Goal: Task Accomplishment & Management: Manage account settings

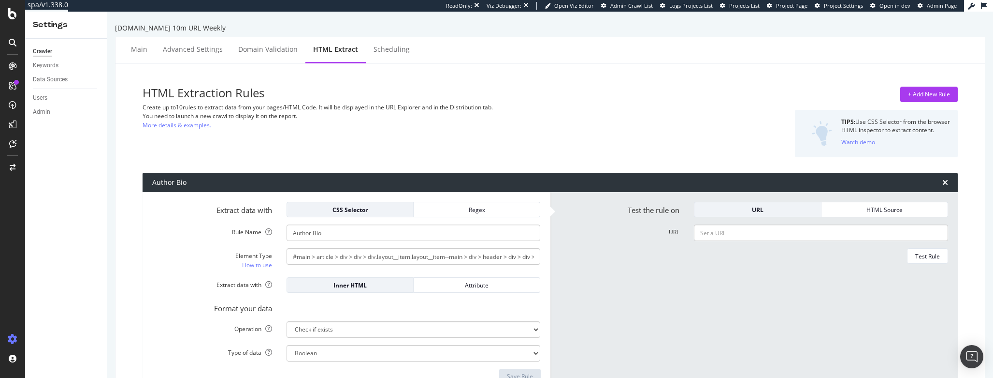
select select "exist"
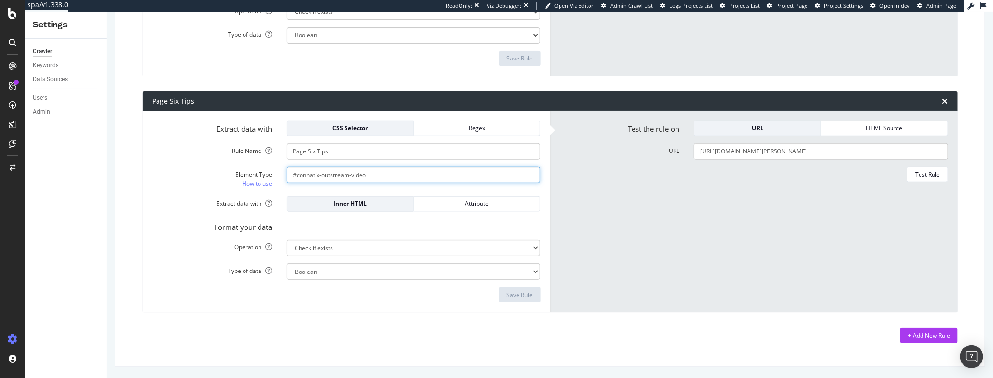
click at [379, 171] on input "#connatix-outstream-video" at bounding box center [414, 175] width 254 height 16
paste input ".module.module--precede-with-border.module--follow-with-border.wp-block-nypost-…"
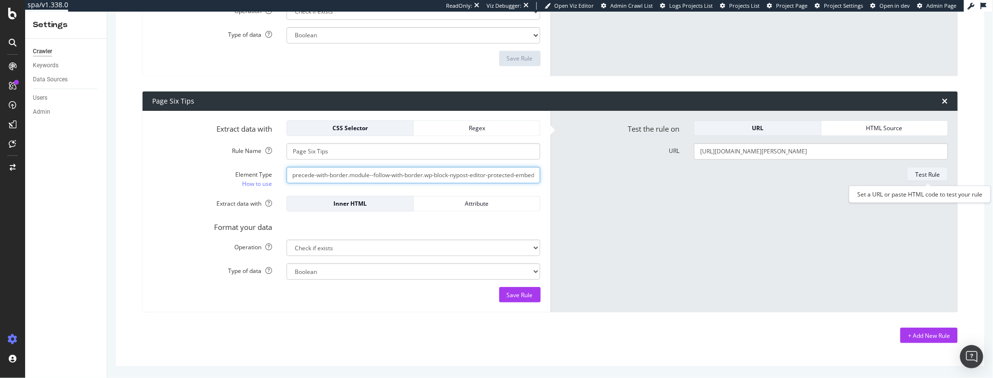
type input ".module.module--precede-with-border.module--follow-with-border.wp-block-nypost-…"
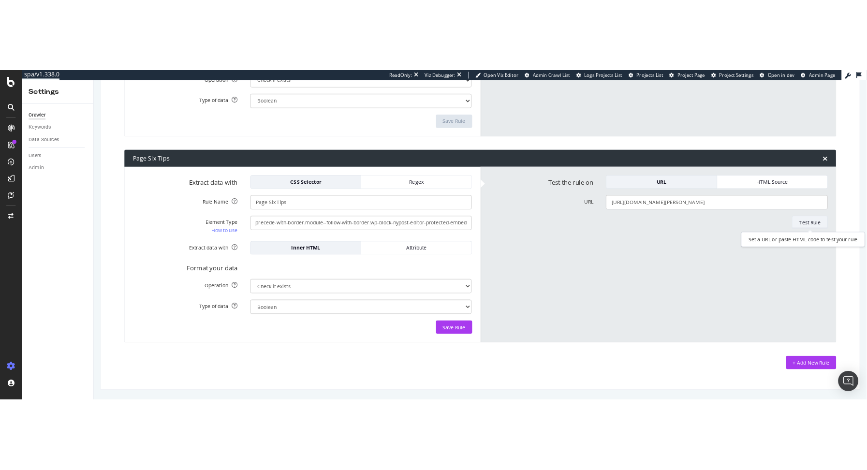
scroll to position [0, 0]
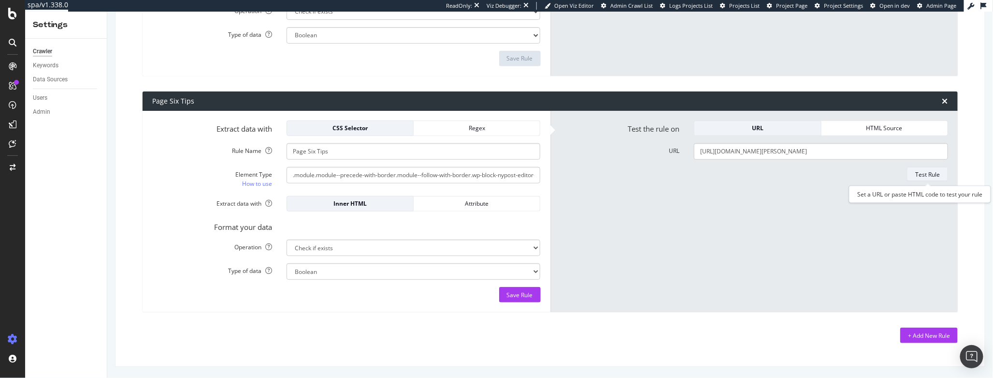
click at [925, 174] on div "Test Rule" at bounding box center [928, 174] width 25 height 8
click at [485, 175] on input ".module.module--precede-with-border.module--follow-with-border.wp-block-nypost-…" at bounding box center [414, 175] width 254 height 16
click at [518, 293] on div "Save Rule" at bounding box center [520, 295] width 26 height 8
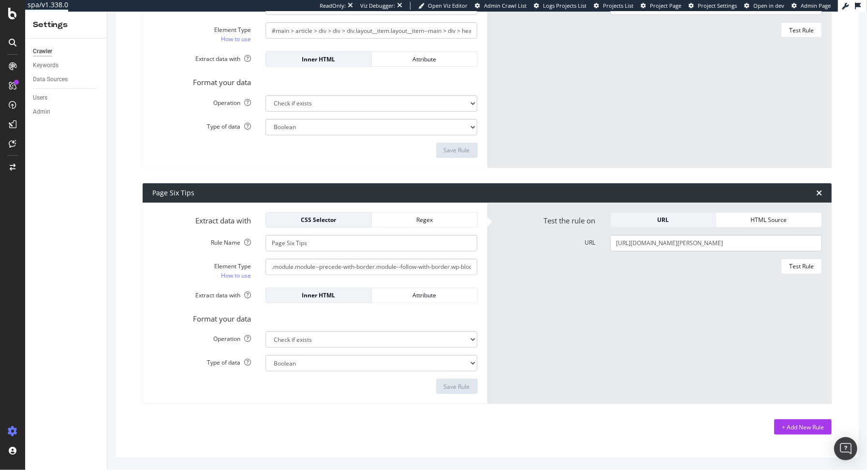
scroll to position [225, 0]
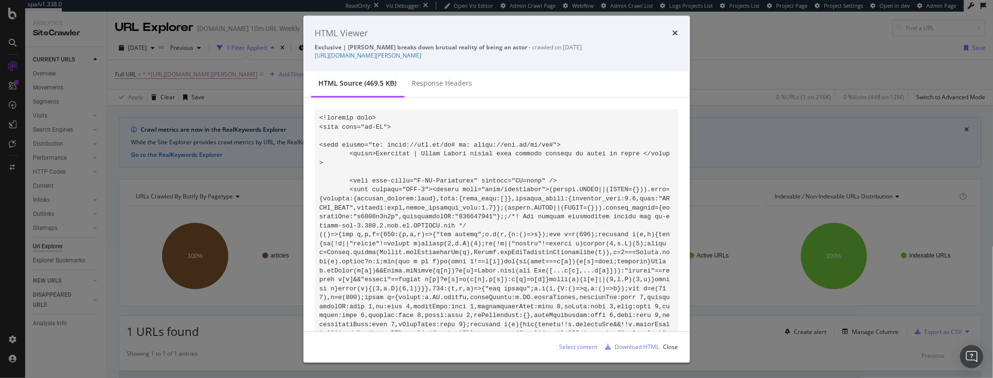
scroll to position [364, 0]
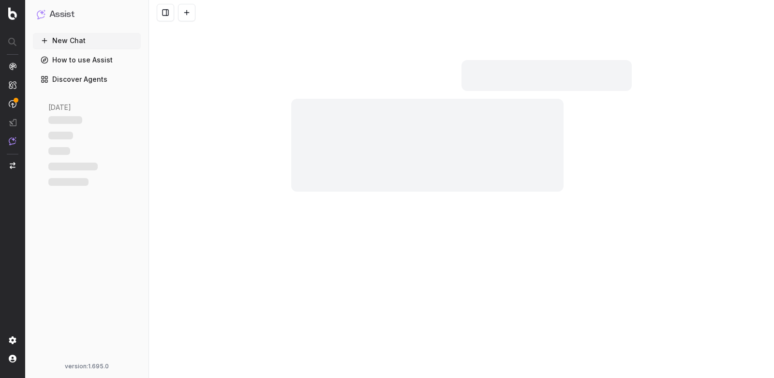
scroll to position [469, 0]
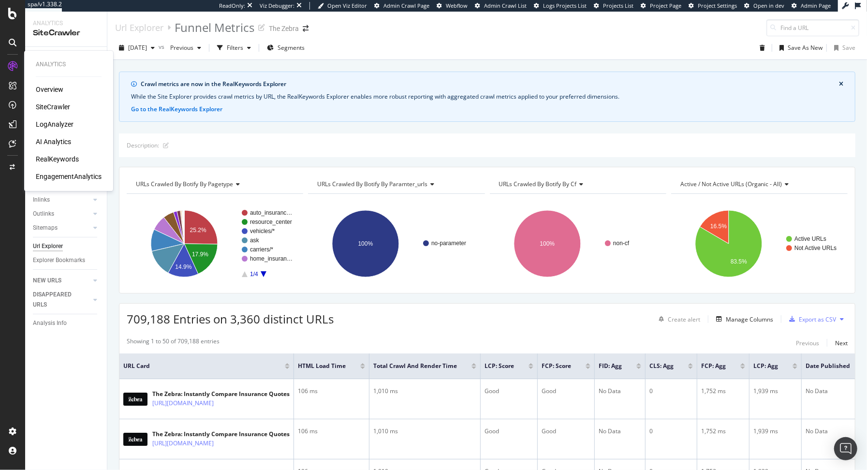
click at [54, 107] on div "SiteCrawler" at bounding box center [53, 107] width 34 height 10
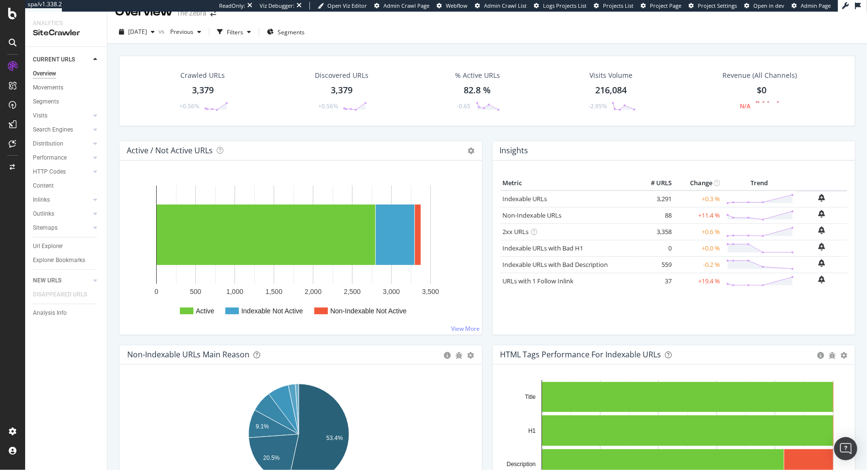
scroll to position [16, 0]
click at [144, 28] on span "[DATE]" at bounding box center [137, 31] width 19 height 8
click at [328, 144] on div "Active / Not Active URLs Chart (by Value) Chart (by Percentage) Table Expand Ex…" at bounding box center [300, 150] width 363 height 19
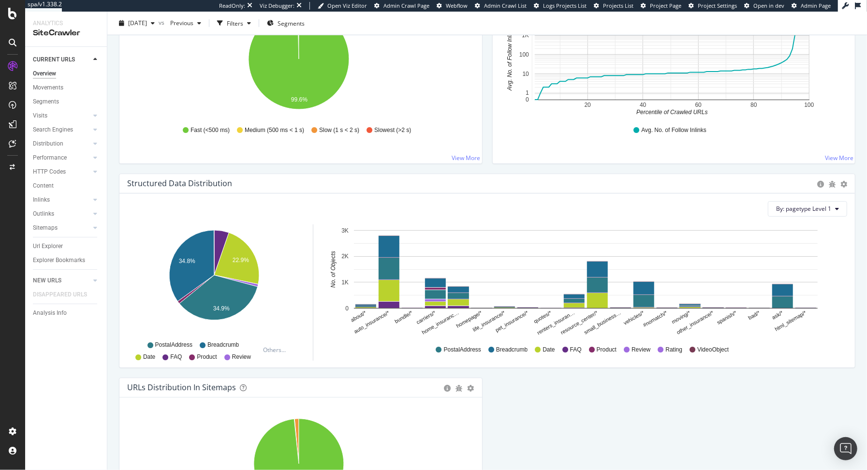
scroll to position [941, 0]
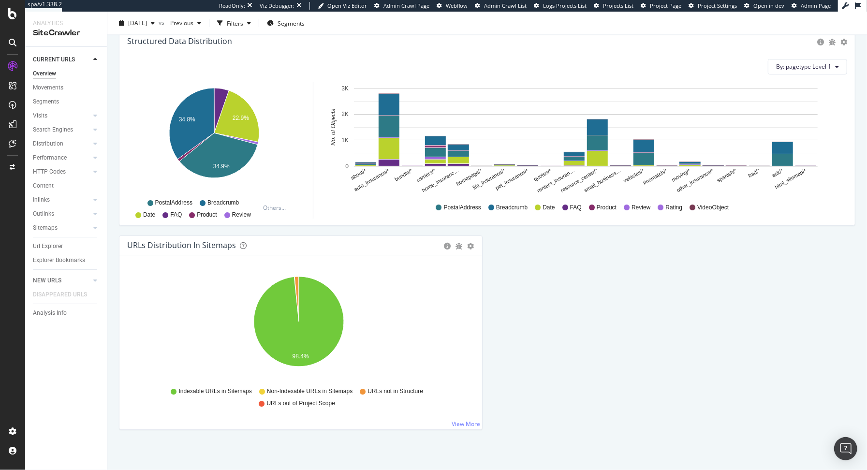
click at [49, 245] on div "Url Explorer" at bounding box center [48, 246] width 30 height 10
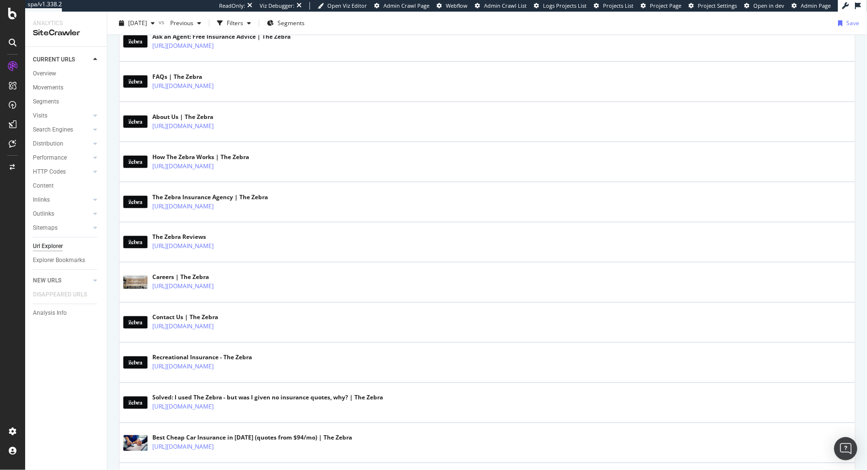
scroll to position [1107, 0]
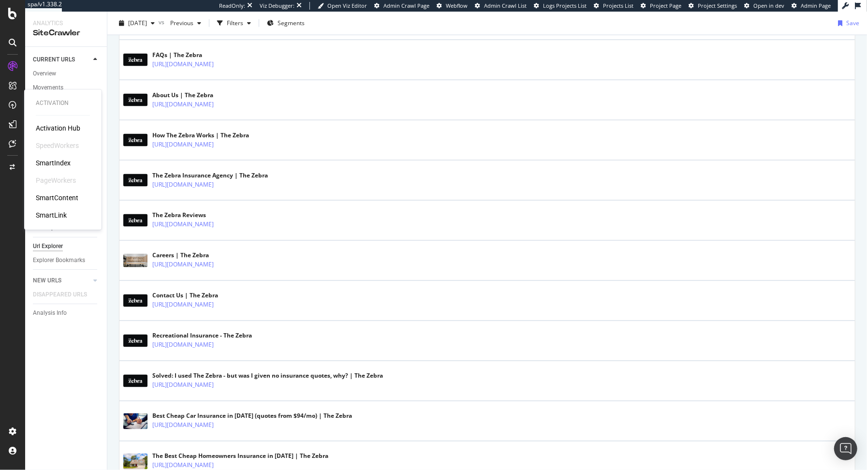
click at [56, 160] on div "SmartIndex" at bounding box center [53, 163] width 35 height 10
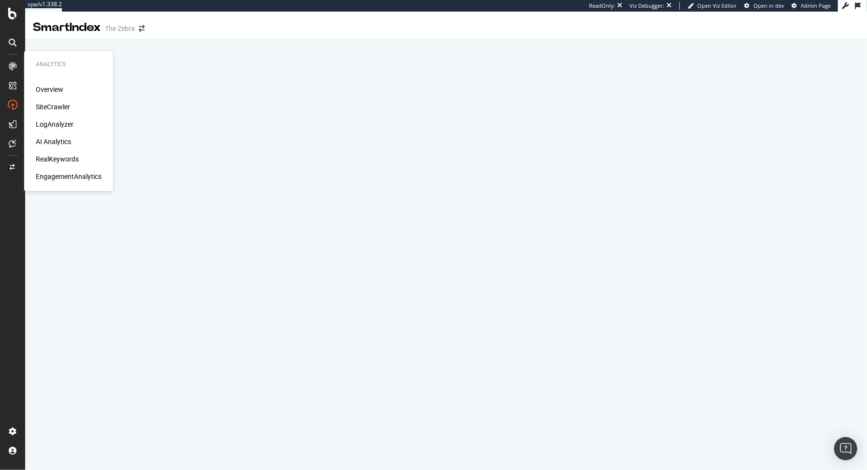
click at [43, 121] on div "LogAnalyzer" at bounding box center [55, 124] width 38 height 10
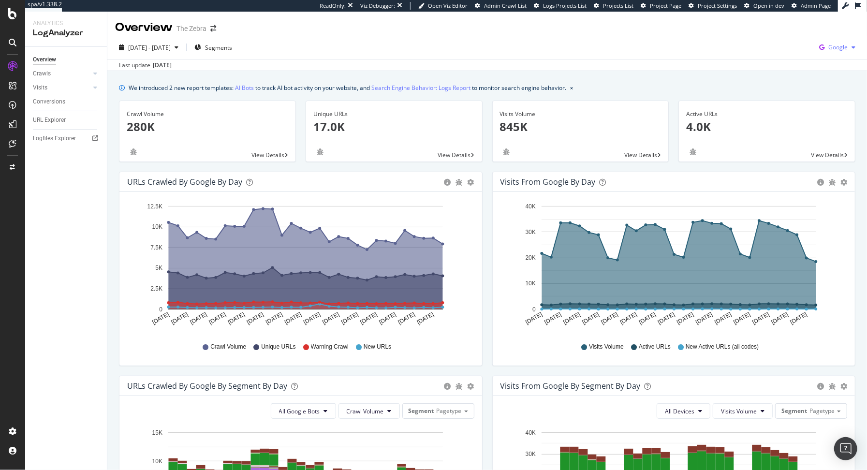
click at [828, 46] on span "Google" at bounding box center [837, 47] width 19 height 8
click at [774, 41] on span "Bing" at bounding box center [781, 39] width 36 height 9
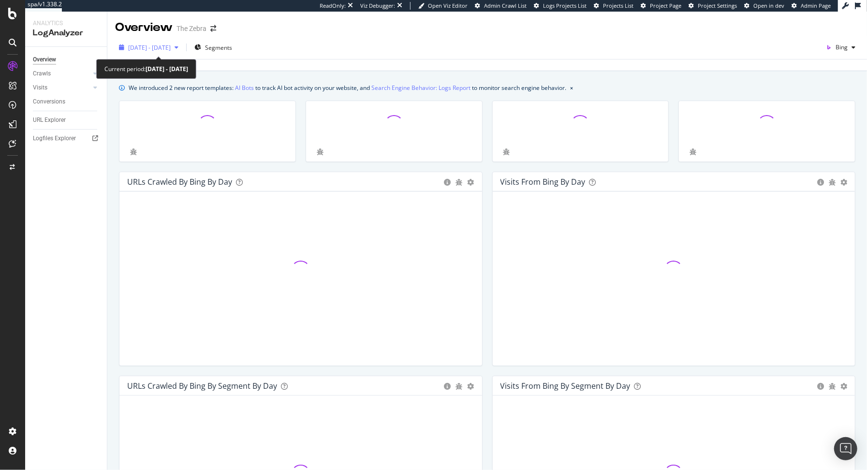
click at [171, 48] on span "2025 Sep. 6th - Oct. 5th" at bounding box center [149, 48] width 43 height 8
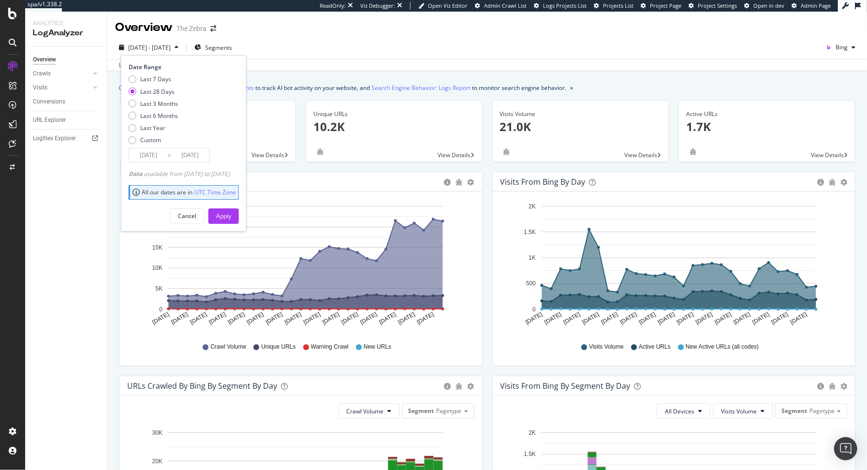
click at [149, 157] on input "2025/09/08" at bounding box center [148, 155] width 39 height 14
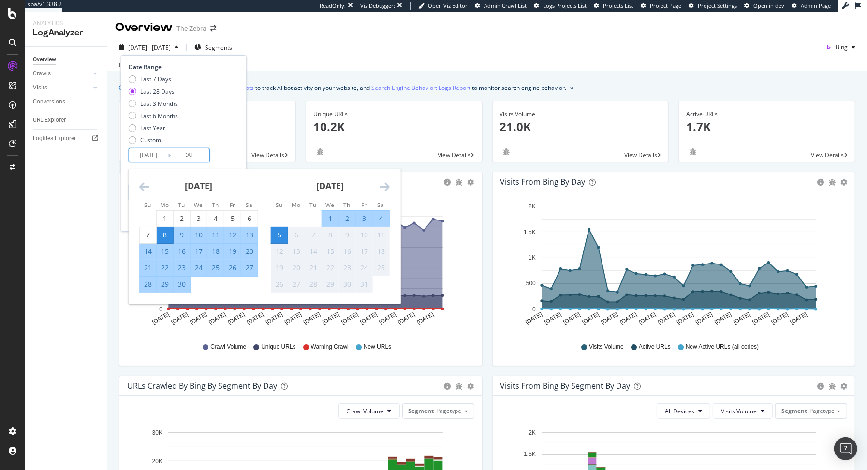
click at [141, 187] on icon "Move backward to switch to the previous month." at bounding box center [144, 187] width 10 height 12
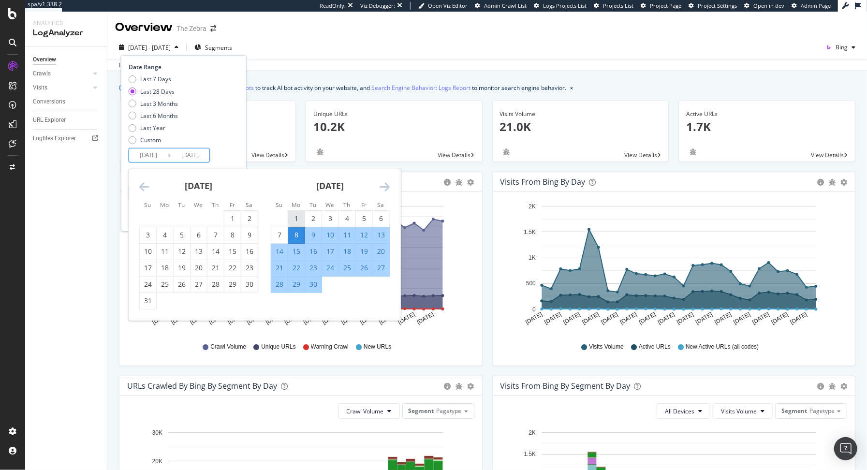
click at [293, 221] on div "1" at bounding box center [296, 219] width 16 height 10
type input "2025/09/01"
click at [229, 136] on div "Last 7 Days Last 28 Days Last 3 Months Last 6 Months Last Year Custom" at bounding box center [183, 111] width 108 height 73
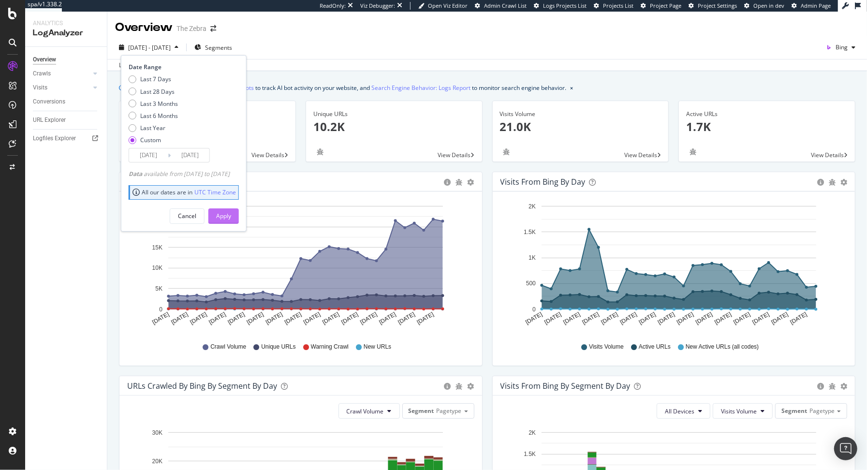
click at [231, 216] on div "Apply" at bounding box center [223, 216] width 15 height 8
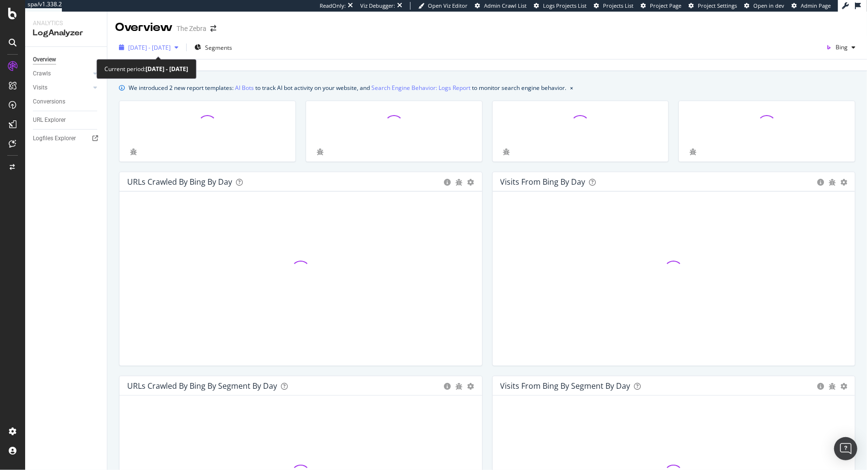
click at [171, 45] on span "2025 Sep. 1st - Oct. 5th" at bounding box center [149, 48] width 43 height 8
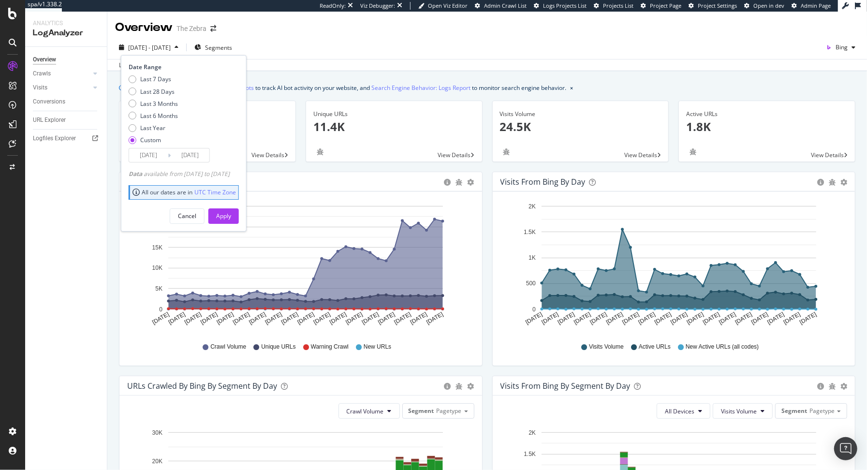
click at [463, 248] on icon "Sep 01 2025 Sep 03 2025 Sep 05 2025 Sep 07 2025 Sep 09 2025 Sep 11 2025 Sep 13 …" at bounding box center [298, 266] width 343 height 134
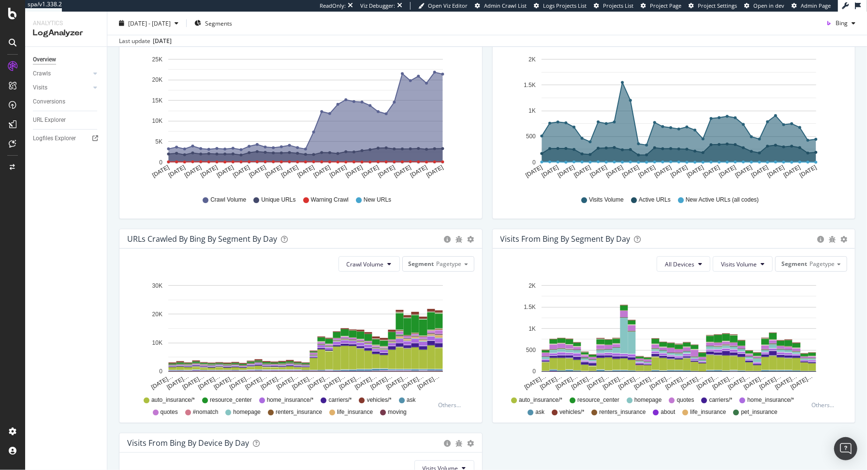
scroll to position [32, 0]
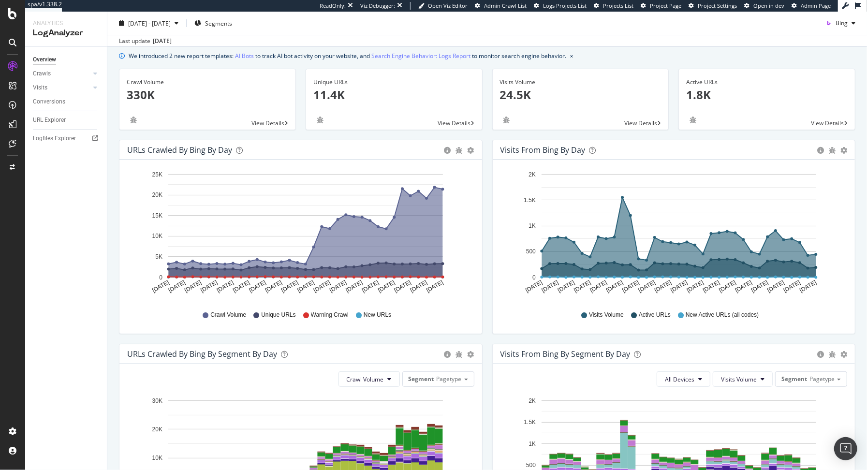
click at [131, 66] on div "We introduced 2 new report templates: AI Bots to track AI bot activity on your …" at bounding box center [486, 412] width 759 height 746
click at [53, 161] on div "RealKeywords" at bounding box center [57, 159] width 43 height 10
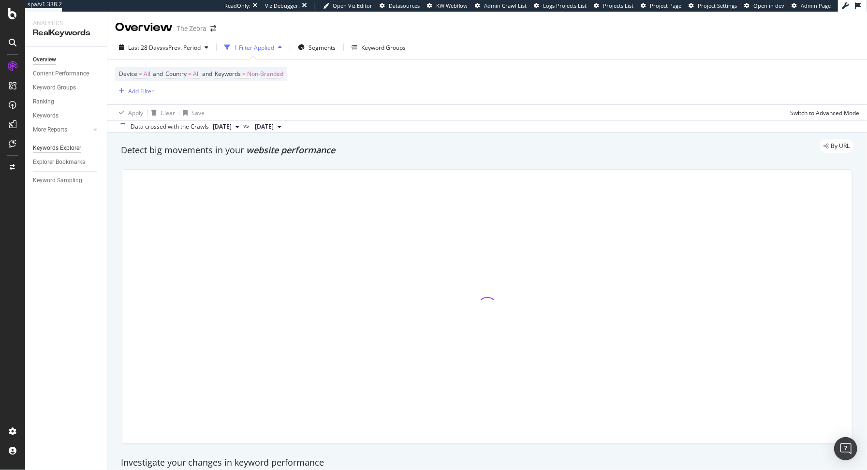
click at [72, 150] on div "Keywords Explorer" at bounding box center [57, 148] width 48 height 10
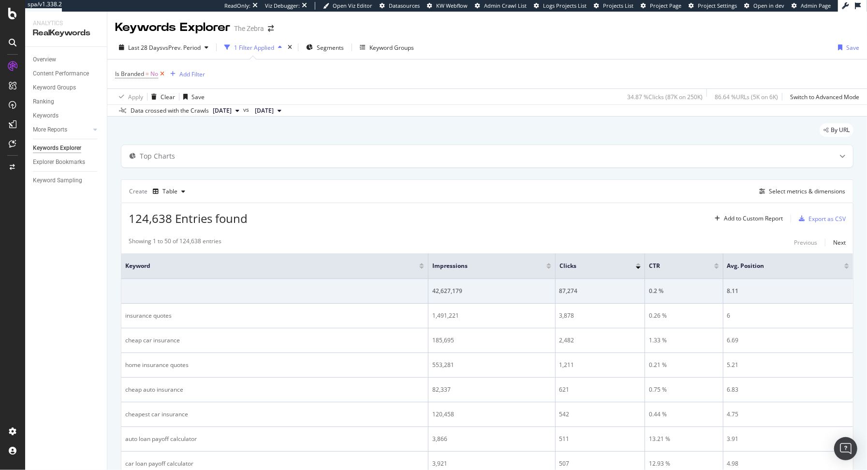
click at [164, 75] on icon at bounding box center [162, 74] width 8 height 10
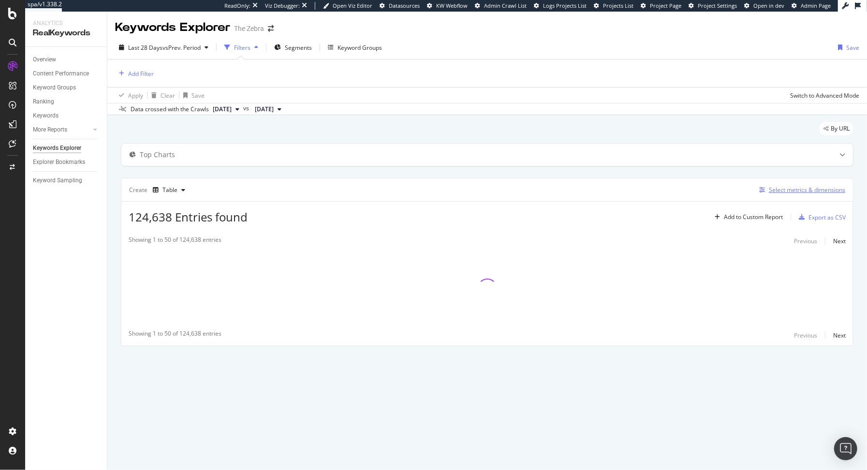
click at [799, 192] on div "Select metrics & dimensions" at bounding box center [807, 190] width 76 height 8
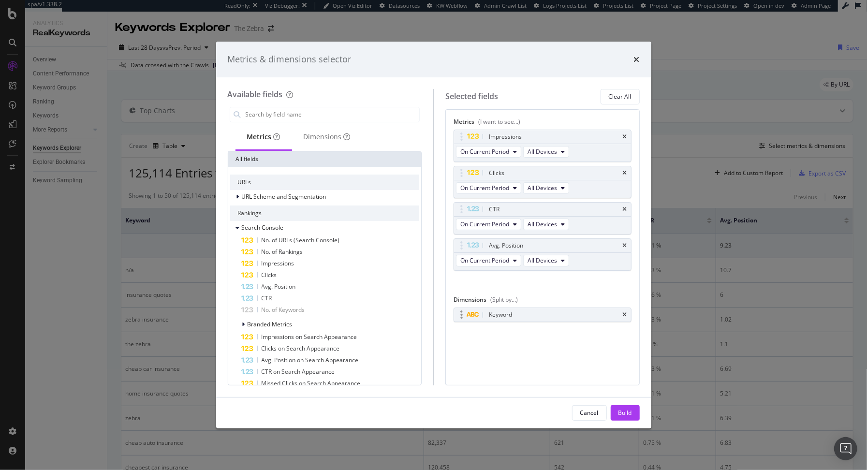
click at [628, 311] on div "Keyword" at bounding box center [542, 315] width 177 height 14
click at [625, 243] on icon "times" at bounding box center [625, 246] width 4 height 6
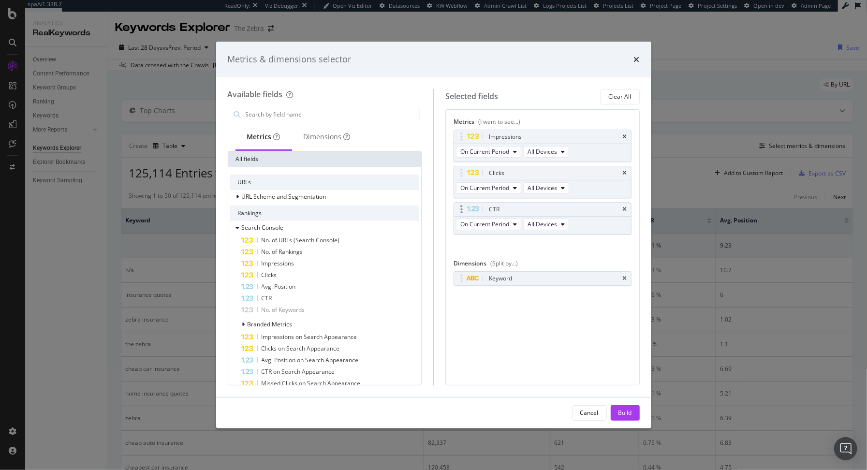
click at [622, 208] on div "CTR" at bounding box center [542, 210] width 177 height 14
click at [625, 170] on icon "times" at bounding box center [625, 173] width 4 height 6
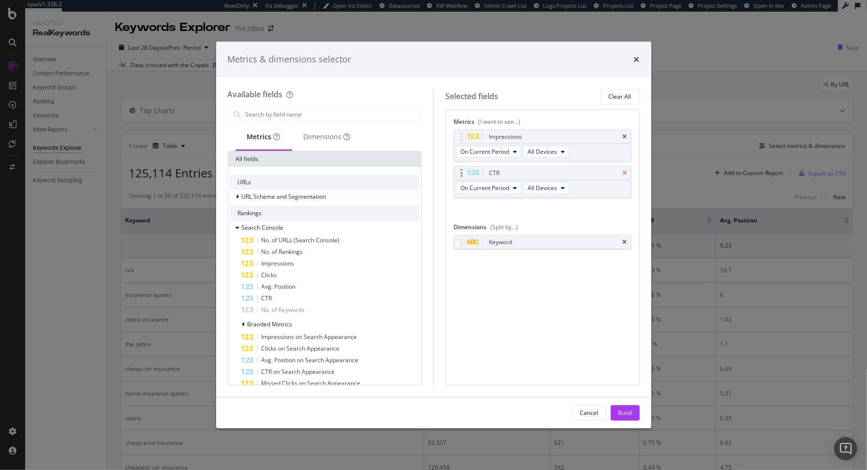
click at [625, 173] on icon "times" at bounding box center [625, 173] width 4 height 6
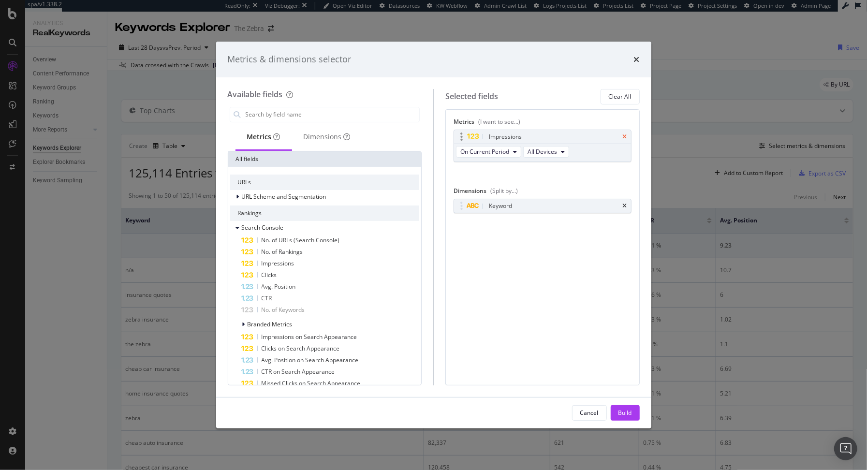
click at [626, 135] on icon "times" at bounding box center [625, 137] width 4 height 6
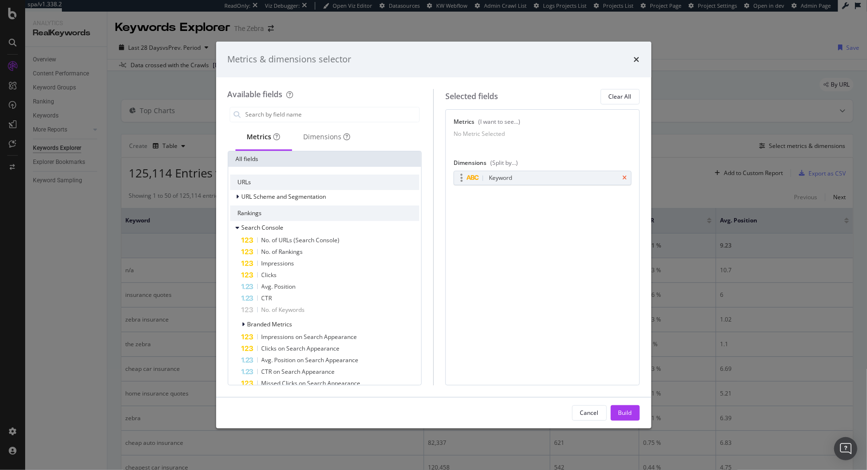
click at [625, 181] on icon "times" at bounding box center [625, 178] width 4 height 6
click at [308, 114] on input "modal" at bounding box center [332, 114] width 175 height 15
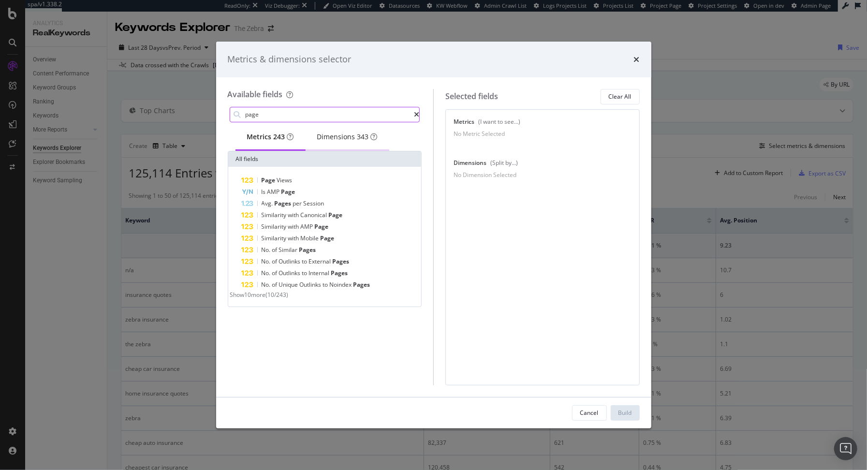
type input "page"
click at [342, 140] on div "Dimensions 343" at bounding box center [347, 137] width 60 height 10
click at [303, 116] on input "page" at bounding box center [330, 114] width 170 height 15
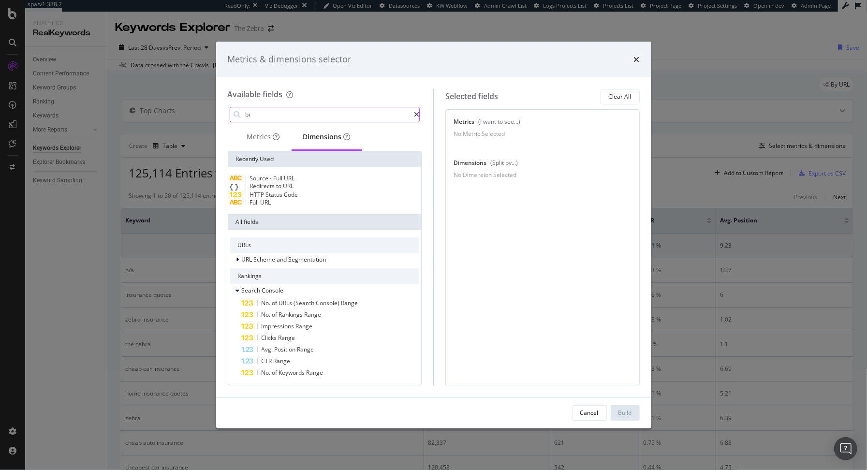
type input "b"
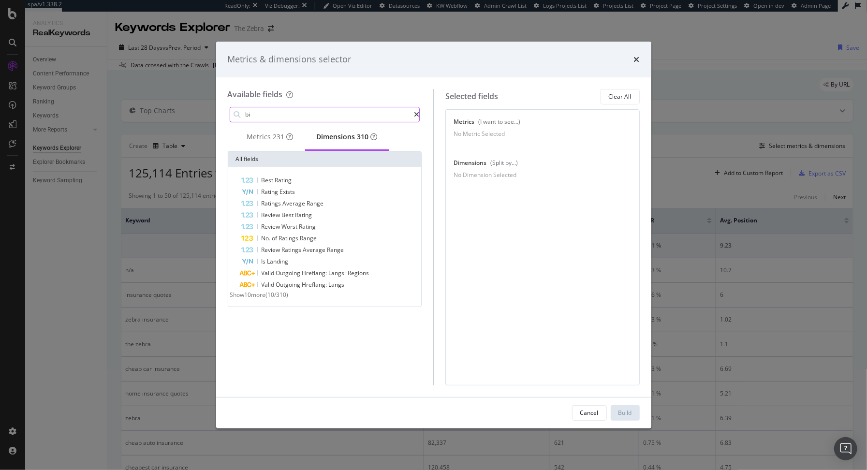
type input "b"
type input "crawl"
click at [266, 304] on span "Show 10 more" at bounding box center [248, 299] width 36 height 8
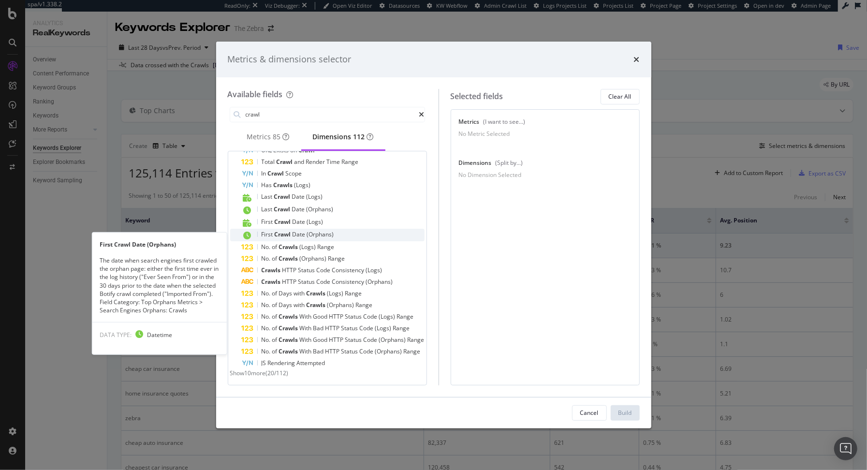
scroll to position [49, 0]
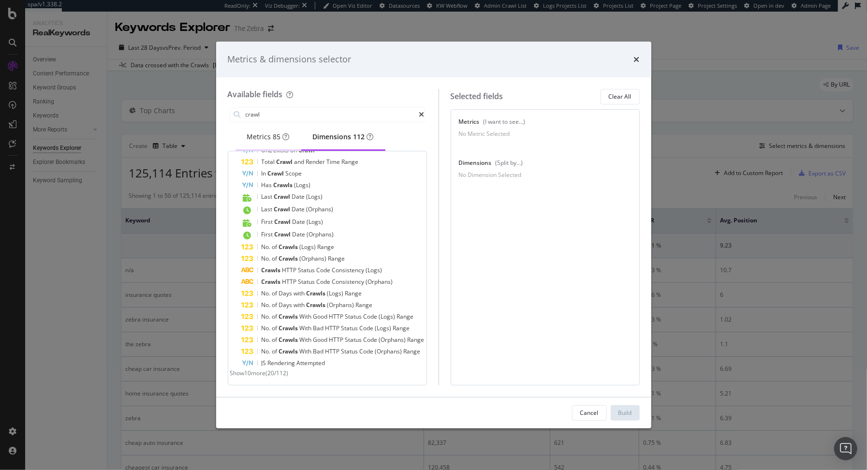
click at [259, 138] on div "Metrics 85" at bounding box center [268, 137] width 43 height 10
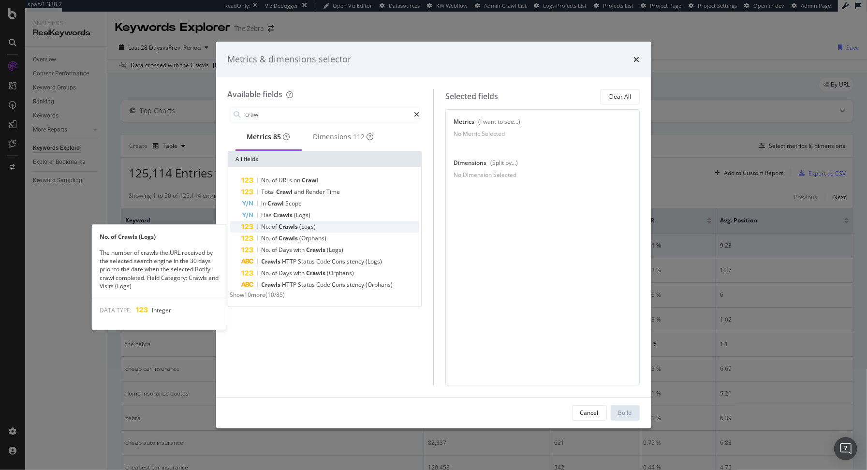
click at [338, 231] on div "No. of Crawls (Logs)" at bounding box center [331, 227] width 178 height 12
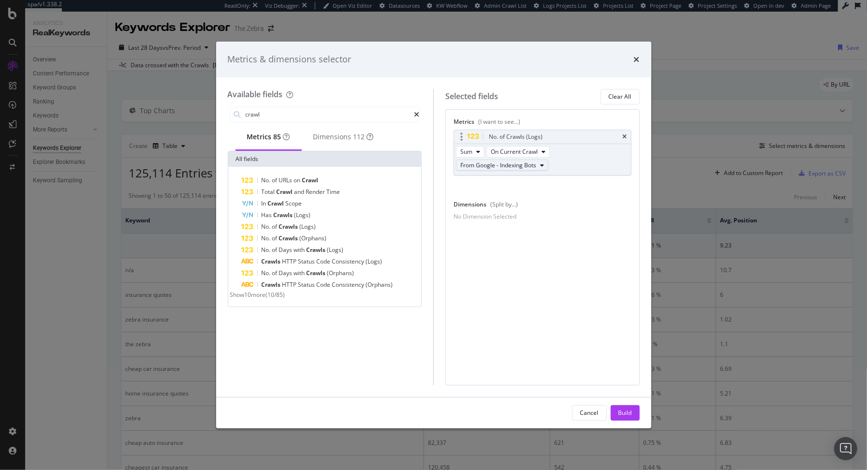
click at [506, 167] on span "From Google - Indexing Bots" at bounding box center [498, 165] width 76 height 8
click at [513, 175] on span "From Bing - Indexing Bots" at bounding box center [510, 175] width 92 height 9
click at [504, 162] on span "From Bing - Indexing Bots" at bounding box center [494, 165] width 69 height 8
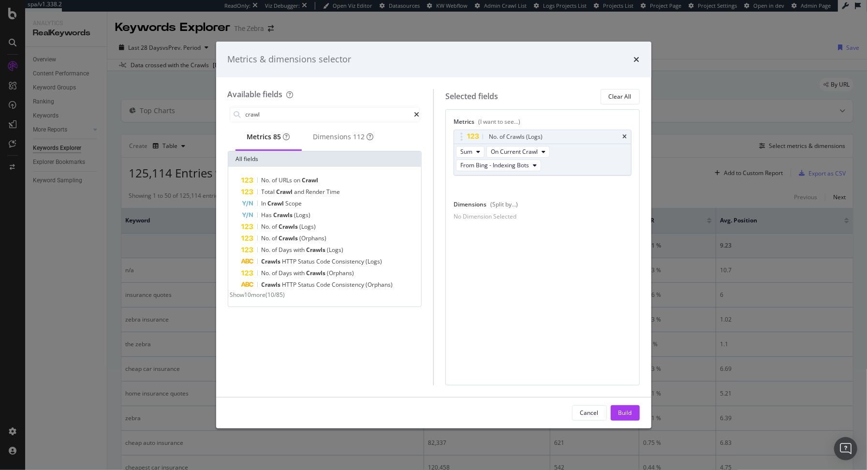
click at [519, 302] on div "Metrics (I want to see...) No. of Crawls (Logs) Sum On Current Crawl From Bing …" at bounding box center [542, 247] width 194 height 276
click at [277, 109] on input "crawl" at bounding box center [330, 114] width 170 height 15
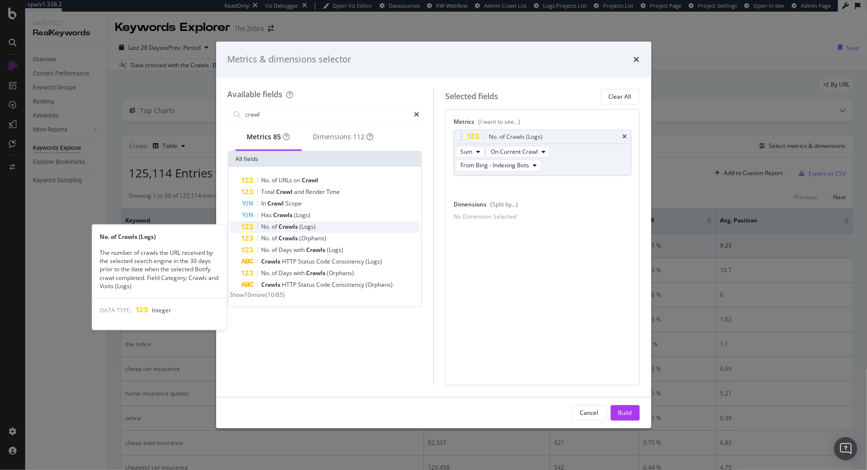
click at [300, 227] on span "(Logs)" at bounding box center [308, 226] width 16 height 8
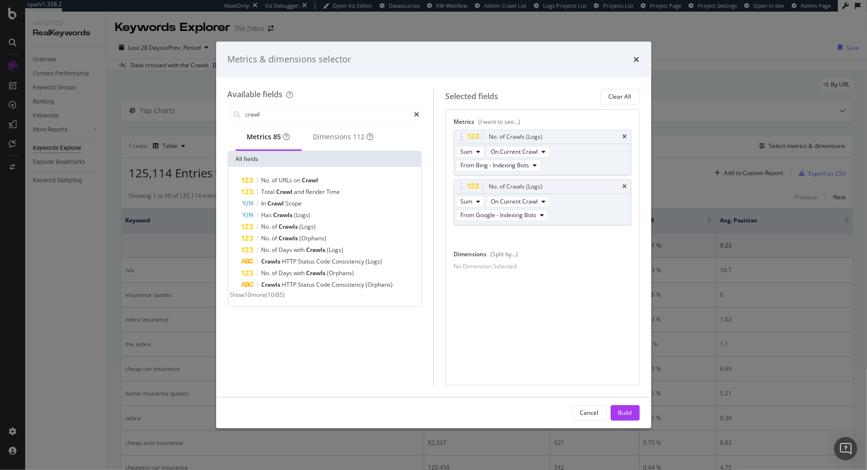
click at [300, 227] on span "(Logs)" at bounding box center [308, 226] width 16 height 8
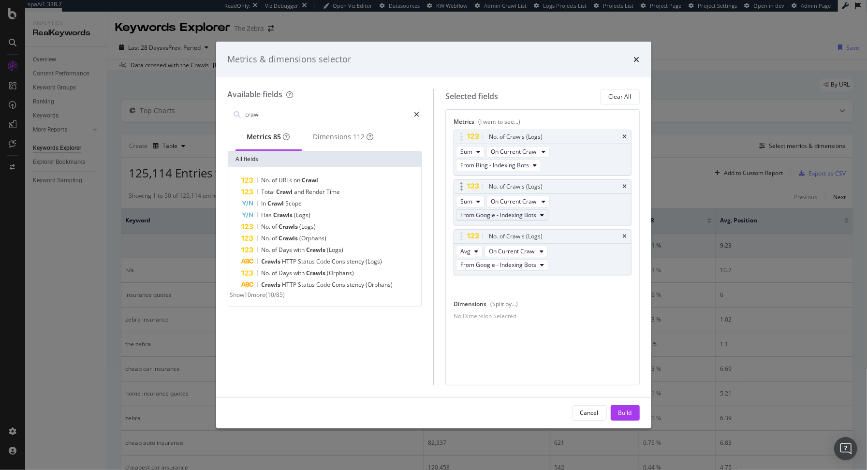
click at [476, 219] on button "From Google - Indexing Bots" at bounding box center [502, 215] width 92 height 12
click at [501, 201] on span "On Current Crawl" at bounding box center [514, 201] width 47 height 8
click at [526, 269] on span "Diff. between Crawls - Value" at bounding box center [539, 271] width 91 height 9
click at [480, 252] on button "Avg" at bounding box center [469, 252] width 27 height 12
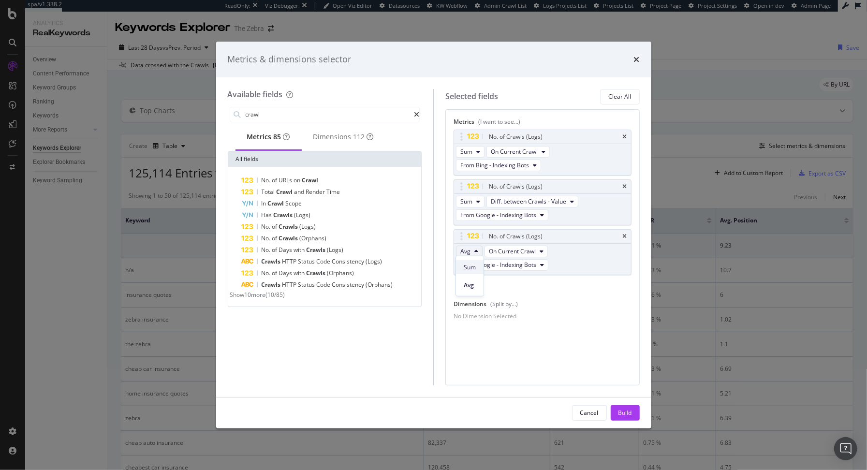
click at [467, 270] on span "Sum" at bounding box center [470, 267] width 12 height 9
click at [504, 263] on span "From Google - Indexing Bots" at bounding box center [498, 265] width 76 height 8
click at [508, 310] on span "From Bing Search" at bounding box center [510, 312] width 92 height 9
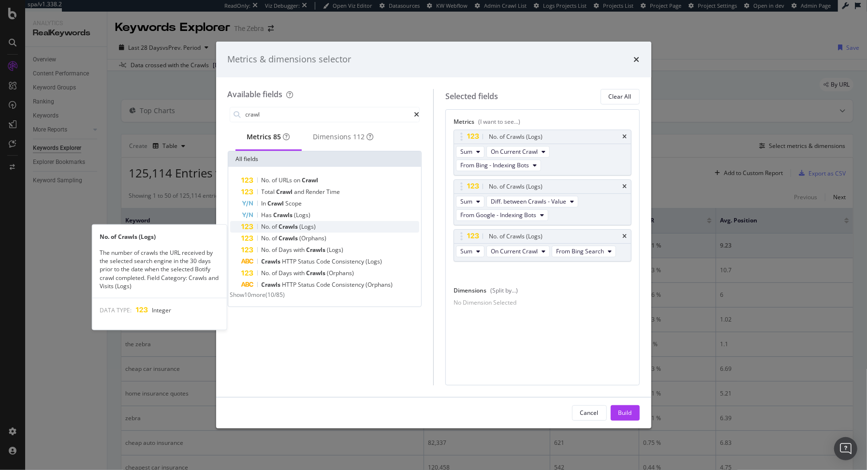
click at [292, 233] on div "No. of Crawls (Logs)" at bounding box center [331, 227] width 178 height 12
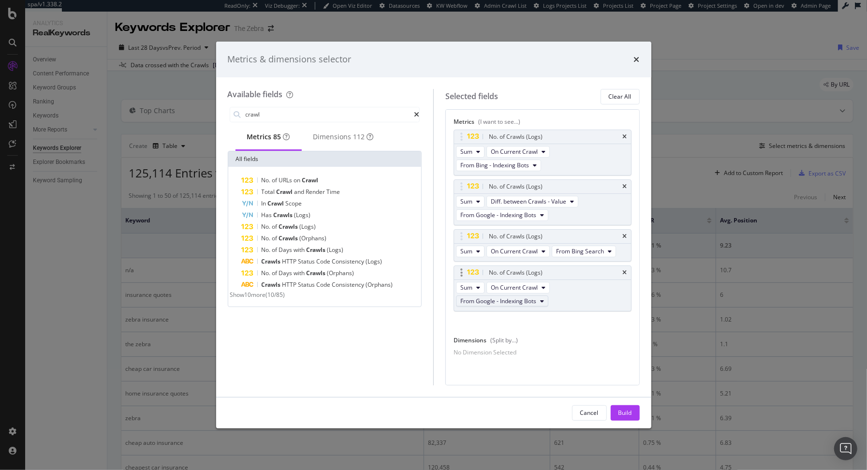
click at [500, 299] on span "From Google - Indexing Bots" at bounding box center [498, 301] width 76 height 8
click at [522, 286] on span "On Current Crawl" at bounding box center [514, 287] width 47 height 8
click at [519, 346] on div "Diff. between Crawls - Value" at bounding box center [539, 355] width 107 height 18
click at [517, 285] on span "On Current Crawl" at bounding box center [514, 287] width 47 height 8
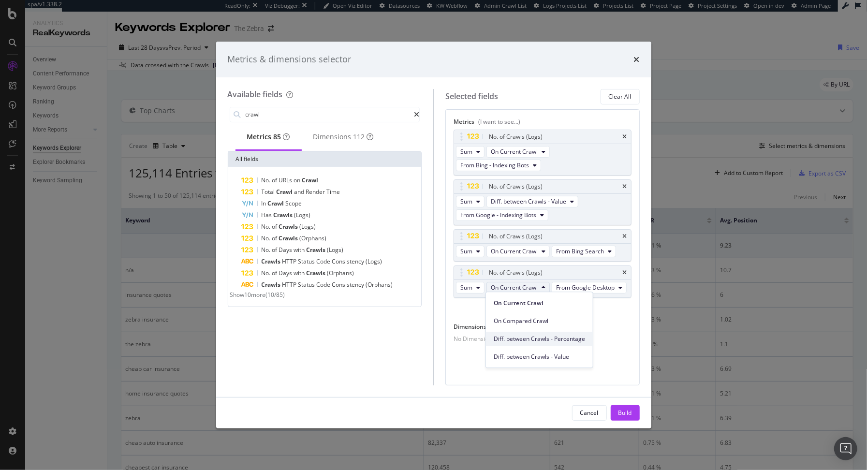
click at [524, 337] on span "Diff. between Crawls - Percentage" at bounding box center [539, 339] width 91 height 9
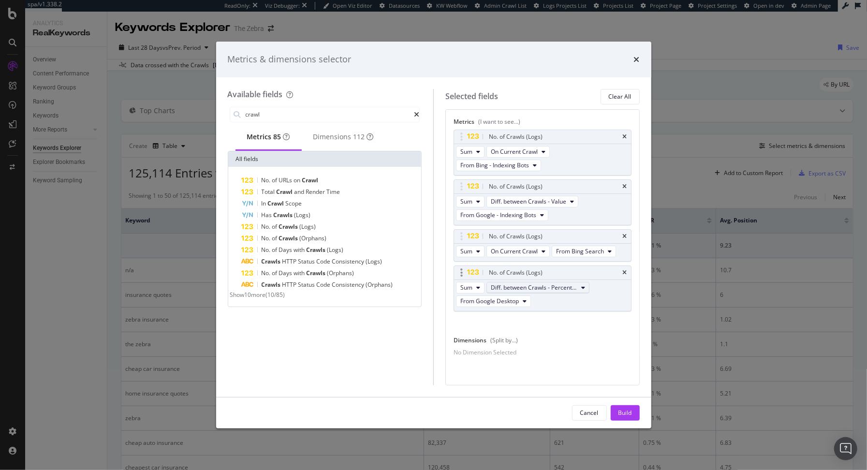
click at [517, 285] on span "Diff. between Crawls - Percentage" at bounding box center [534, 287] width 87 height 8
click at [518, 354] on span "Diff. between Crawls - Value" at bounding box center [541, 356] width 95 height 9
click at [478, 299] on span "From Google Desktop" at bounding box center [489, 301] width 58 height 8
click at [496, 323] on span "From Bing Search" at bounding box center [510, 323] width 92 height 9
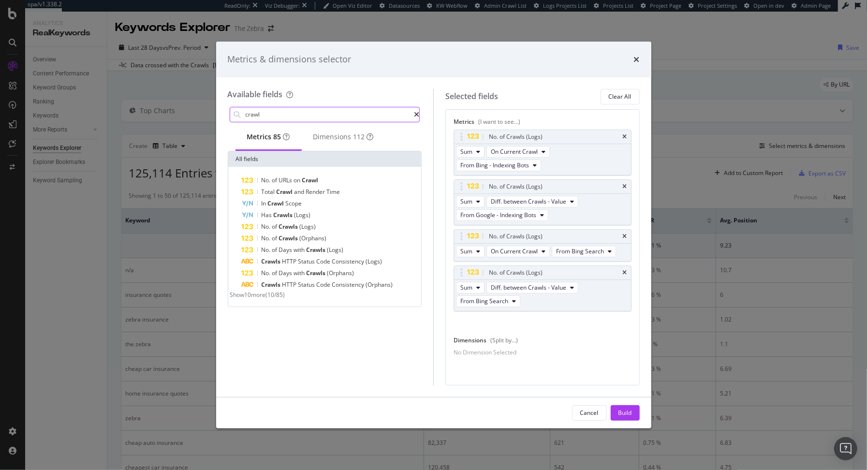
click at [334, 110] on input "crawl" at bounding box center [330, 114] width 170 height 15
click at [335, 142] on div "Dimensions 112" at bounding box center [343, 137] width 60 height 10
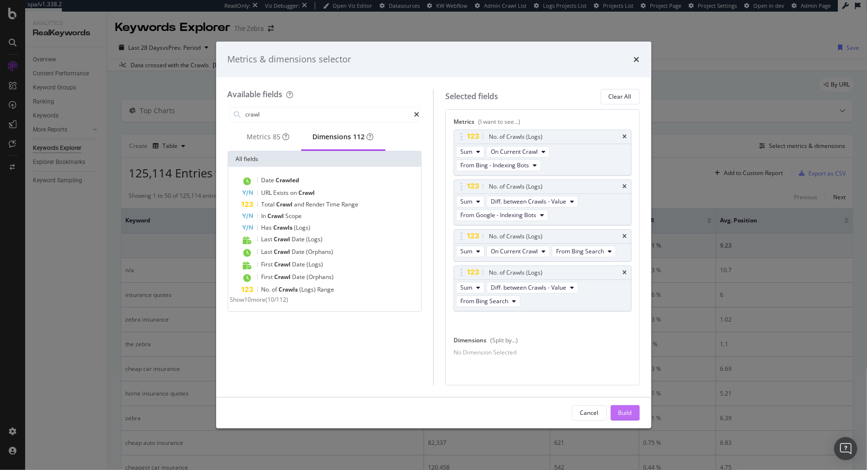
click at [630, 417] on div "Build" at bounding box center [625, 413] width 14 height 8
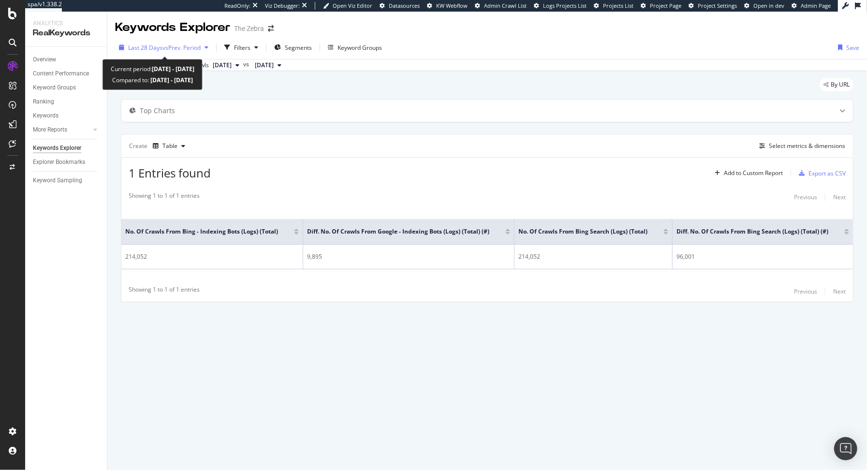
click at [203, 47] on div "button" at bounding box center [207, 47] width 12 height 6
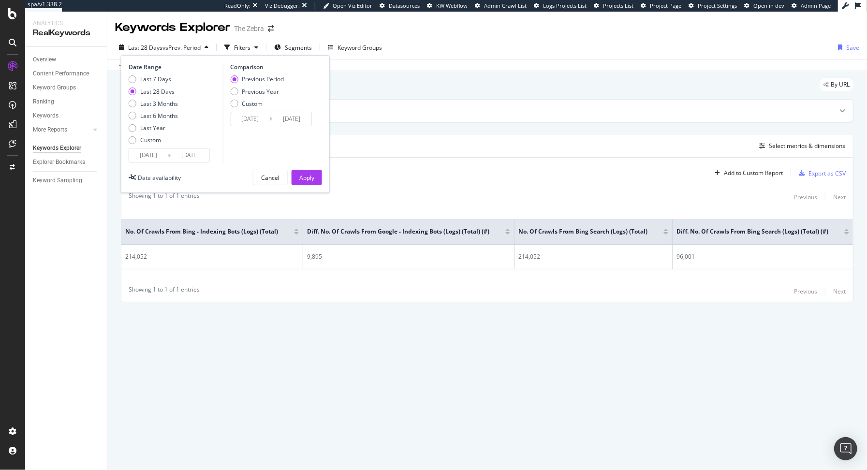
click at [166, 155] on input "2025/09/07" at bounding box center [148, 155] width 39 height 14
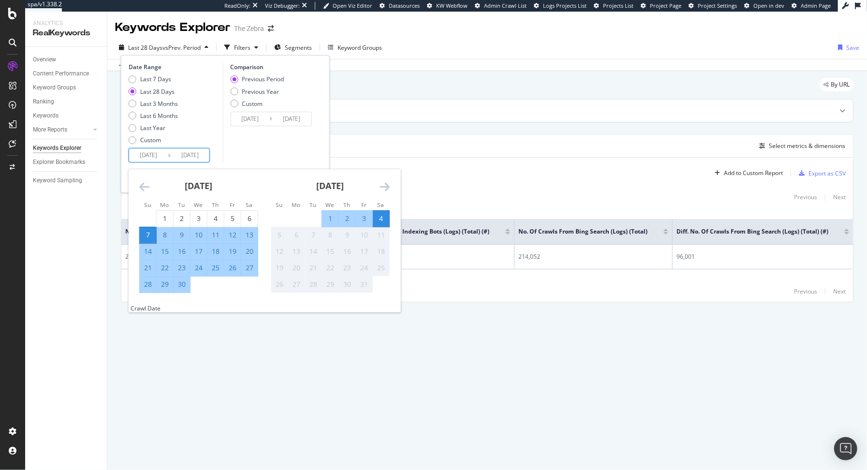
click at [238, 138] on div "Comparison Previous Period Previous Year Custom 2025/08/10 Navigate forward to …" at bounding box center [268, 113] width 92 height 100
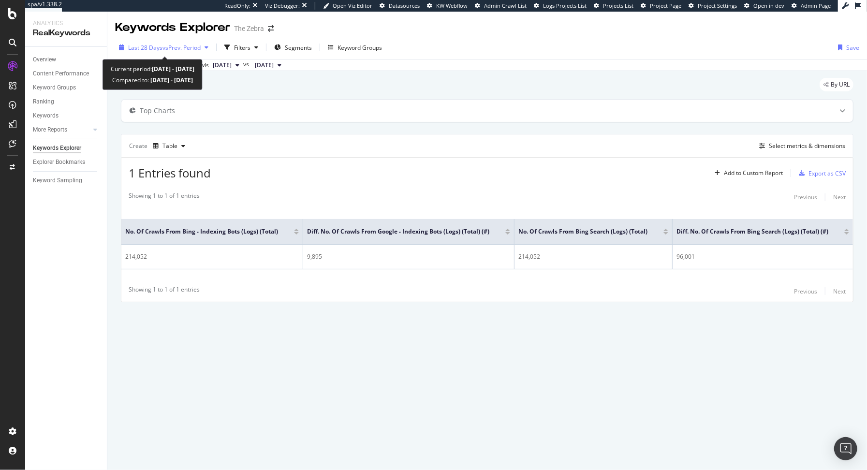
click at [137, 52] on div "Last 28 Days vs Prev. Period" at bounding box center [163, 47] width 97 height 15
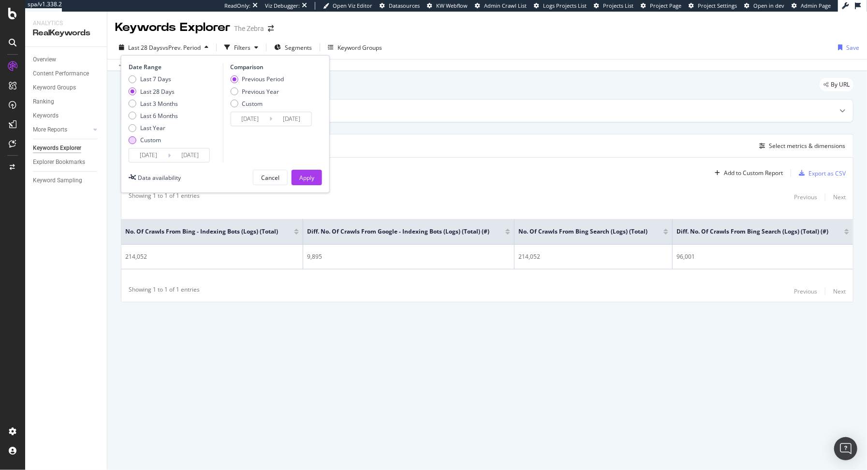
click at [151, 143] on div "Custom" at bounding box center [150, 140] width 21 height 8
click at [150, 150] on input "2025/09/07" at bounding box center [148, 155] width 39 height 14
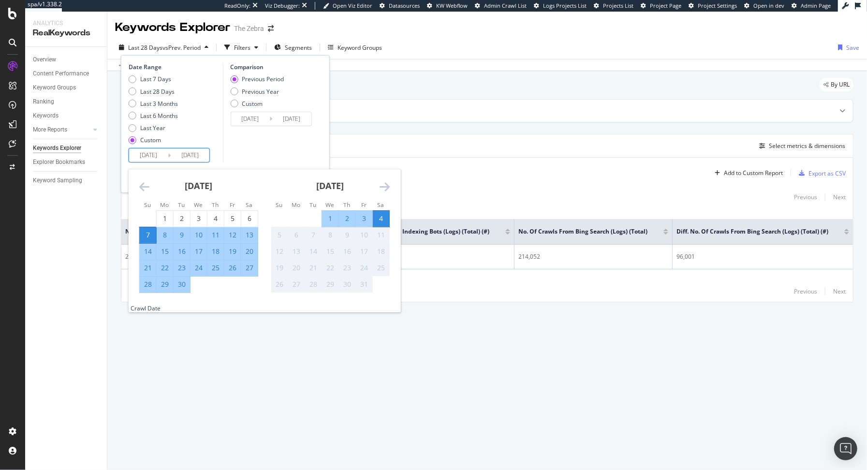
click at [197, 254] on div "17" at bounding box center [198, 252] width 16 height 10
type input "2025/09/17"
type input "2025/08/30"
type input "2025/09/16"
click at [270, 146] on div "Comparison Previous Period Previous Year Custom 2025/08/30 Navigate forward to …" at bounding box center [268, 113] width 92 height 100
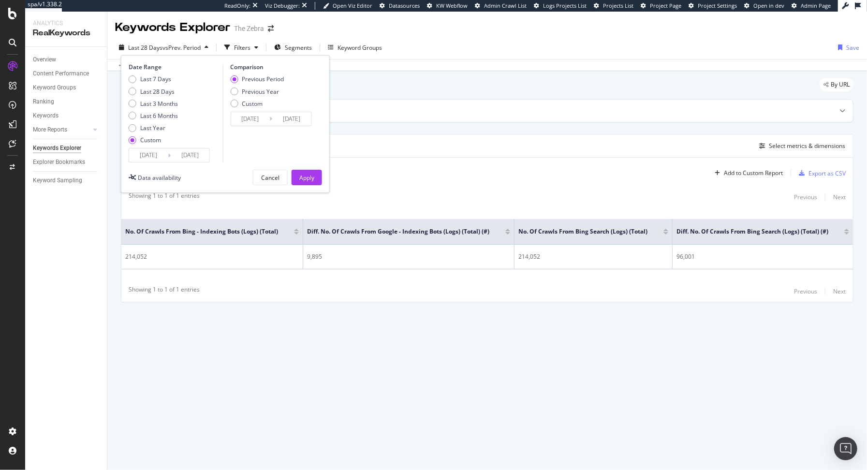
click at [302, 185] on div "Date Range Last 7 Days Last 28 Days Last 3 Months Last 6 Months Last Year Custo…" at bounding box center [225, 124] width 209 height 138
click at [304, 179] on div "Apply" at bounding box center [306, 178] width 15 height 8
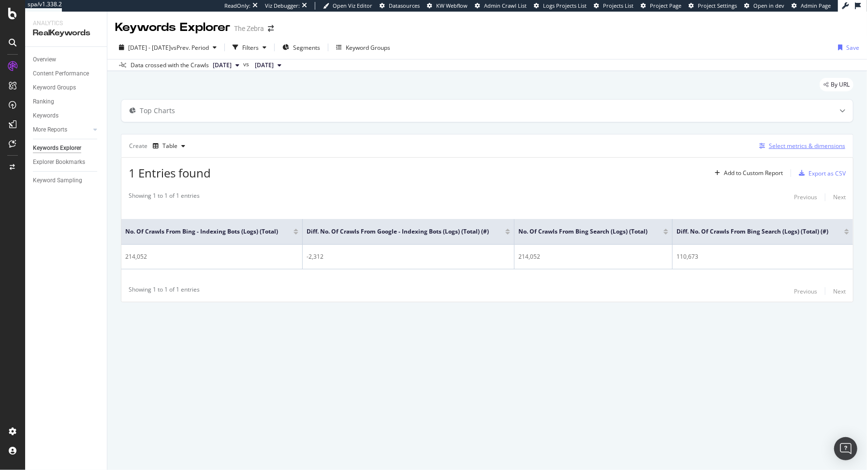
click at [778, 145] on div "Select metrics & dimensions" at bounding box center [807, 146] width 76 height 8
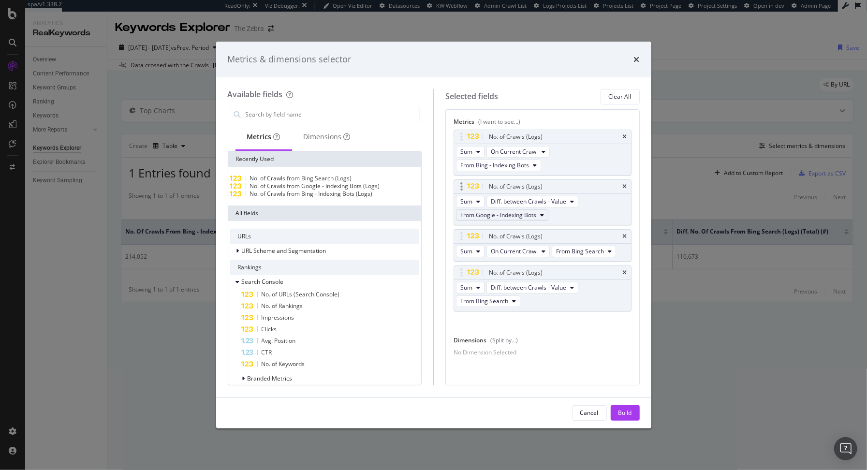
click at [520, 213] on span "From Google - Indexing Bots" at bounding box center [498, 215] width 76 height 8
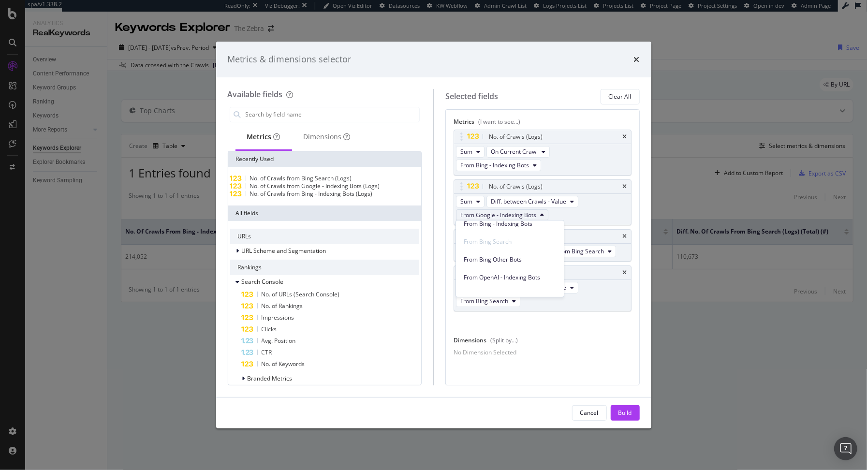
scroll to position [122, 0]
click at [513, 270] on span "From OpenAI - Indexing Bots" at bounding box center [510, 270] width 92 height 9
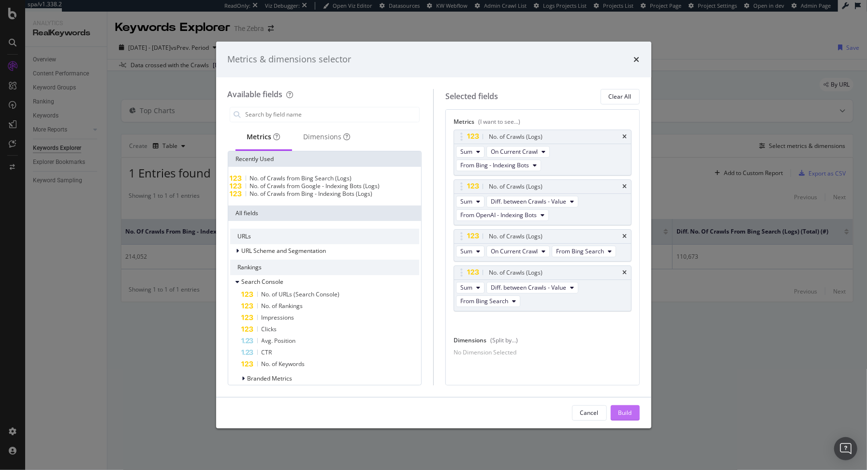
click at [623, 409] on div "Build" at bounding box center [625, 413] width 14 height 8
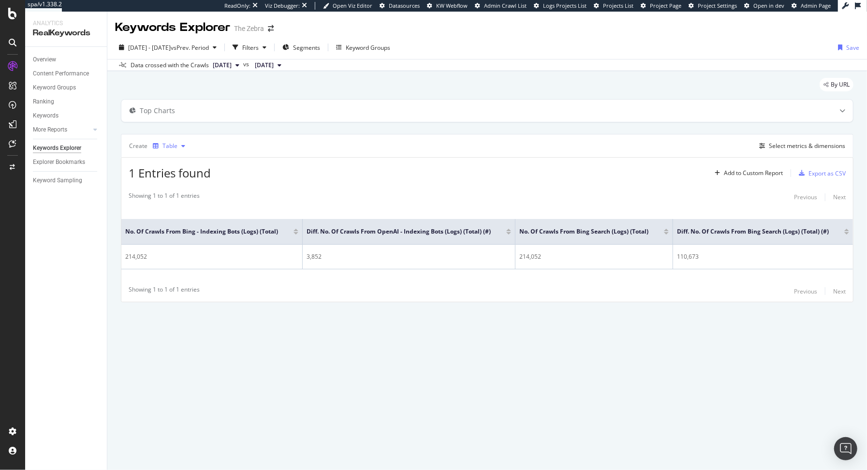
click at [168, 143] on div "Table" at bounding box center [169, 146] width 15 height 6
click at [177, 176] on div "Trend" at bounding box center [180, 177] width 16 height 8
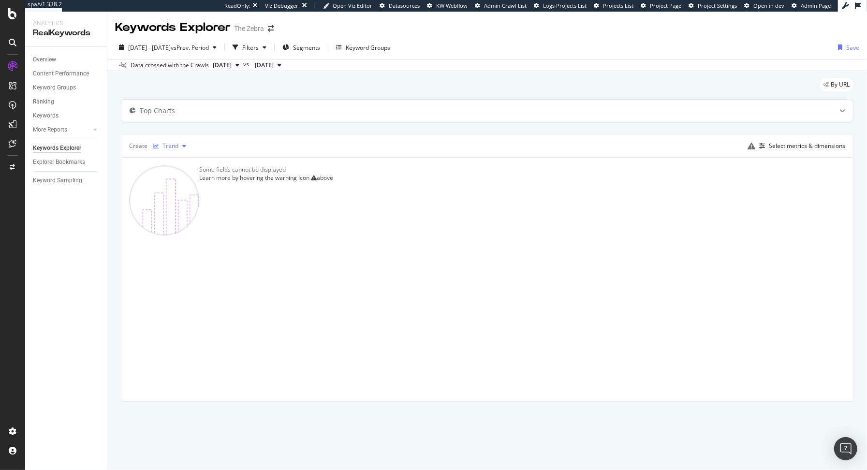
click at [173, 148] on div "Trend" at bounding box center [170, 146] width 16 height 6
click at [797, 144] on div "Select metrics & dimensions" at bounding box center [807, 146] width 76 height 8
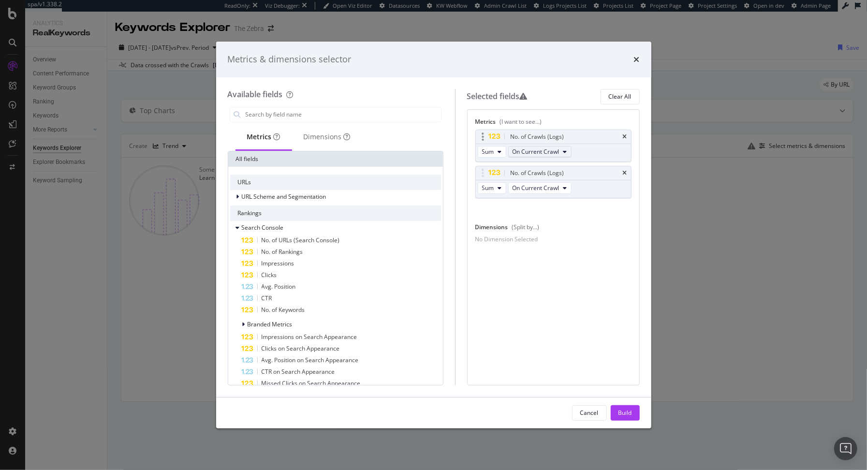
click at [550, 152] on span "On Current Crawl" at bounding box center [535, 151] width 47 height 8
click at [595, 117] on div "Metrics (I want to see...)" at bounding box center [553, 123] width 156 height 12
click at [627, 174] on icon "times" at bounding box center [625, 173] width 4 height 6
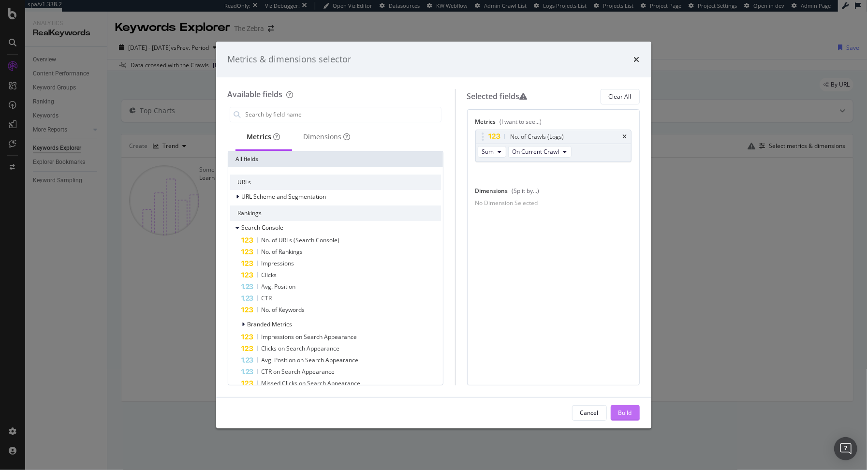
click at [617, 410] on button "Build" at bounding box center [625, 412] width 29 height 15
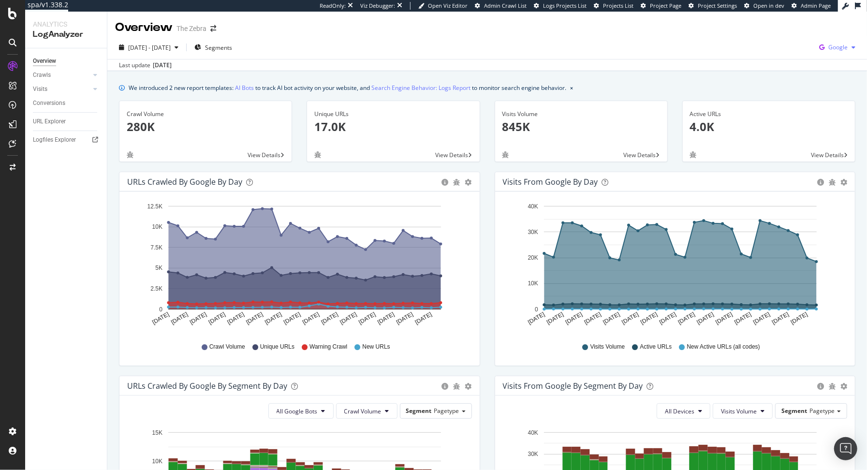
click at [820, 48] on icon "button" at bounding box center [821, 48] width 13 height 14
click at [775, 35] on span "Bing" at bounding box center [781, 39] width 36 height 9
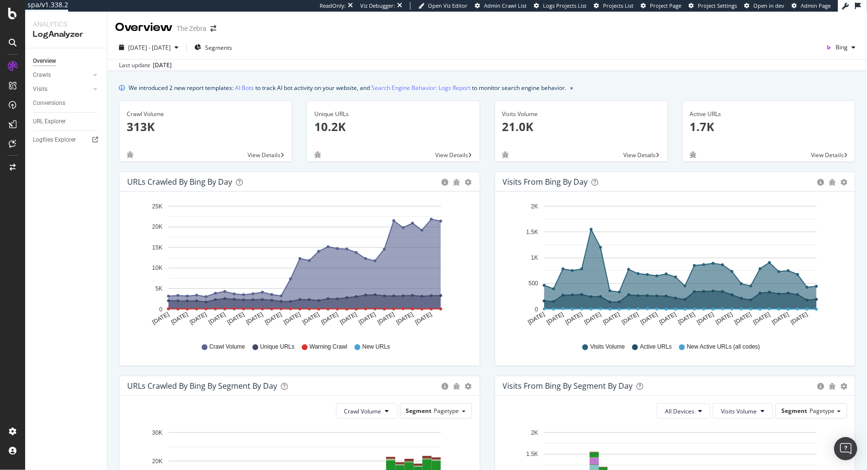
click at [46, 302] on div "Overview Crawls Daily Distribution Segments Distribution HTTP Codes Resources V…" at bounding box center [66, 259] width 82 height 422
click at [286, 29] on div "Overview The Zebra" at bounding box center [486, 24] width 759 height 24
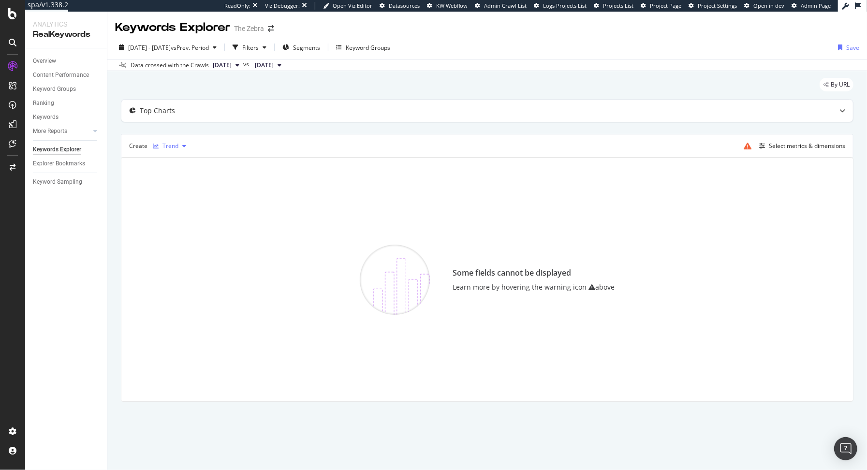
click at [177, 144] on div "Trend" at bounding box center [170, 146] width 16 height 6
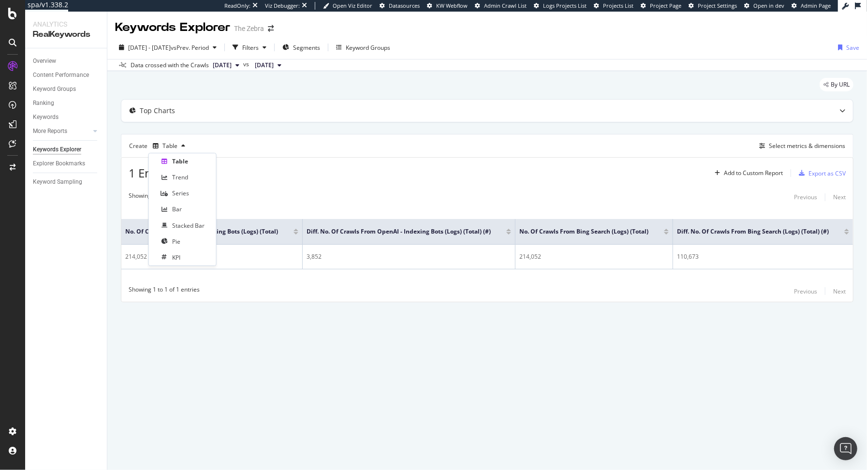
click at [174, 201] on div "Table Trend Series Bar Stacked Bar Pie KPI" at bounding box center [182, 209] width 59 height 108
click at [173, 208] on div "Bar" at bounding box center [177, 209] width 10 height 8
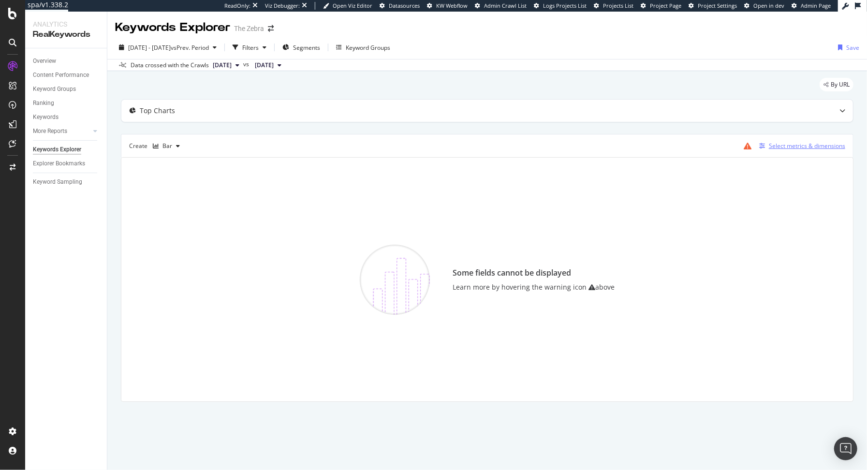
click at [778, 148] on div "Select metrics & dimensions" at bounding box center [807, 146] width 76 height 8
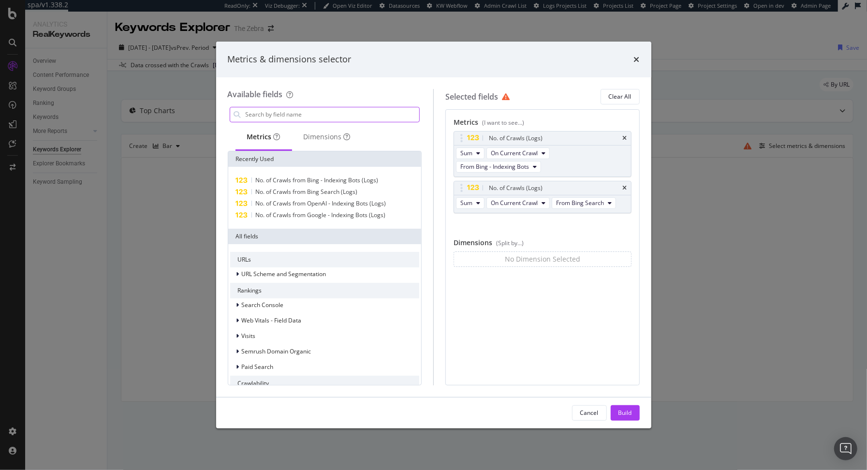
click at [329, 115] on input "modal" at bounding box center [332, 114] width 175 height 15
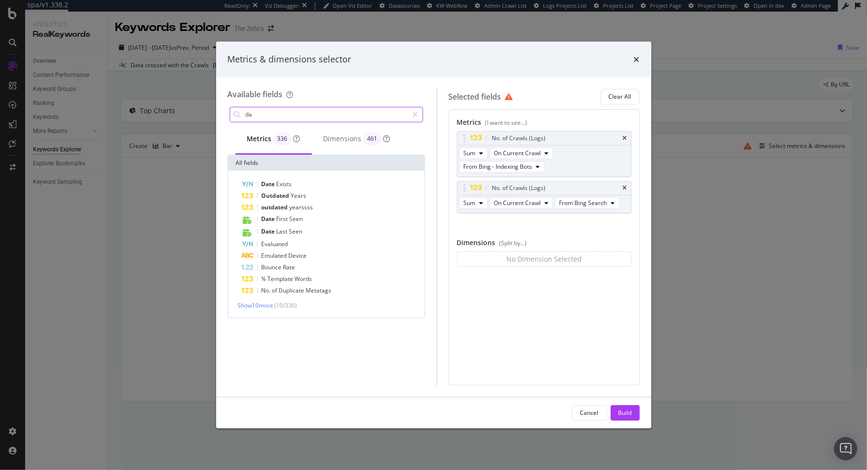
type input "d"
type input "period"
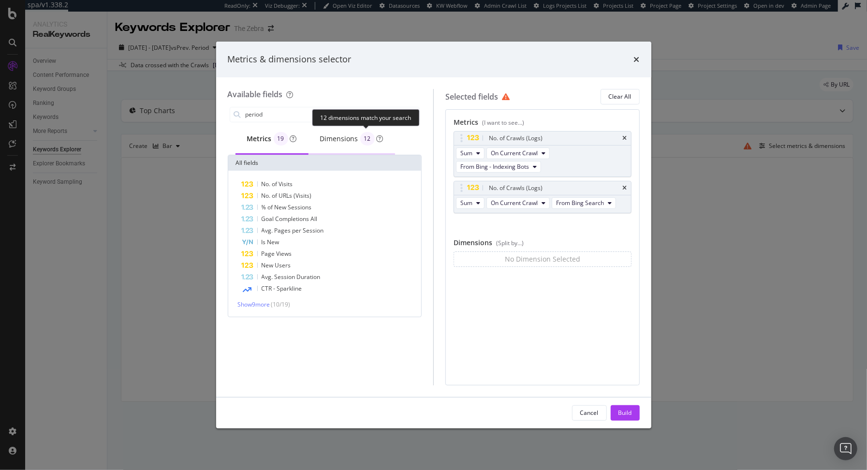
click at [364, 136] on span "12" at bounding box center [367, 139] width 7 height 6
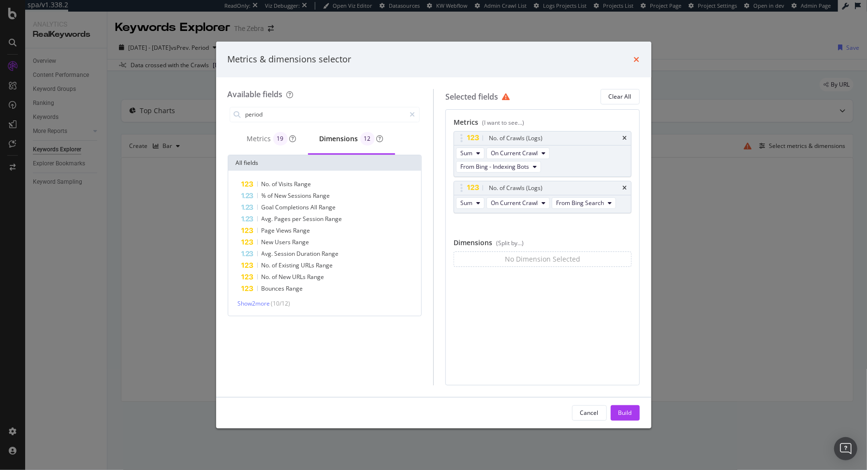
click at [634, 61] on icon "times" at bounding box center [637, 60] width 6 height 8
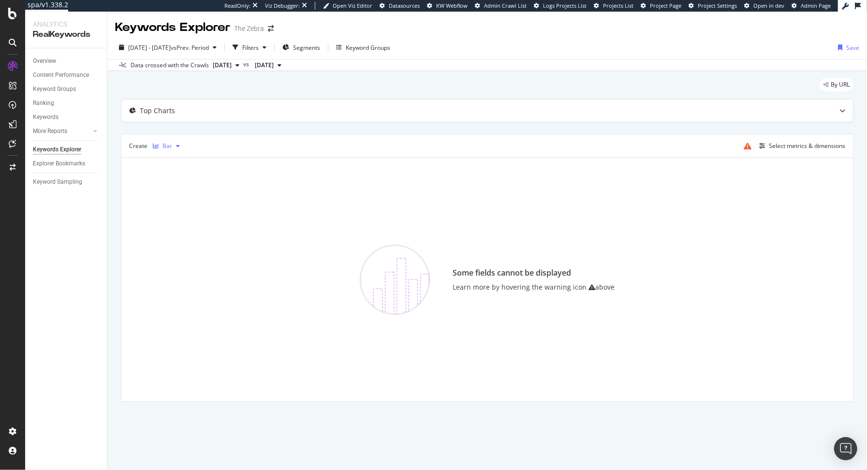
click at [160, 150] on div "Bar" at bounding box center [166, 146] width 35 height 15
click at [286, 190] on div "Some fields cannot be displayed Learn more by hovering the warning icon above" at bounding box center [487, 279] width 716 height 228
click at [767, 143] on div "button" at bounding box center [762, 146] width 14 height 6
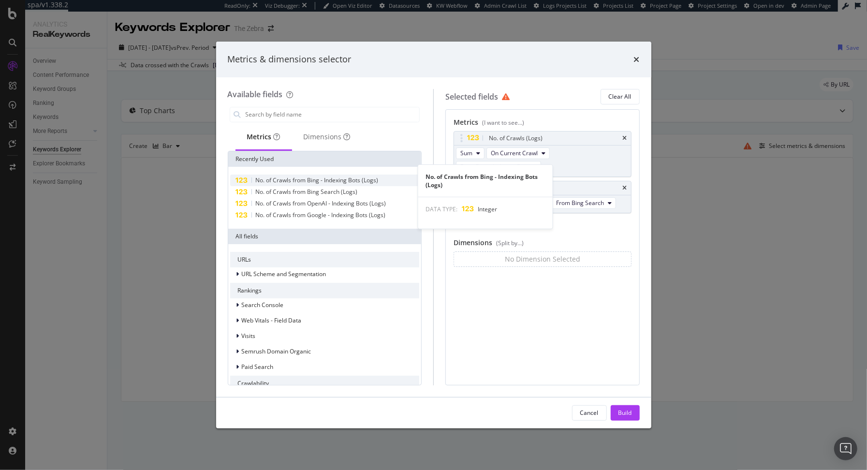
scroll to position [32, 0]
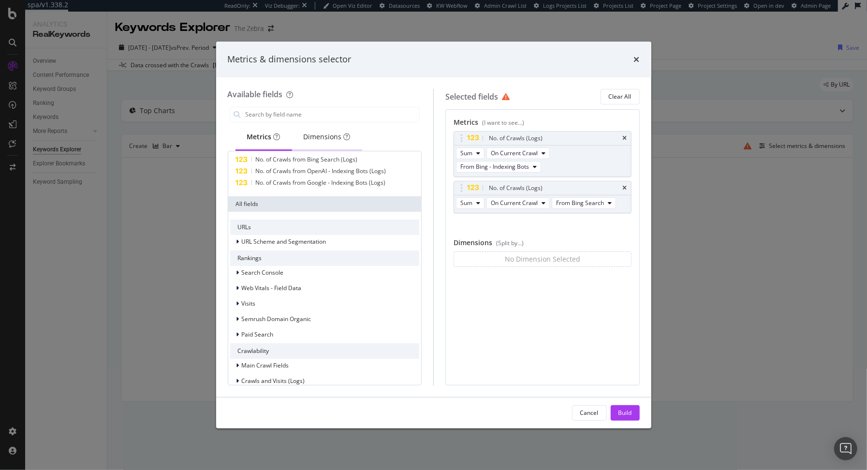
click at [317, 139] on div "Dimensions" at bounding box center [327, 137] width 47 height 10
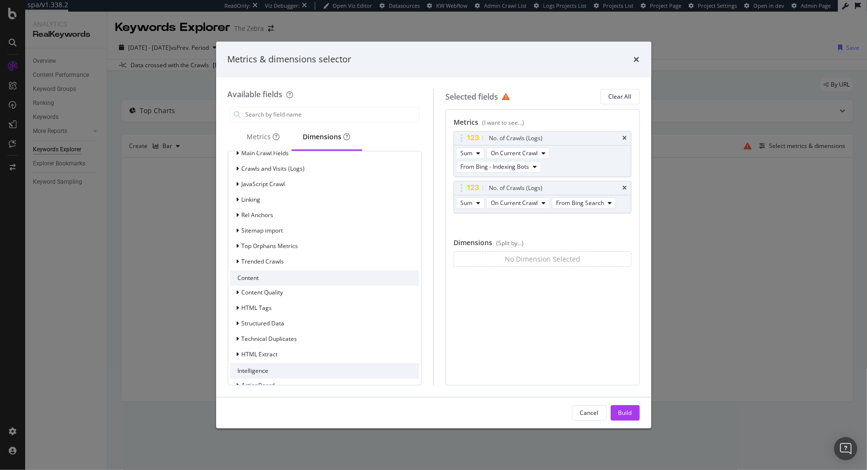
scroll to position [242, 0]
click at [272, 112] on input "modal" at bounding box center [332, 114] width 175 height 15
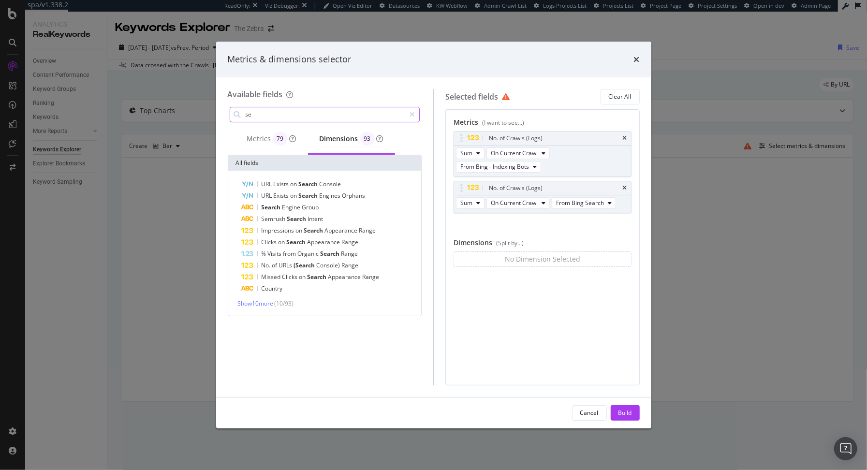
type input "s"
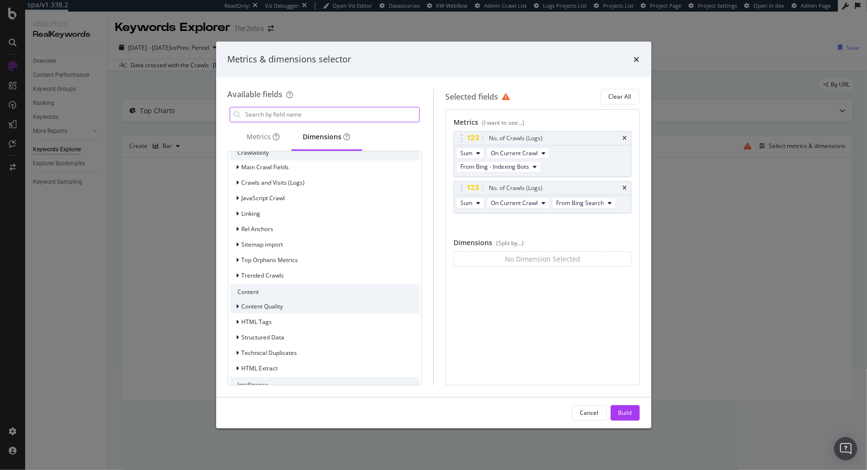
scroll to position [218, 0]
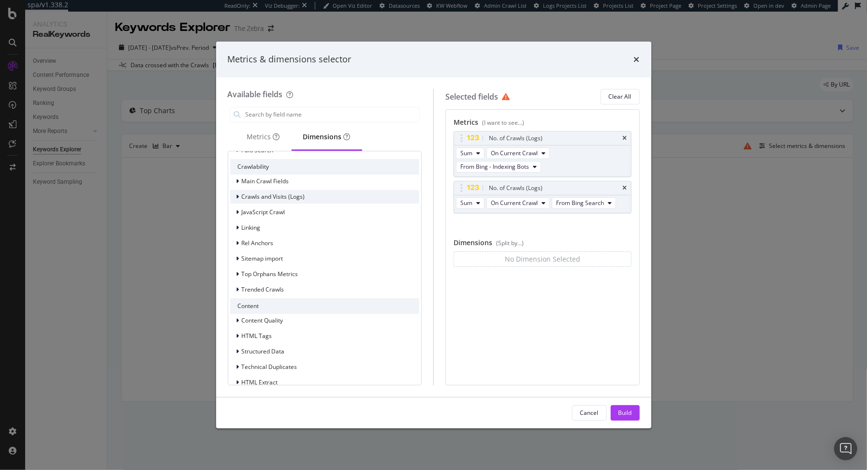
click at [261, 197] on span "Crawls and Visits (Logs)" at bounding box center [273, 196] width 63 height 8
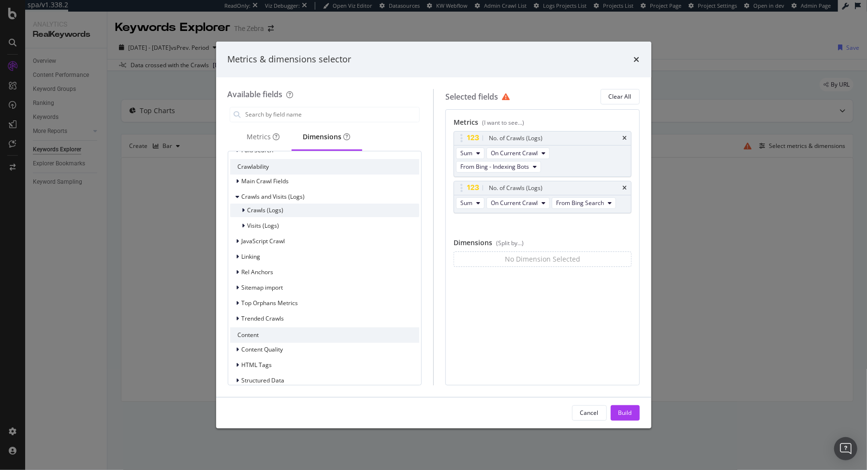
click at [243, 209] on icon "modal" at bounding box center [243, 210] width 3 height 6
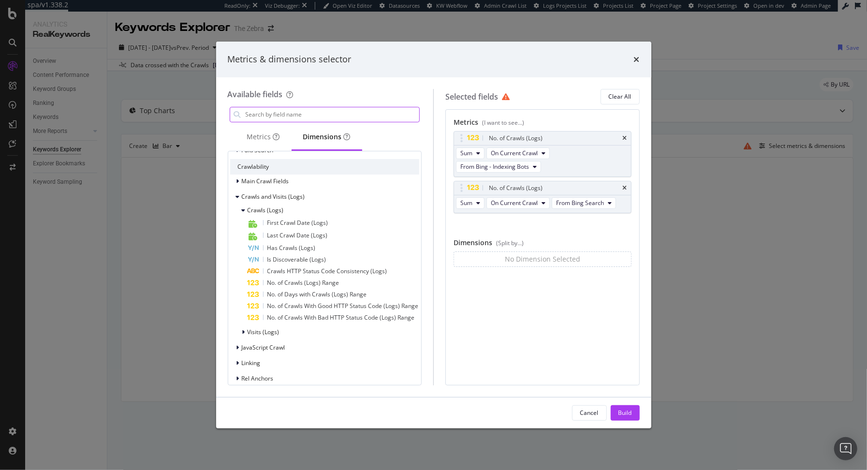
click at [263, 116] on input "modal" at bounding box center [332, 114] width 175 height 15
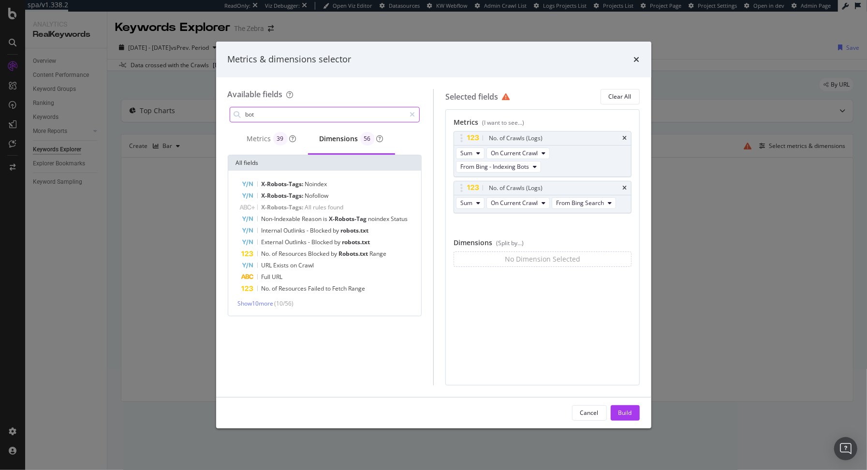
scroll to position [0, 0]
type input "bot"
click at [256, 303] on span "Show 10 more" at bounding box center [256, 303] width 36 height 8
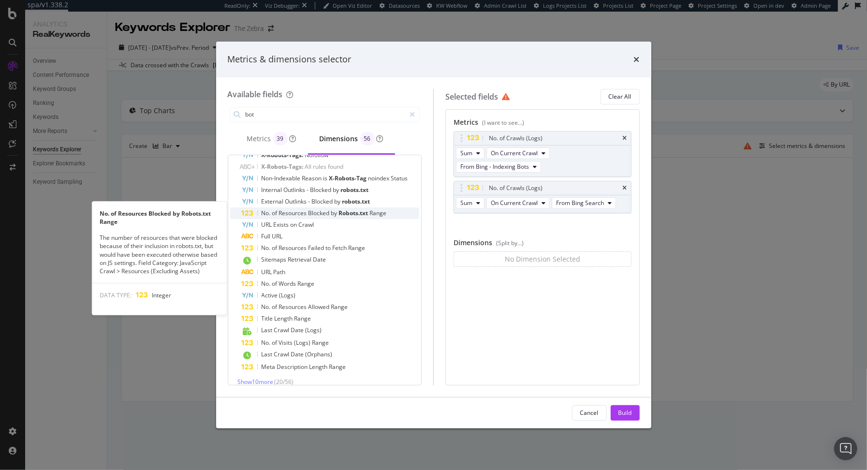
scroll to position [49, 0]
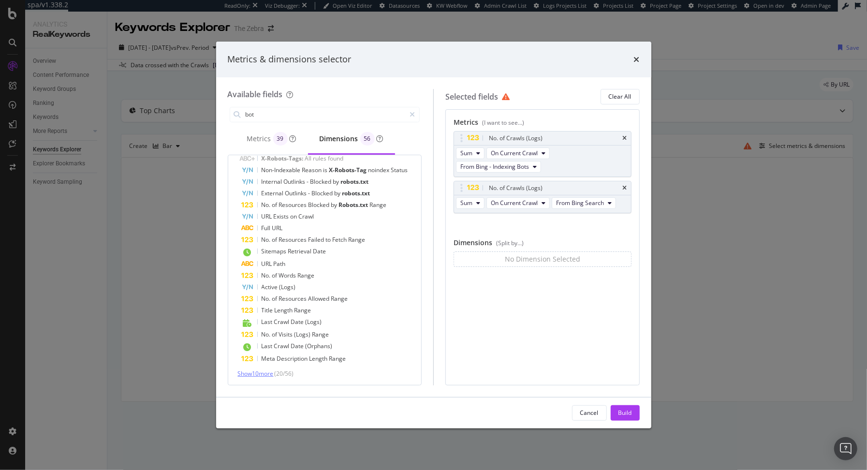
click at [268, 374] on span "Show 10 more" at bounding box center [256, 373] width 36 height 8
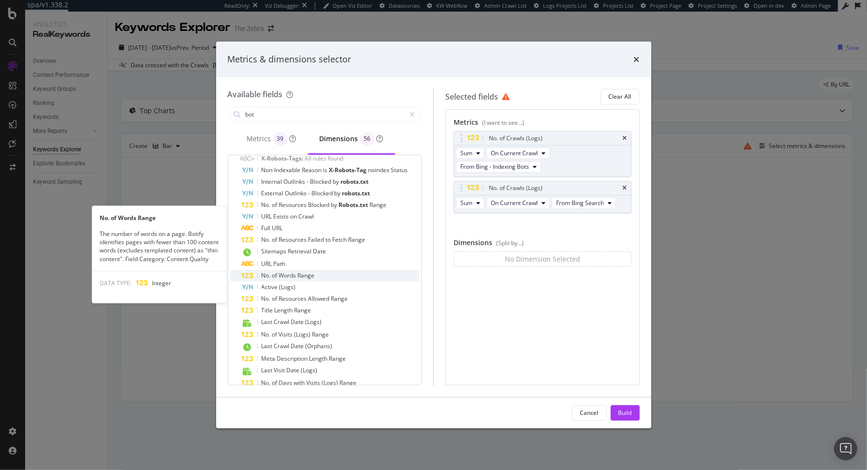
scroll to position [165, 0]
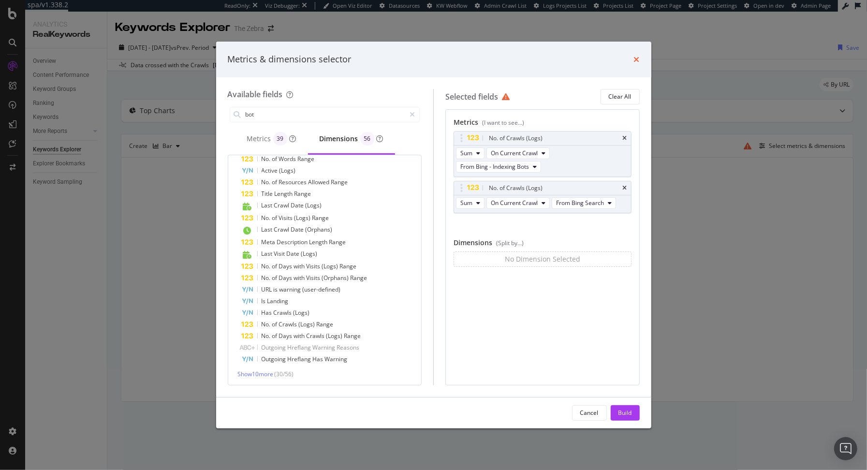
click at [636, 59] on icon "times" at bounding box center [637, 60] width 6 height 8
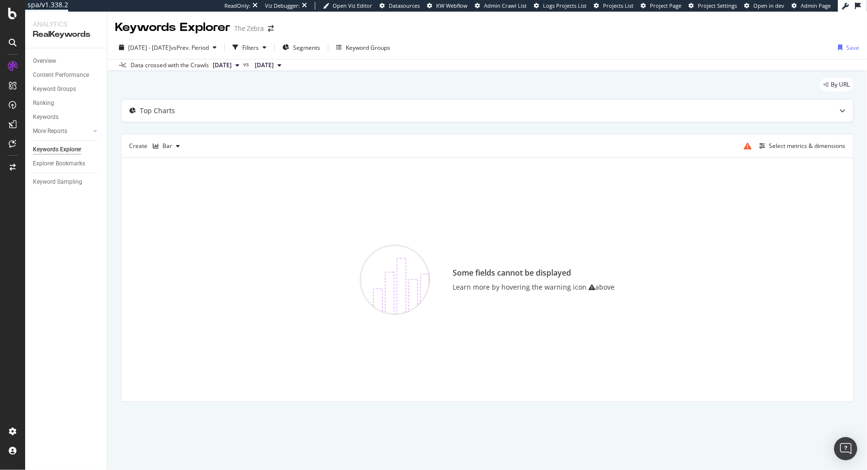
click at [808, 151] on div "Select metrics & dimensions" at bounding box center [792, 145] width 105 height 15
click at [806, 149] on div "Select metrics & dimensions" at bounding box center [800, 146] width 90 height 11
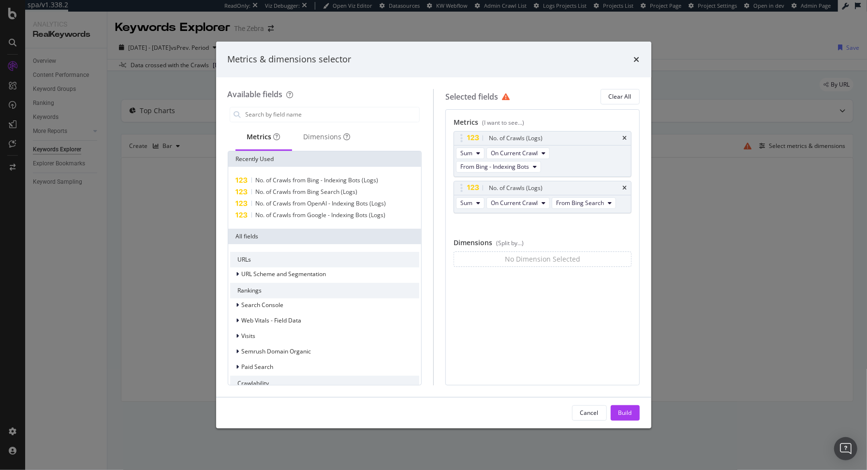
scroll to position [13, 0]
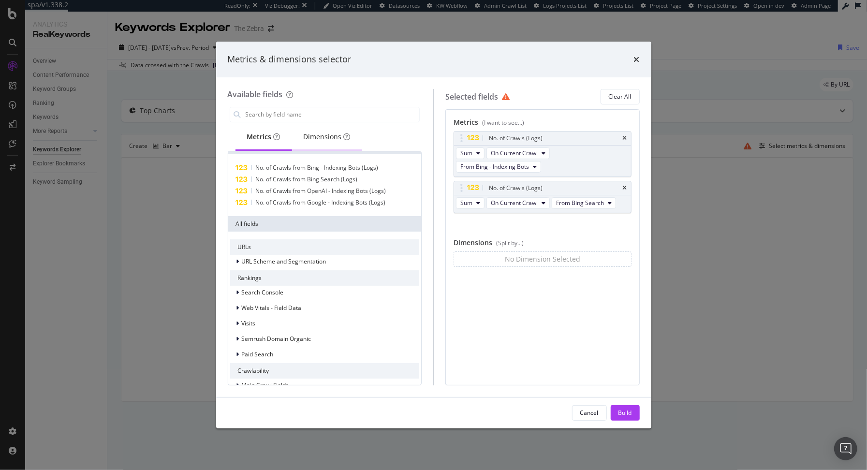
click at [311, 139] on div "Dimensions" at bounding box center [327, 137] width 47 height 10
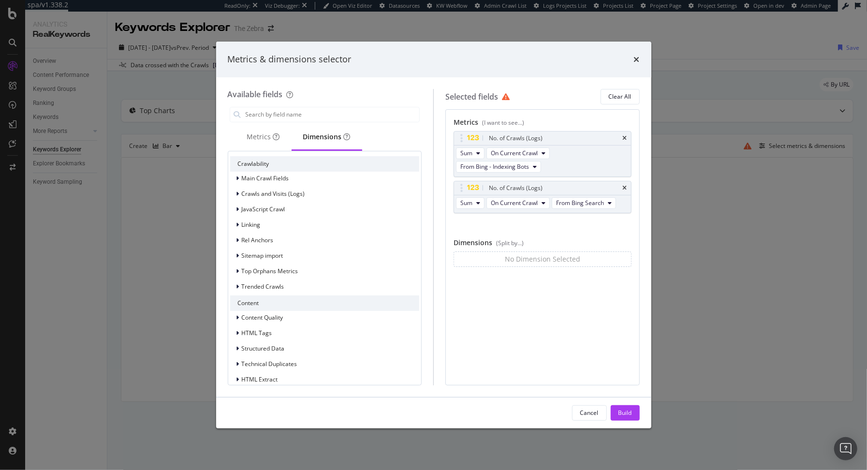
scroll to position [260, 0]
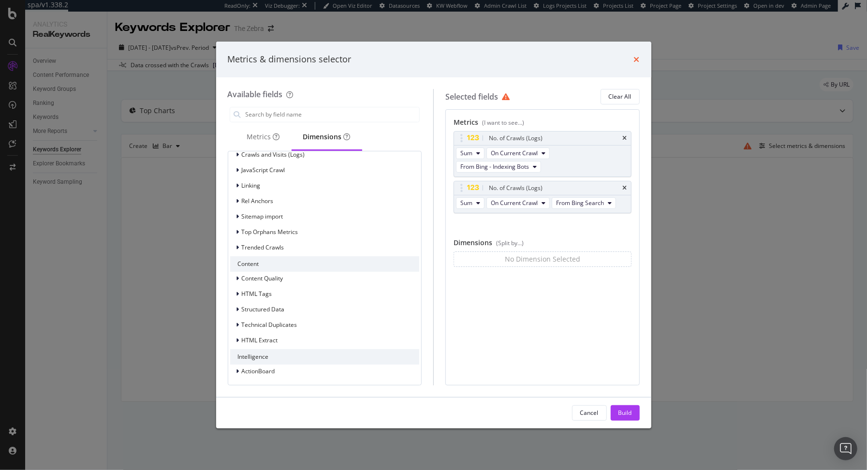
click at [635, 56] on icon "times" at bounding box center [637, 60] width 6 height 8
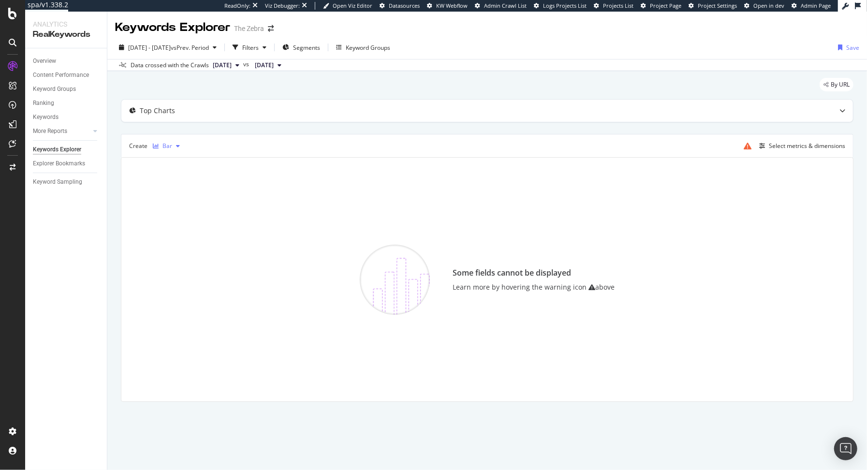
click at [168, 139] on div "Bar" at bounding box center [166, 146] width 35 height 15
click at [174, 161] on div "Table" at bounding box center [179, 161] width 15 height 8
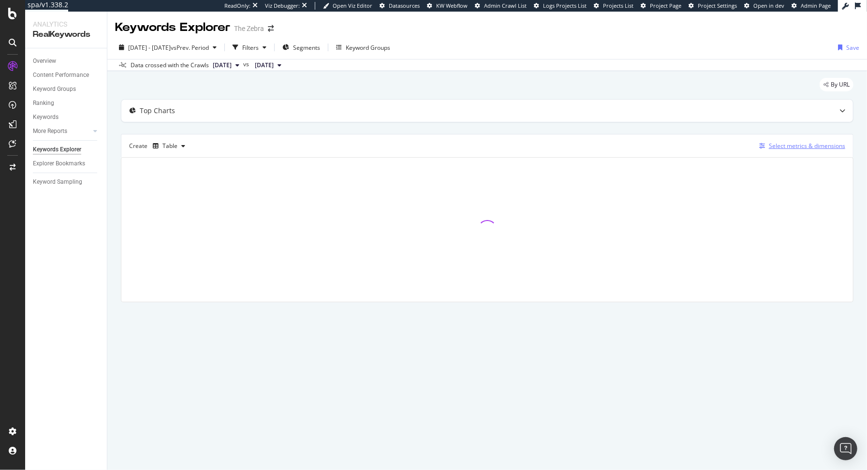
click at [779, 146] on div "Select metrics & dimensions" at bounding box center [807, 146] width 76 height 8
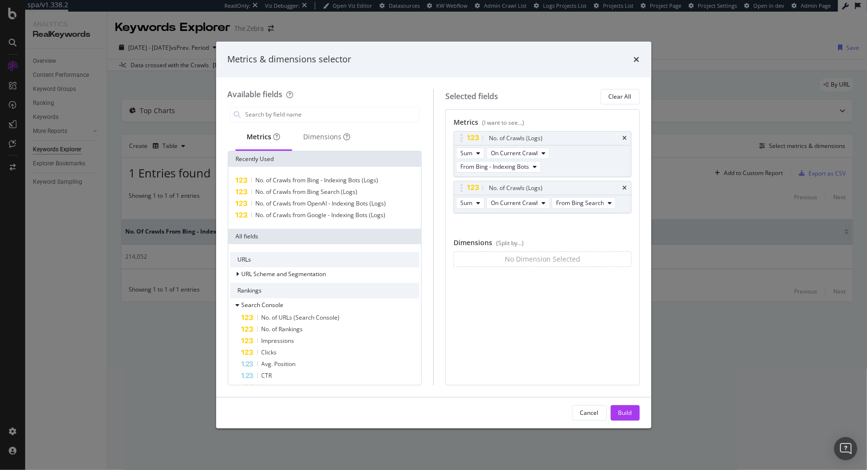
click at [99, 251] on div "Metrics & dimensions selector Available fields Metrics Dimensions Recently Used…" at bounding box center [433, 235] width 867 height 470
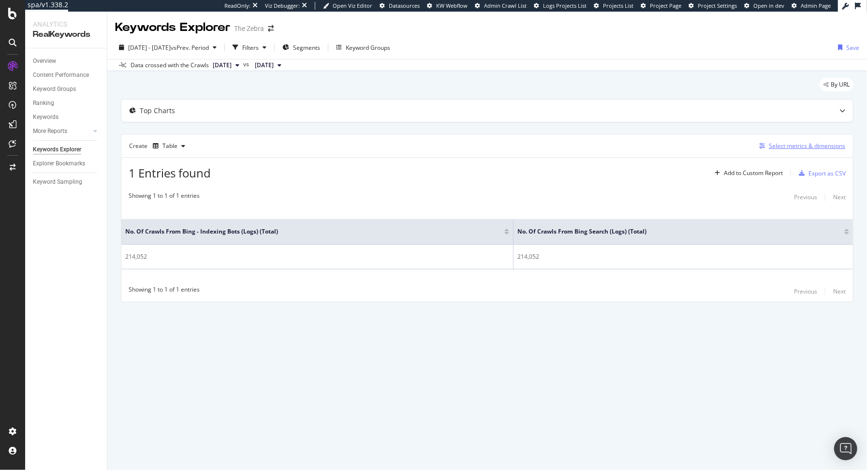
click at [788, 142] on div "Select metrics & dimensions" at bounding box center [807, 146] width 76 height 8
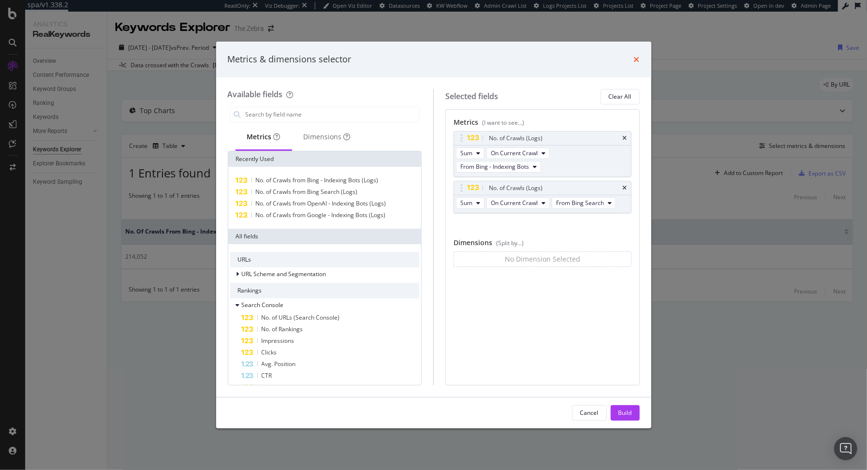
click at [634, 60] on icon "times" at bounding box center [637, 60] width 6 height 8
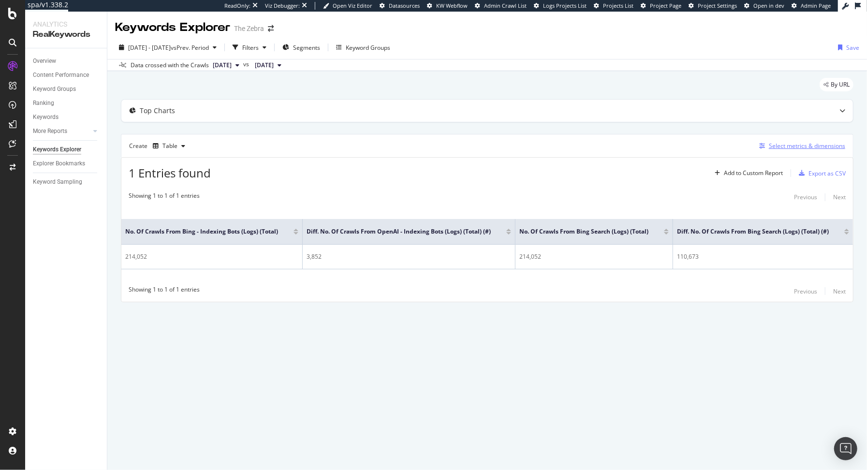
click at [789, 146] on div "Select metrics & dimensions" at bounding box center [807, 146] width 76 height 8
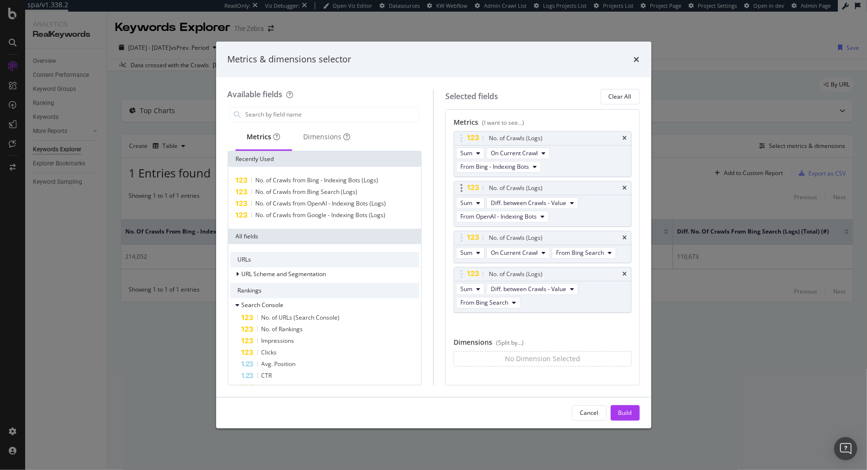
click at [534, 222] on div "Sum Diff. between Crawls - Value From OpenAI - Indexing Bots" at bounding box center [542, 210] width 177 height 31
click at [527, 217] on span "From OpenAI - Indexing Bots" at bounding box center [498, 216] width 76 height 8
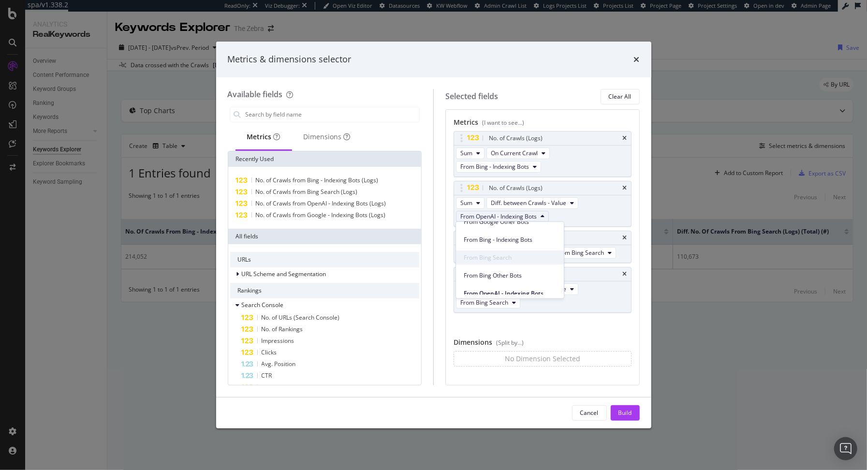
scroll to position [98, 0]
click at [516, 241] on span "From Bing - Indexing Bots" at bounding box center [510, 241] width 92 height 9
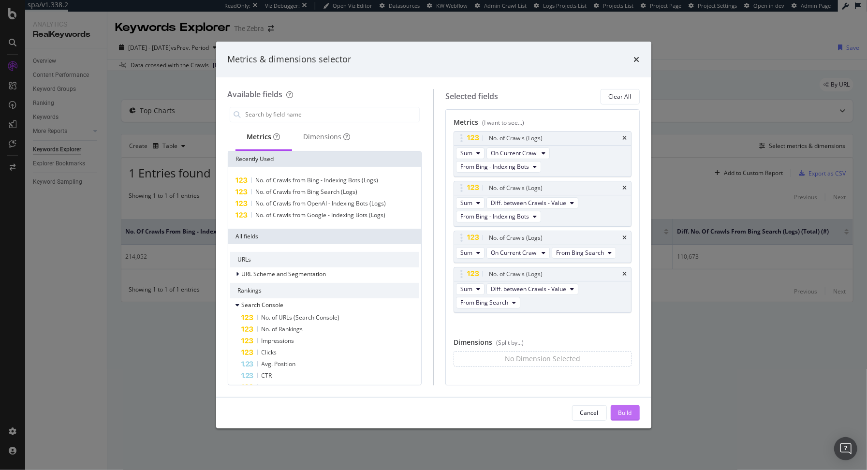
click at [623, 410] on div "Build" at bounding box center [625, 413] width 14 height 8
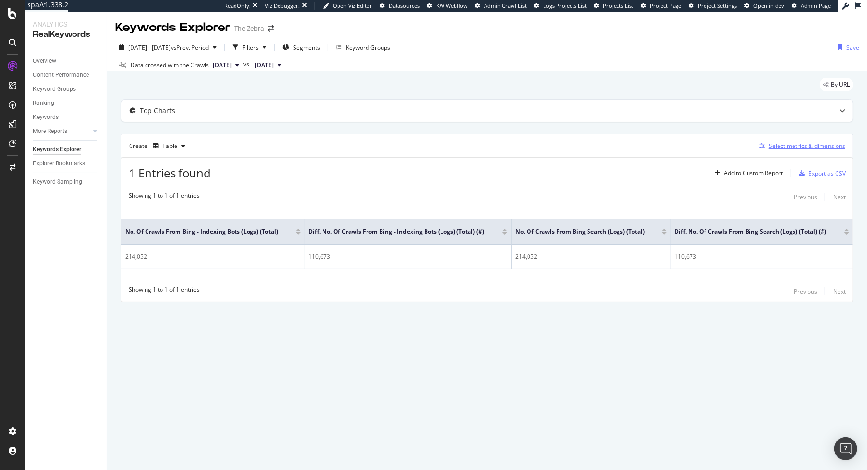
click at [778, 146] on div "Select metrics & dimensions" at bounding box center [807, 146] width 76 height 8
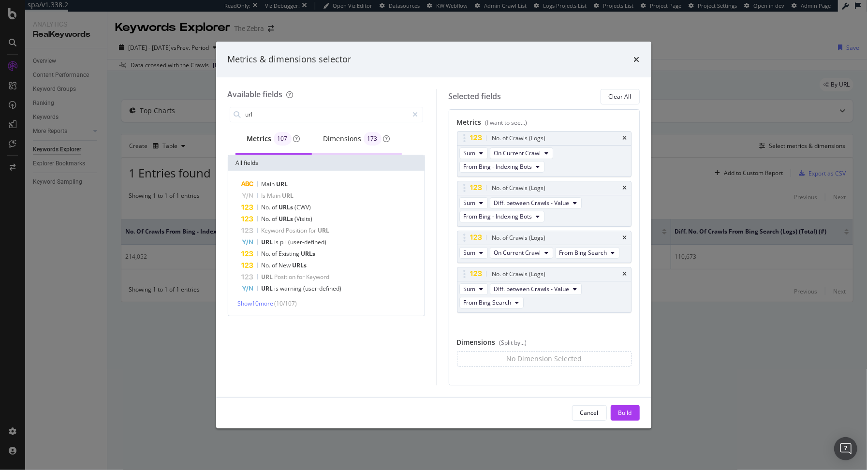
type input "url"
click at [336, 135] on div "Dimensions 173" at bounding box center [356, 139] width 67 height 14
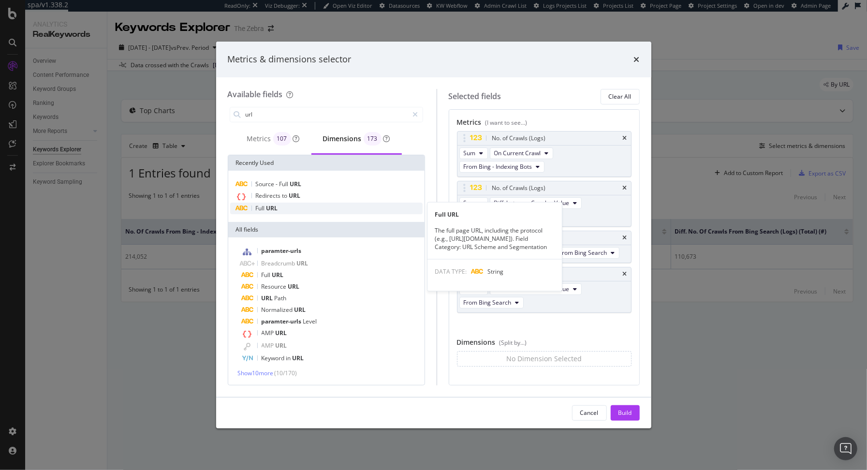
click at [308, 209] on div "Full URL" at bounding box center [326, 209] width 192 height 12
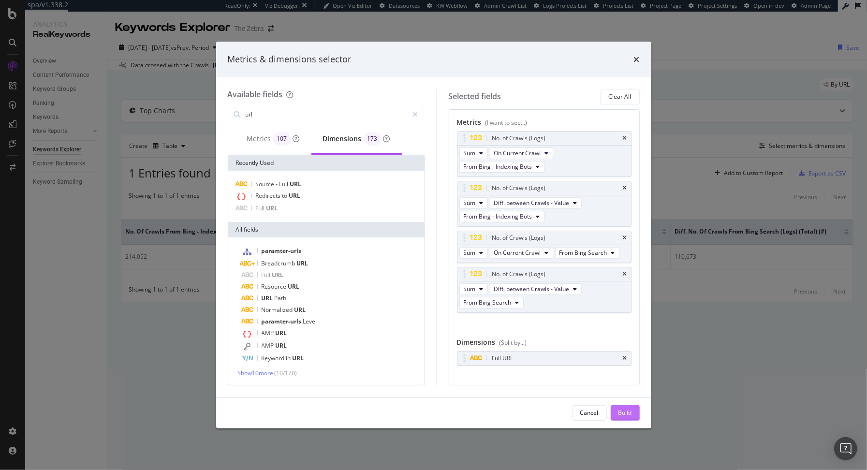
click at [624, 413] on div "Build" at bounding box center [625, 413] width 14 height 8
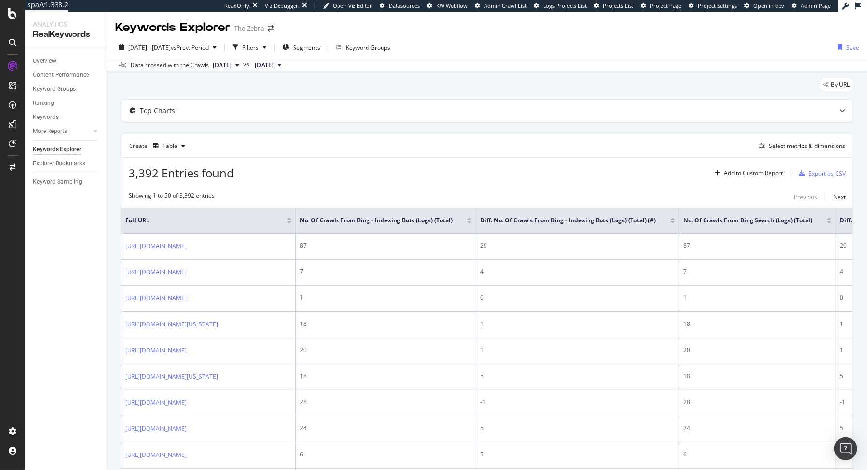
click at [472, 221] on div at bounding box center [469, 222] width 5 height 2
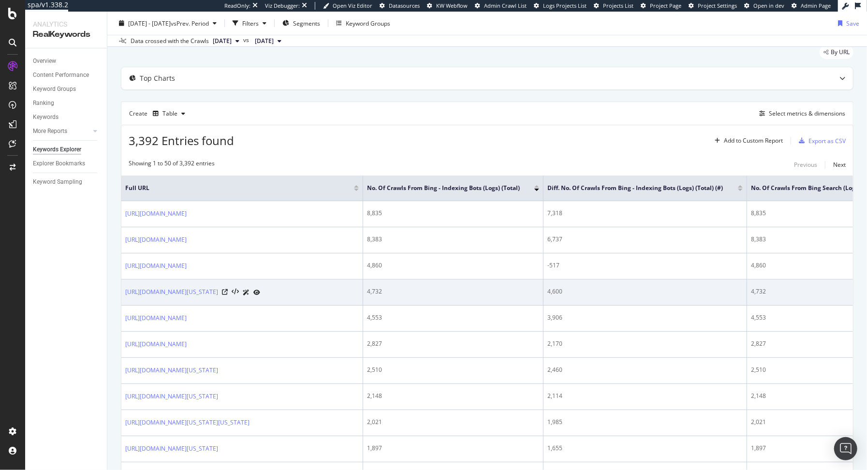
scroll to position [34, 0]
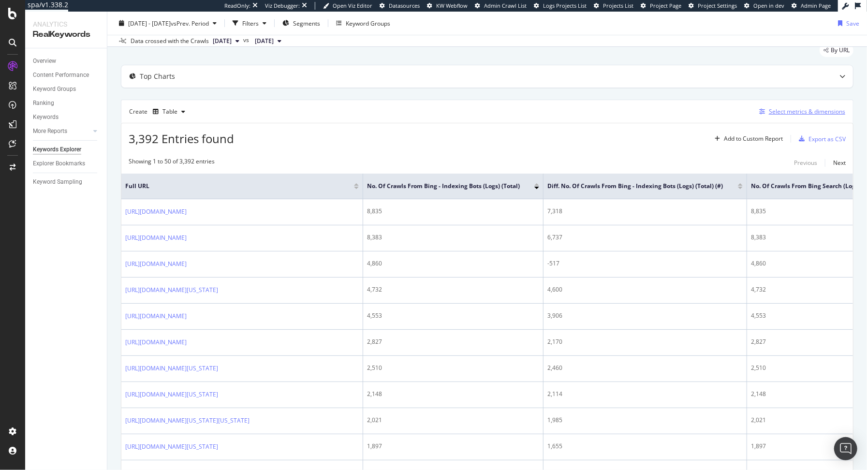
click at [772, 114] on div "Select metrics & dimensions" at bounding box center [807, 111] width 76 height 8
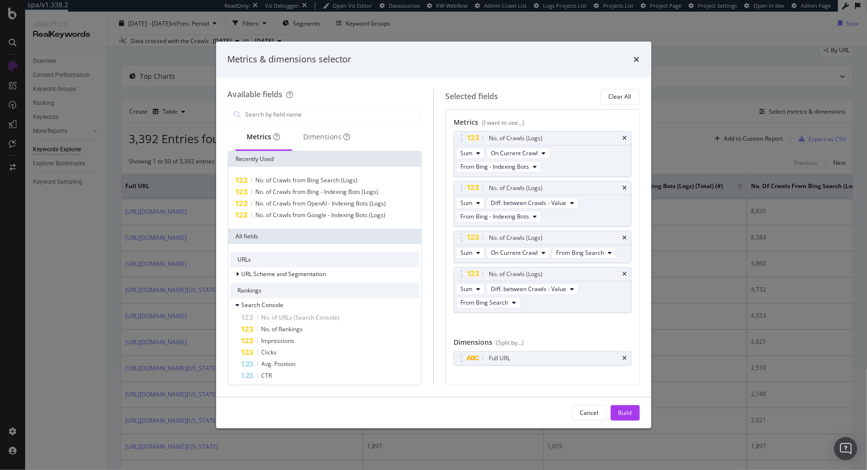
click at [633, 61] on div "Metrics & dimensions selector" at bounding box center [434, 59] width 412 height 13
click at [637, 60] on icon "times" at bounding box center [637, 60] width 6 height 8
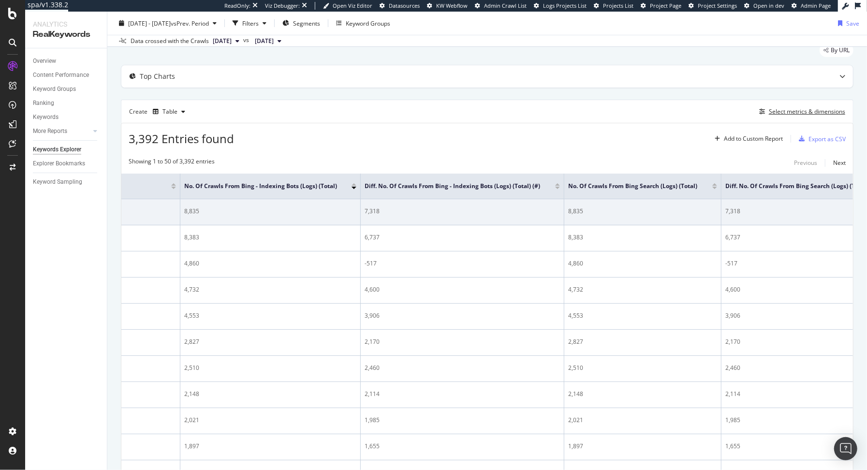
scroll to position [35, 0]
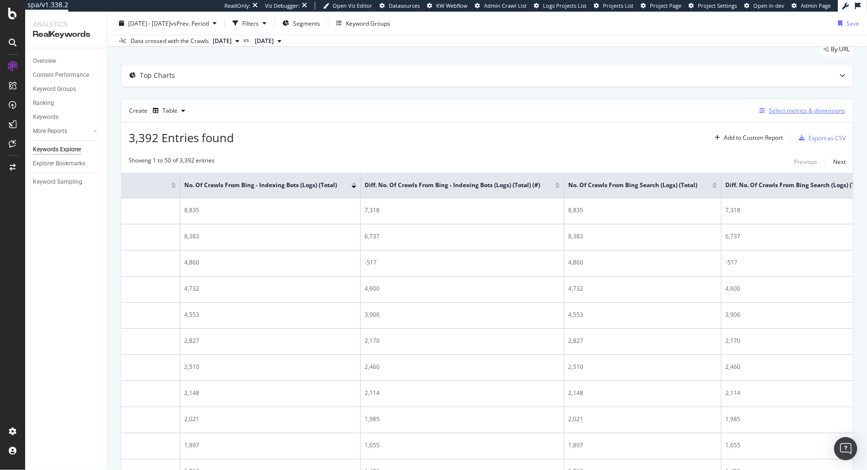
click at [770, 109] on div "Select metrics & dimensions" at bounding box center [807, 110] width 76 height 8
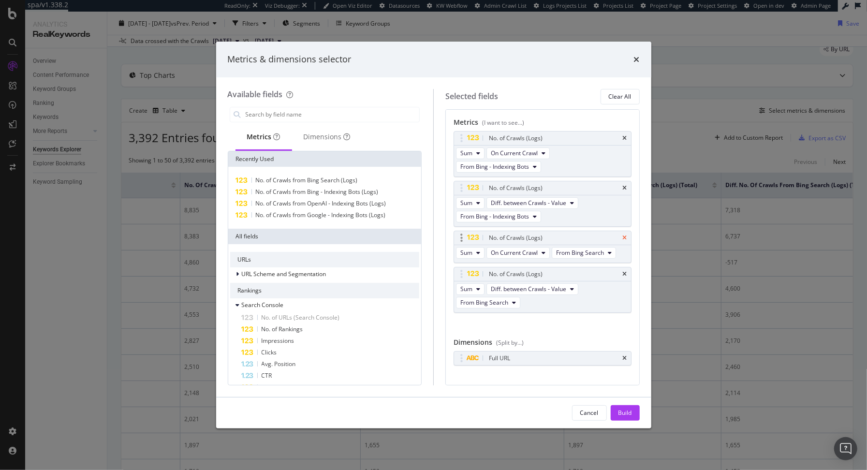
click at [623, 235] on icon "times" at bounding box center [625, 238] width 4 height 6
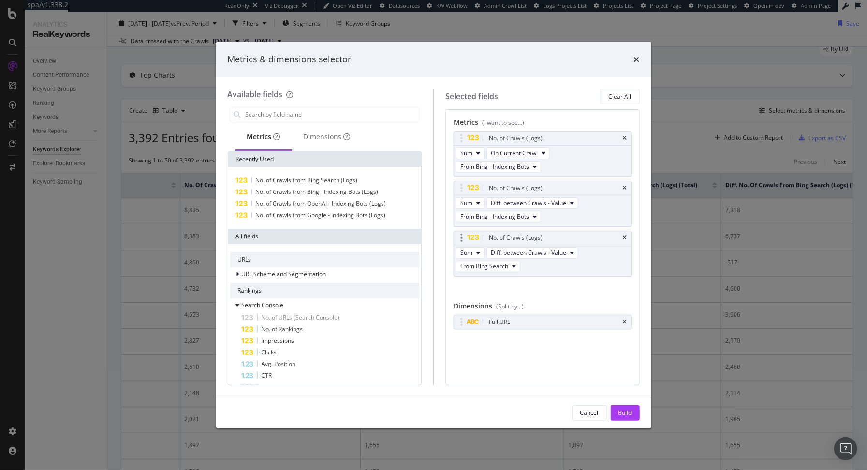
click at [622, 235] on div "No. of Crawls (Logs)" at bounding box center [542, 238] width 177 height 14
click at [627, 237] on icon "times" at bounding box center [625, 238] width 4 height 6
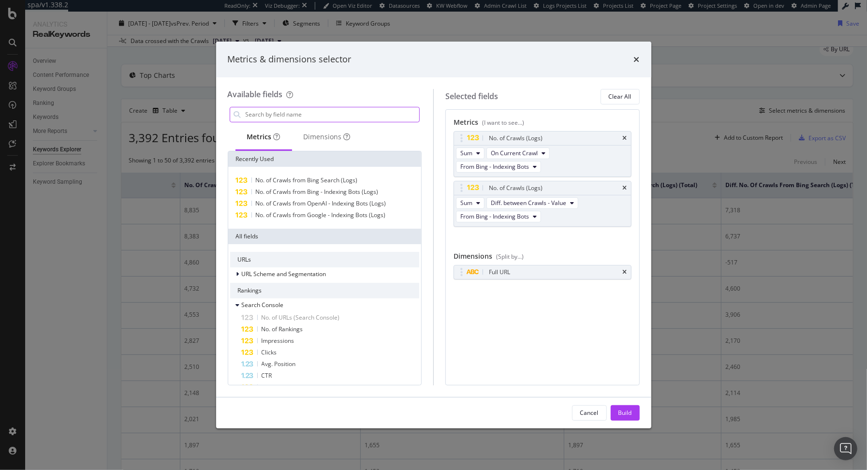
click at [369, 115] on input "modal" at bounding box center [332, 114] width 175 height 15
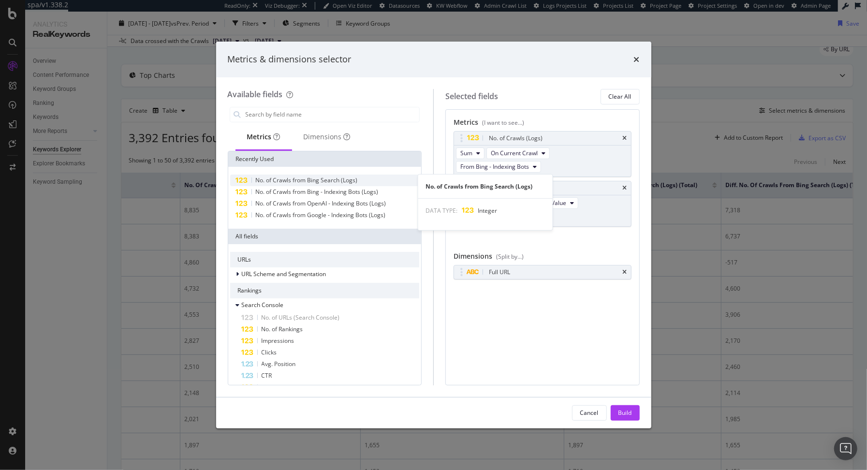
click at [341, 178] on span "No. of Crawls from Bing Search (Logs)" at bounding box center [307, 180] width 102 height 8
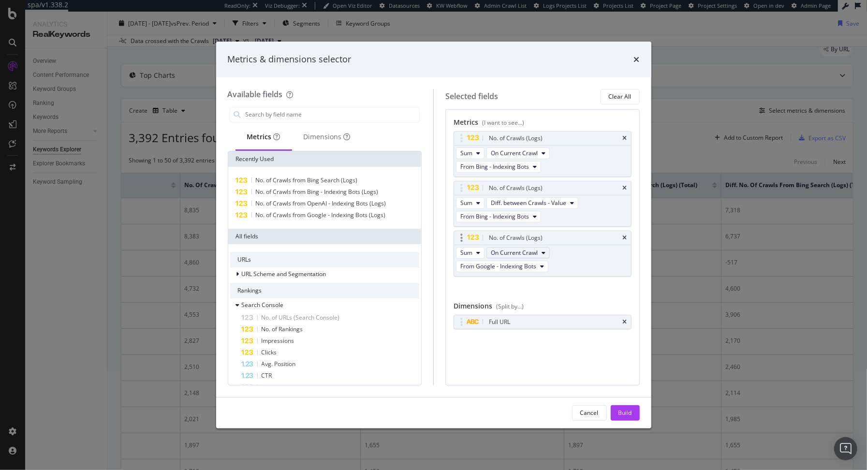
click at [519, 249] on span "On Current Crawl" at bounding box center [514, 252] width 47 height 8
click at [523, 289] on span "On Compared Crawl" at bounding box center [539, 286] width 91 height 9
click at [533, 265] on span "From Google - Indexing Bots" at bounding box center [498, 266] width 76 height 8
click at [521, 283] on span "From Bing - Indexing Bots" at bounding box center [510, 287] width 92 height 9
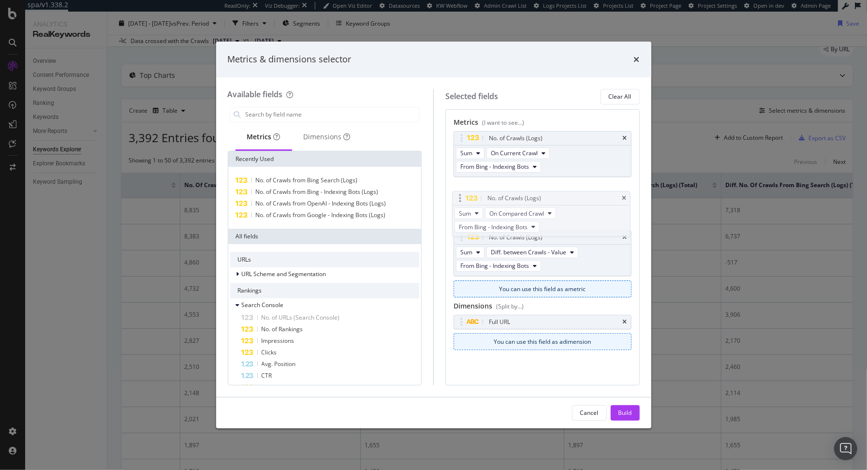
drag, startPoint x: 569, startPoint y: 237, endPoint x: 568, endPoint y: 196, distance: 41.6
click at [568, 196] on body "spa/v1.338.2 ReadOnly: Viz Debugger: Open Viz Editor Datasources KW Webflow Adm…" at bounding box center [433, 235] width 867 height 470
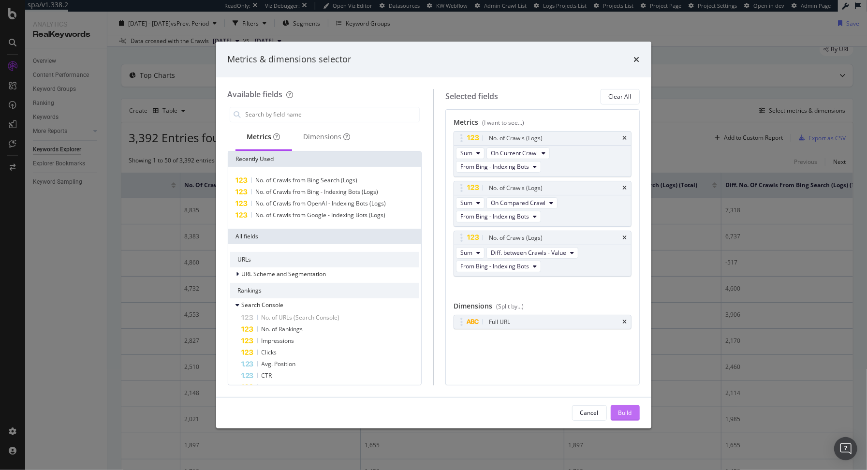
click at [621, 413] on div "Build" at bounding box center [625, 413] width 14 height 8
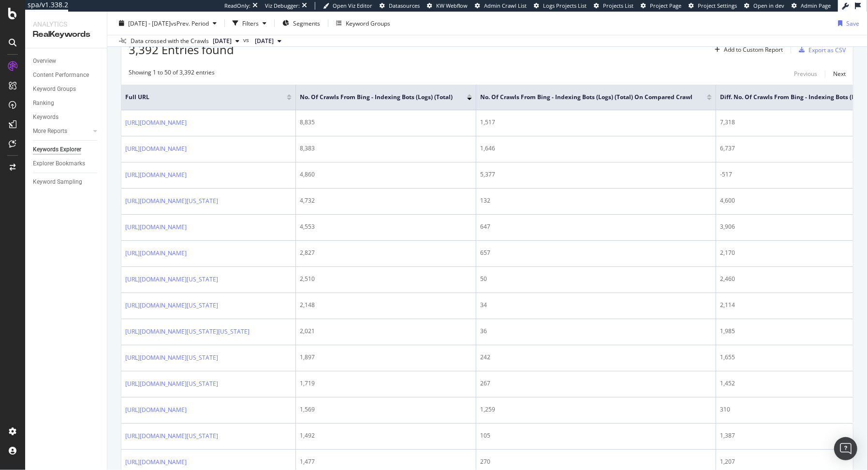
scroll to position [124, 0]
click at [712, 97] on div at bounding box center [709, 98] width 5 height 2
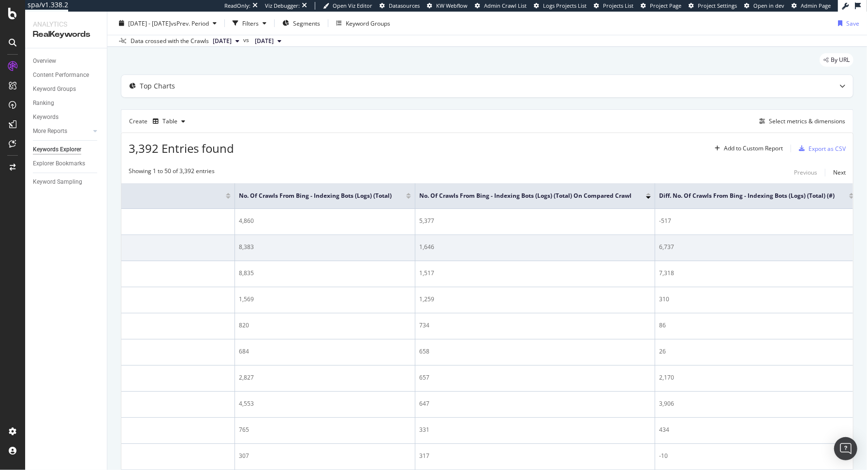
scroll to position [0, 141]
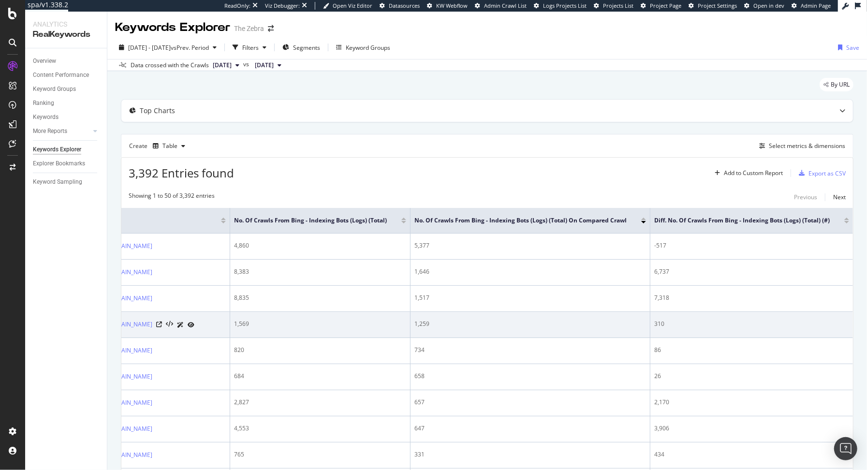
scroll to position [0, 141]
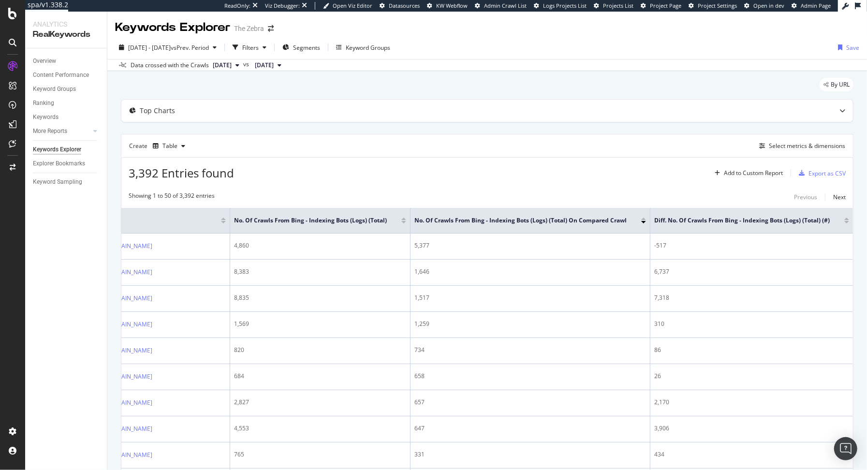
click at [844, 221] on div at bounding box center [846, 222] width 5 height 2
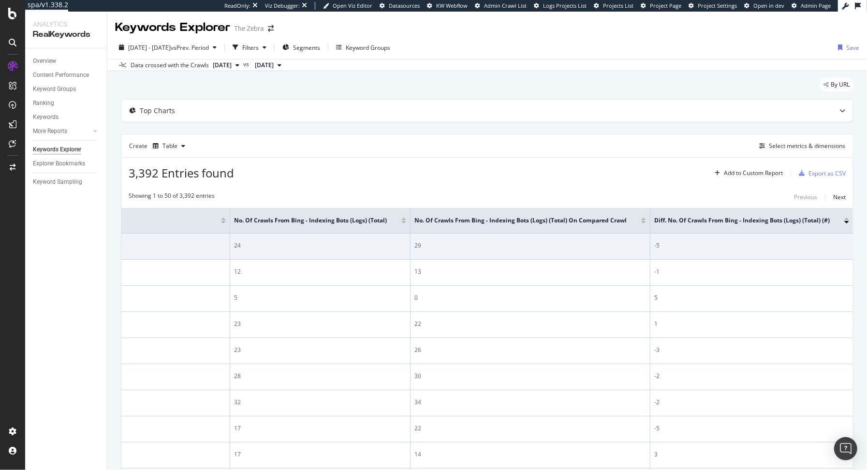
scroll to position [0, 141]
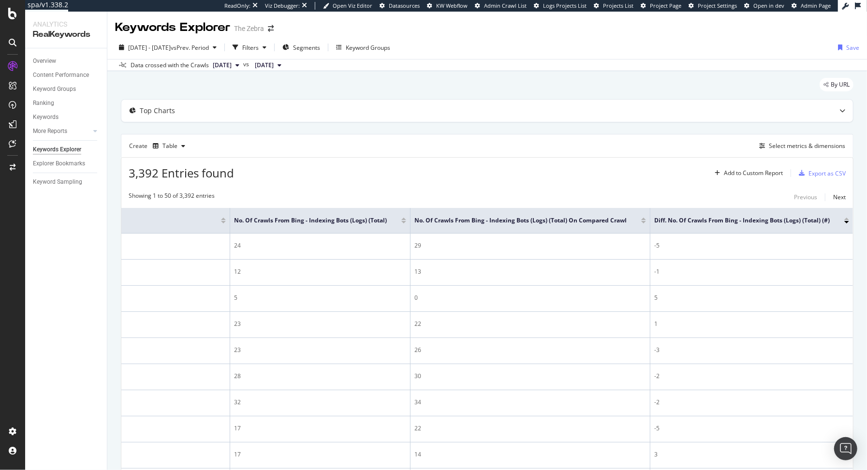
click at [844, 220] on div at bounding box center [846, 219] width 5 height 2
click at [844, 223] on div at bounding box center [846, 222] width 5 height 2
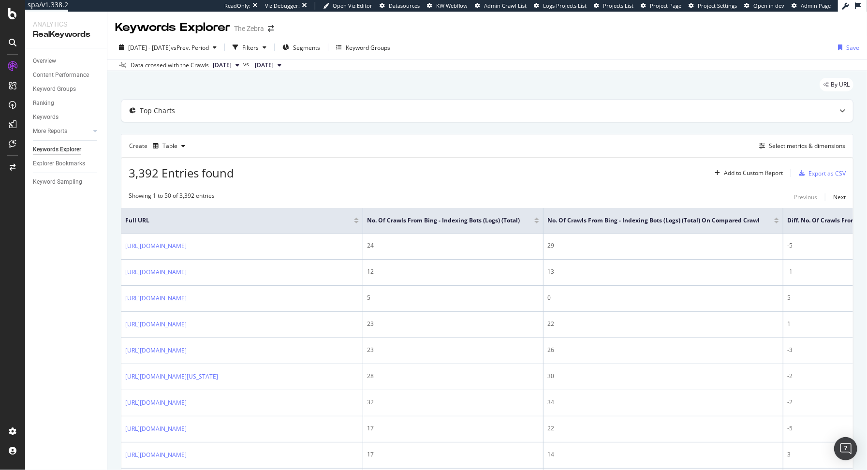
click at [536, 223] on div at bounding box center [536, 222] width 5 height 2
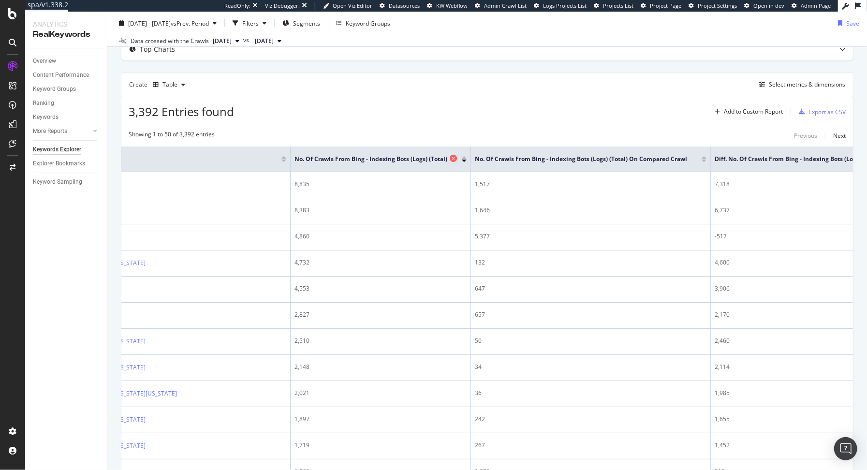
scroll to position [0, 141]
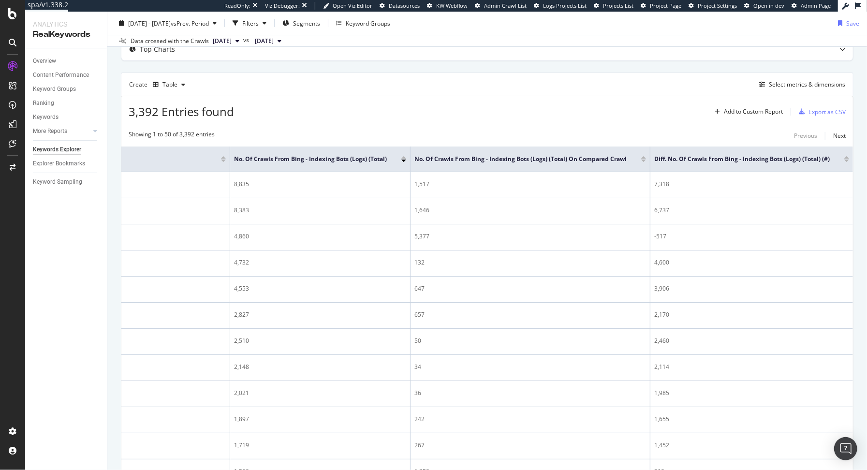
click at [844, 162] on div at bounding box center [846, 161] width 5 height 2
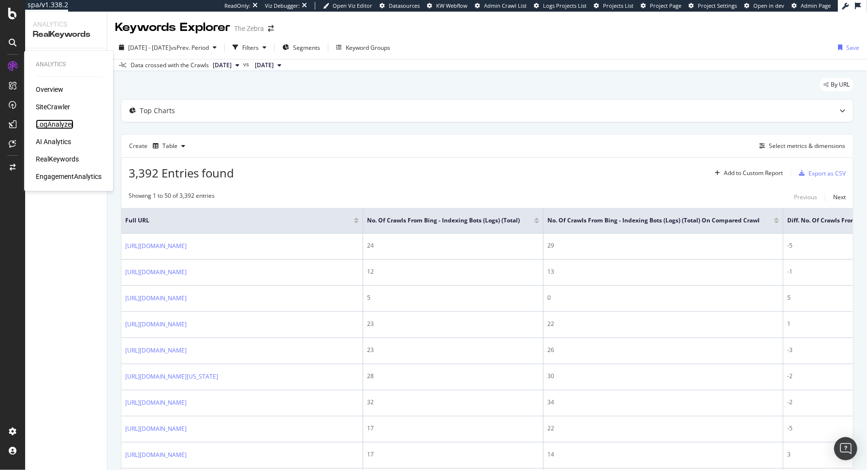
click at [52, 123] on div "LogAnalyzer" at bounding box center [55, 124] width 38 height 10
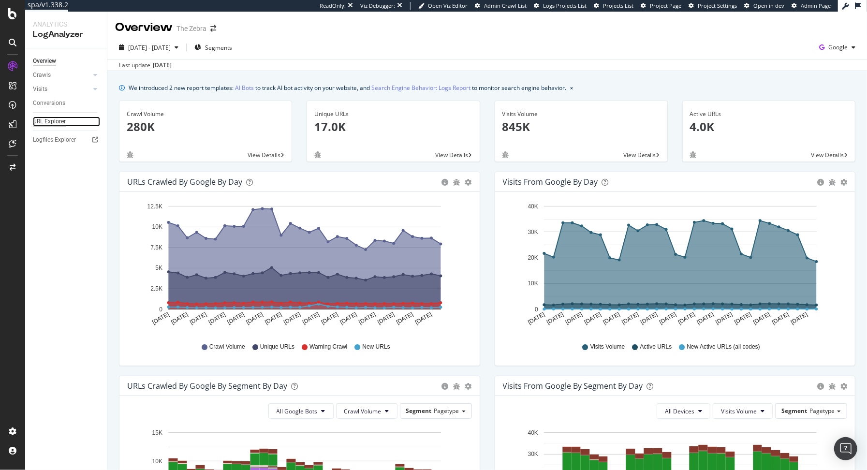
click at [63, 124] on div "URL Explorer" at bounding box center [49, 122] width 33 height 10
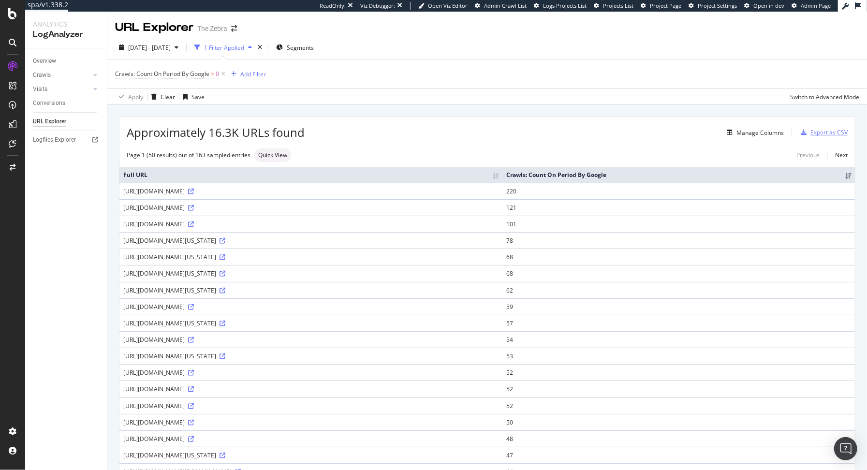
click at [827, 133] on div "Export as CSV" at bounding box center [828, 132] width 37 height 8
click at [821, 132] on div "Export as CSV" at bounding box center [828, 132] width 37 height 8
click at [600, 125] on div "Approximately 16.3K URLs found Manage Columns Export as CSV" at bounding box center [486, 129] width 735 height 24
click at [739, 133] on div "Manage Columns" at bounding box center [759, 133] width 47 height 8
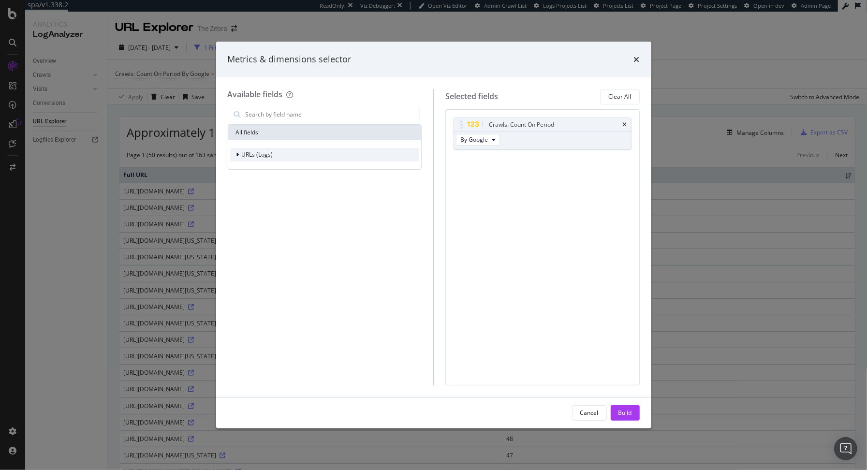
click at [258, 148] on div "URLs (Logs)" at bounding box center [325, 155] width 190 height 14
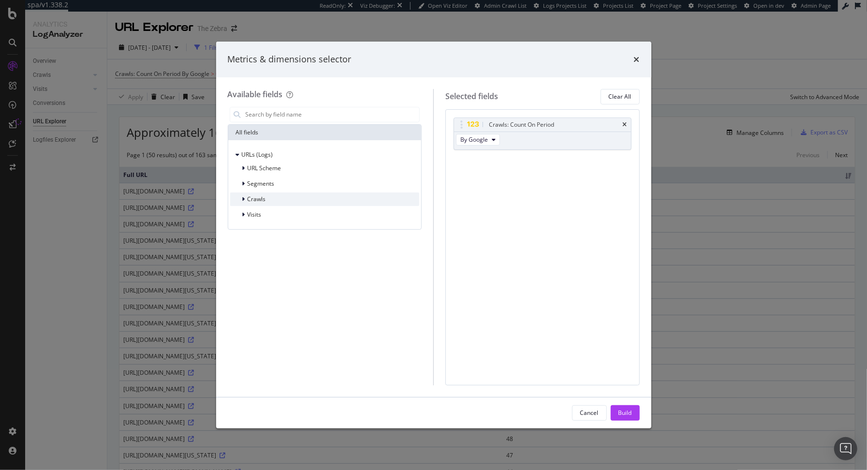
click at [258, 194] on div "Crawls" at bounding box center [248, 199] width 36 height 10
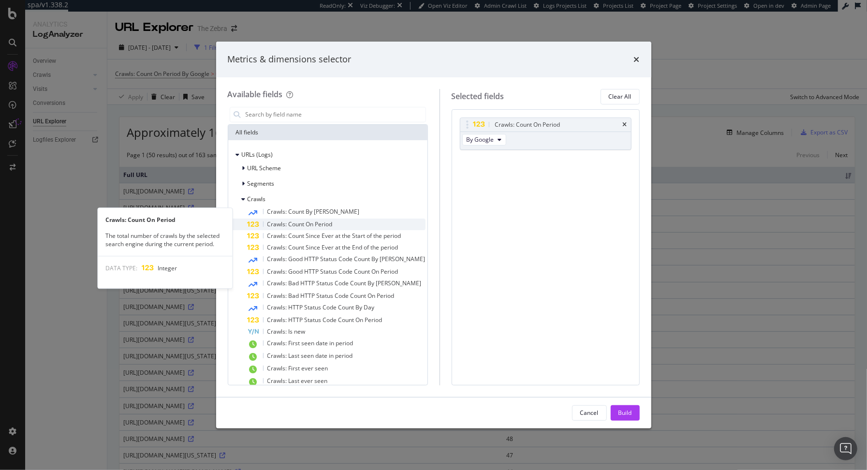
scroll to position [25, 0]
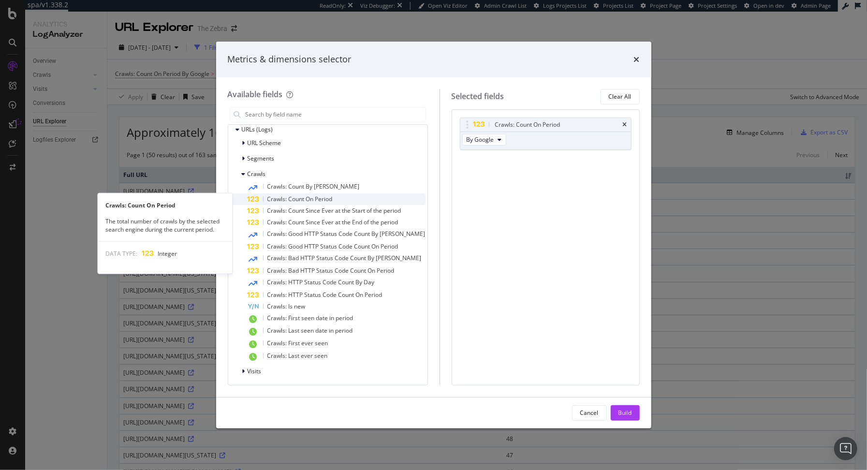
click at [280, 195] on span "Crawls: Count On Period" at bounding box center [299, 199] width 65 height 8
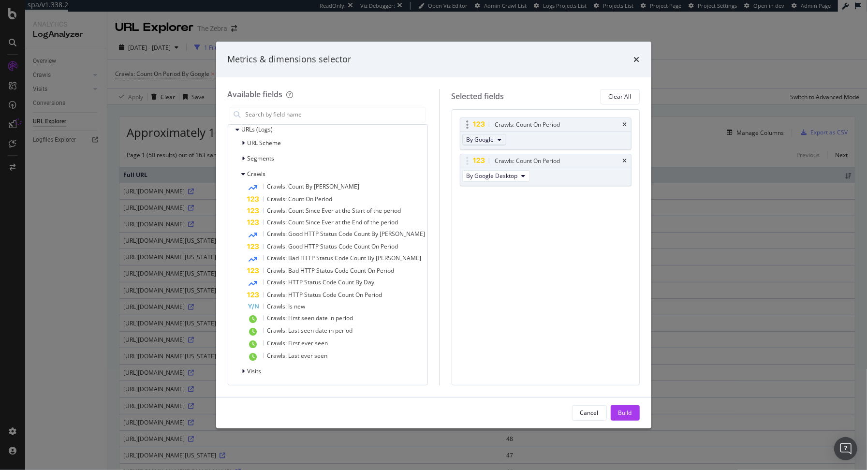
click at [481, 141] on span "By Google" at bounding box center [481, 139] width 28 height 8
click at [490, 185] on span "By Bing" at bounding box center [502, 183] width 76 height 9
click at [482, 177] on span "By Google Desktop" at bounding box center [492, 176] width 51 height 8
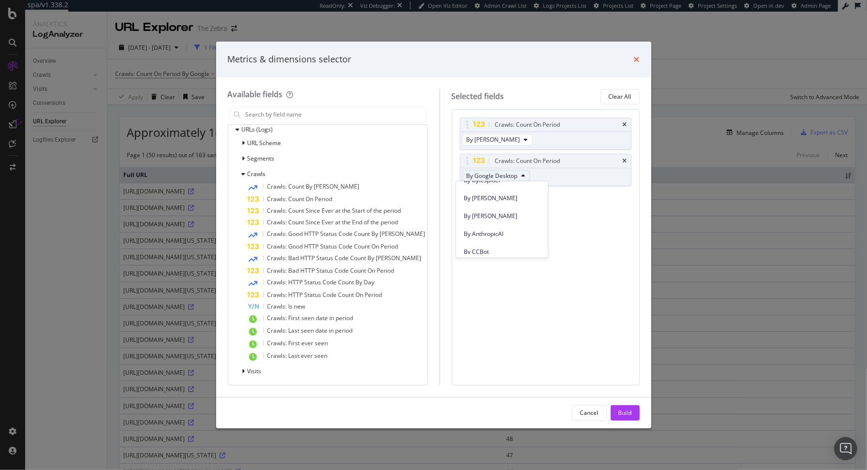
click at [637, 61] on icon "times" at bounding box center [637, 60] width 6 height 8
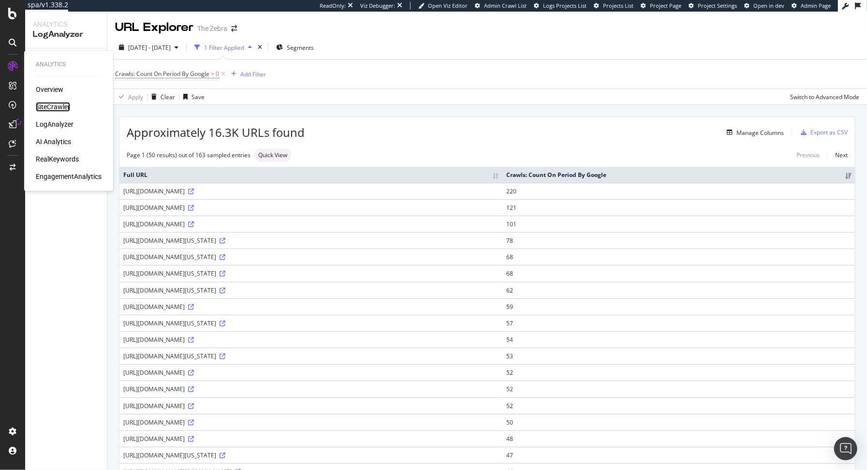
click at [55, 109] on div "SiteCrawler" at bounding box center [53, 107] width 34 height 10
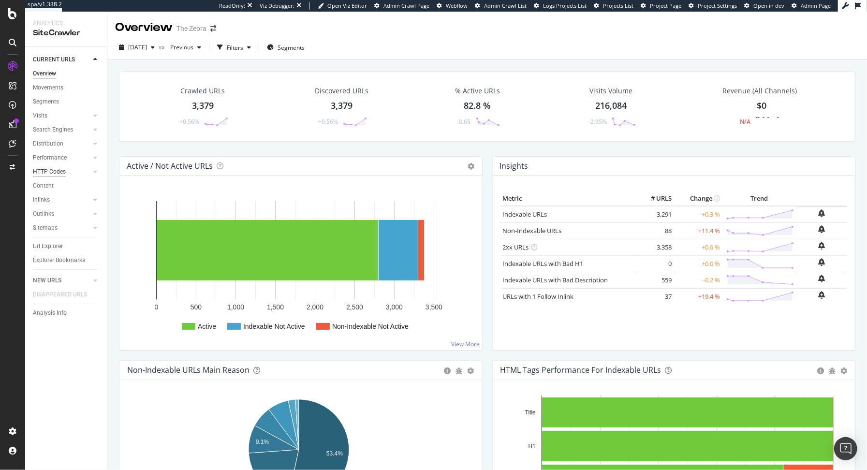
click at [54, 173] on div "HTTP Codes" at bounding box center [49, 172] width 33 height 10
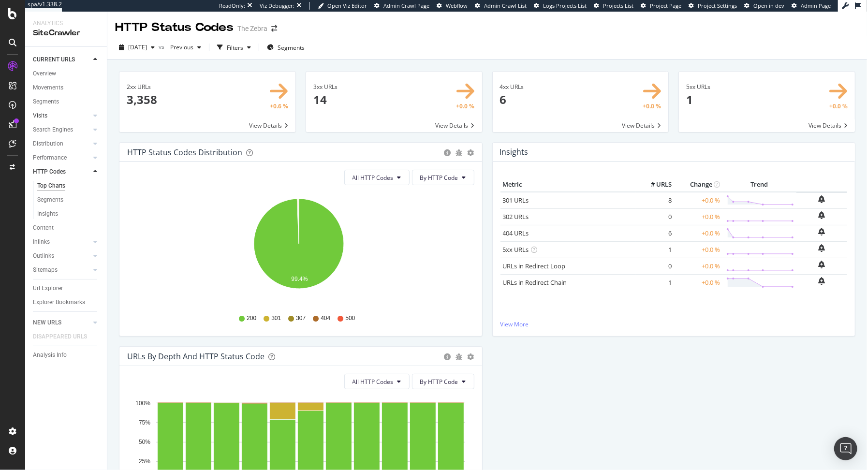
click at [50, 112] on link "Visits" at bounding box center [62, 116] width 58 height 10
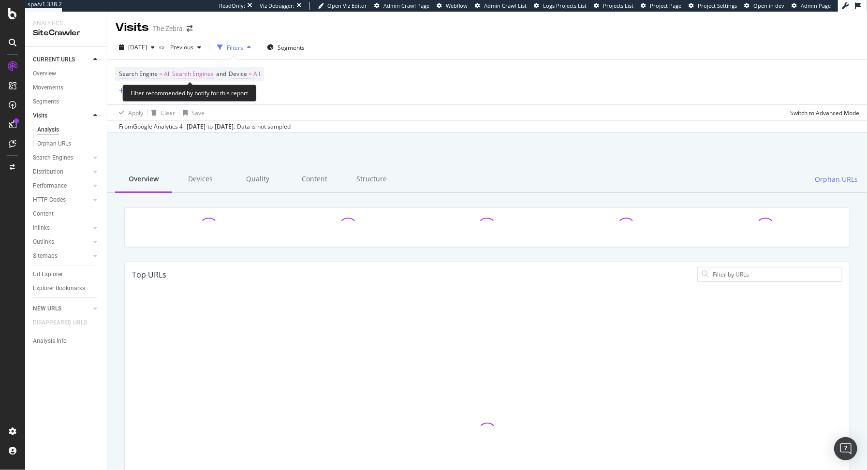
click at [174, 75] on span "All Search Engines" at bounding box center [189, 74] width 50 height 14
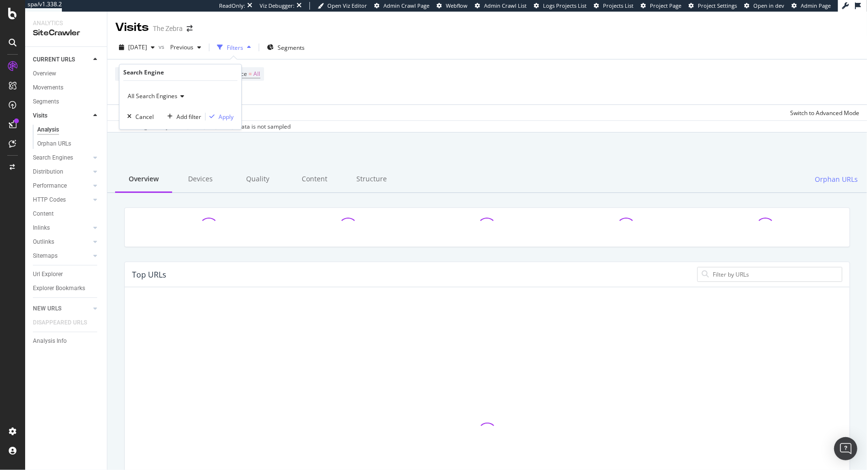
click at [158, 97] on span "All Search Engines" at bounding box center [153, 96] width 50 height 8
click at [144, 141] on div "Bing" at bounding box center [181, 141] width 103 height 13
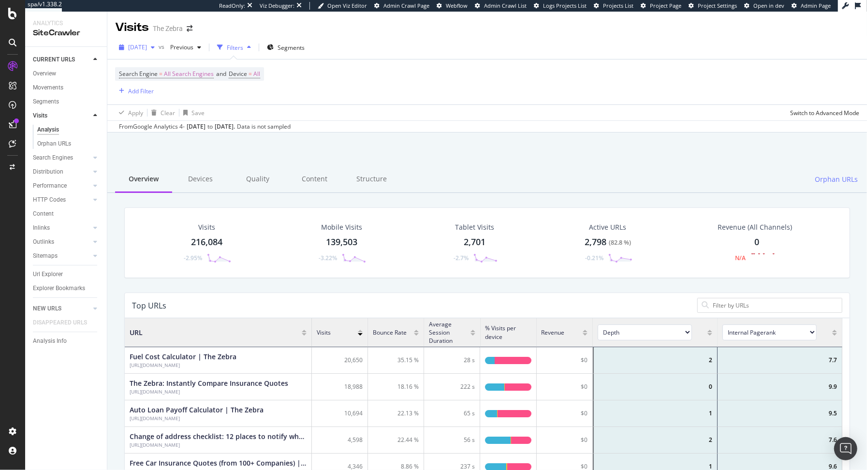
click at [147, 53] on div "[DATE]" at bounding box center [137, 47] width 44 height 15
click at [355, 144] on div at bounding box center [487, 157] width 736 height 41
click at [54, 277] on div "Url Explorer" at bounding box center [48, 274] width 30 height 10
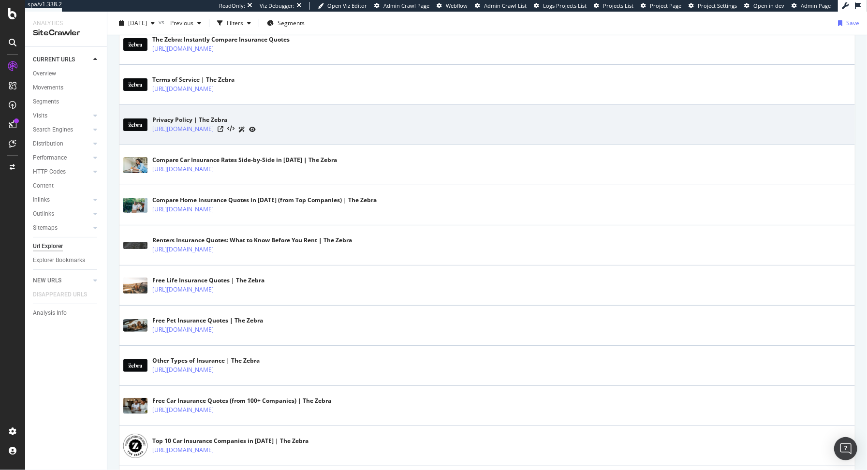
scroll to position [208, 0]
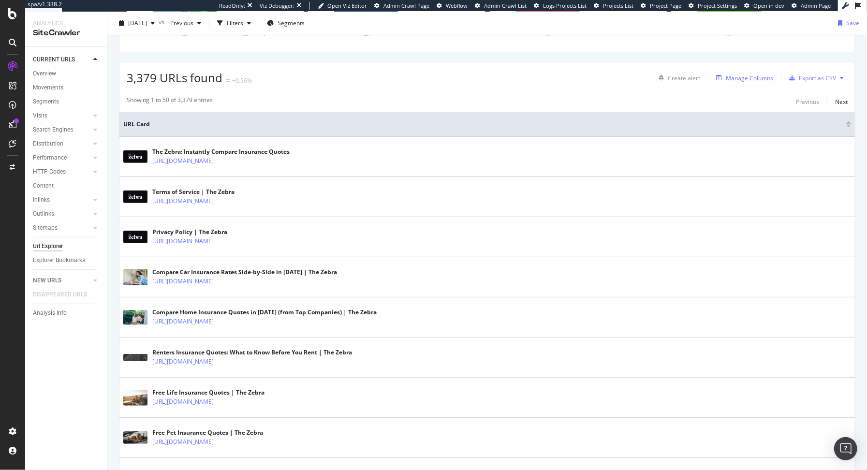
click at [737, 80] on div "Manage Columns" at bounding box center [742, 78] width 61 height 11
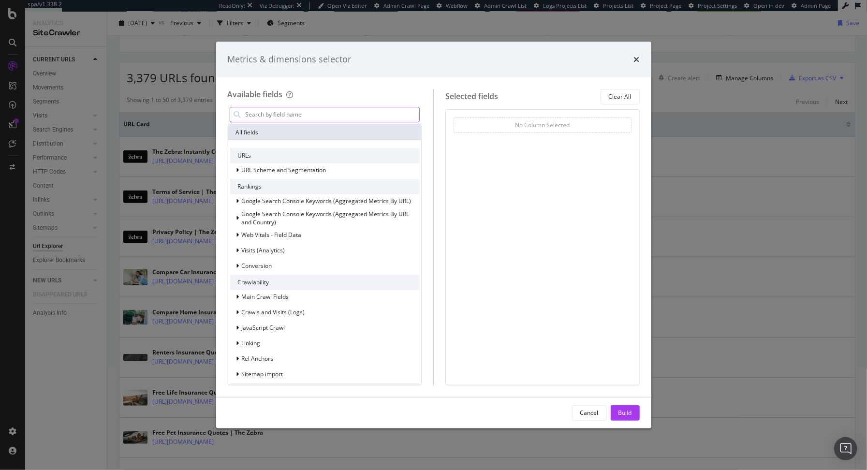
click at [348, 113] on input "modal" at bounding box center [332, 114] width 175 height 15
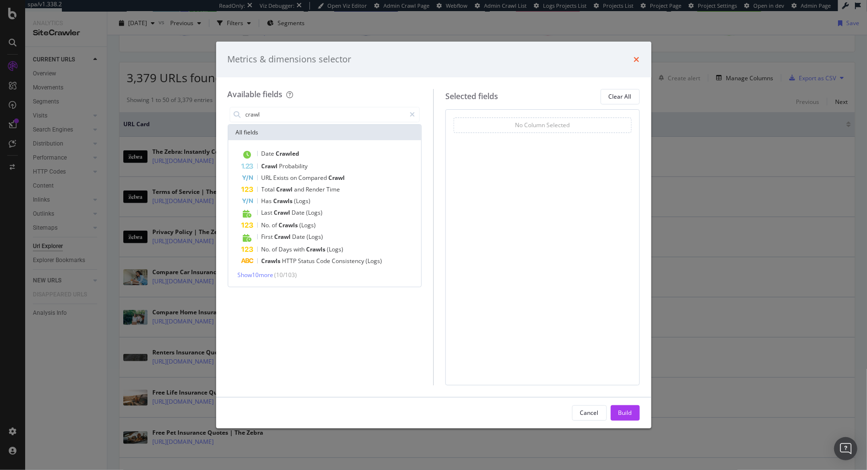
type input "crawl"
click at [637, 60] on icon "times" at bounding box center [637, 60] width 6 height 8
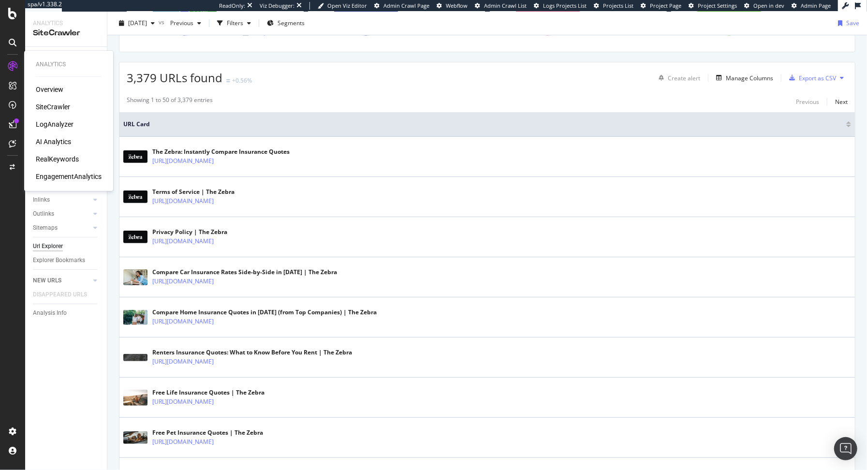
click at [58, 162] on div "RealKeywords" at bounding box center [57, 159] width 43 height 10
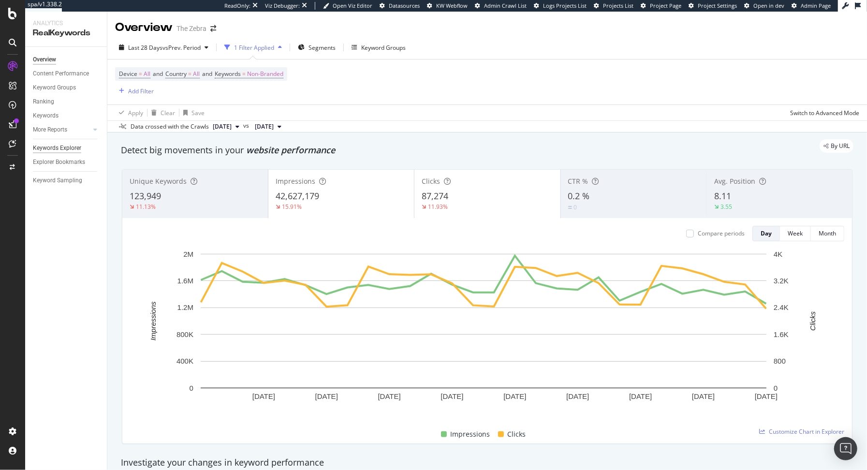
click at [45, 148] on div "Keywords Explorer" at bounding box center [57, 148] width 48 height 10
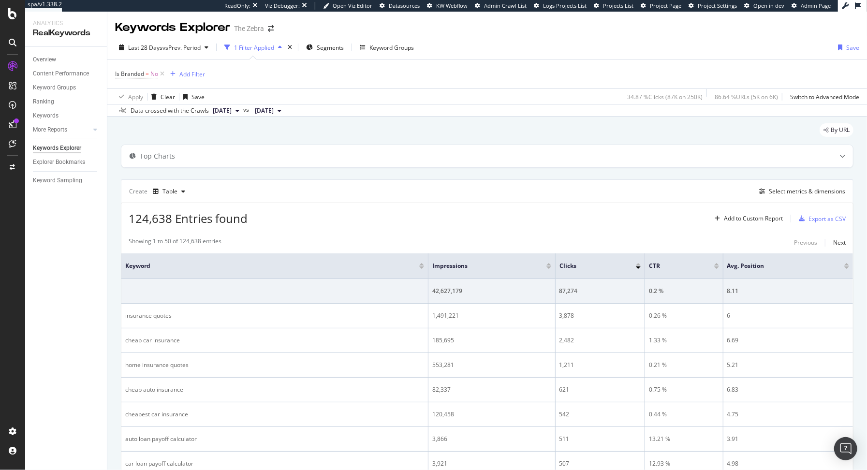
scroll to position [61, 0]
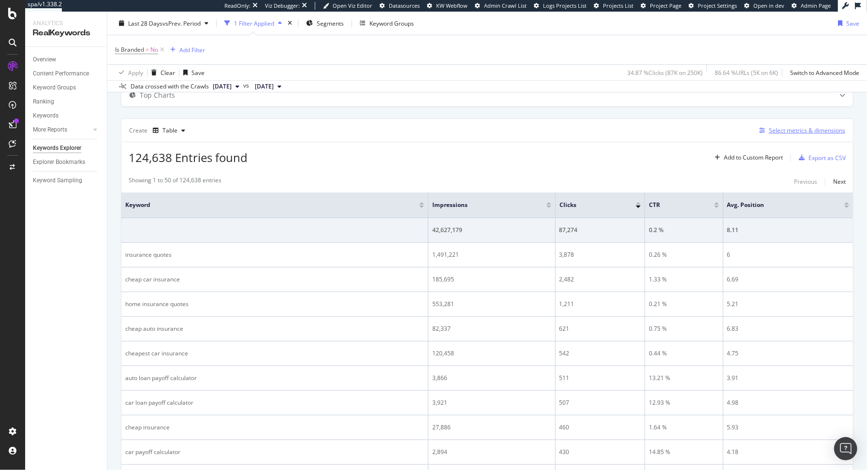
click at [772, 126] on div "Select metrics & dimensions" at bounding box center [807, 130] width 76 height 8
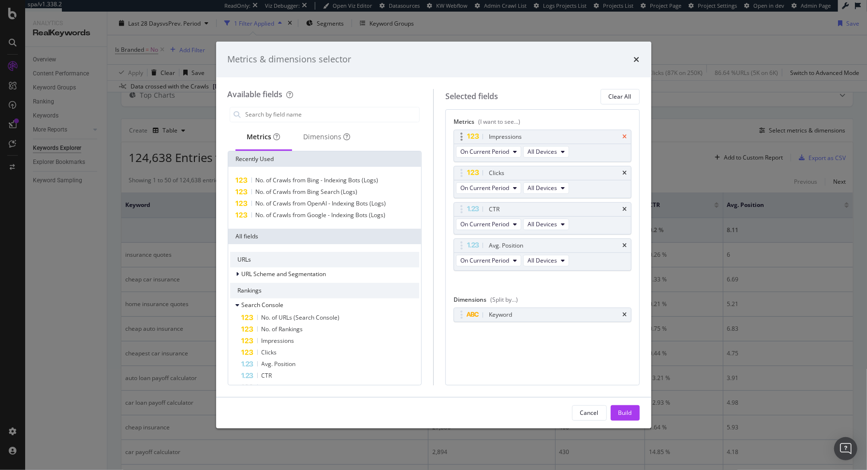
click at [626, 134] on icon "times" at bounding box center [625, 137] width 4 height 6
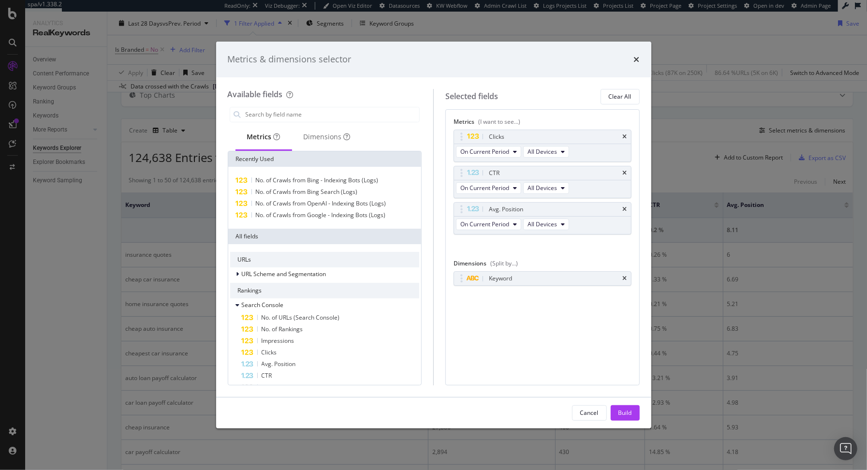
click at [626, 134] on icon "times" at bounding box center [625, 137] width 4 height 6
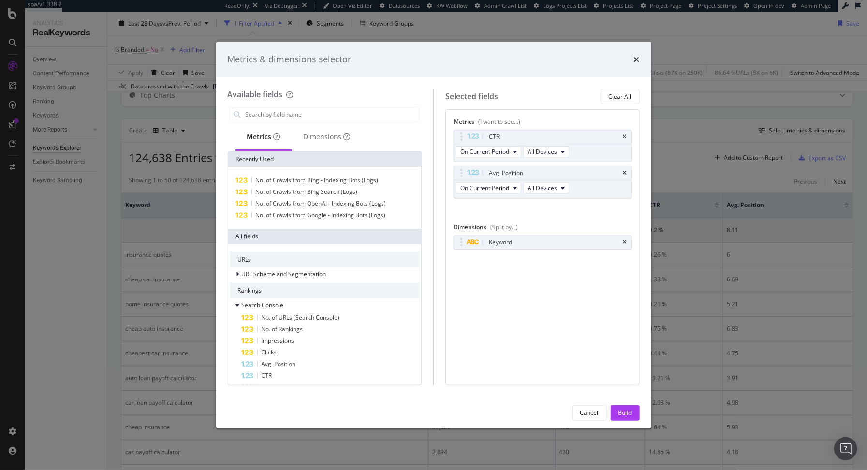
click at [626, 134] on icon "times" at bounding box center [625, 137] width 4 height 6
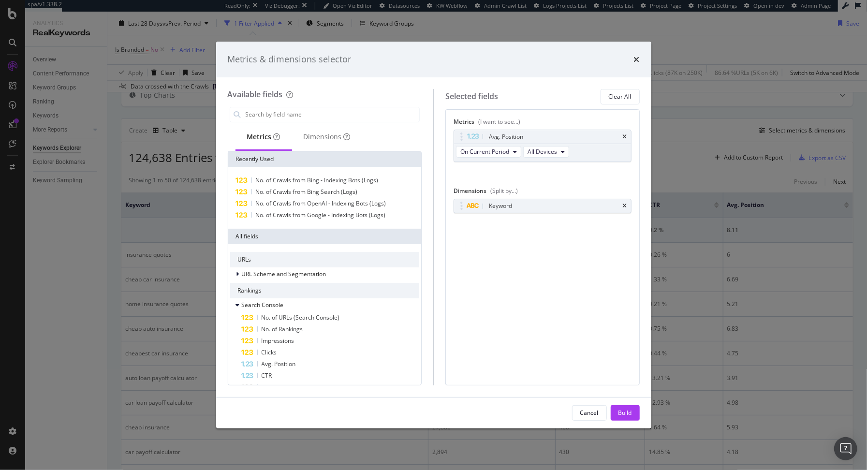
click at [626, 134] on icon "times" at bounding box center [625, 137] width 4 height 6
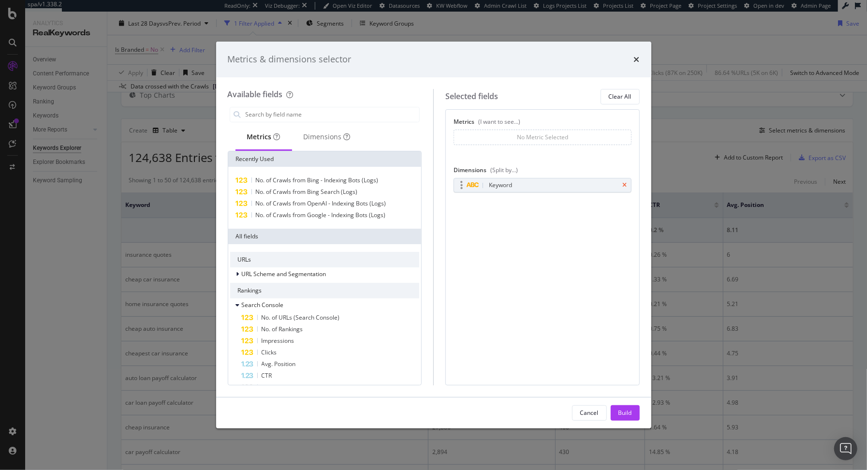
click at [626, 185] on icon "times" at bounding box center [625, 185] width 4 height 6
click at [334, 120] on input "modal" at bounding box center [332, 114] width 175 height 15
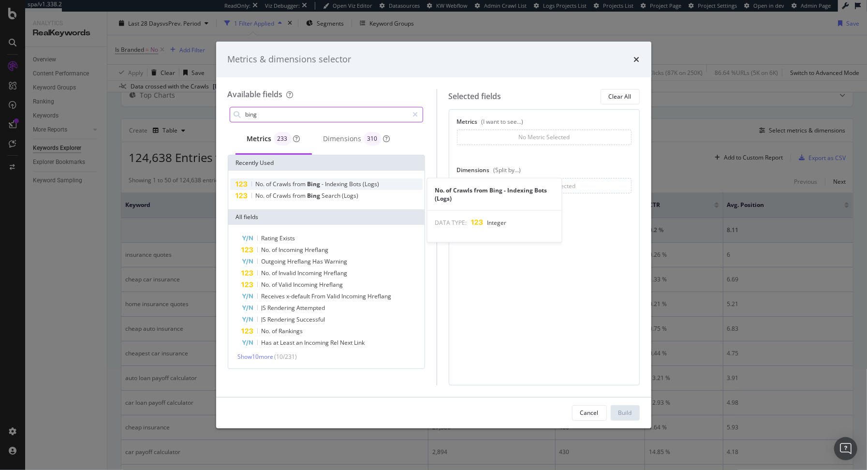
type input "bing"
click at [301, 181] on span "from" at bounding box center [300, 184] width 15 height 8
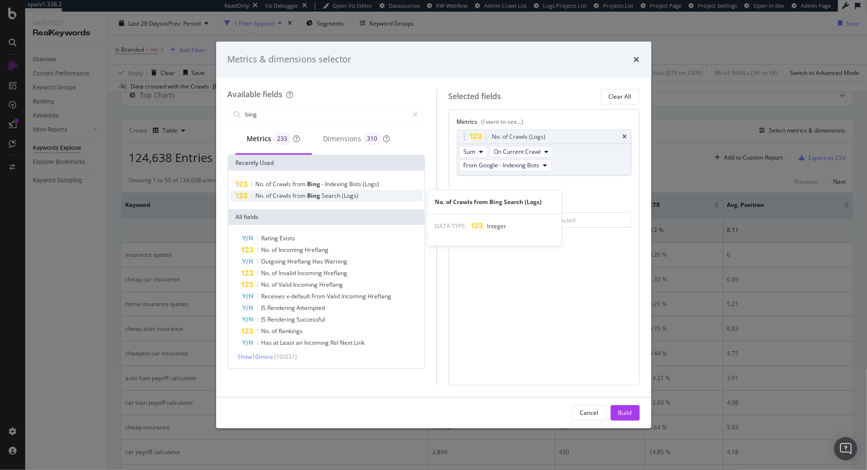
click at [301, 192] on span "from" at bounding box center [300, 195] width 15 height 8
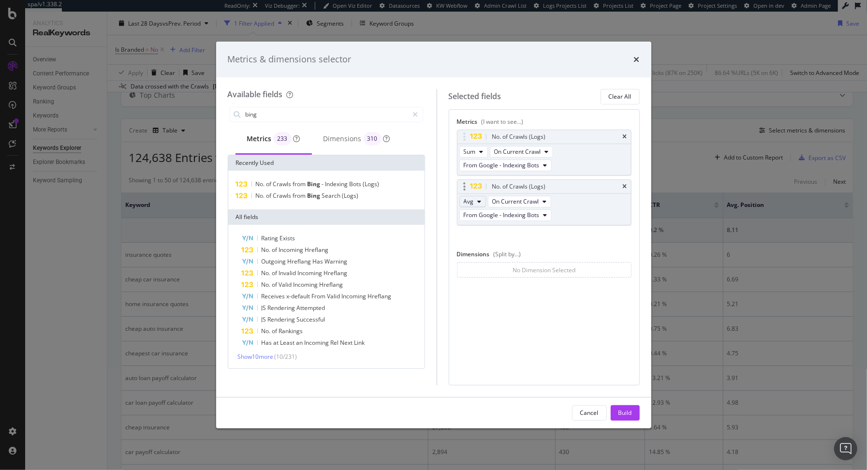
click at [471, 199] on button "Avg" at bounding box center [472, 202] width 27 height 12
click at [468, 217] on span "Sum" at bounding box center [471, 218] width 12 height 9
click at [502, 199] on span "On Current Crawl" at bounding box center [517, 201] width 47 height 8
click at [512, 236] on span "On Compared Crawl" at bounding box center [540, 236] width 91 height 9
click at [510, 214] on span "From Google Desktop" at bounding box center [493, 215] width 58 height 8
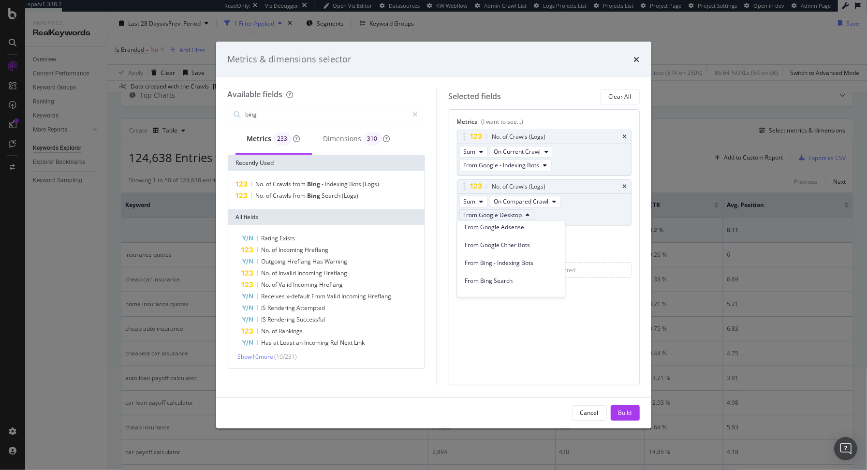
scroll to position [83, 0]
click at [503, 256] on span "From Bing - Indexing Bots" at bounding box center [511, 256] width 92 height 9
click at [498, 164] on span "From Google - Indexing Bots" at bounding box center [502, 165] width 76 height 8
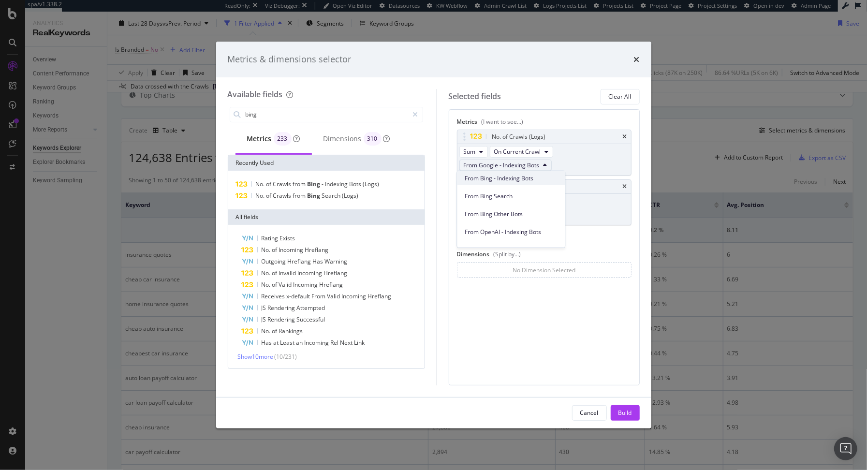
click at [511, 181] on span "From Bing - Indexing Bots" at bounding box center [511, 178] width 92 height 9
click at [624, 417] on div "Build" at bounding box center [625, 413] width 14 height 15
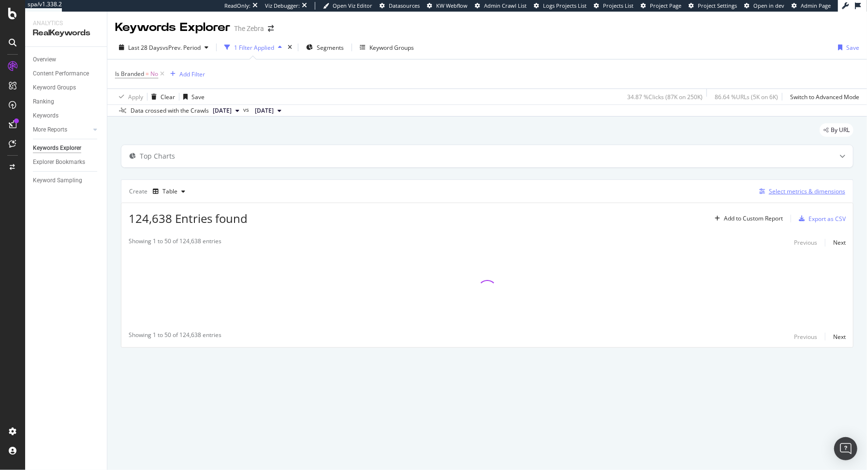
click at [781, 189] on div "Select metrics & dimensions" at bounding box center [807, 191] width 76 height 8
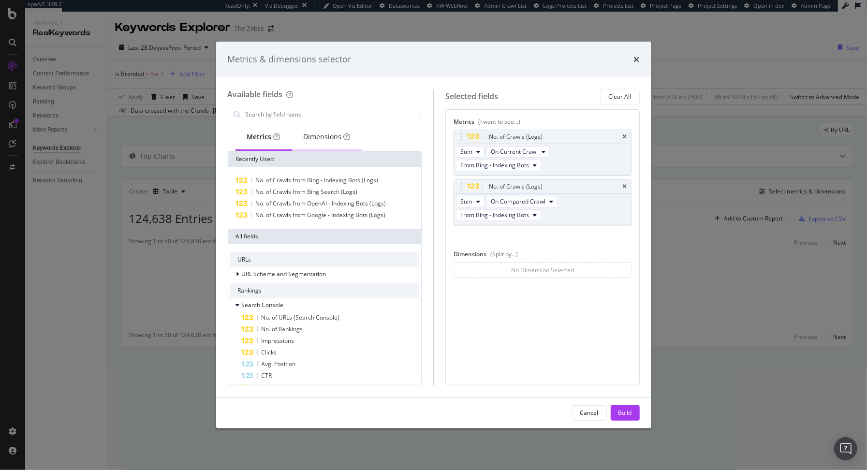
click at [314, 136] on div "Dimensions" at bounding box center [327, 137] width 47 height 10
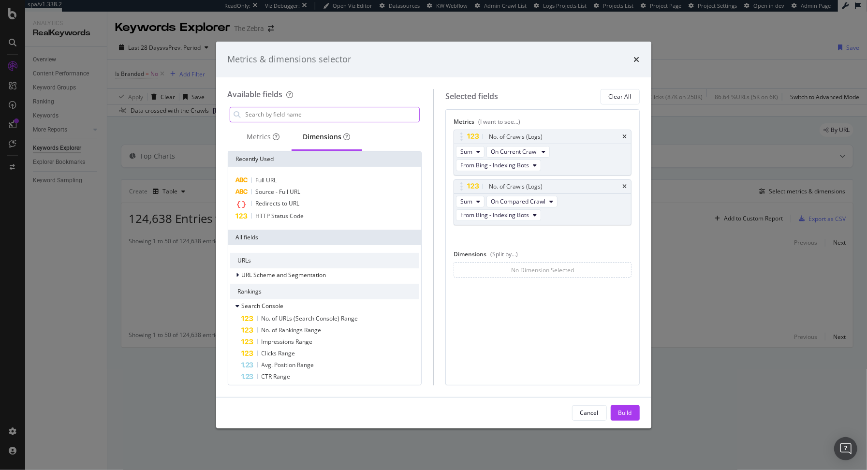
click at [315, 114] on input "modal" at bounding box center [332, 114] width 175 height 15
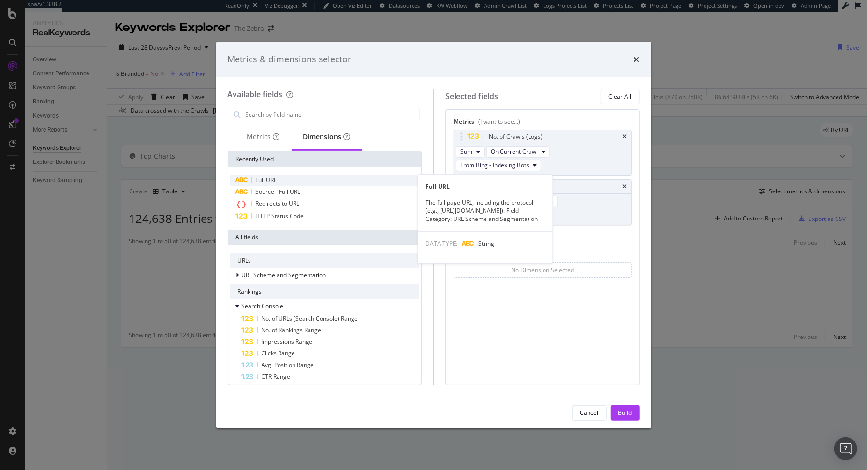
click at [284, 179] on div "Full URL" at bounding box center [325, 181] width 190 height 12
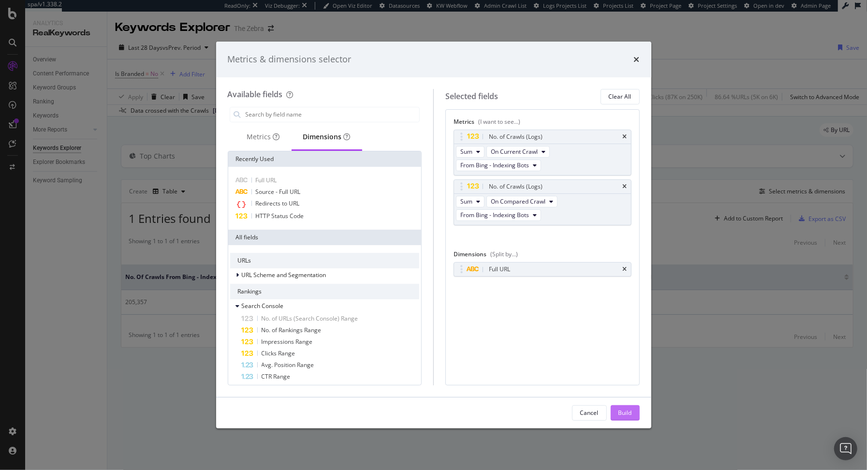
click at [617, 410] on button "Build" at bounding box center [625, 412] width 29 height 15
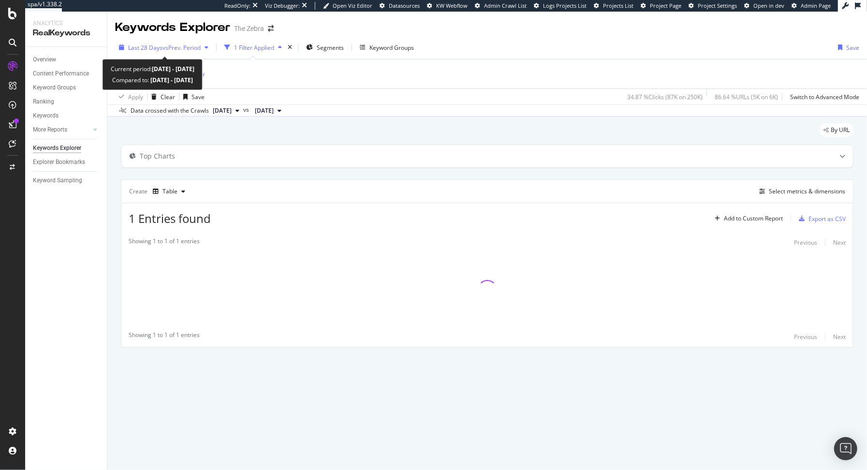
click at [138, 45] on span "Last 28 Days" at bounding box center [145, 48] width 34 height 8
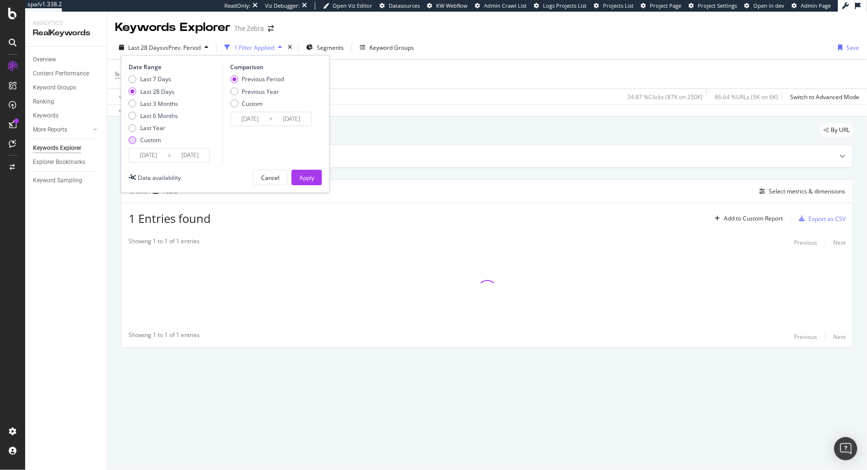
click at [135, 141] on div "Custom" at bounding box center [133, 140] width 8 height 8
click at [141, 156] on input "2025/09/07" at bounding box center [148, 155] width 39 height 14
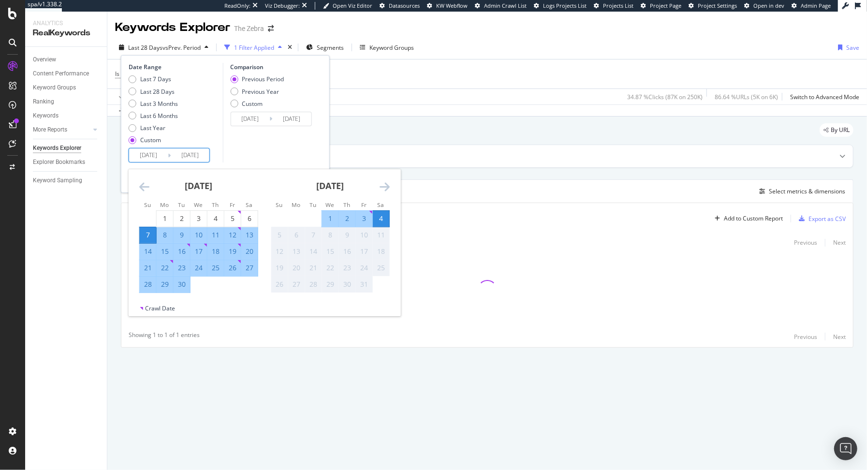
click at [198, 249] on div "17" at bounding box center [198, 252] width 16 height 10
type input "2025/09/17"
type input "2025/08/30"
type input "2025/09/16"
click at [255, 138] on div "Comparison Previous Period Previous Year Custom 2025/08/30 Navigate forward to …" at bounding box center [268, 113] width 92 height 100
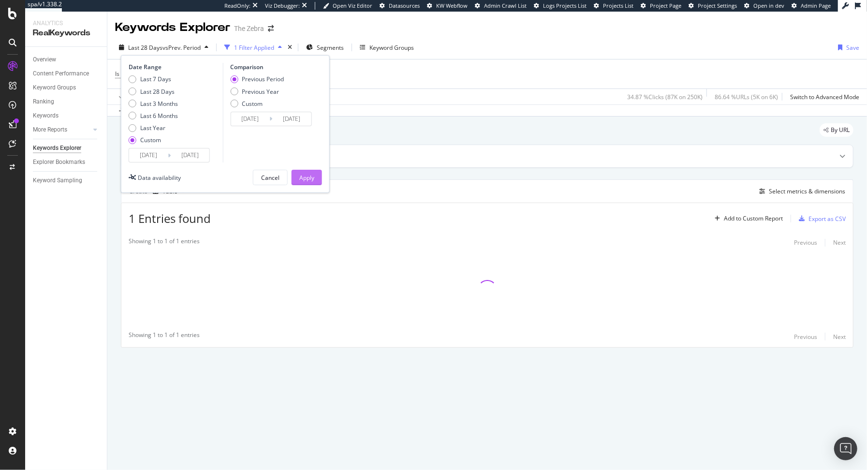
click at [297, 171] on button "Apply" at bounding box center [307, 177] width 30 height 15
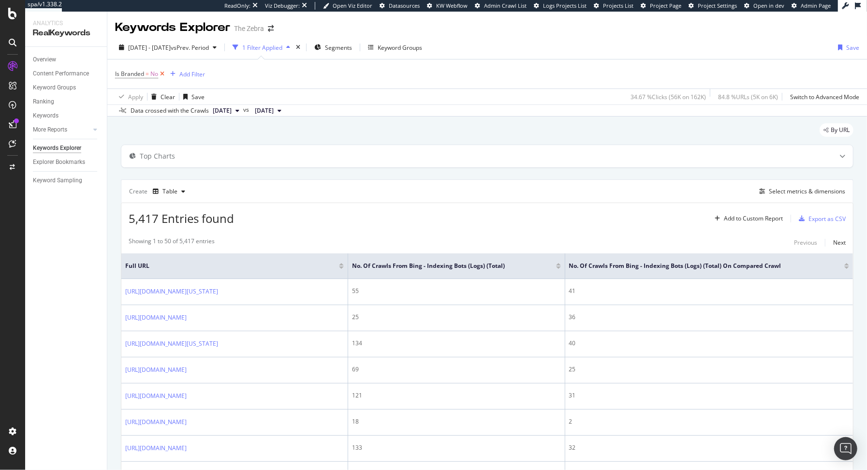
click at [161, 73] on icon at bounding box center [162, 74] width 8 height 10
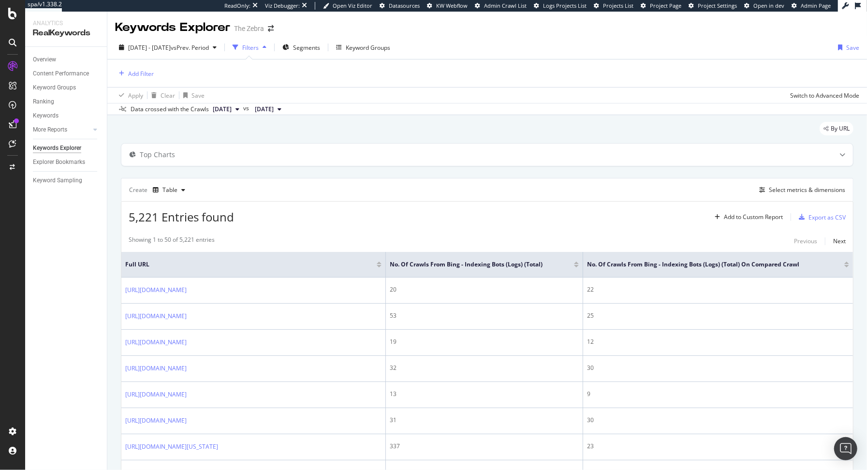
click at [577, 265] on div at bounding box center [576, 266] width 5 height 2
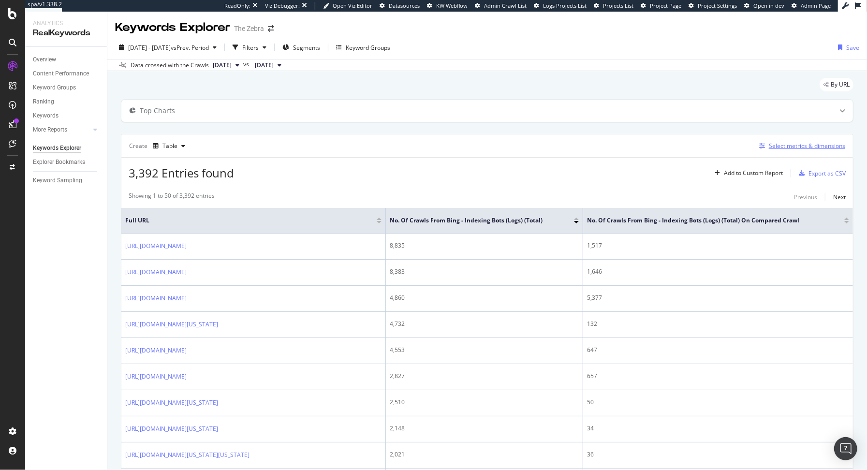
click at [774, 144] on div "Select metrics & dimensions" at bounding box center [807, 146] width 76 height 8
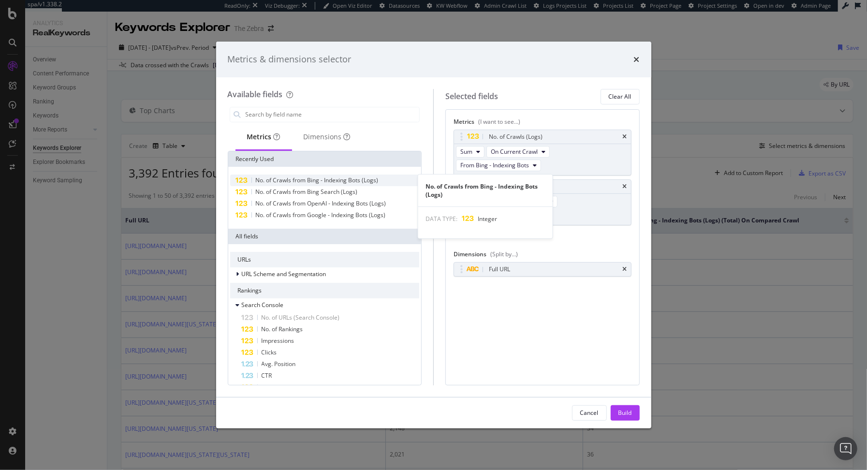
click at [350, 178] on span "No. of Crawls from Bing - Indexing Bots (Logs)" at bounding box center [317, 180] width 123 height 8
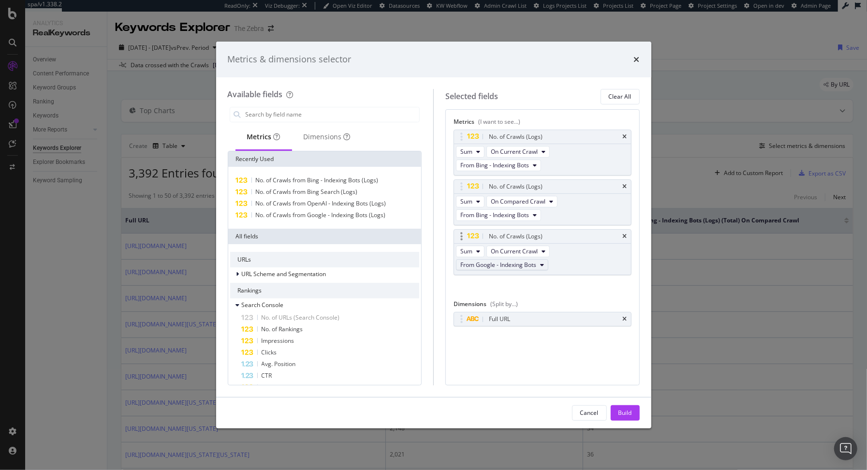
click at [509, 263] on span "From Google - Indexing Bots" at bounding box center [498, 265] width 76 height 8
click at [519, 248] on span "On Current Crawl" at bounding box center [514, 251] width 47 height 8
click at [530, 317] on span "Diff. between Crawls - Value" at bounding box center [539, 320] width 91 height 9
click at [531, 247] on span "Diff. between Crawls - Value" at bounding box center [528, 251] width 75 height 8
click at [526, 301] on span "Diff. between Crawls - Percentage" at bounding box center [539, 302] width 91 height 9
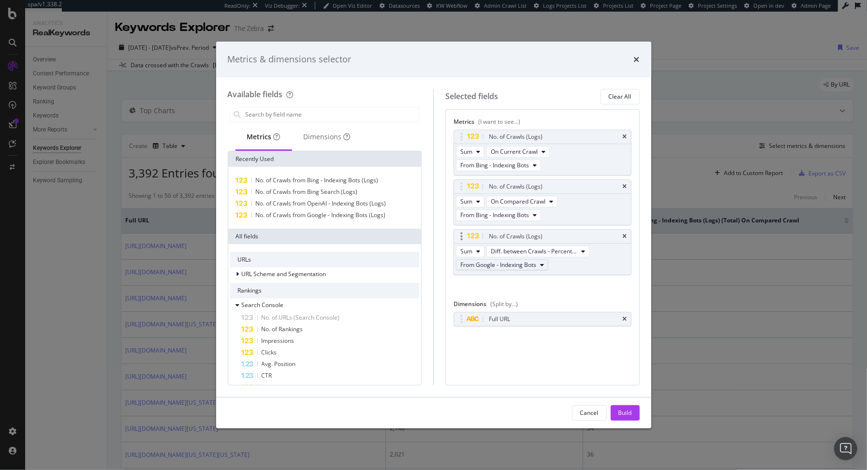
click at [504, 263] on span "From Google - Indexing Bots" at bounding box center [498, 265] width 76 height 8
click at [509, 274] on span "From Bing - Indexing Bots" at bounding box center [510, 272] width 92 height 9
click at [625, 410] on div "Build" at bounding box center [625, 413] width 14 height 8
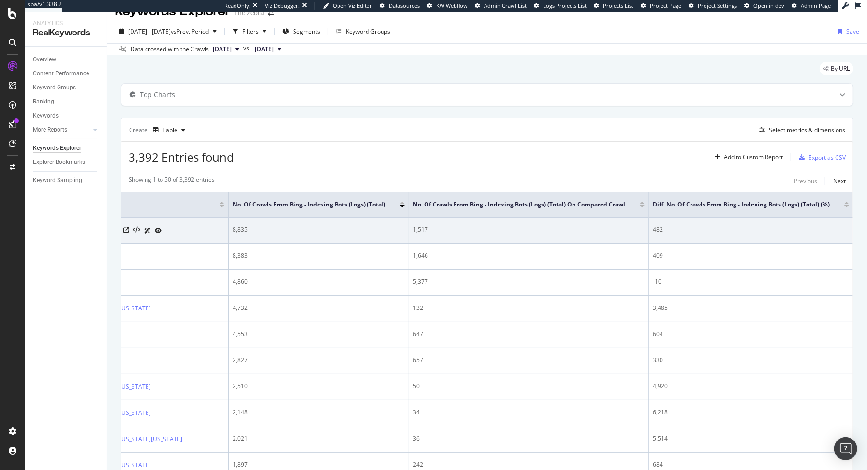
scroll to position [0, 142]
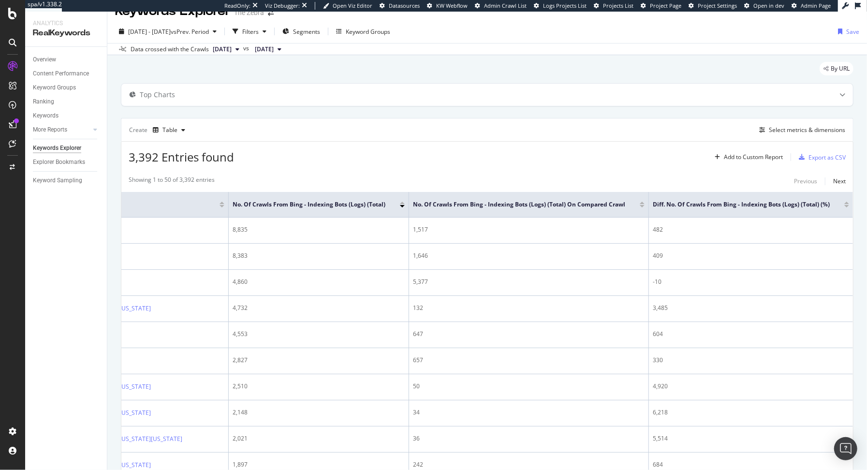
click at [844, 205] on div at bounding box center [846, 206] width 5 height 2
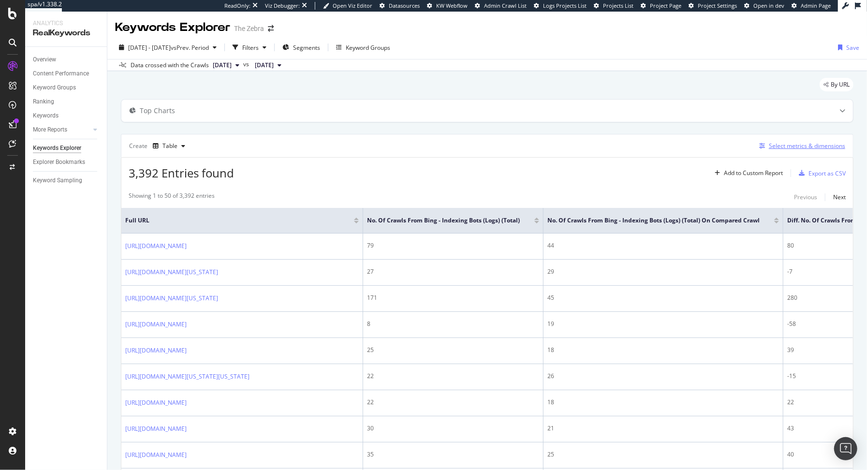
click at [793, 149] on div "Select metrics & dimensions" at bounding box center [807, 146] width 76 height 8
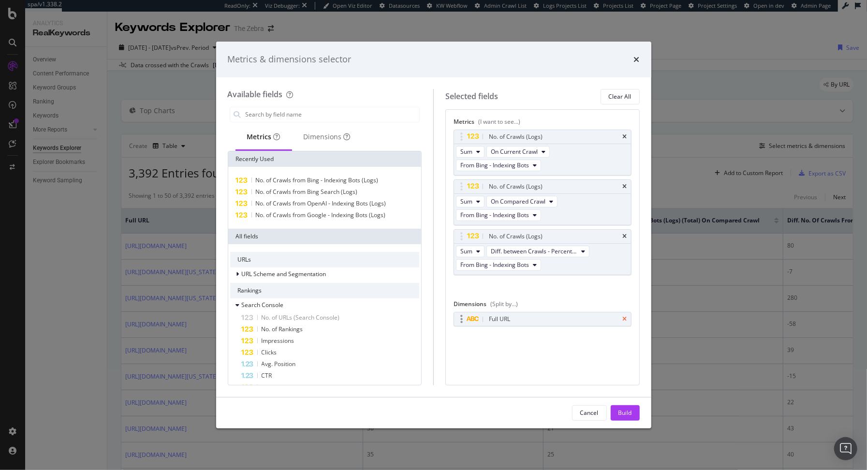
click at [625, 234] on icon "times" at bounding box center [625, 237] width 4 height 6
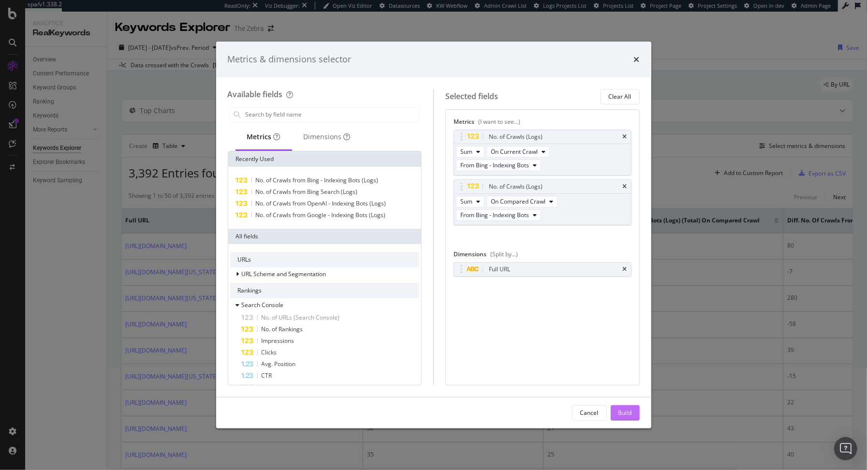
click at [621, 417] on div "Build" at bounding box center [625, 413] width 14 height 8
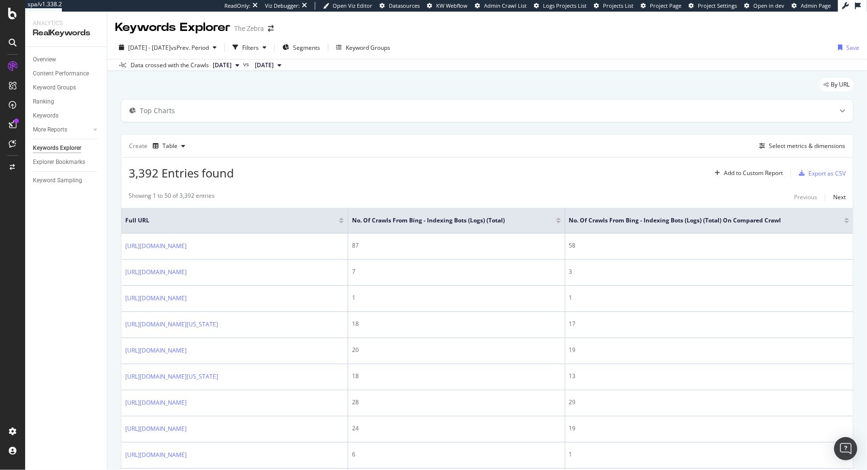
click at [561, 222] on div "No. of Crawls from Bing - Indexing Bots (Logs) (Total)" at bounding box center [456, 221] width 209 height 10
click at [561, 221] on div at bounding box center [558, 222] width 5 height 2
click at [817, 146] on div "Select metrics & dimensions" at bounding box center [807, 146] width 76 height 8
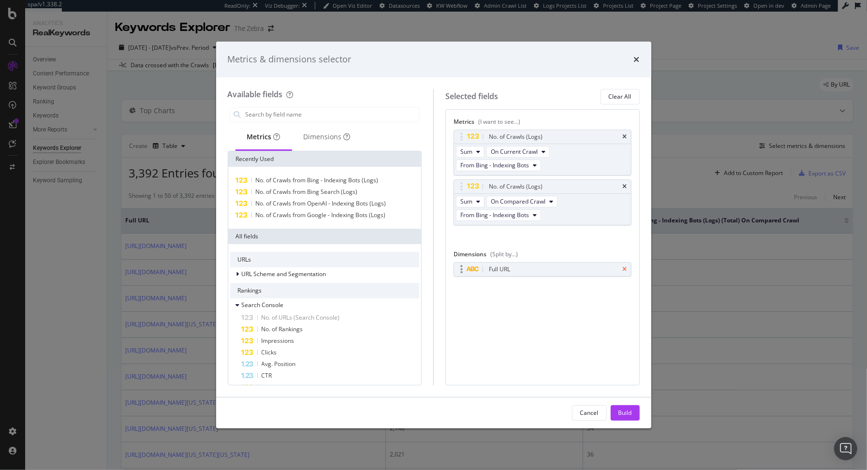
click at [625, 266] on icon "times" at bounding box center [625, 269] width 4 height 6
click at [624, 185] on icon "times" at bounding box center [625, 187] width 4 height 6
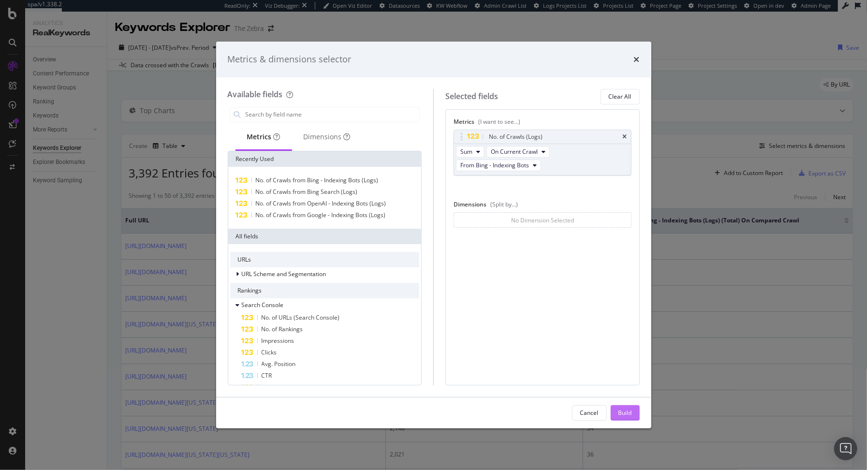
click at [617, 409] on button "Build" at bounding box center [625, 412] width 29 height 15
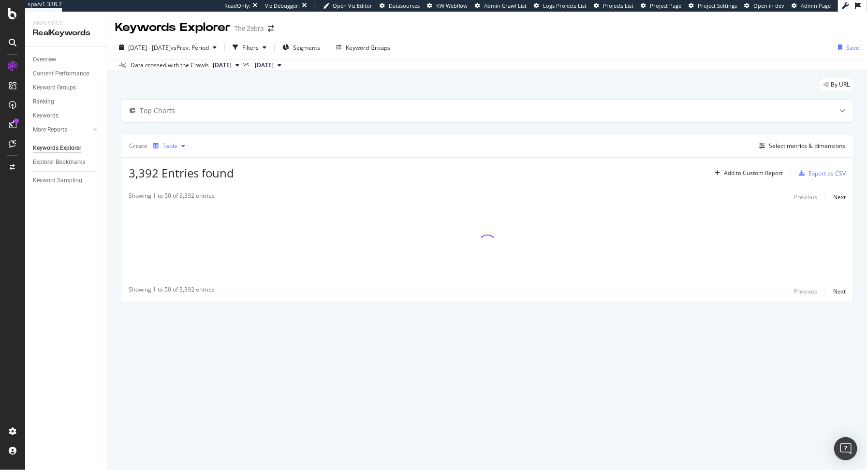
click at [162, 139] on div "Table" at bounding box center [169, 146] width 40 height 15
click at [169, 173] on div "Trend" at bounding box center [182, 177] width 59 height 12
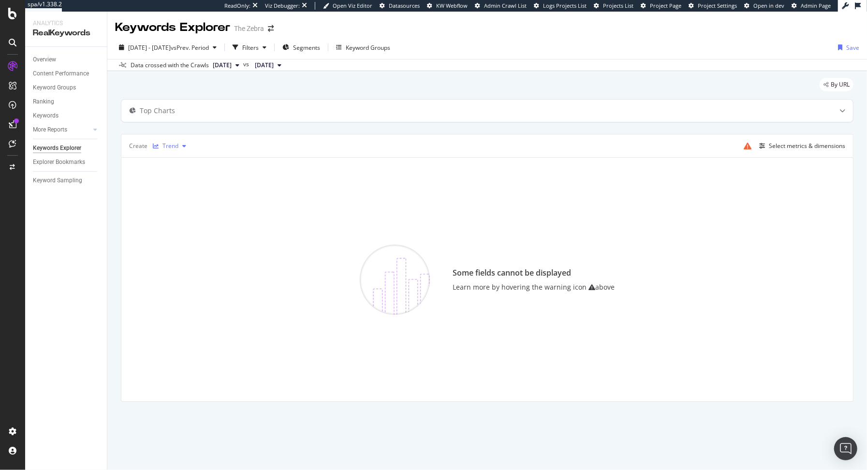
click at [172, 148] on div "Trend" at bounding box center [170, 146] width 16 height 6
click at [165, 187] on div "Table Trend Series Bar Stacked Bar Pie KPI" at bounding box center [182, 209] width 59 height 108
click at [165, 193] on icon at bounding box center [164, 193] width 7 height 6
click at [184, 141] on div "Series" at bounding box center [171, 146] width 44 height 15
click at [189, 208] on div "Bar" at bounding box center [182, 210] width 59 height 12
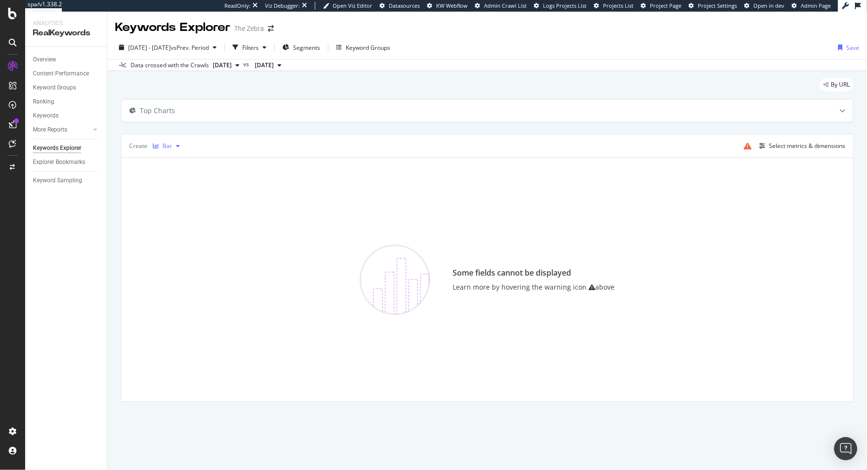
click at [161, 148] on div "Bar" at bounding box center [166, 146] width 35 height 15
click at [162, 173] on div "Trend" at bounding box center [182, 177] width 59 height 12
click at [155, 143] on icon "button" at bounding box center [156, 146] width 6 height 6
click at [170, 161] on div "Table" at bounding box center [182, 161] width 59 height 12
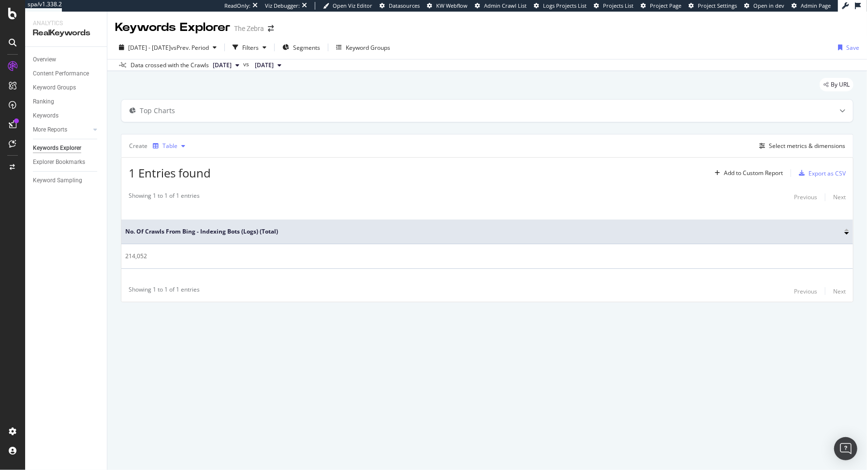
click at [175, 146] on div "Table" at bounding box center [169, 146] width 15 height 6
click at [166, 261] on div "KPI" at bounding box center [182, 257] width 59 height 12
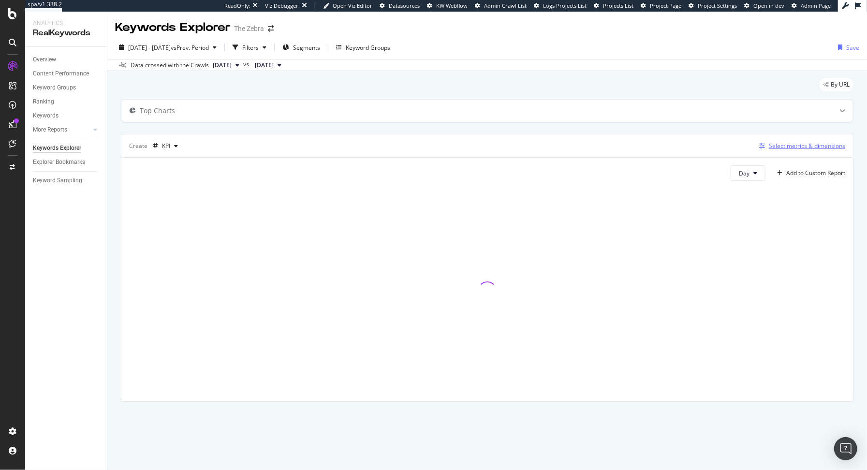
click at [790, 149] on div "Select metrics & dimensions" at bounding box center [807, 146] width 76 height 8
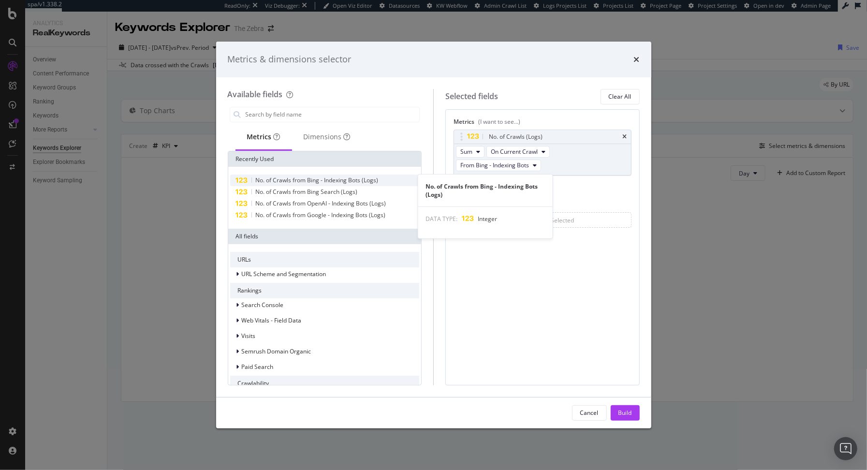
click at [304, 178] on span "No. of Crawls from Bing - Indexing Bots (Logs)" at bounding box center [317, 180] width 123 height 8
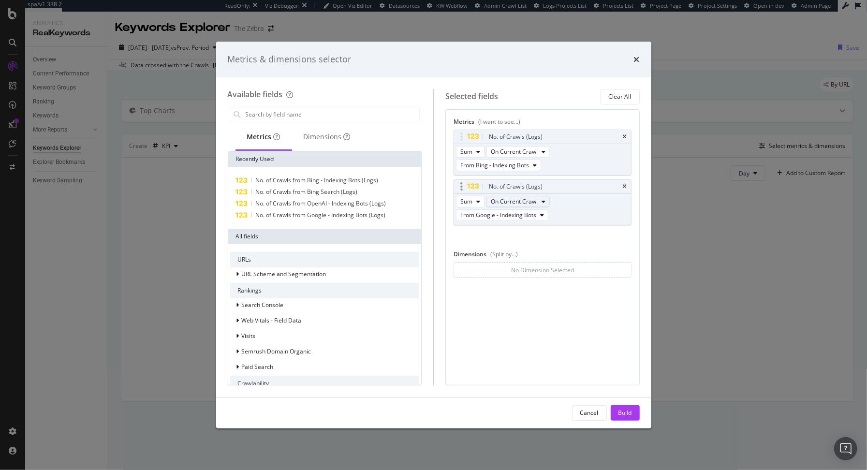
click at [513, 197] on span "On Current Crawl" at bounding box center [514, 201] width 47 height 8
click at [513, 233] on span "On Compared Crawl" at bounding box center [539, 236] width 91 height 9
click at [501, 211] on span "From Google - Indexing Bots" at bounding box center [498, 215] width 76 height 8
click at [509, 286] on span "From Bing - Indexing Bots" at bounding box center [510, 284] width 92 height 9
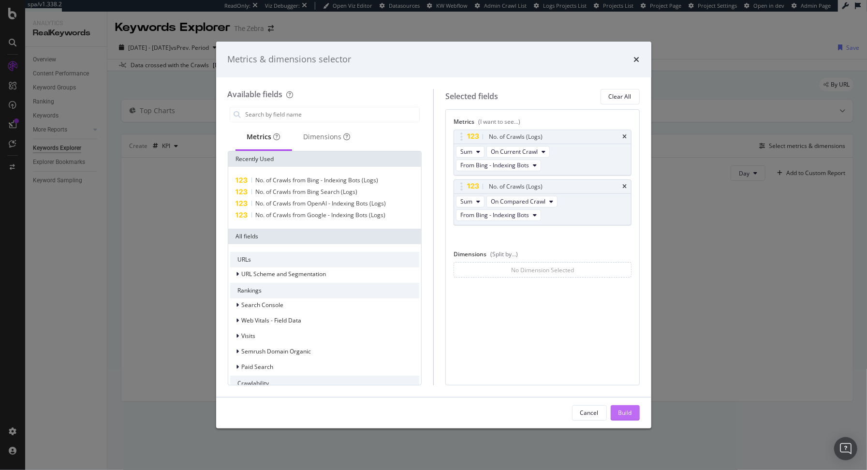
click at [624, 409] on div "Build" at bounding box center [625, 413] width 14 height 8
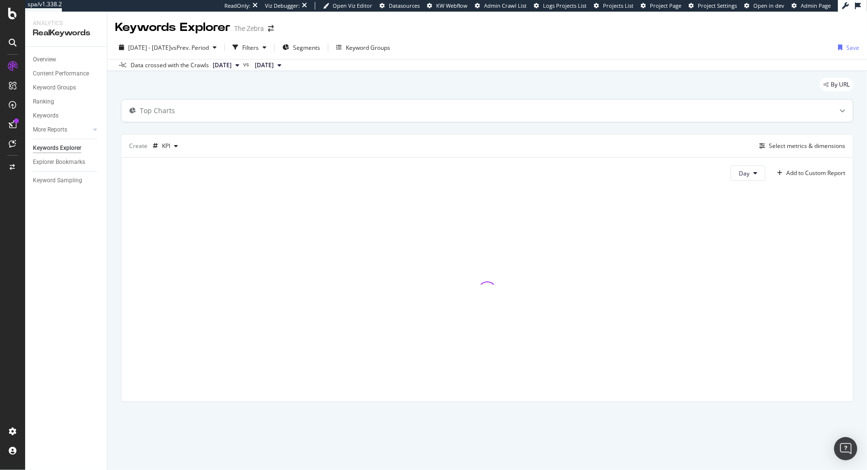
click at [575, 106] on div "Top Charts" at bounding box center [467, 111] width 693 height 10
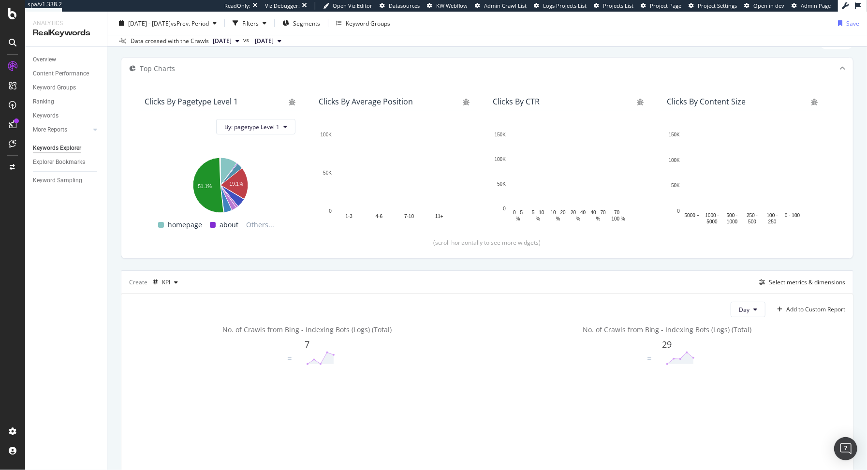
scroll to position [50, 0]
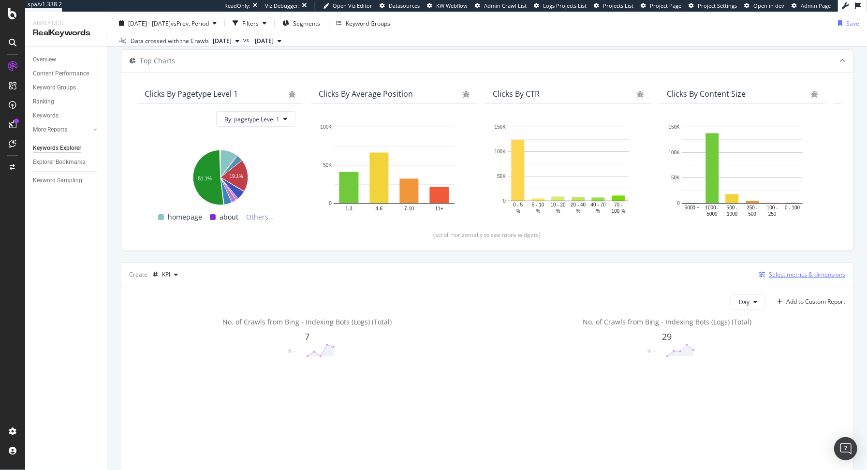
click at [759, 277] on div "Select metrics & dimensions" at bounding box center [800, 274] width 90 height 11
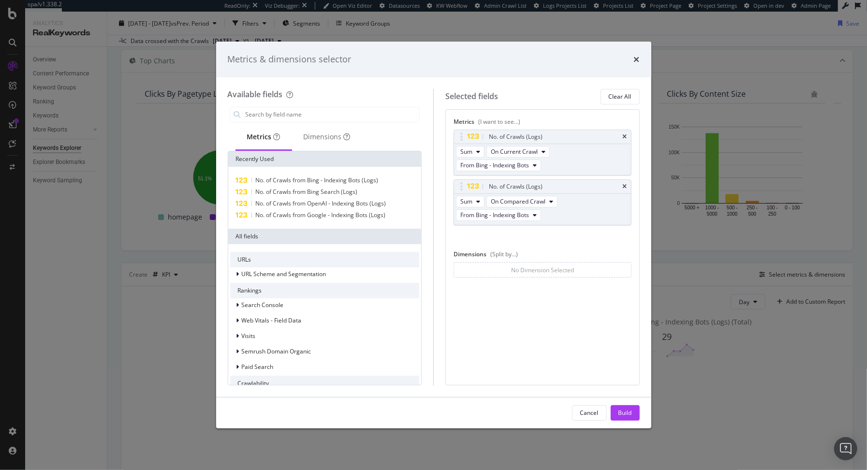
click at [640, 58] on div "Metrics & dimensions selector" at bounding box center [433, 60] width 435 height 36
click at [638, 58] on icon "times" at bounding box center [637, 60] width 6 height 8
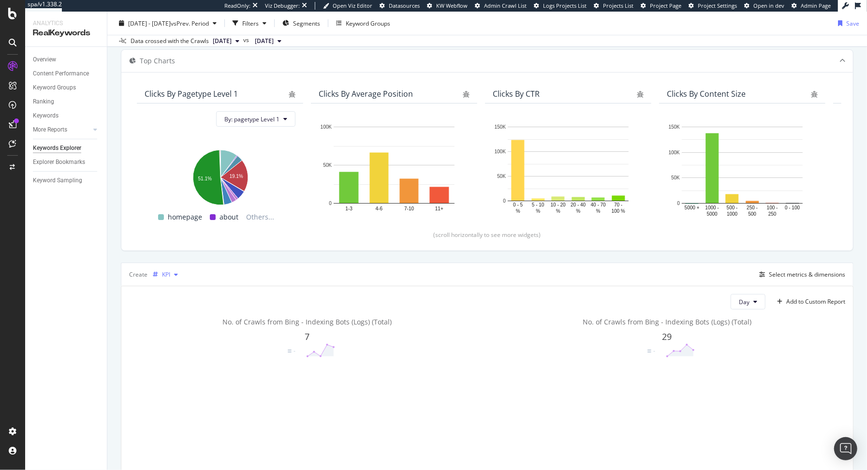
click at [162, 272] on div "KPI" at bounding box center [166, 275] width 8 height 6
click at [180, 285] on div "Table" at bounding box center [179, 289] width 15 height 8
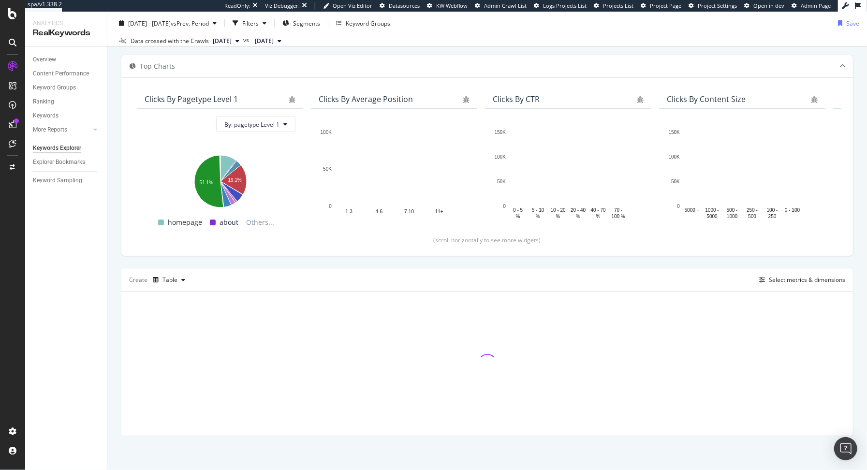
scroll to position [44, 0]
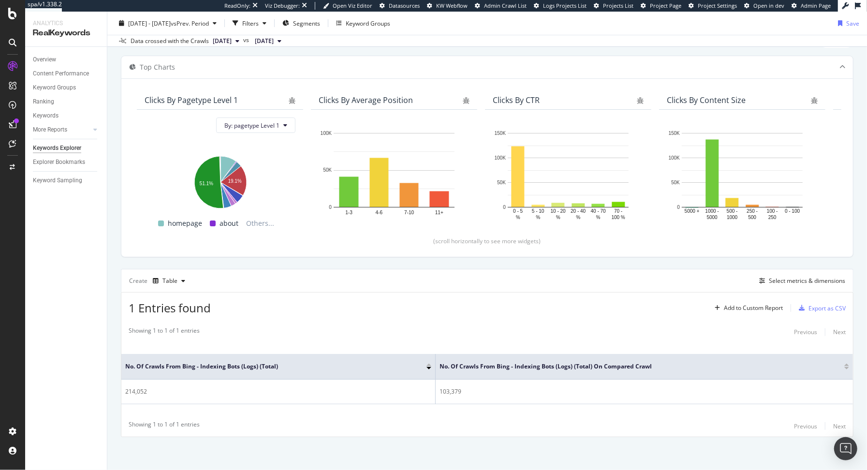
click at [97, 244] on div "Overview Content Performance Keyword Groups Ranking Keywords More Reports Count…" at bounding box center [66, 258] width 82 height 423
click at [48, 102] on div "Ranking" at bounding box center [43, 102] width 21 height 10
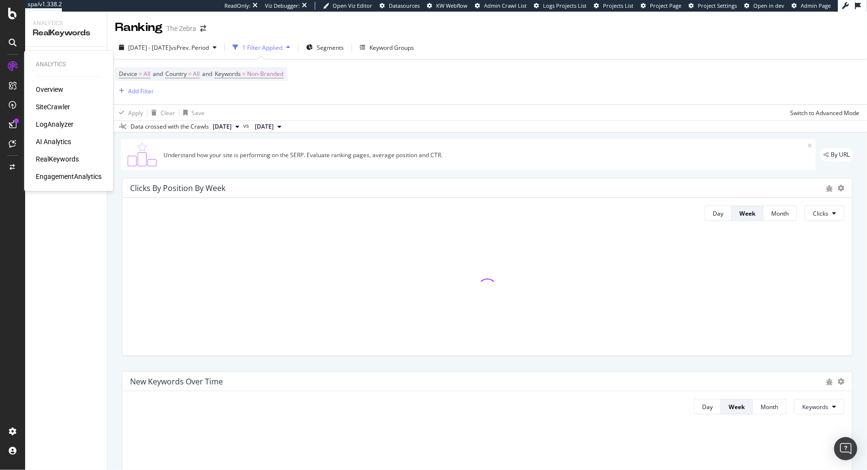
click at [54, 106] on div "SiteCrawler" at bounding box center [53, 107] width 34 height 10
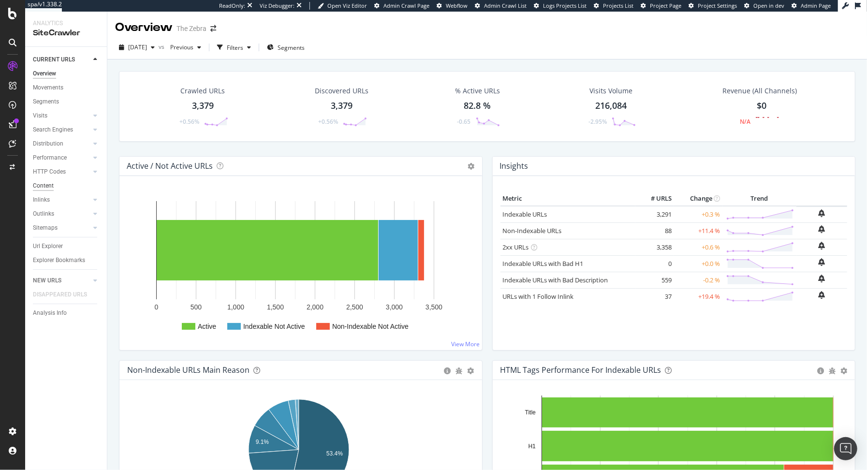
click at [48, 190] on div "Content" at bounding box center [43, 186] width 21 height 10
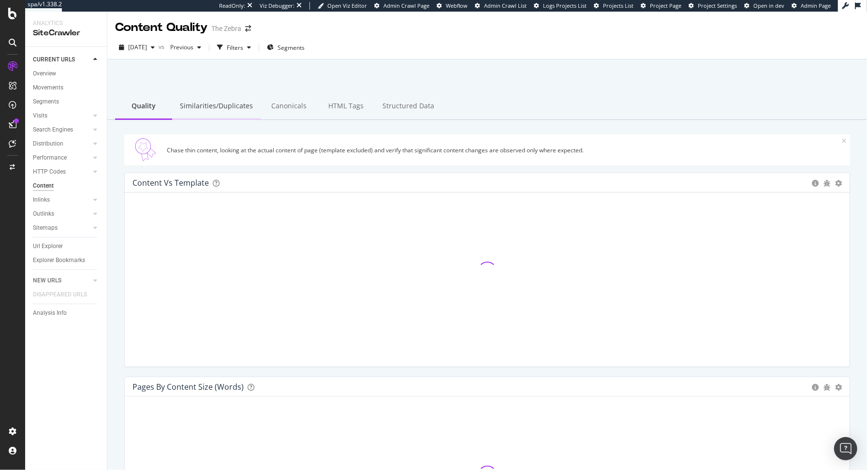
click at [227, 111] on div "Similarities/Duplicates" at bounding box center [216, 106] width 88 height 27
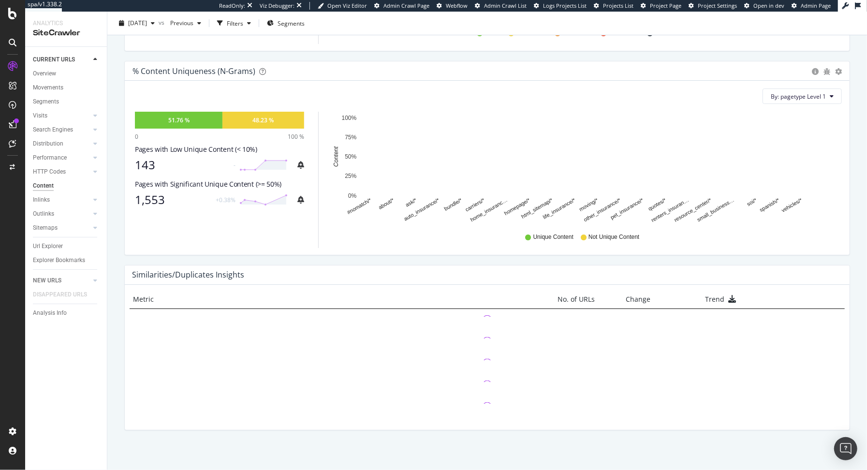
scroll to position [318, 0]
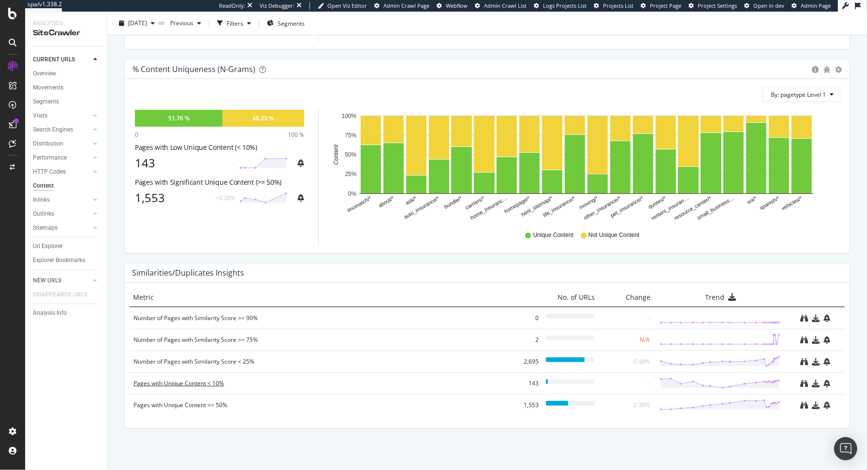
click at [194, 380] on div "Pages with Unique Content < 10%" at bounding box center [320, 384] width 374 height 10
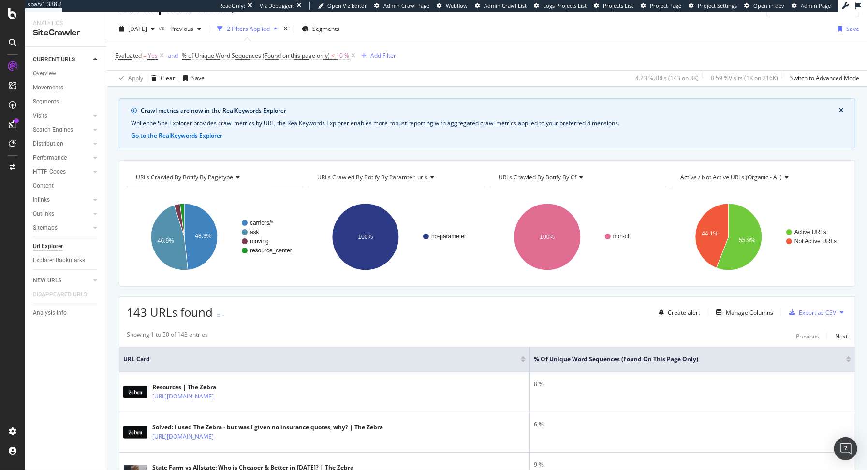
scroll to position [61, 0]
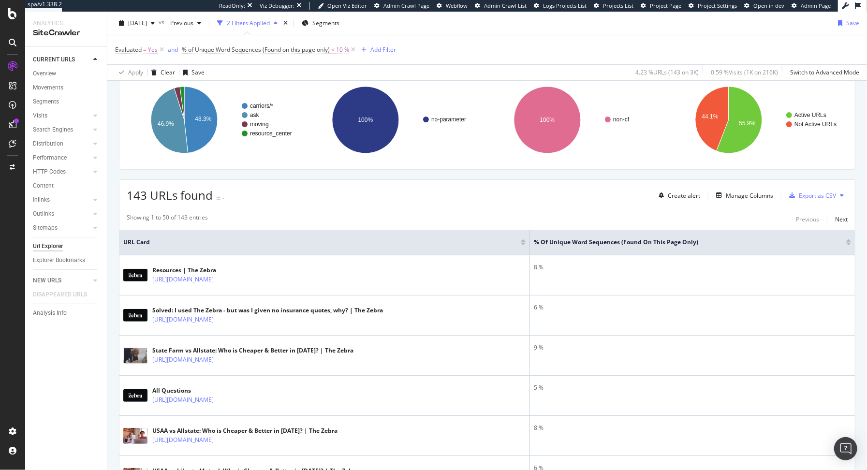
scroll to position [164, 0]
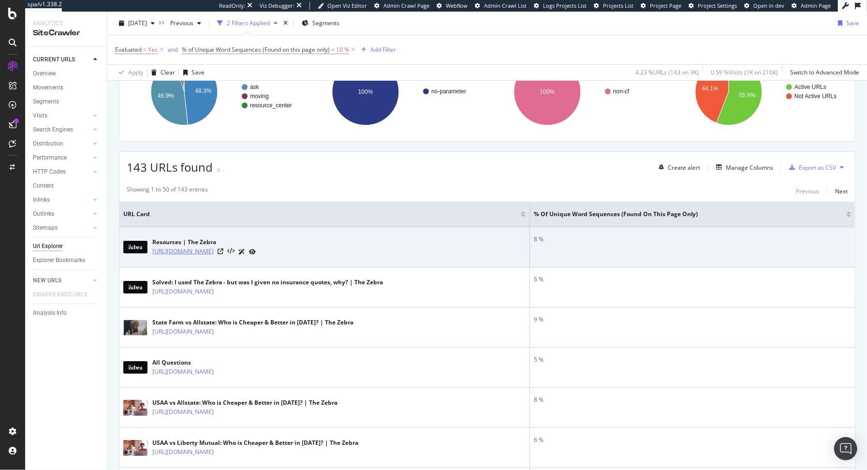
click at [214, 249] on link "[URL][DOMAIN_NAME]" at bounding box center [182, 252] width 61 height 10
click at [256, 248] on div "https://www.thezebra.com/resources/" at bounding box center [203, 252] width 103 height 10
click at [223, 248] on icon at bounding box center [221, 251] width 6 height 6
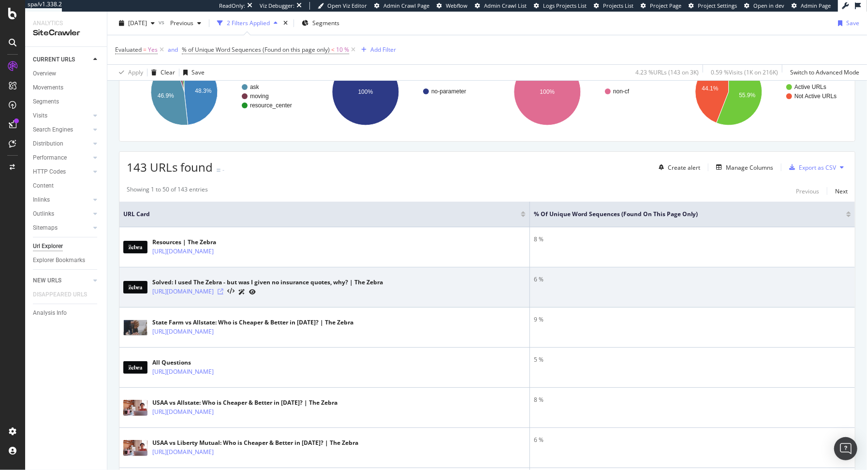
click at [223, 290] on icon at bounding box center [221, 292] width 6 height 6
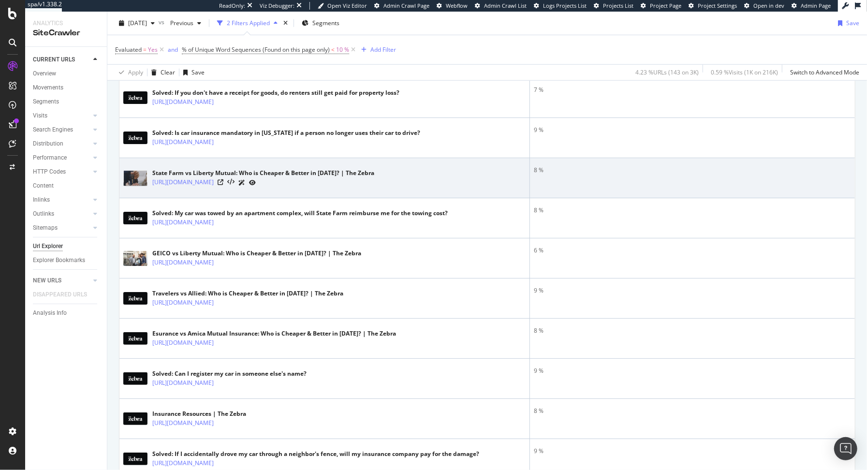
scroll to position [476, 0]
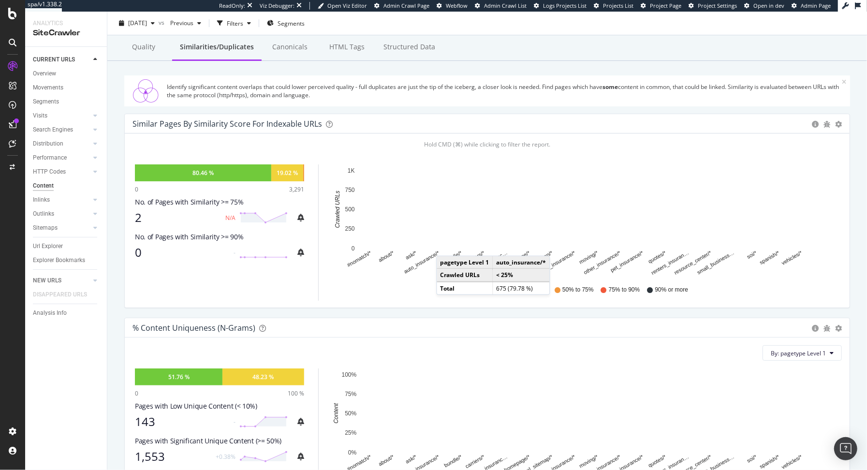
scroll to position [73, 0]
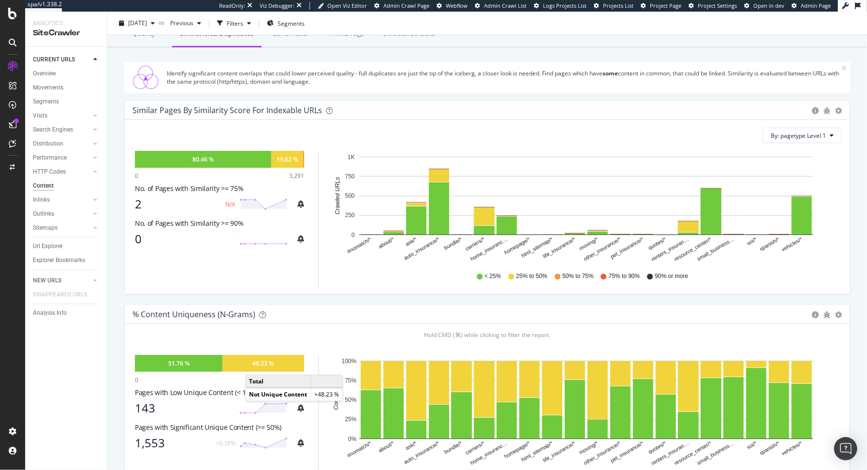
click at [255, 364] on div "48.23 %" at bounding box center [263, 363] width 21 height 8
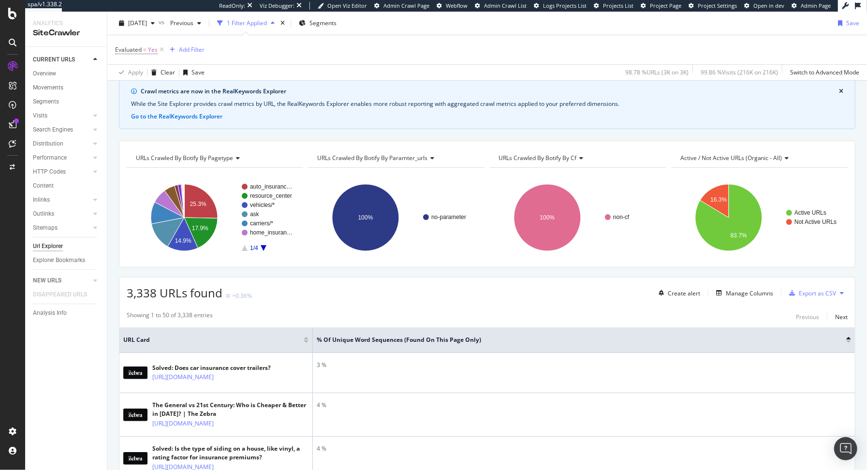
scroll to position [80, 0]
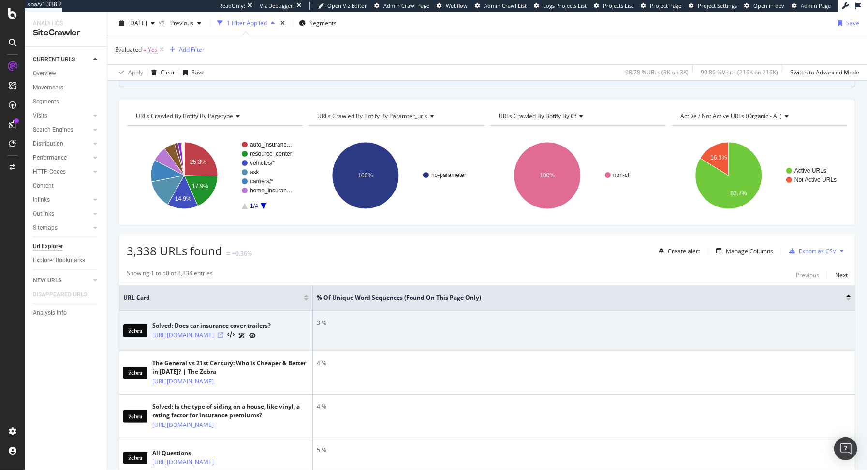
click at [223, 336] on icon at bounding box center [221, 335] width 6 height 6
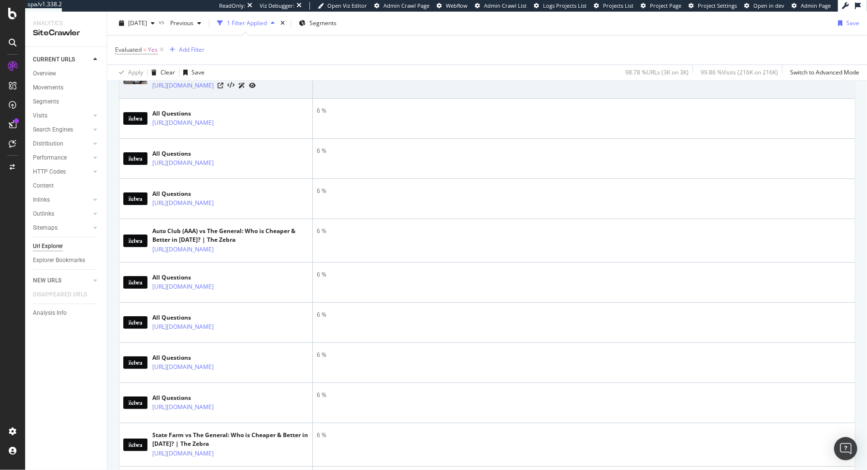
scroll to position [1644, 0]
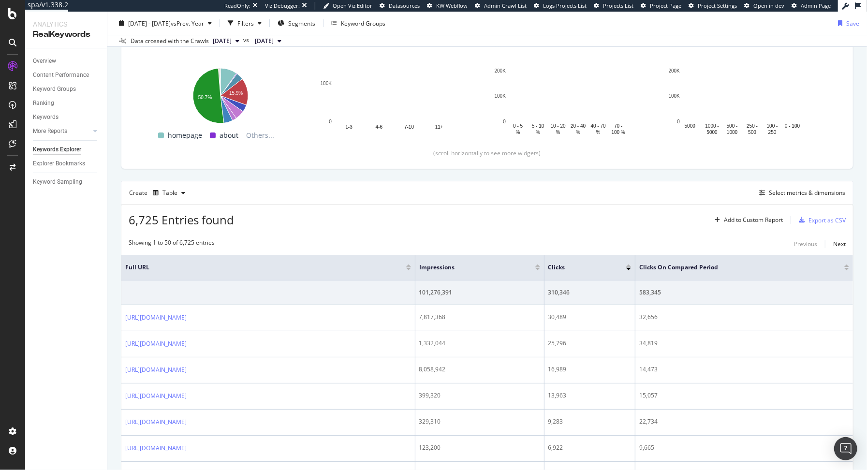
scroll to position [32, 0]
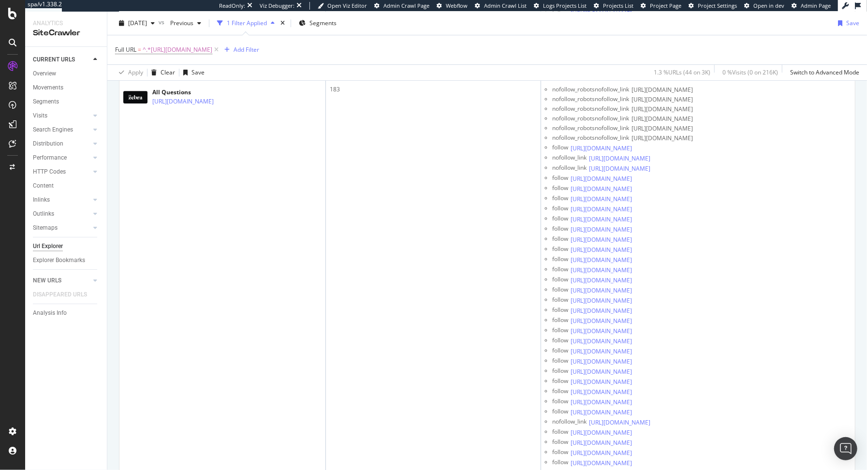
scroll to position [2198, 0]
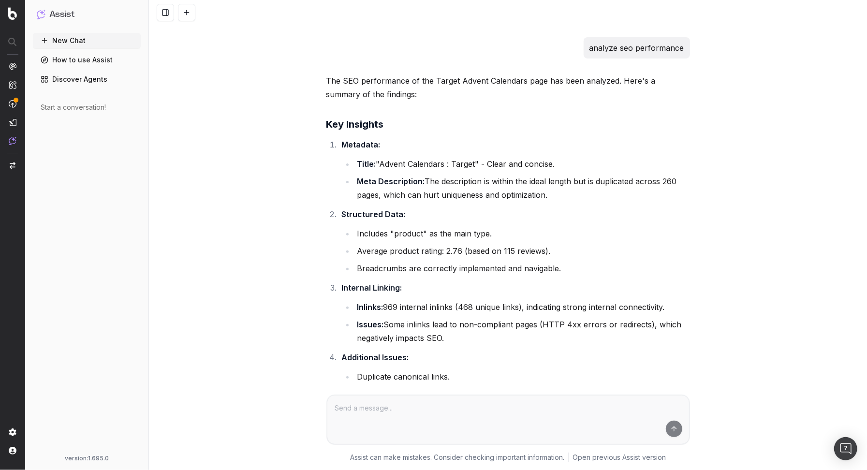
scroll to position [377, 0]
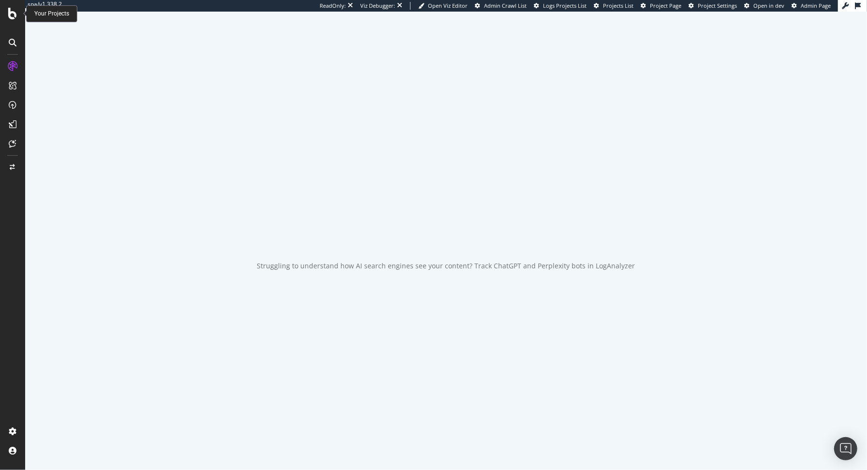
click at [14, 14] on icon at bounding box center [12, 14] width 9 height 12
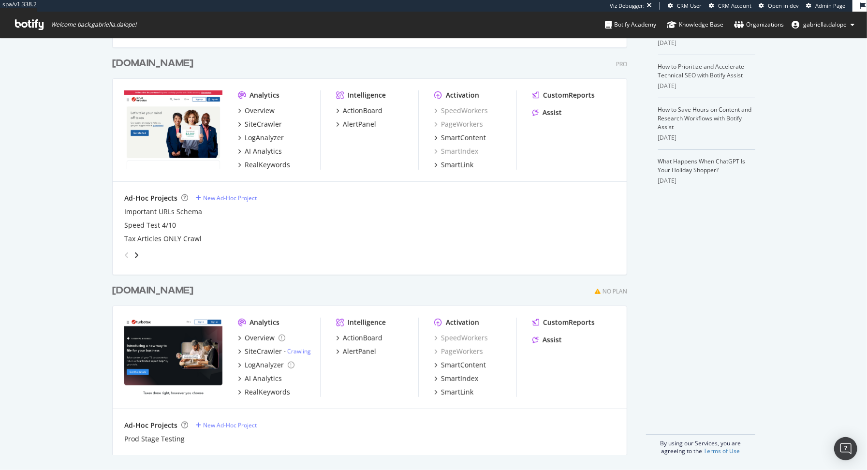
scroll to position [253, 0]
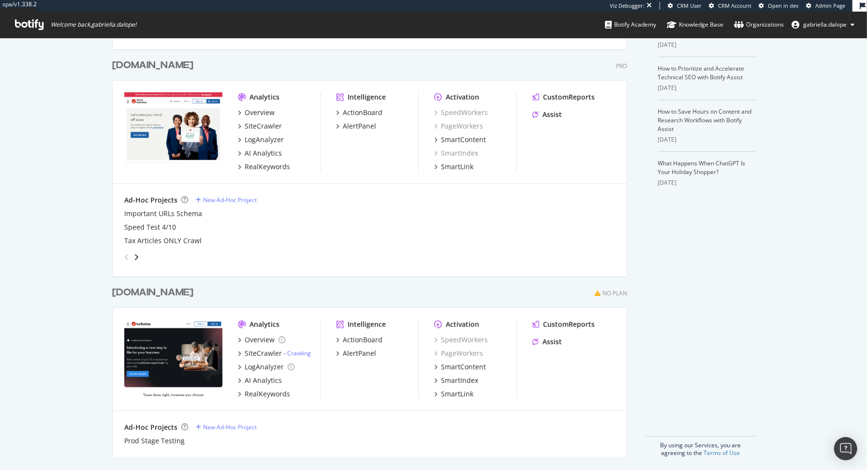
click at [151, 64] on div "turbotax.intuit.com" at bounding box center [152, 65] width 81 height 14
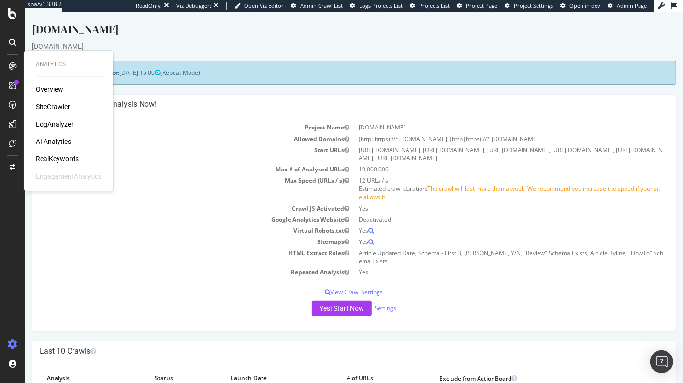
click at [52, 104] on div "SiteCrawler" at bounding box center [53, 107] width 34 height 10
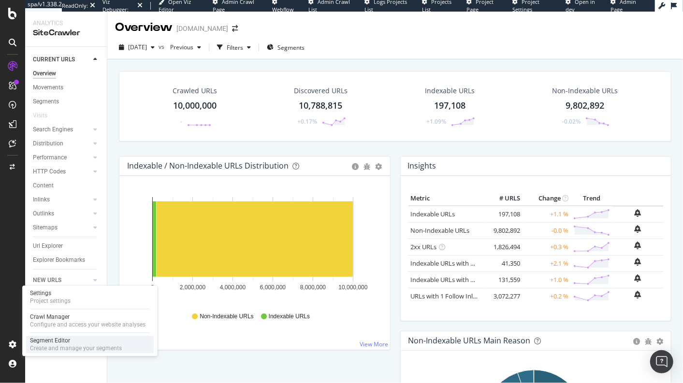
click at [38, 348] on div "Create and manage your segments" at bounding box center [76, 349] width 92 height 8
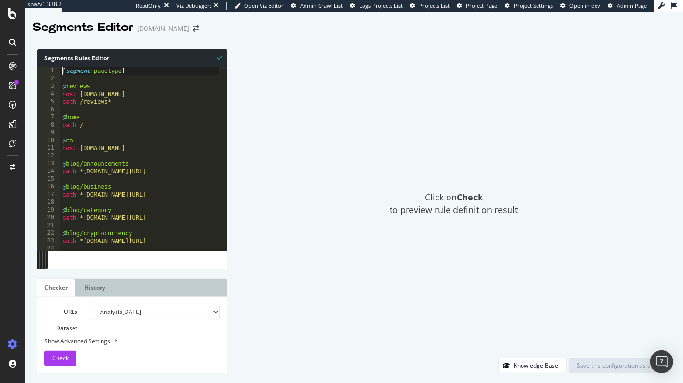
click at [63, 70] on div "[ segment : pagetype ] @ reviews host turbotax.intuit.com path /reviews* @ home…" at bounding box center [213, 162] width 307 height 191
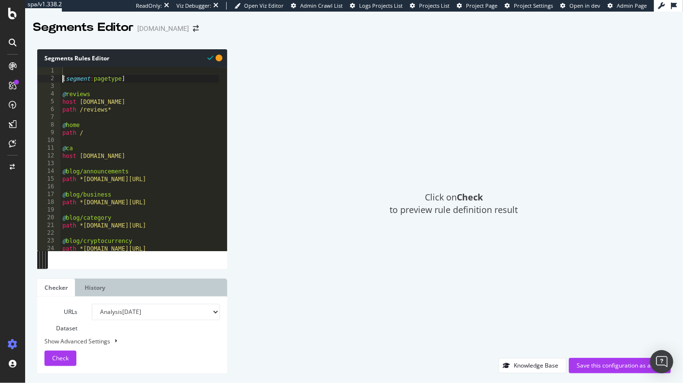
type textarea "[segment:pagetype]"
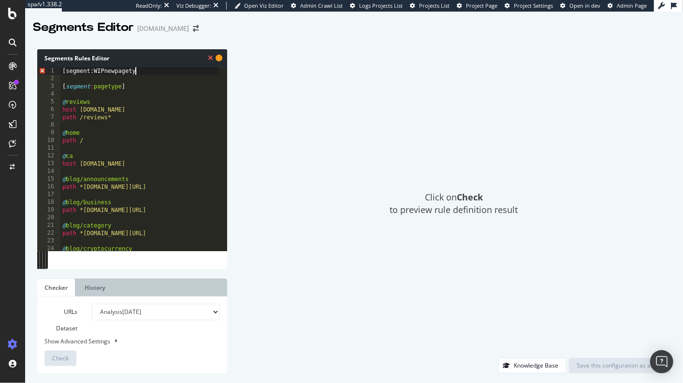
scroll to position [0, 6]
type textarea "[segment:WIPnewpagetype]"
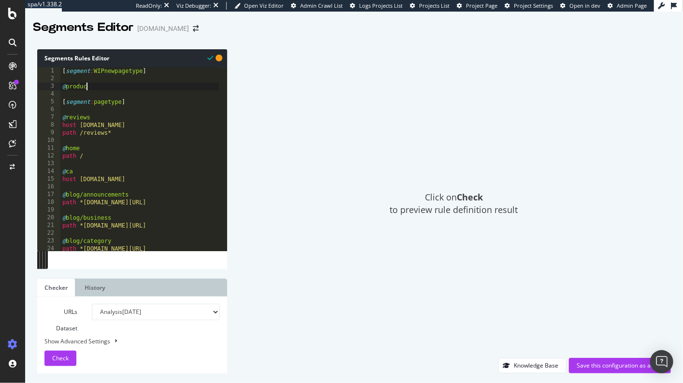
type textarea "@product"
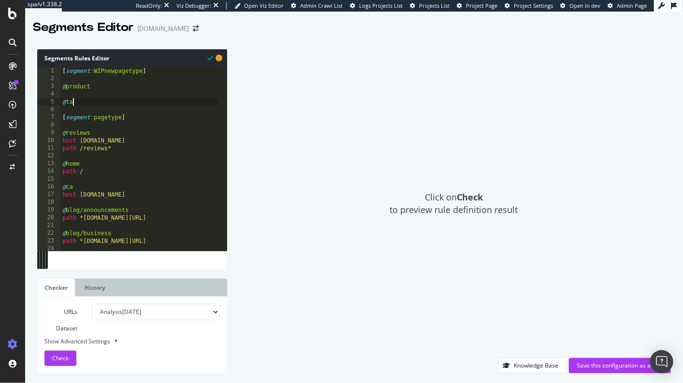
scroll to position [0, 0]
type textarea "@tax-articles"
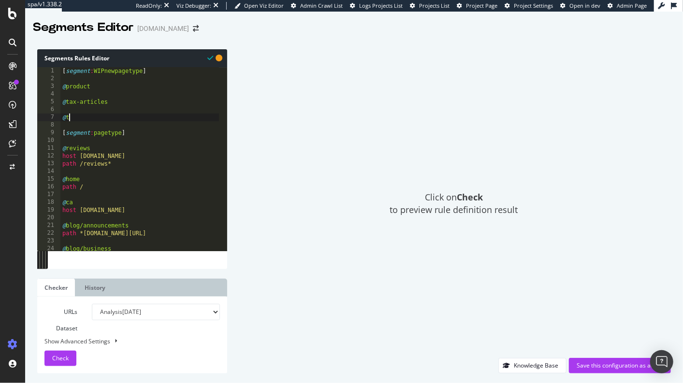
scroll to position [0, 0]
type textarea "@tax-tools"
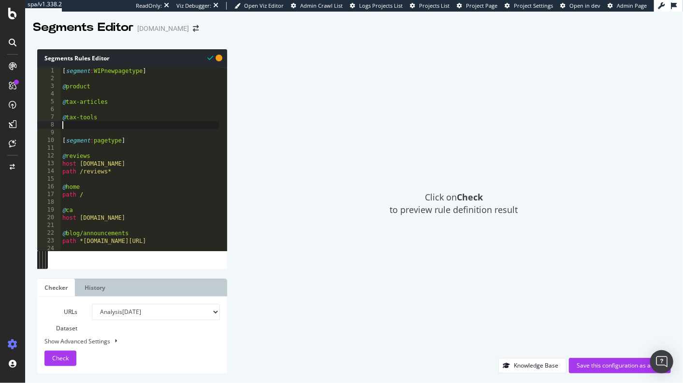
click at [139, 88] on div "[ segment : WIPnewpagetype ] @ product @ tax-articles @ tax-tools [ segment : p…" at bounding box center [213, 162] width 307 height 191
type textarea "@product"
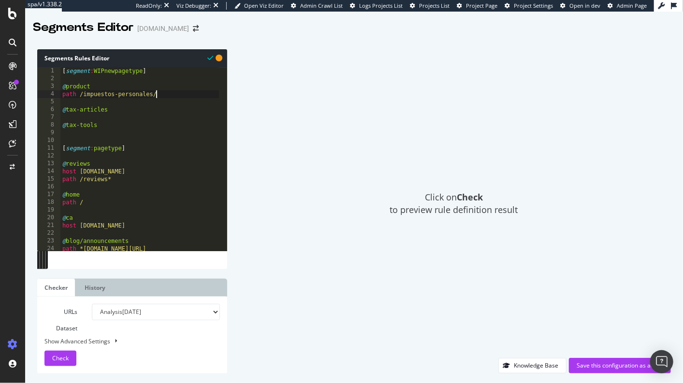
scroll to position [0, 7]
click at [105, 85] on div "[ segment : WIPnewpagetype ] @ product path /impuestos-personales/ @ tax-articl…" at bounding box center [213, 162] width 307 height 191
type textarea "@product"
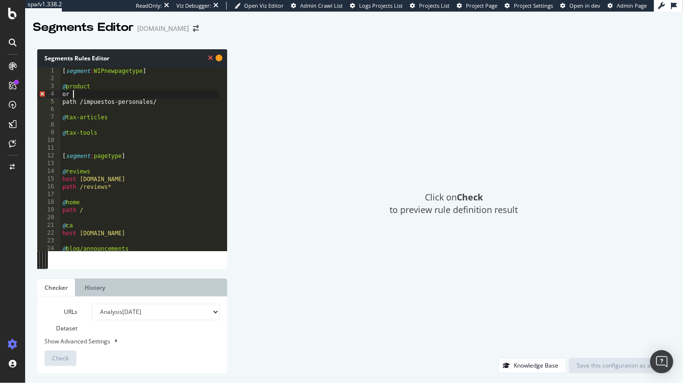
scroll to position [0, 0]
click at [162, 104] on div "[ segment : WIPnewpagetype ] @ product or ( path /impuestos-personales/ @ tax-a…" at bounding box center [213, 162] width 307 height 191
type textarea "path /impuestos-personales/"
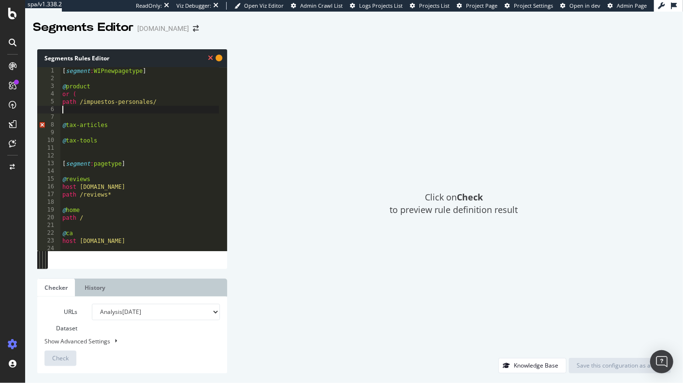
scroll to position [0, 0]
type textarea "o"
click at [79, 104] on div "[ segment : WIPnewpagetype ] @ product or ( path /impuestos-personales/ path / …" at bounding box center [213, 162] width 307 height 191
click at [164, 102] on div "[ segment : WIPnewpagetype ] @ product or ( path */impuestos-personales/ path /…" at bounding box center [213, 162] width 307 height 191
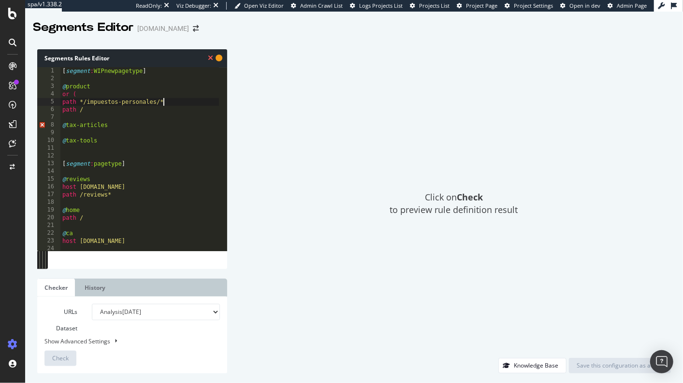
click at [127, 107] on div "[ segment : WIPnewpagetype ] @ product or ( path */impuestos-personales/* path …" at bounding box center [213, 162] width 307 height 191
click at [131, 109] on div "[ segment : WIPnewpagetype ] @ product or ( path */impuestos-personales/* path …" at bounding box center [213, 162] width 307 height 191
type textarea "path */impuestos-comerciales/*"
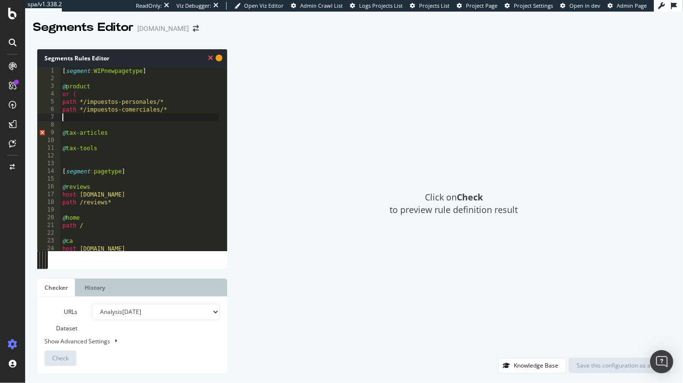
type textarea "o"
type textarea "path */personal-taxes/*"
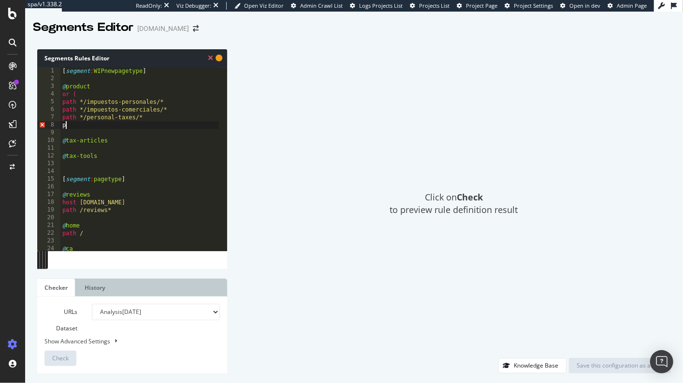
scroll to position [0, 0]
type textarea "path */small-business-taxes/*"
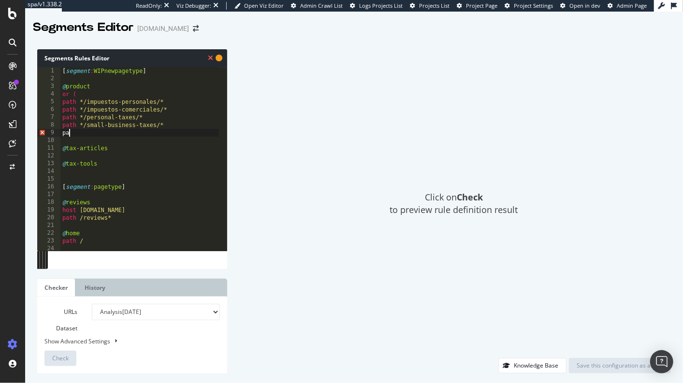
scroll to position [0, 0]
type textarea "p"
type textarea "path */small-business-taxes/*"
click at [131, 150] on div "[ segment : WIPnewpagetype ] @ product or ( path */impuestos-personales/* path …" at bounding box center [213, 162] width 307 height 191
type textarea "@tax-articles"
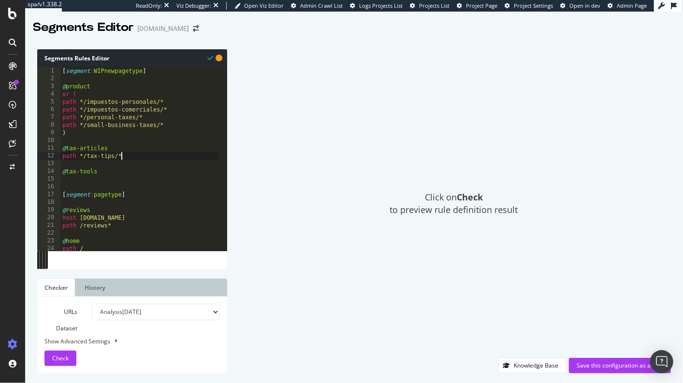
scroll to position [0, 4]
click at [114, 175] on div "[ segment : WIPnewpagetype ] @ product or ( path */impuestos-personales/* path …" at bounding box center [213, 162] width 307 height 191
type textarea "@tax-tools"
click at [57, 359] on span "Check" at bounding box center [60, 358] width 16 height 8
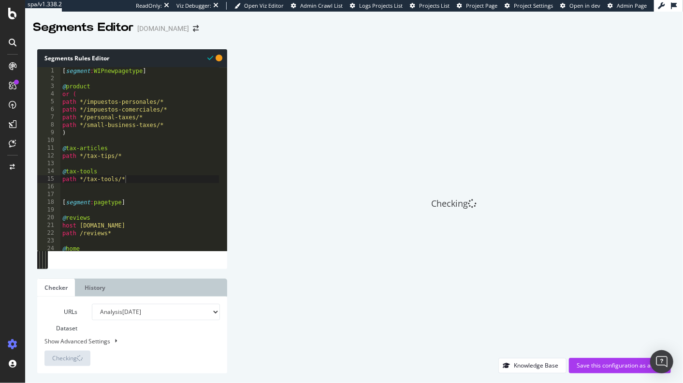
click at [146, 119] on div "[ segment : WIPnewpagetype ] @ product or ( path */impuestos-personales/* path …" at bounding box center [213, 162] width 307 height 191
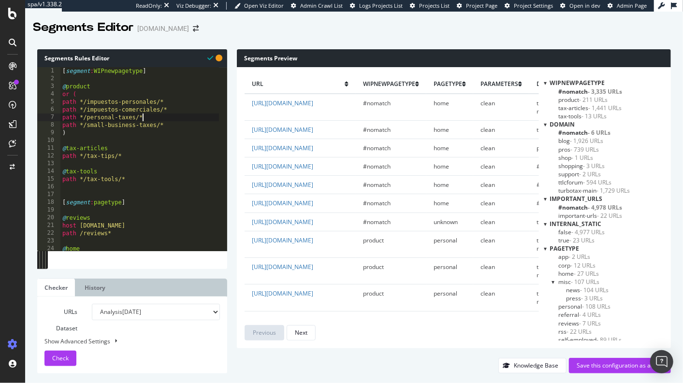
click at [595, 89] on span "- 3,335 URLs" at bounding box center [605, 92] width 34 height 8
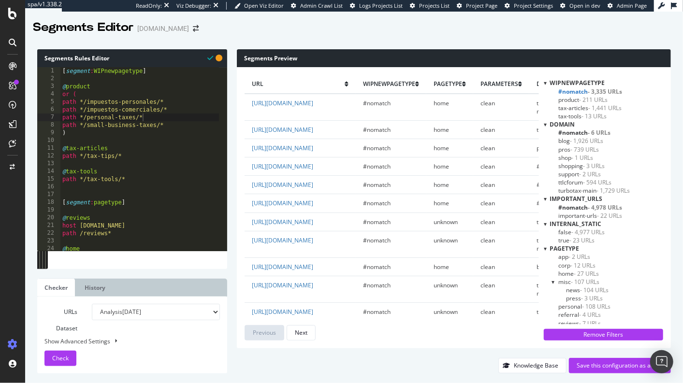
click at [594, 109] on span "- 1,441 URLs" at bounding box center [604, 108] width 33 height 8
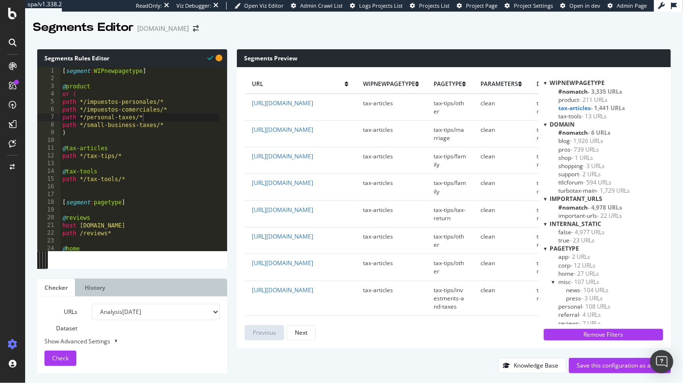
click at [595, 99] on span "- 211 URLs" at bounding box center [593, 100] width 29 height 8
click at [597, 115] on span "- 13 URLs" at bounding box center [594, 116] width 25 height 8
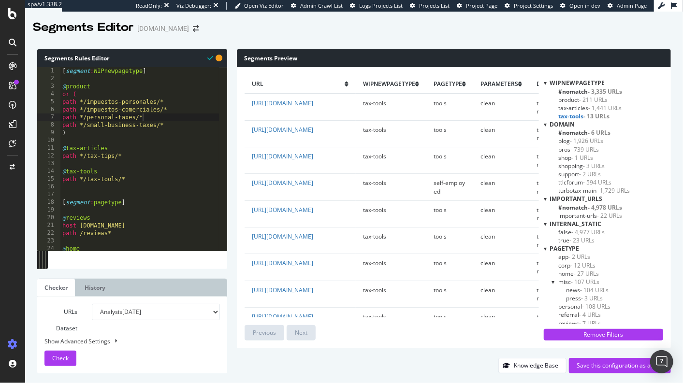
click at [600, 89] on span "- 3,335 URLs" at bounding box center [605, 92] width 34 height 8
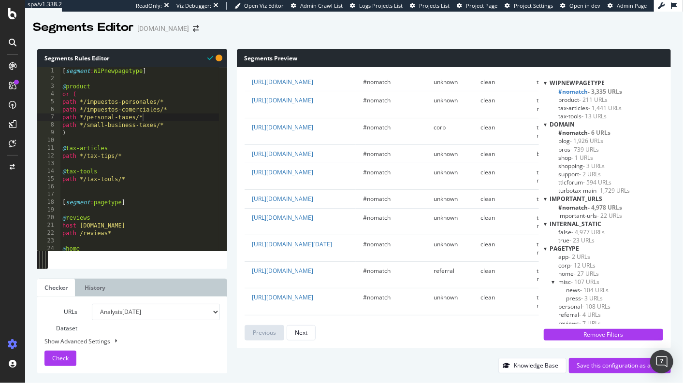
scroll to position [322, 0]
click at [139, 175] on div "[ segment : WIPnewpagetype ] @ product or ( path */impuestos-personales/* path …" at bounding box center [213, 162] width 307 height 191
click at [147, 182] on div "[ segment : WIPnewpagetype ] @ product or ( path */impuestos-personales/* path …" at bounding box center [213, 162] width 307 height 191
type textarea "path */tax-tools/*"
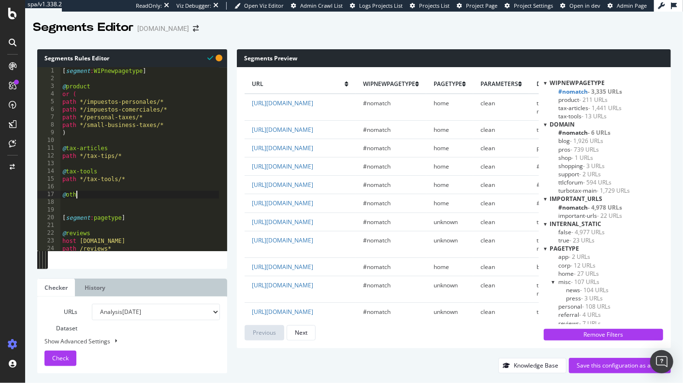
scroll to position [0, 1]
type textarea "@other"
type textarea "p"
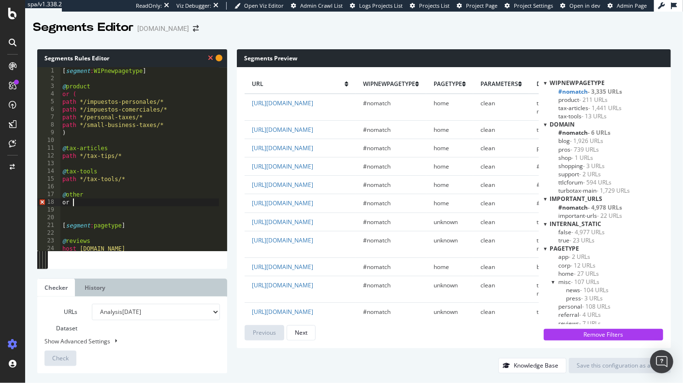
type textarea "or *"
type textarea "p"
type textarea "o"
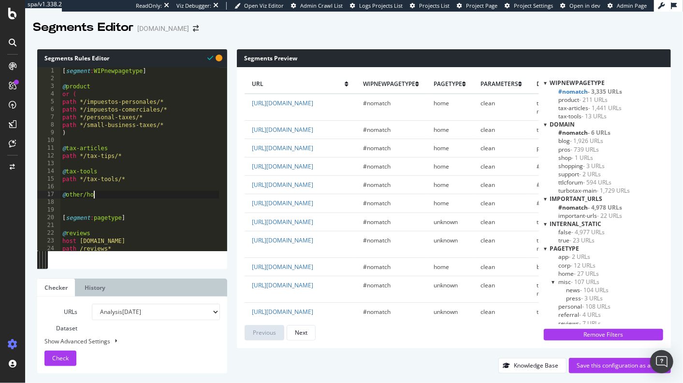
type textarea "@other/home"
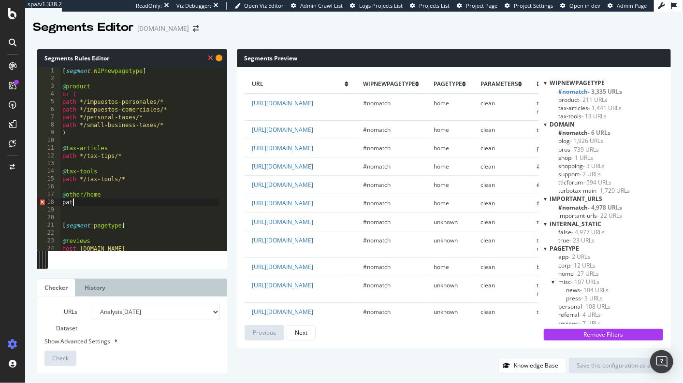
type textarea "p"
paste textarea "https://turbotax.intuit.com/"
type textarea "url https://turbotax.intuit.com/"
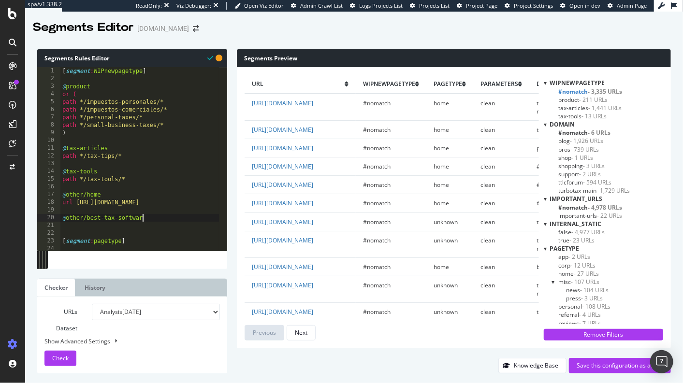
scroll to position [0, 6]
type textarea "@other/best-tax-software"
type textarea "path */best-tax-software/*"
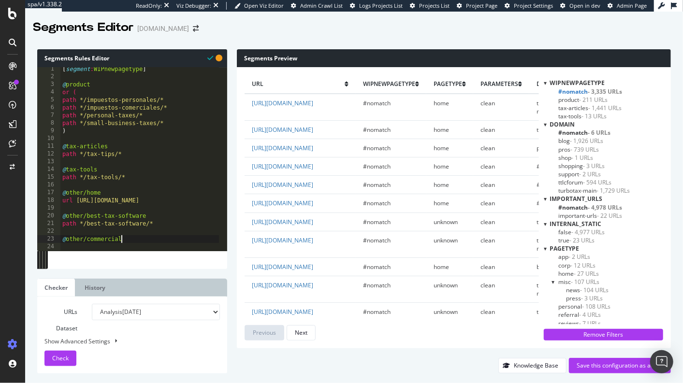
type textarea "@other/commercials"
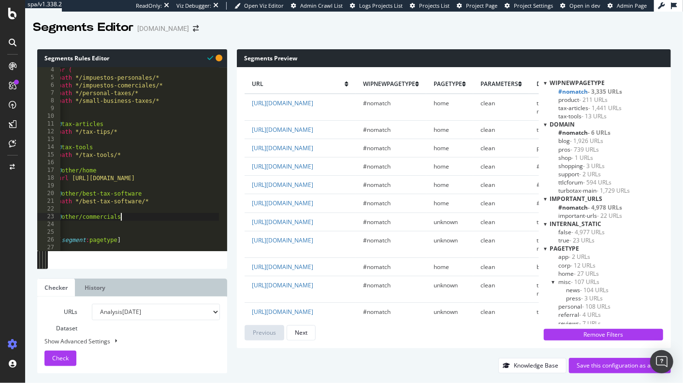
scroll to position [0, 0]
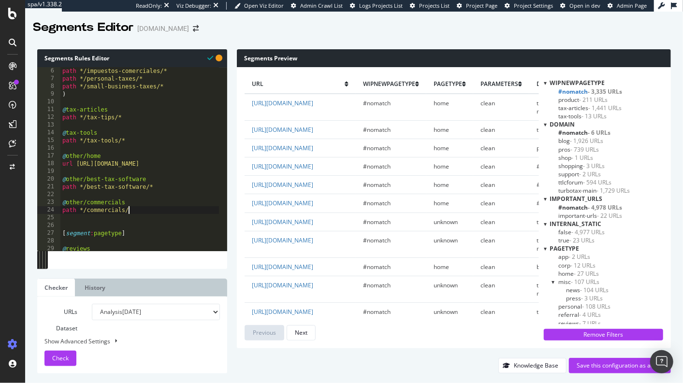
type textarea "path */commercials/*"
type textarea "@other/corp"
type textarea "path */corp/*"
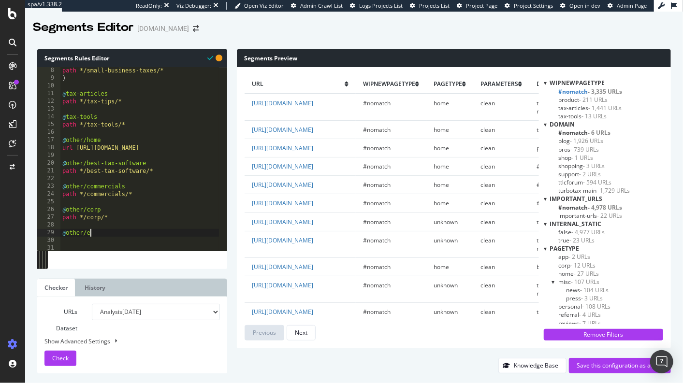
type textarea "@other/es"
type textarea "path */es/*"
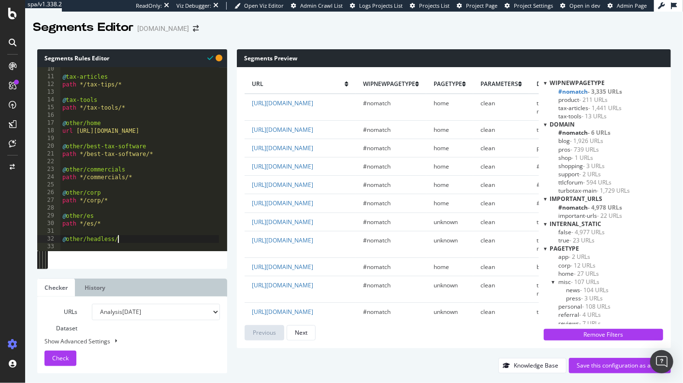
type textarea "@other/headless"
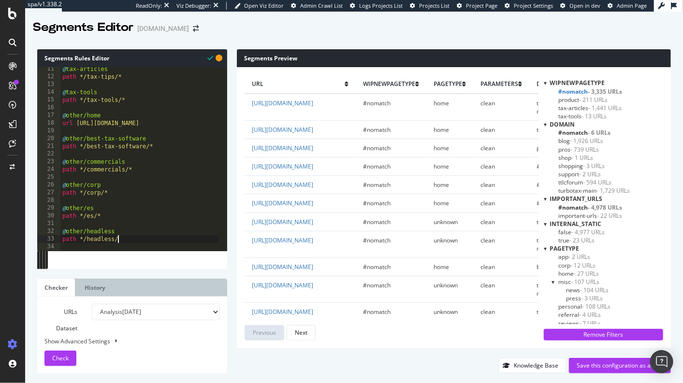
type textarea "path */headless/*"
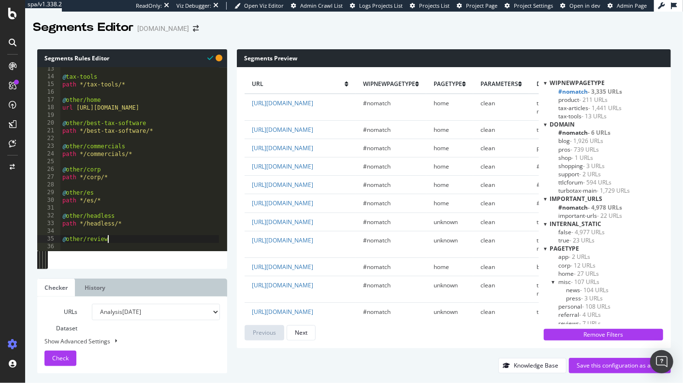
type textarea "@other/reviews"
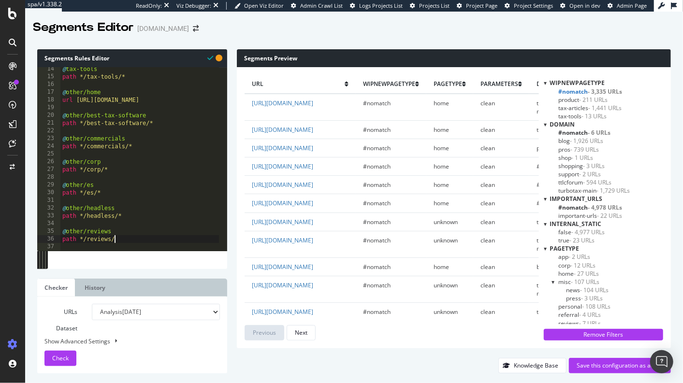
scroll to position [0, 4]
type textarea "path */reviews/*"
click at [67, 355] on span "Check" at bounding box center [60, 358] width 16 height 8
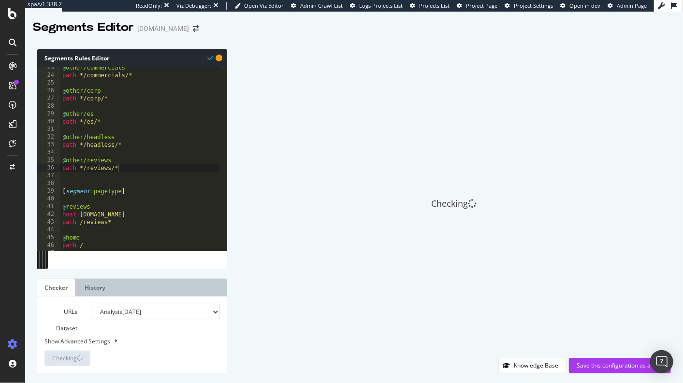
scroll to position [175, 0]
click at [135, 170] on div "@ other/commercials path */commercials/* @ other/corp path */corp/* @ other/es …" at bounding box center [213, 158] width 307 height 191
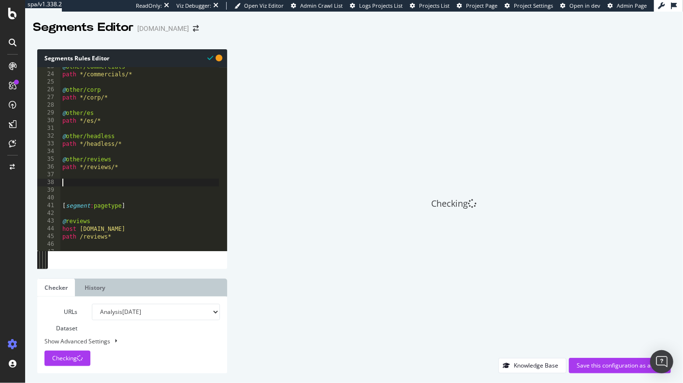
type textarea "o"
type textarea "@other"
click at [85, 357] on button "Checking" at bounding box center [67, 358] width 46 height 15
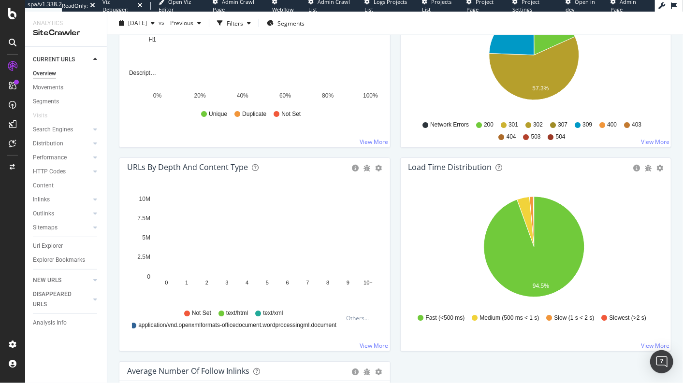
scroll to position [625, 0]
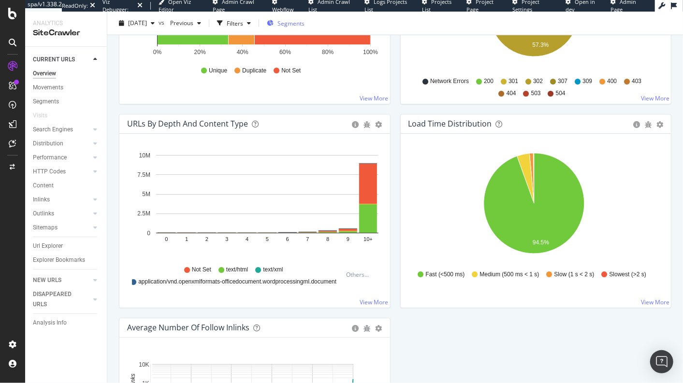
click at [296, 21] on div "Segments" at bounding box center [286, 23] width 38 height 8
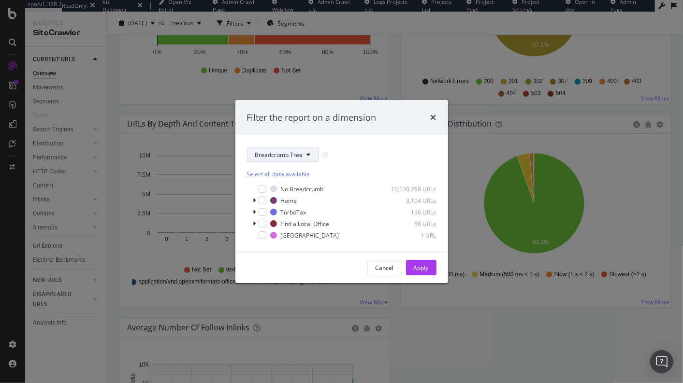
click at [269, 159] on span "Breadcrumb Tree" at bounding box center [279, 155] width 48 height 8
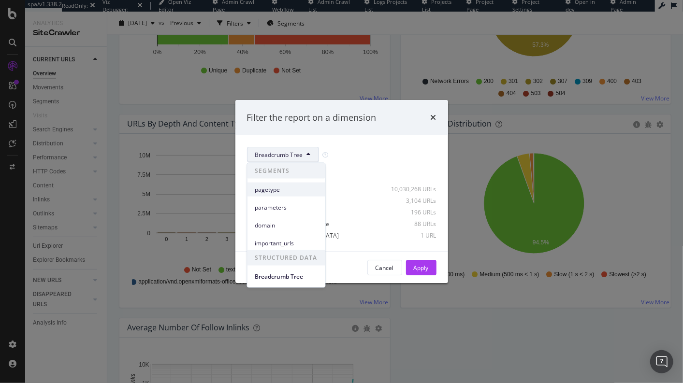
click at [269, 188] on span "pagetype" at bounding box center [286, 189] width 62 height 9
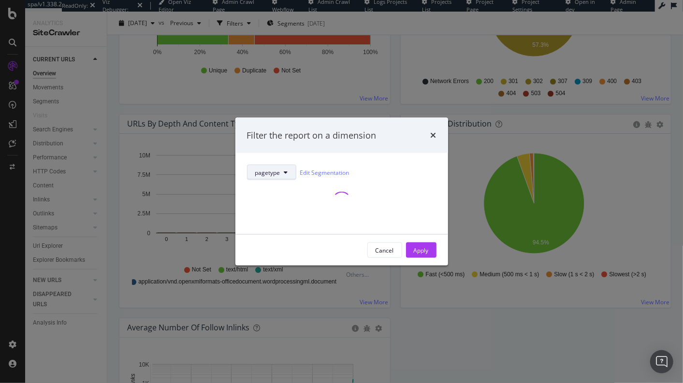
click at [263, 172] on span "pagetype" at bounding box center [267, 172] width 25 height 8
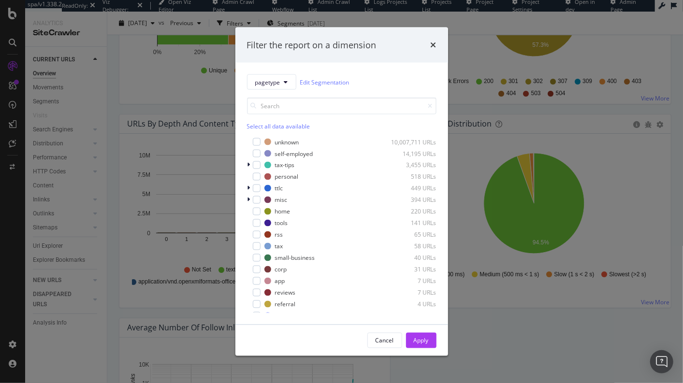
click at [270, 244] on div "modal" at bounding box center [267, 246] width 7 height 7
click at [273, 89] on button "pagetype" at bounding box center [271, 81] width 49 height 15
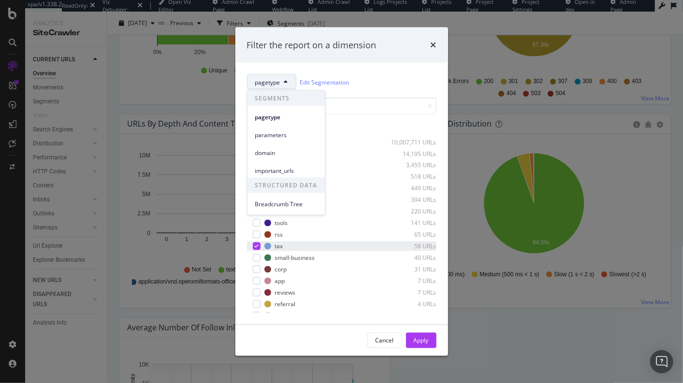
click at [254, 248] on icon "modal" at bounding box center [256, 246] width 4 height 5
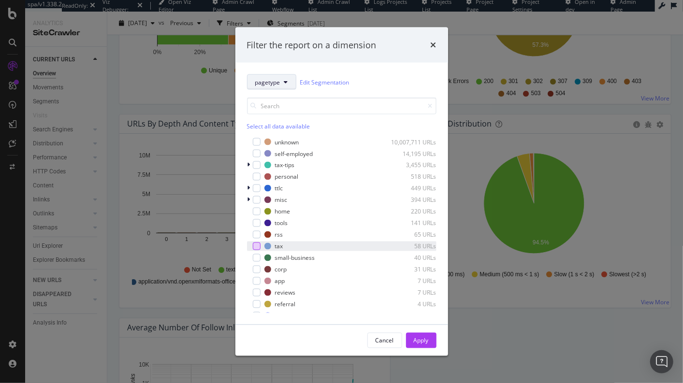
click at [273, 86] on span "pagetype" at bounding box center [267, 82] width 25 height 8
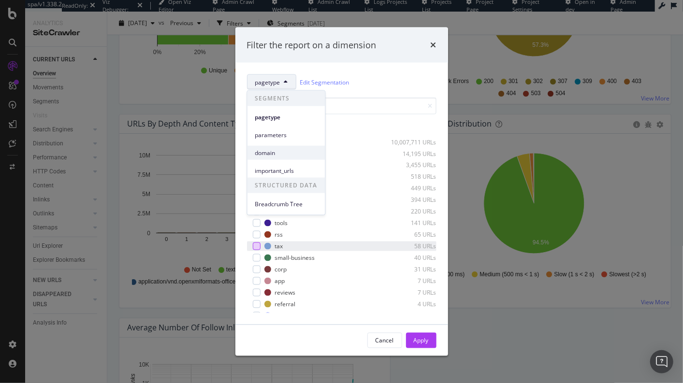
click at [274, 159] on div "domain" at bounding box center [287, 153] width 78 height 14
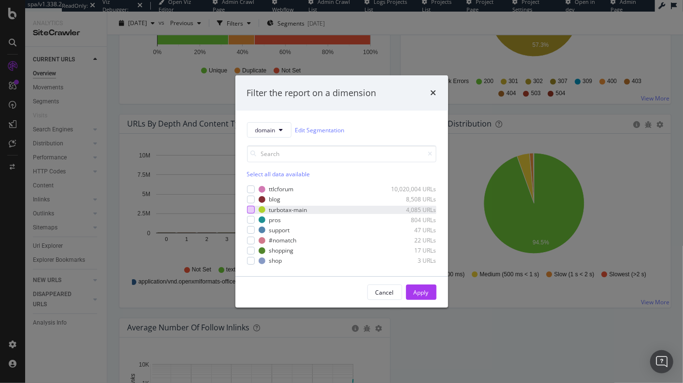
click at [249, 207] on div "modal" at bounding box center [251, 210] width 8 height 8
click at [418, 289] on div "Apply" at bounding box center [421, 293] width 15 height 8
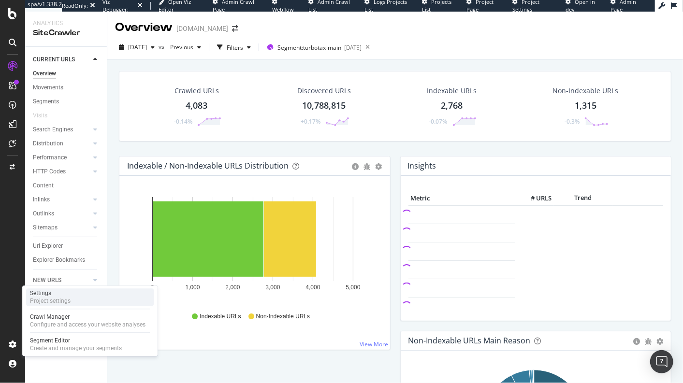
click at [48, 295] on div "Settings" at bounding box center [50, 294] width 41 height 8
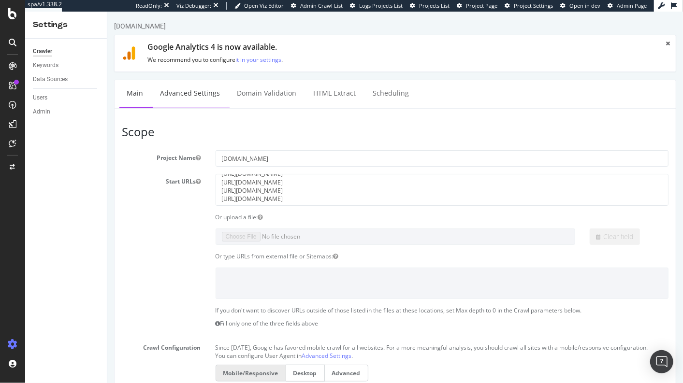
click at [187, 98] on link "Advanced Settings" at bounding box center [189, 93] width 74 height 27
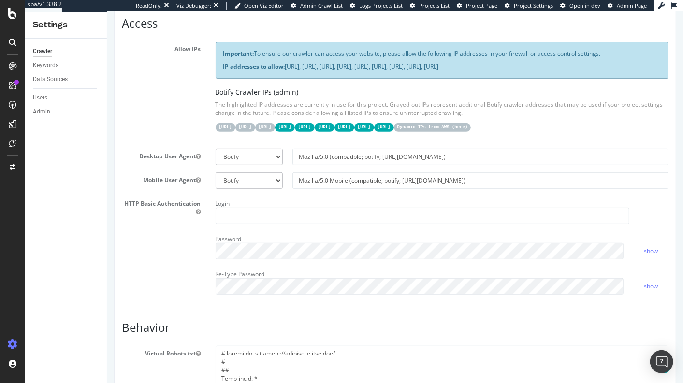
scroll to position [178, 0]
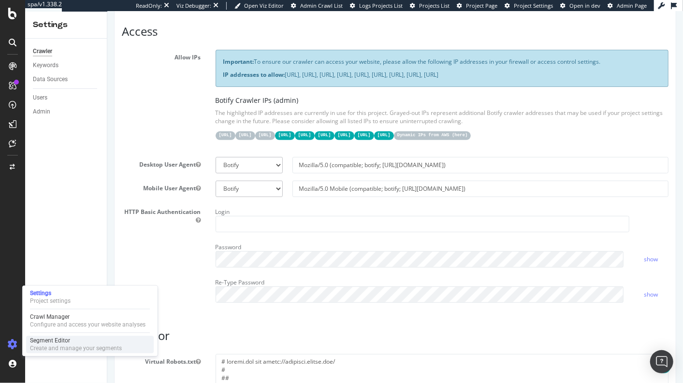
click at [59, 345] on div "Create and manage your segments" at bounding box center [76, 349] width 92 height 8
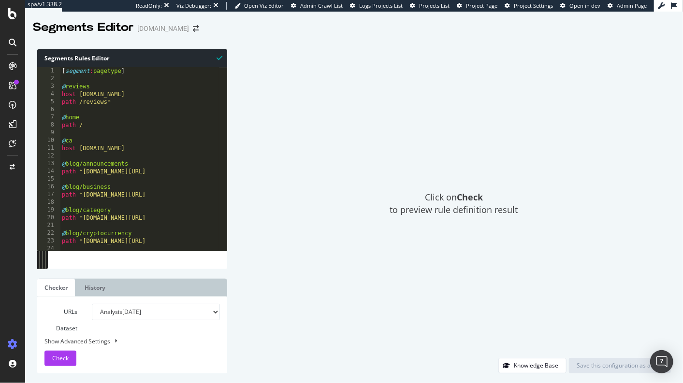
click at [63, 71] on div "[ segment : pagetype ] @ reviews host turbotax.intuit.com path /reviews* @ home…" at bounding box center [213, 162] width 307 height 191
type textarea "[segment:pagetype]"
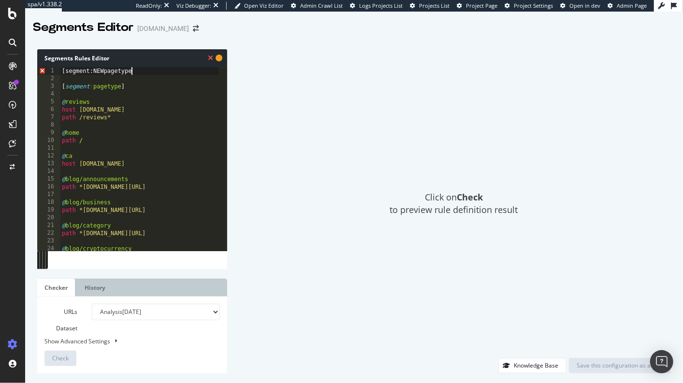
type textarea "[segment:NEWpagetype]"
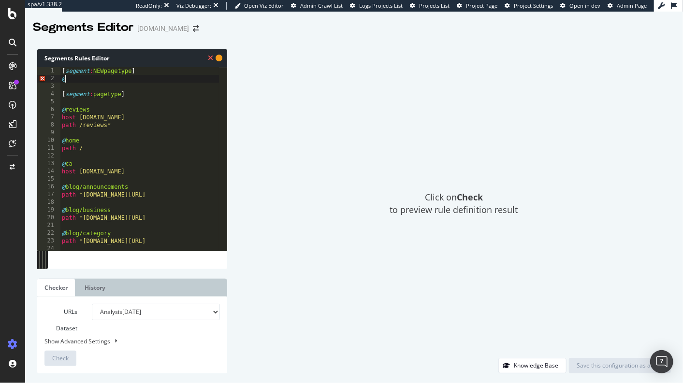
type textarea "@"
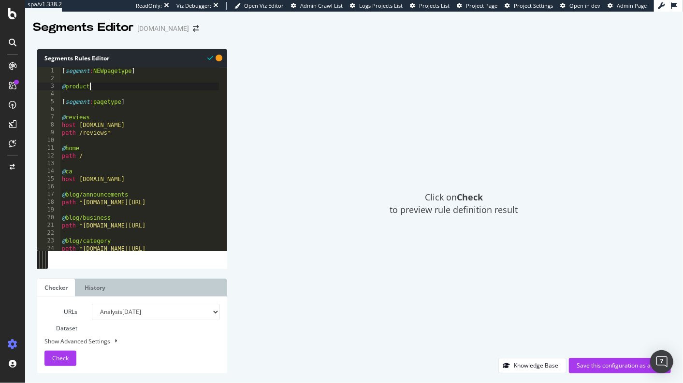
type textarea "@products"
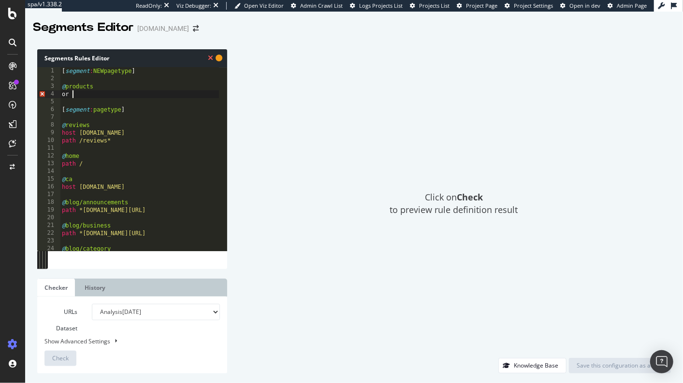
type textarea "or ("
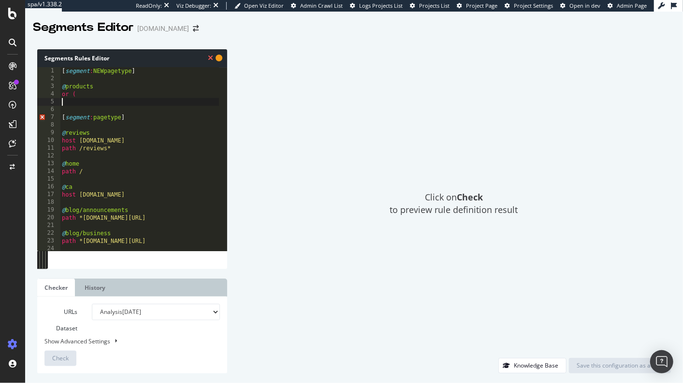
type textarea "@"
type textarea "path */impuestos-comerciales/*"
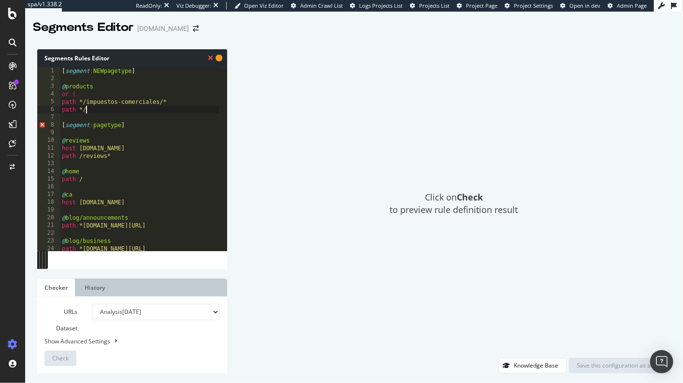
scroll to position [0, 1]
type textarea "path */impuestos-personales/*"
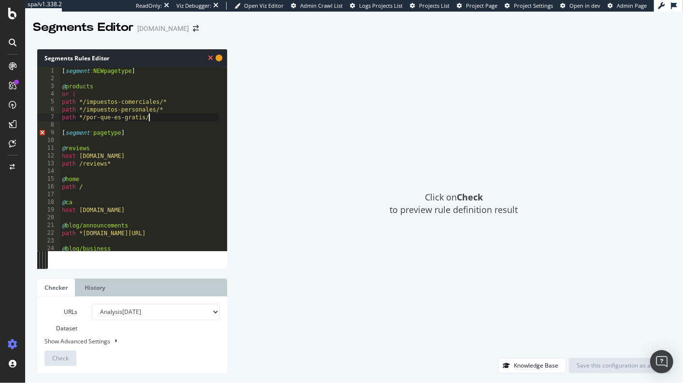
type textarea "path */por-que-es-gratis/*"
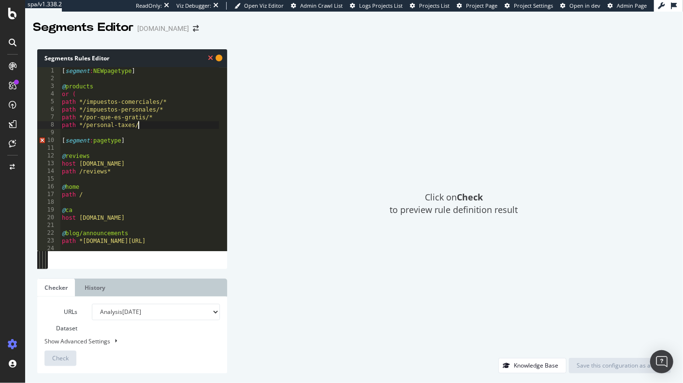
type textarea "path */personal-taxes/*"
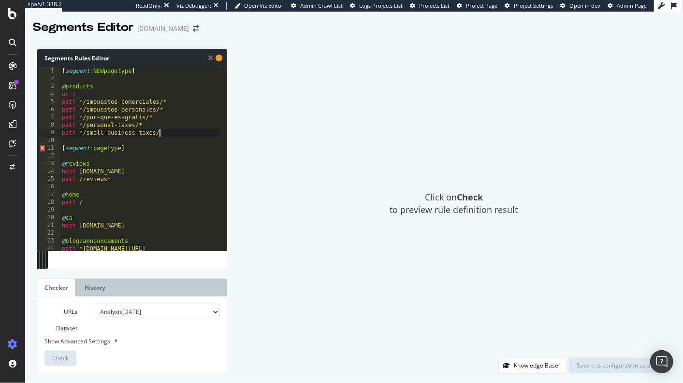
type textarea "path */small-business-taxes/*"
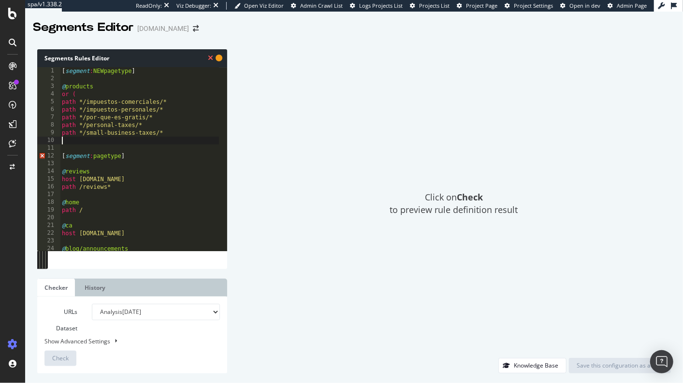
scroll to position [0, 0]
type textarea "?"
type textarea ")"
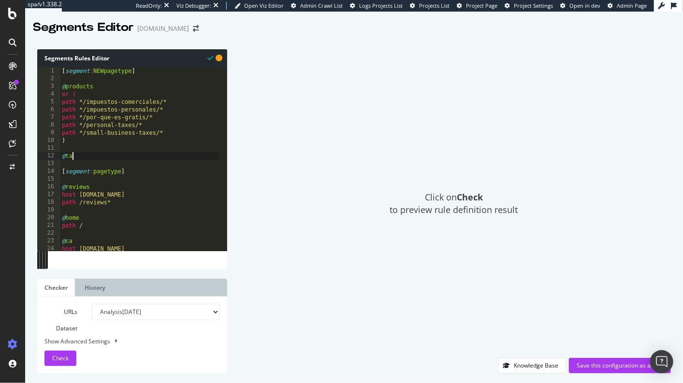
scroll to position [0, 0]
type textarea "@tax-articles"
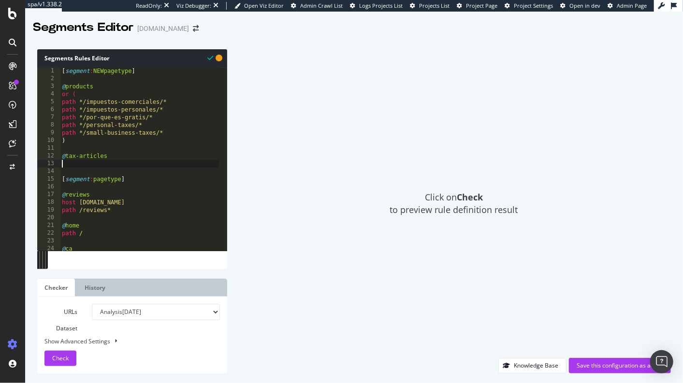
scroll to position [0, 0]
type textarea "path */tax-tips/*"
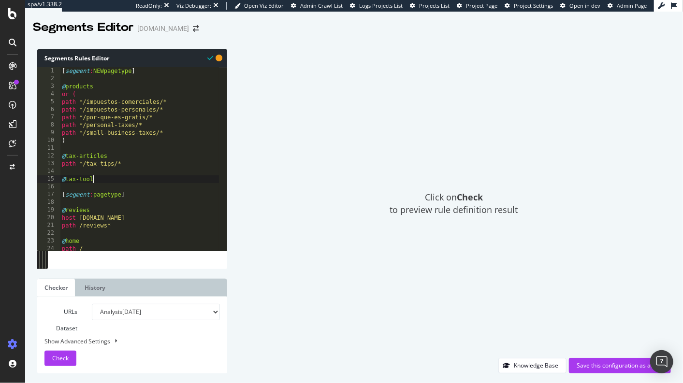
type textarea "@tax-tools"
type textarea "path */tax-tools/*"
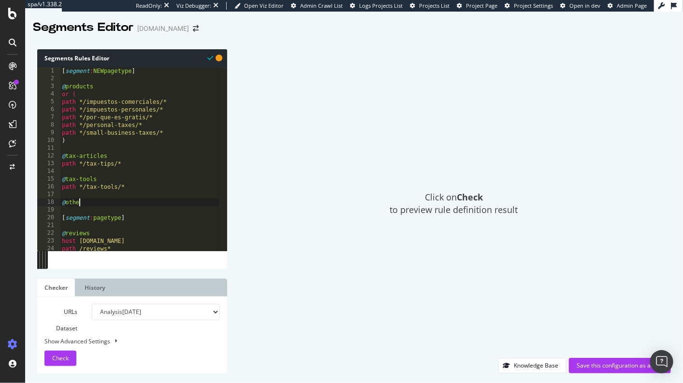
scroll to position [0, 1]
type textarea "@other"
click at [60, 359] on span "Check" at bounding box center [60, 358] width 16 height 8
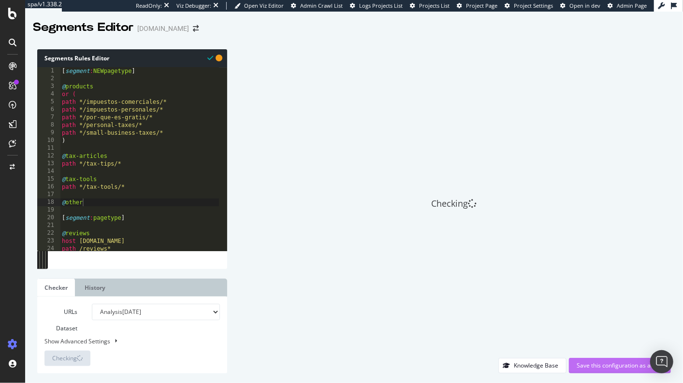
click at [586, 365] on div "Save this configuration as active" at bounding box center [620, 366] width 87 height 8
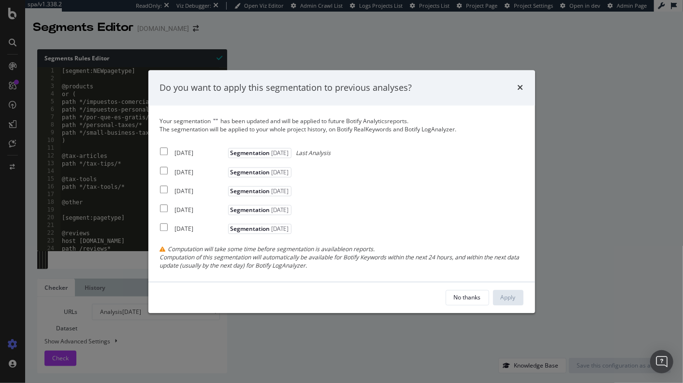
click at [161, 149] on input "modal" at bounding box center [164, 152] width 8 height 8
checkbox input "true"
click at [162, 162] on div "Your segmentation " " has been updated and will be applied to future Botify Ana…" at bounding box center [342, 193] width 364 height 153
click at [162, 171] on input "modal" at bounding box center [164, 171] width 8 height 8
checkbox input "true"
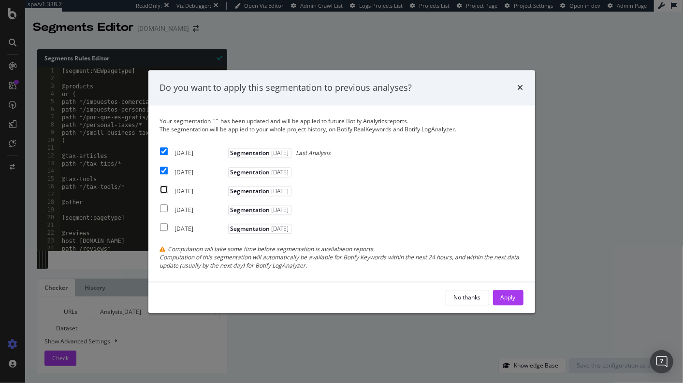
click at [163, 191] on input "modal" at bounding box center [164, 190] width 8 height 8
checkbox input "true"
click at [503, 294] on div "Apply" at bounding box center [508, 297] width 15 height 8
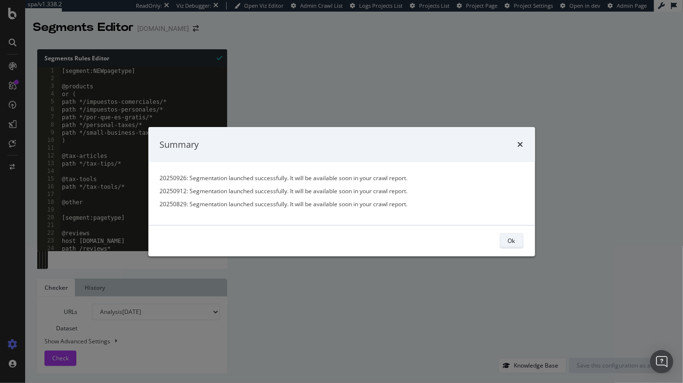
click at [510, 241] on div "Ok" at bounding box center [511, 241] width 7 height 8
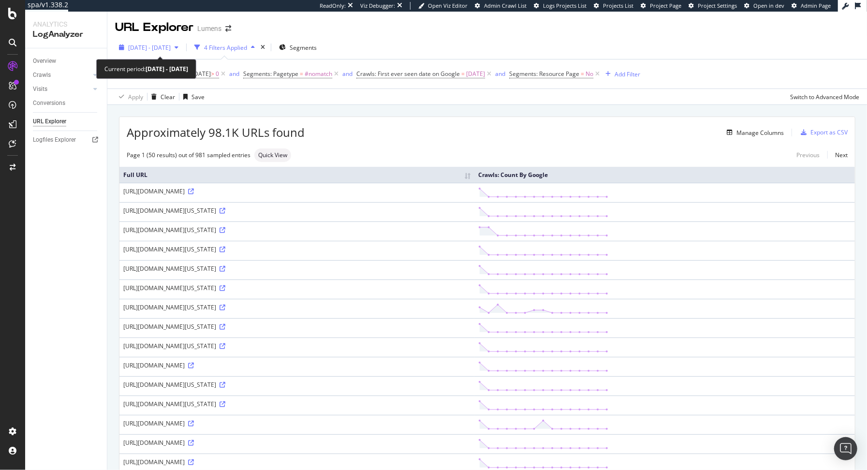
click at [170, 51] on div "[DATE] - [DATE]" at bounding box center [148, 47] width 67 height 15
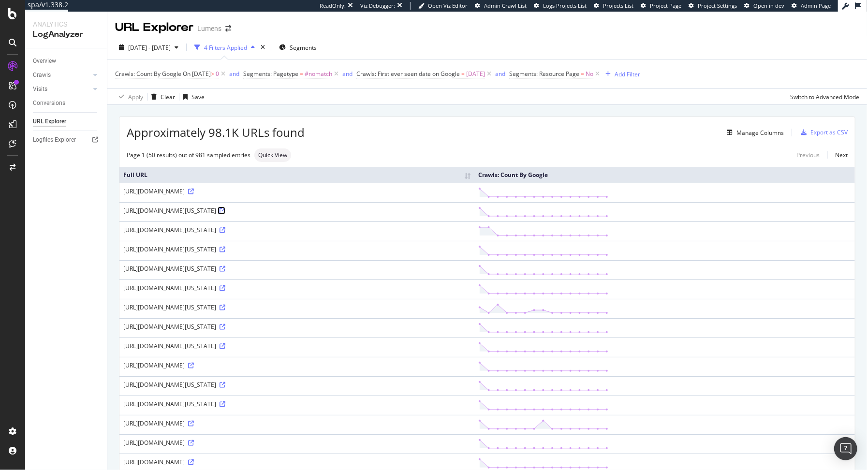
click at [219, 214] on icon at bounding box center [222, 211] width 6 height 6
click at [470, 215] on div "[URL][DOMAIN_NAME][US_STATE]" at bounding box center [296, 210] width 347 height 8
click at [219, 214] on icon at bounding box center [222, 211] width 6 height 6
click at [43, 73] on div "Crawls" at bounding box center [42, 75] width 18 height 10
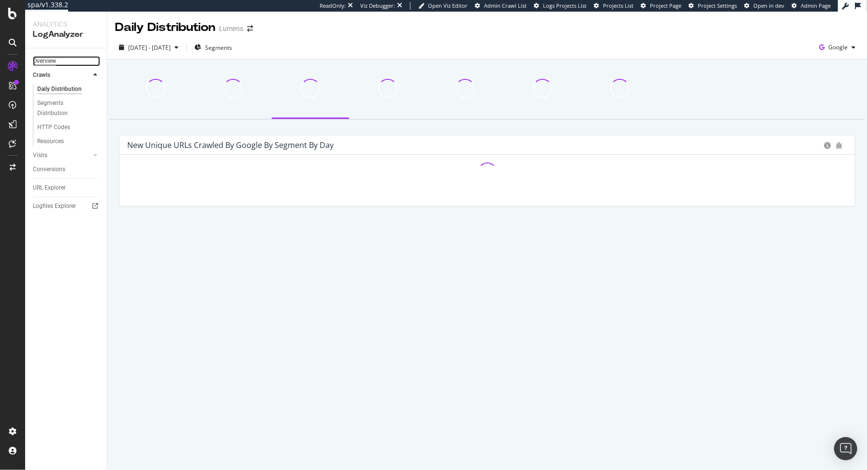
click at [43, 61] on div "Overview" at bounding box center [44, 61] width 23 height 10
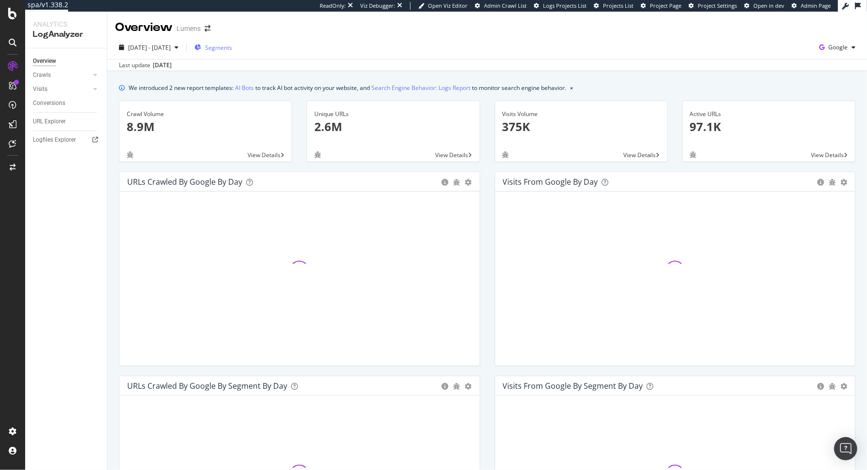
click at [232, 48] on span "Segments" at bounding box center [218, 48] width 27 height 8
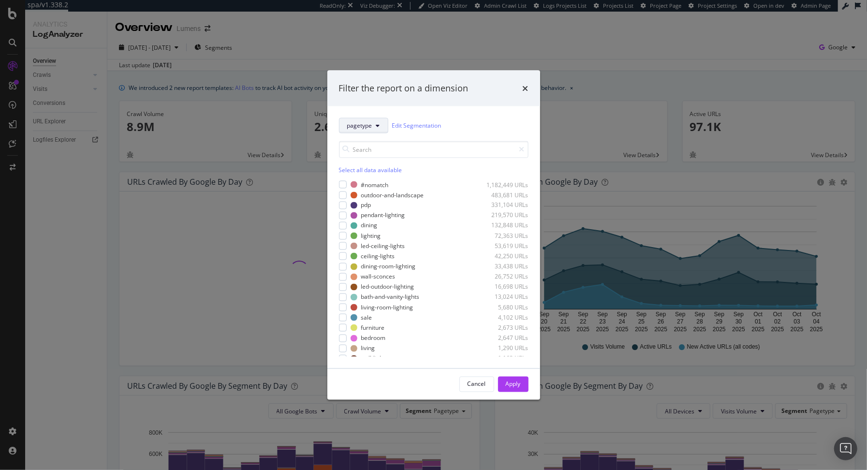
click at [355, 124] on span "pagetype" at bounding box center [359, 125] width 25 height 8
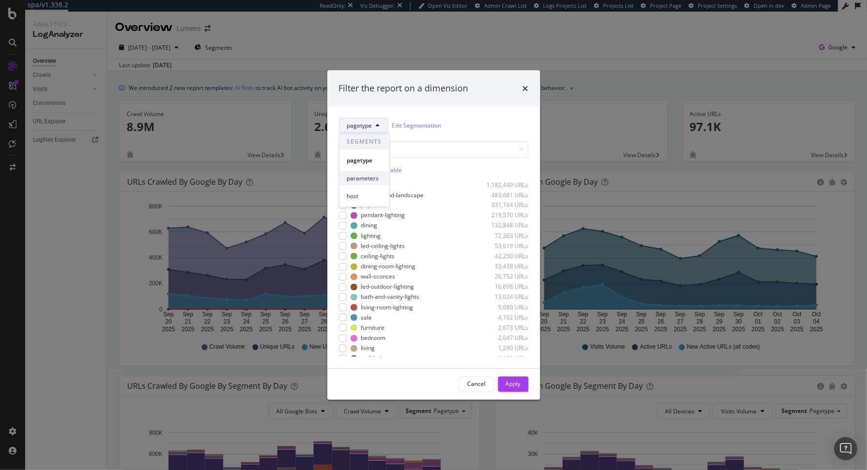
click at [362, 182] on div "parameters" at bounding box center [364, 178] width 50 height 14
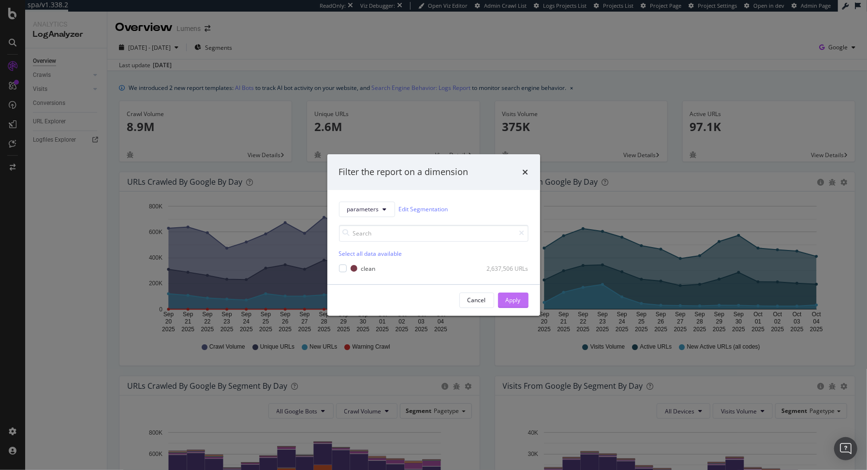
click at [510, 298] on div "Apply" at bounding box center [513, 300] width 15 height 8
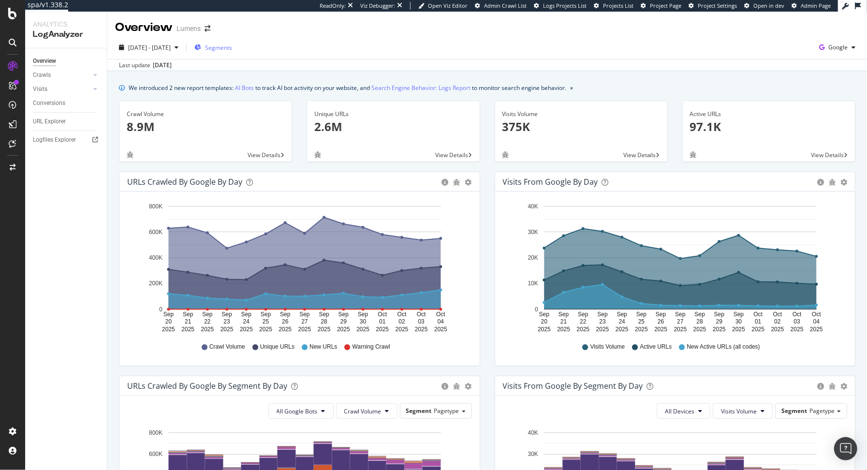
click at [232, 44] on span "Segments" at bounding box center [218, 48] width 27 height 8
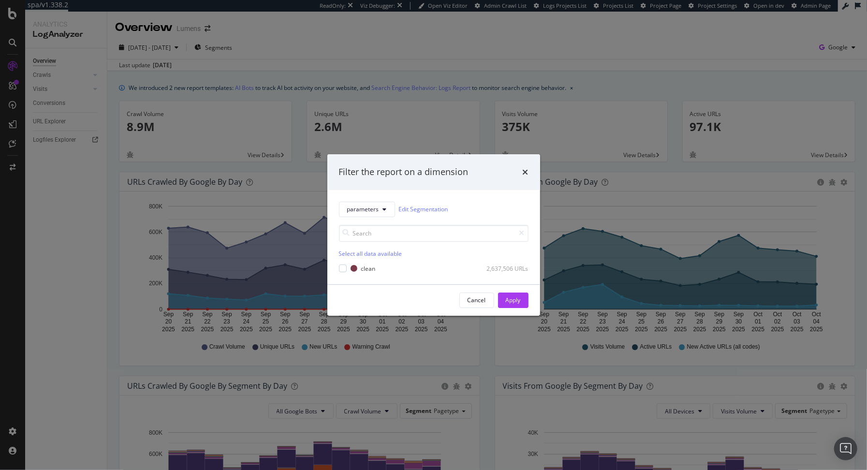
click at [63, 208] on div "Filter the report on a dimension parameters Edit Segmentation Select all data a…" at bounding box center [433, 235] width 867 height 470
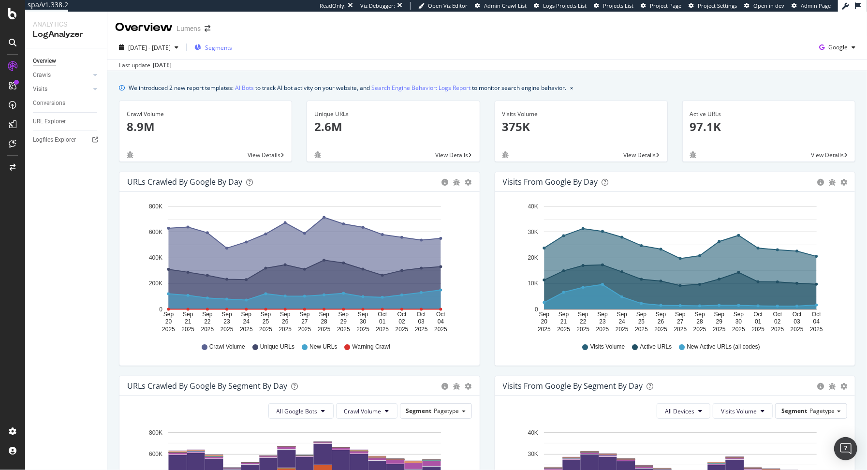
click at [232, 44] on span "Segments" at bounding box center [218, 48] width 27 height 8
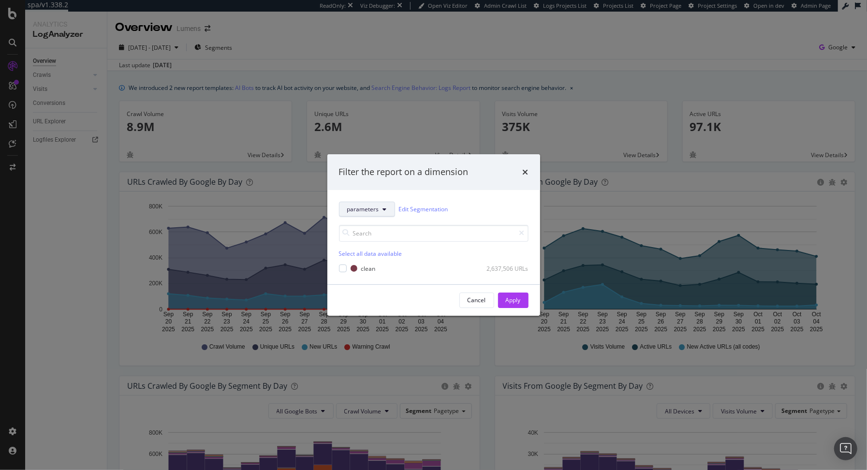
click at [361, 204] on button "parameters" at bounding box center [367, 209] width 56 height 15
click at [364, 239] on div "pagetype" at bounding box center [364, 244] width 50 height 14
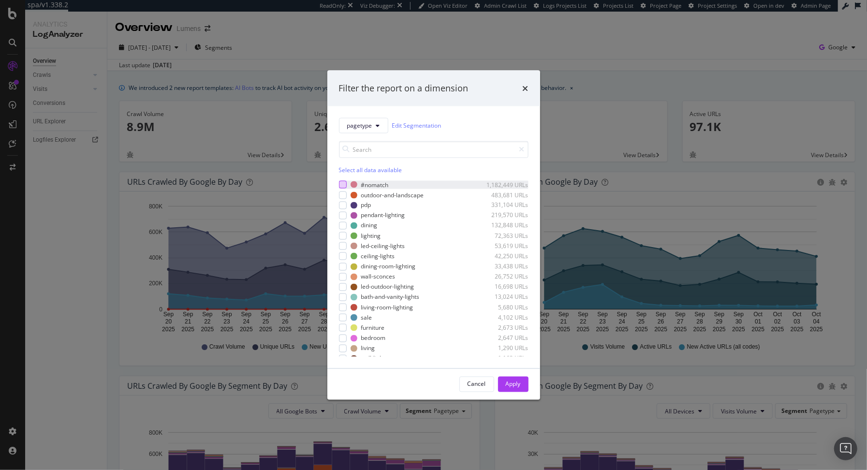
click at [342, 183] on div "modal" at bounding box center [343, 185] width 8 height 8
click at [514, 382] on div "Apply" at bounding box center [513, 384] width 15 height 8
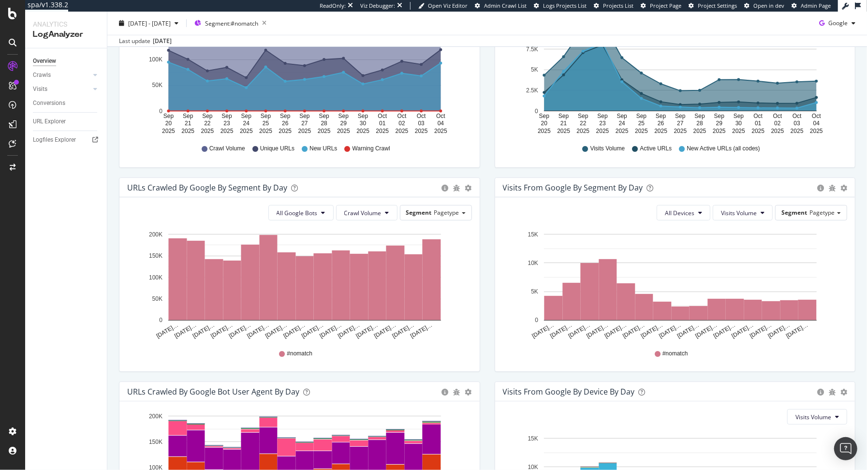
scroll to position [199, 0]
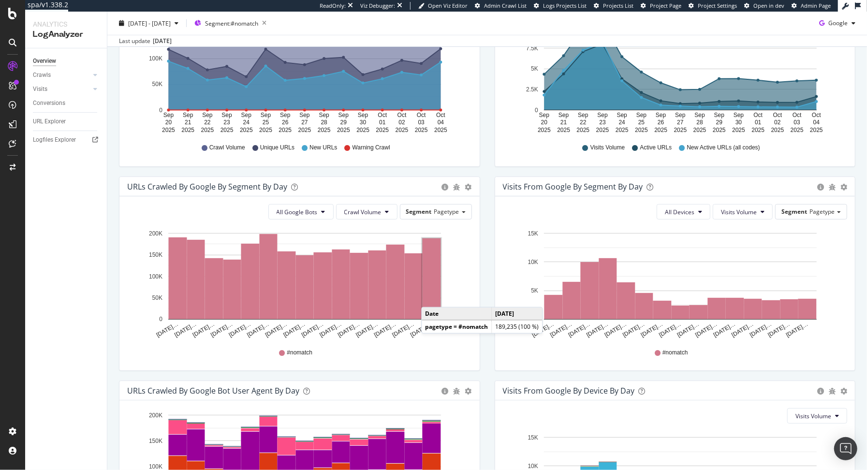
click at [431, 296] on rect "A chart." at bounding box center [432, 278] width 18 height 81
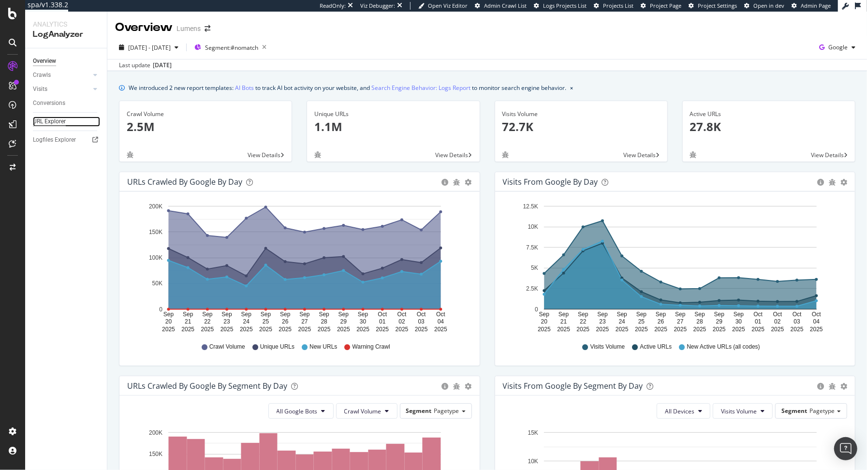
click at [36, 121] on div "URL Explorer" at bounding box center [49, 122] width 33 height 10
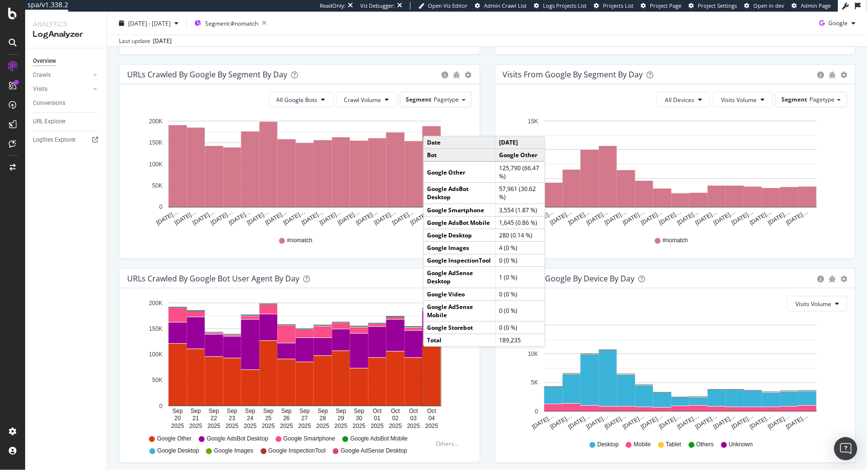
scroll to position [346, 0]
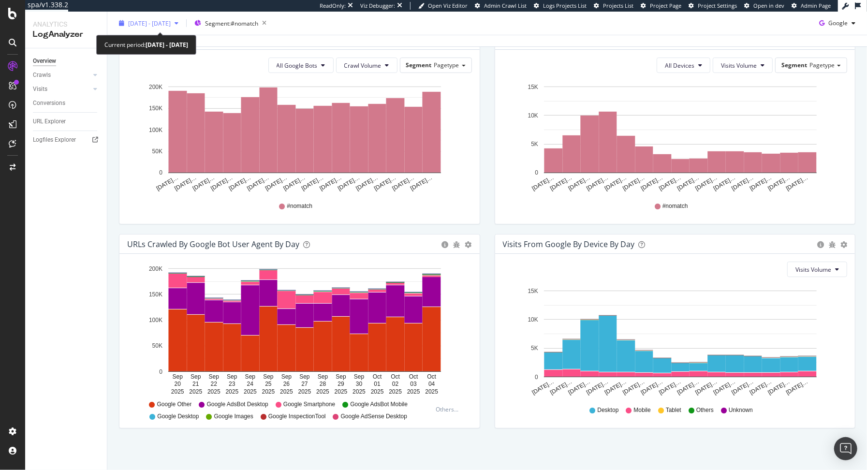
click at [171, 19] on span "[DATE] - [DATE]" at bounding box center [149, 23] width 43 height 8
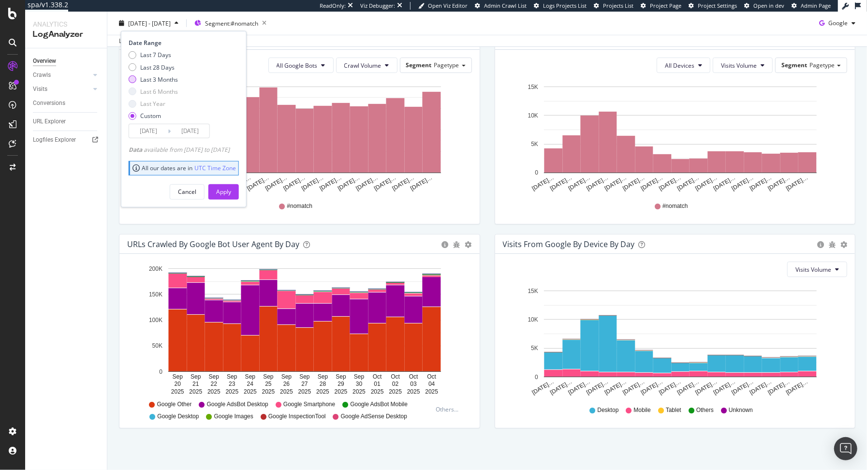
click at [135, 78] on div "Last 3 Months" at bounding box center [133, 79] width 8 height 8
type input "[DATE]"
click at [231, 188] on div "Apply" at bounding box center [223, 192] width 15 height 8
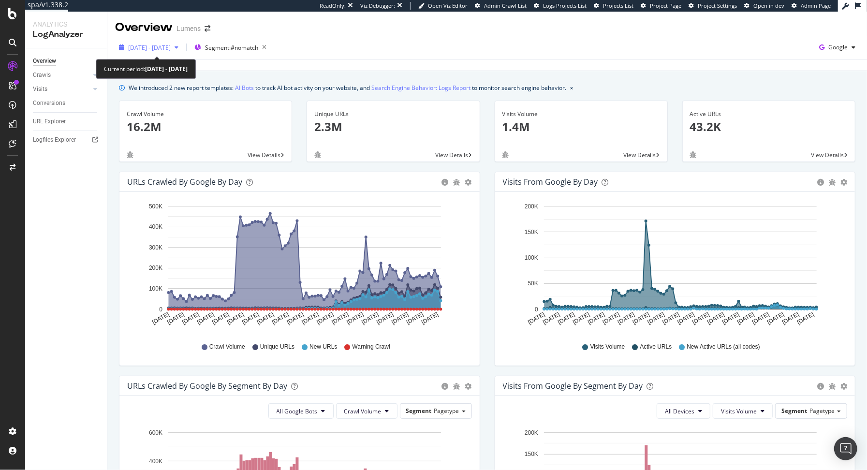
click at [167, 46] on span "[DATE] - [DATE]" at bounding box center [149, 48] width 43 height 8
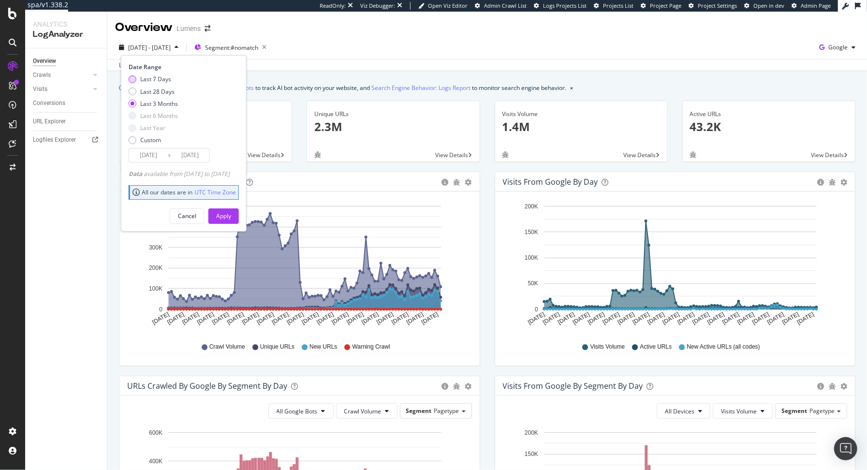
click at [131, 78] on div "Last 7 Days" at bounding box center [133, 79] width 8 height 8
type input "[DATE]"
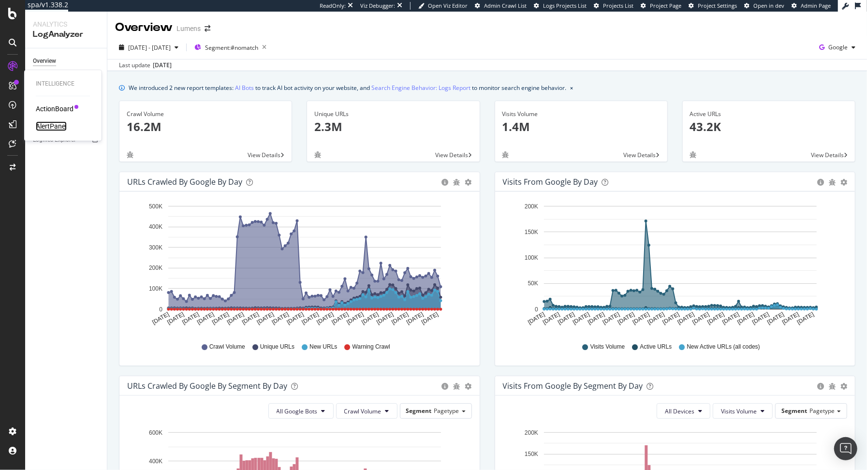
click at [57, 124] on div "AlertPanel" at bounding box center [51, 126] width 31 height 10
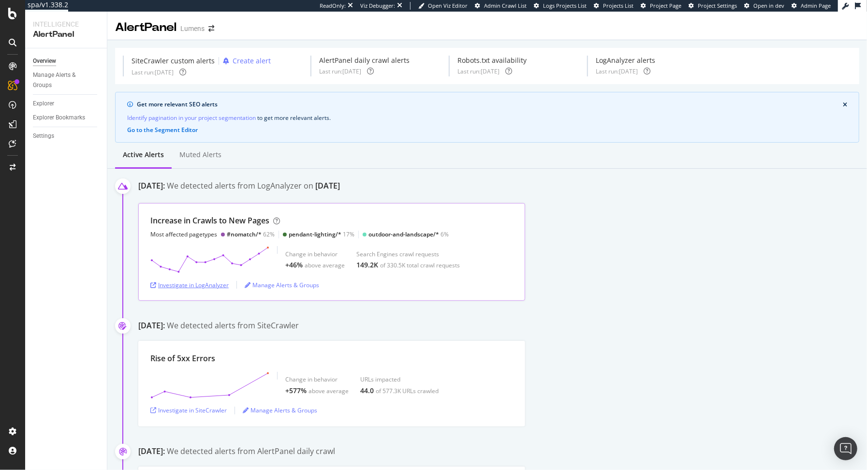
click at [191, 282] on div "Investigate in LogAnalyzer" at bounding box center [189, 285] width 78 height 8
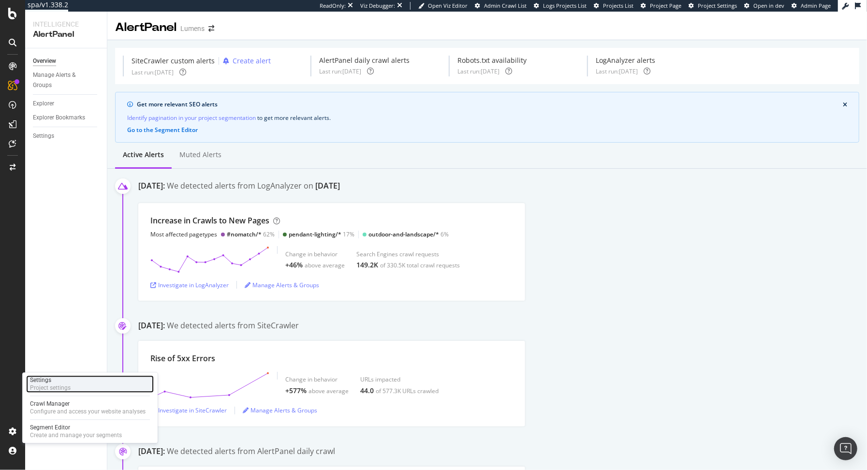
click at [56, 378] on div "Settings" at bounding box center [50, 380] width 41 height 8
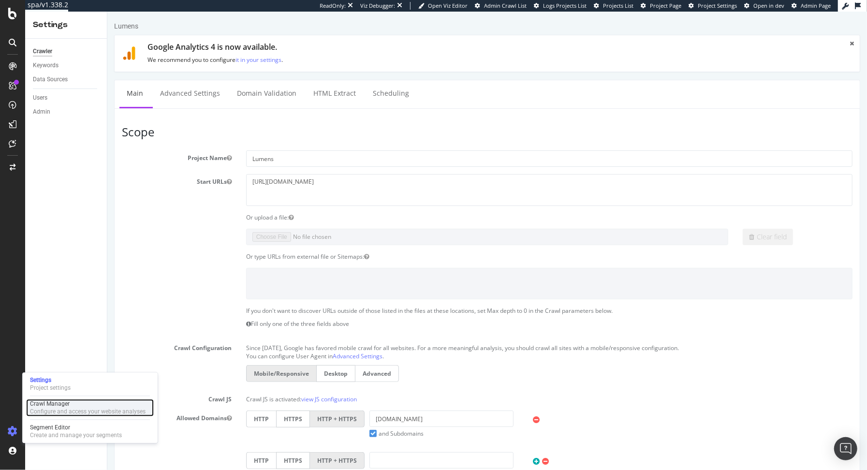
click at [44, 404] on div "Crawl Manager" at bounding box center [88, 404] width 116 height 8
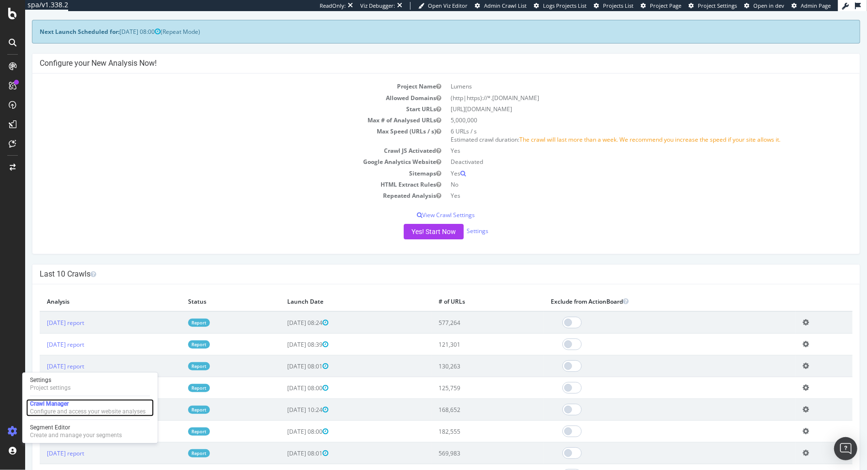
scroll to position [73, 0]
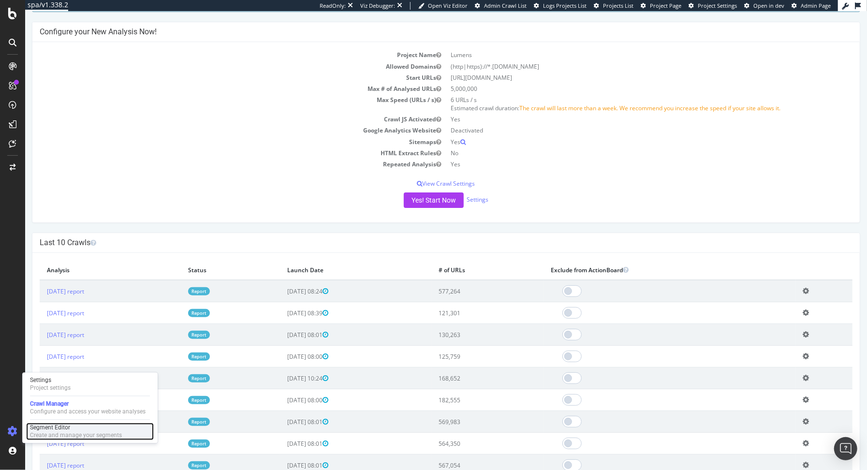
click at [101, 426] on div "Segment Editor" at bounding box center [76, 427] width 92 height 8
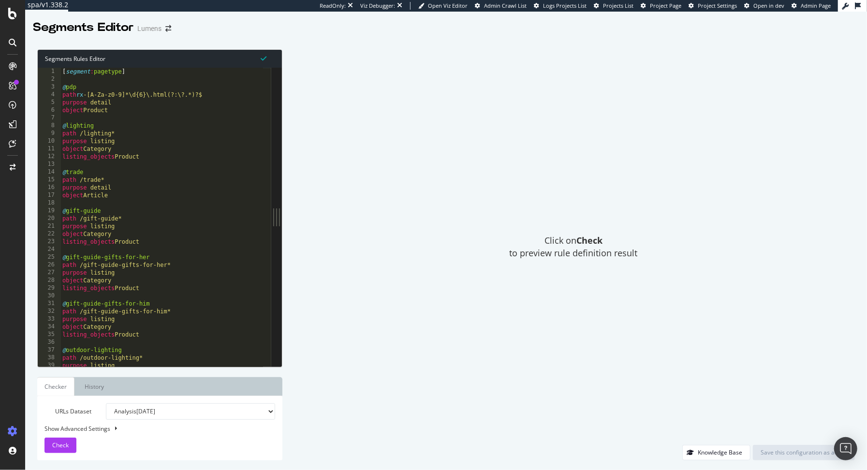
type textarea "[segment:pagetype]"
click at [139, 72] on div "[ segment : pagetype ] @ pdp path rx -[A-Za-z0-9]*\d{6}\.html(?:\?.*)?$ purpose…" at bounding box center [161, 226] width 203 height 316
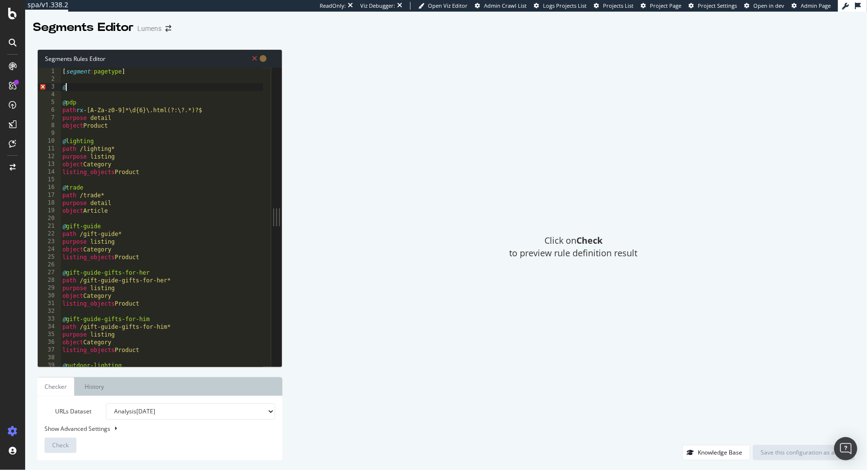
type textarea "@+"
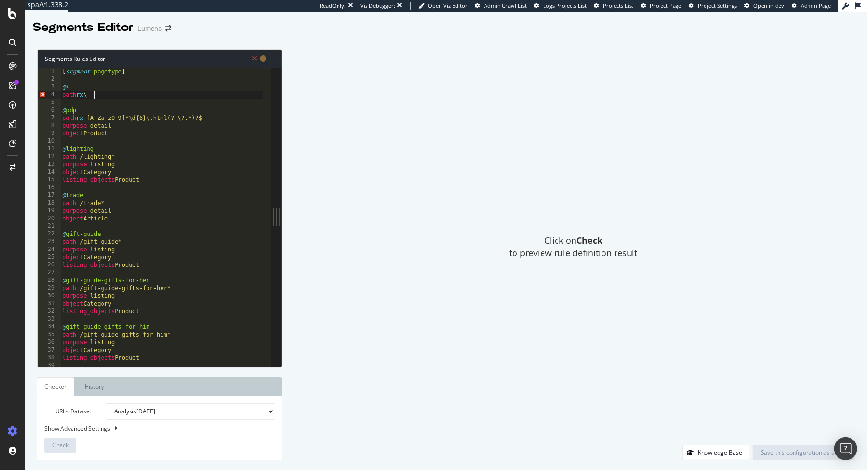
scroll to position [0, 2]
type textarea "path rx \+"
click at [65, 448] on span "Check" at bounding box center [60, 445] width 16 height 8
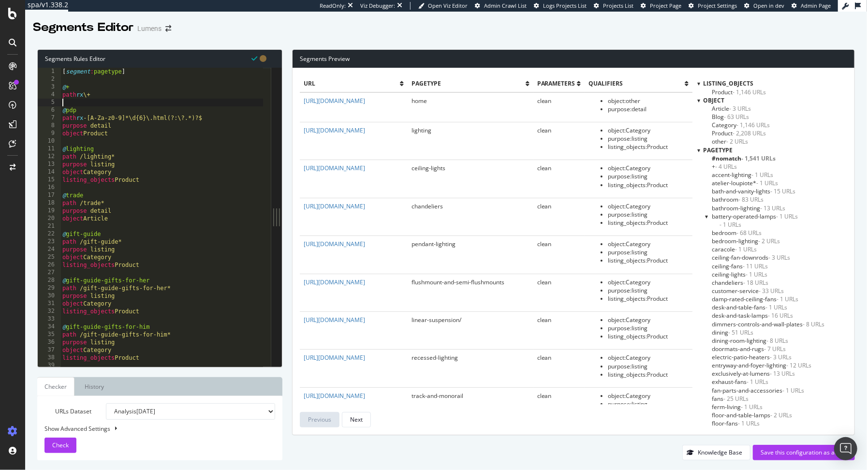
click at [140, 103] on div "[ segment : pagetype ] @ + path rx \+ @ pdp path rx -[A-Za-z0-9]*\d{6}\.html(?:…" at bounding box center [161, 226] width 203 height 316
type textarea "flag warning"
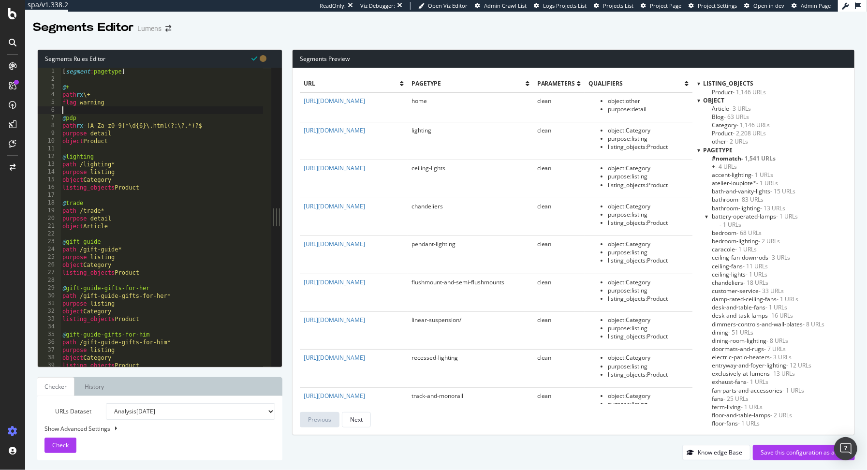
click at [111, 103] on div "[ segment : pagetype ] @ + path rx \+ flag warning @ pdp path rx -[A-Za-z0-9]*\…" at bounding box center [161, 226] width 203 height 316
type textarea "flag warning"
click at [65, 447] on span "Check" at bounding box center [60, 445] width 16 height 8
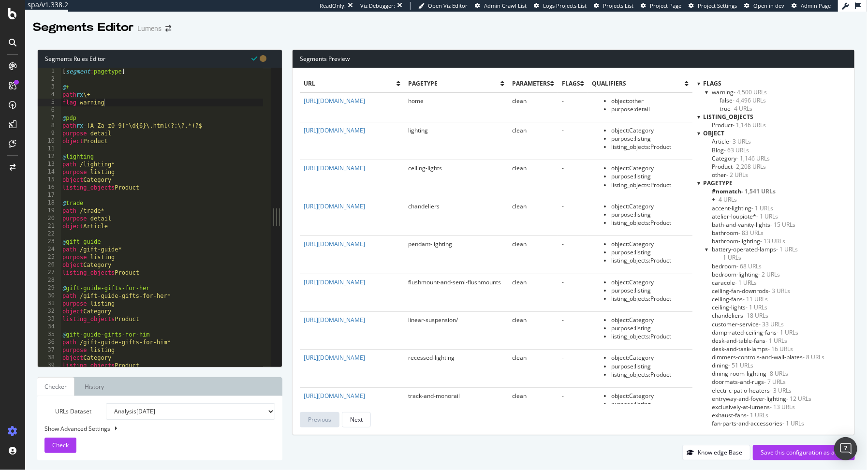
click at [753, 92] on span "- 4,500 URLs" at bounding box center [749, 92] width 33 height 8
click at [757, 91] on span "- 4,500 URLs" at bounding box center [752, 92] width 34 height 8
click at [757, 102] on span "- 4,496 URLs" at bounding box center [748, 100] width 33 height 8
click at [745, 110] on div "true - 4 URLs" at bounding box center [783, 108] width 128 height 8
click at [738, 106] on span "- 4 URLs" at bounding box center [741, 108] width 22 height 8
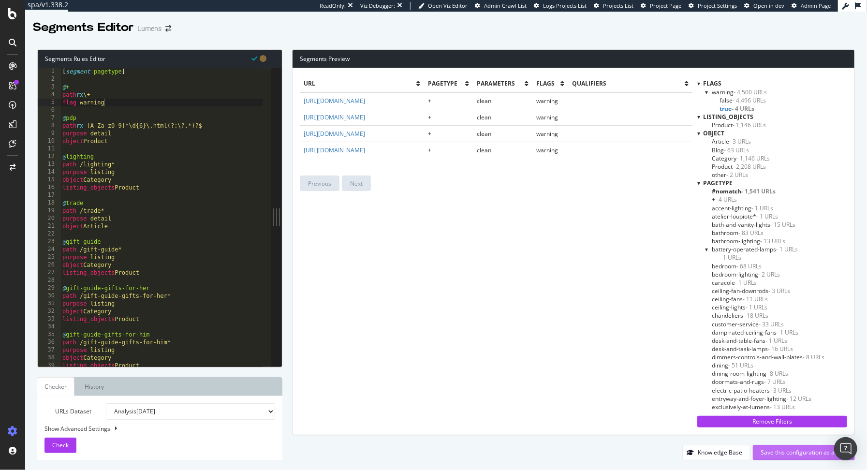
click at [771, 452] on div "Save this configuration as active" at bounding box center [803, 452] width 87 height 8
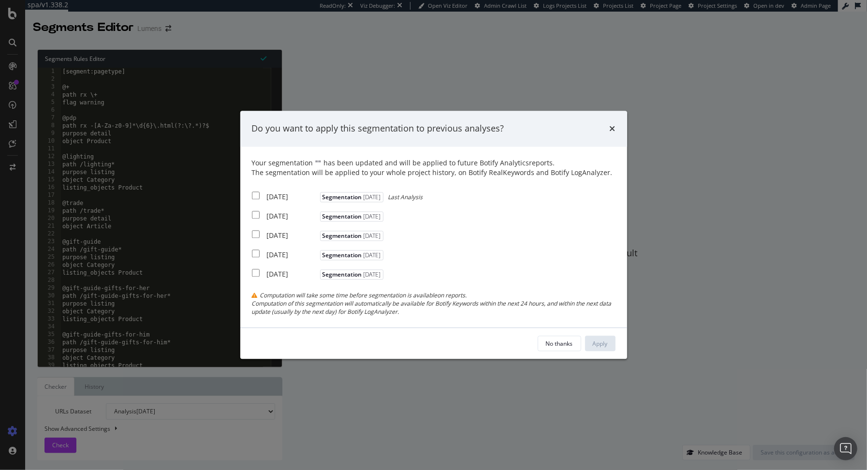
click at [248, 192] on div "Your segmentation " " has been updated and will be applied to future Botify Ana…" at bounding box center [433, 236] width 387 height 181
click at [254, 199] on input "modal" at bounding box center [256, 195] width 8 height 8
checkbox input "true"
click at [254, 214] on input "modal" at bounding box center [256, 215] width 8 height 8
checkbox input "true"
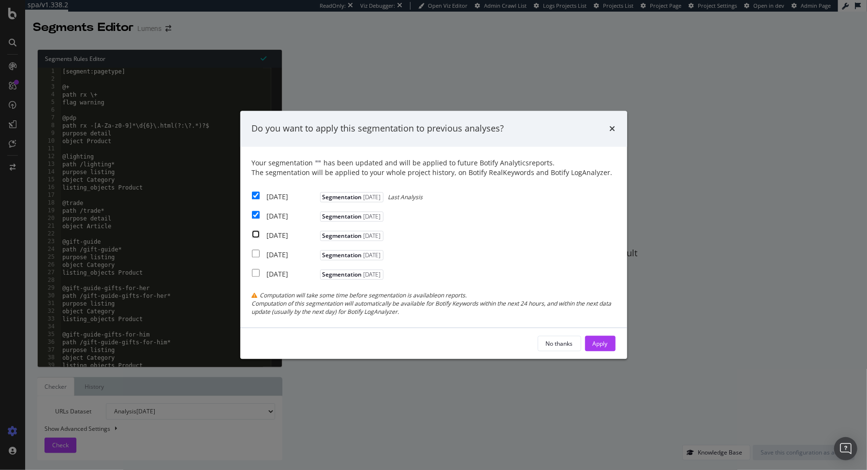
click at [255, 235] on input "modal" at bounding box center [256, 234] width 8 height 8
checkbox input "true"
click at [603, 342] on div "Apply" at bounding box center [600, 343] width 15 height 8
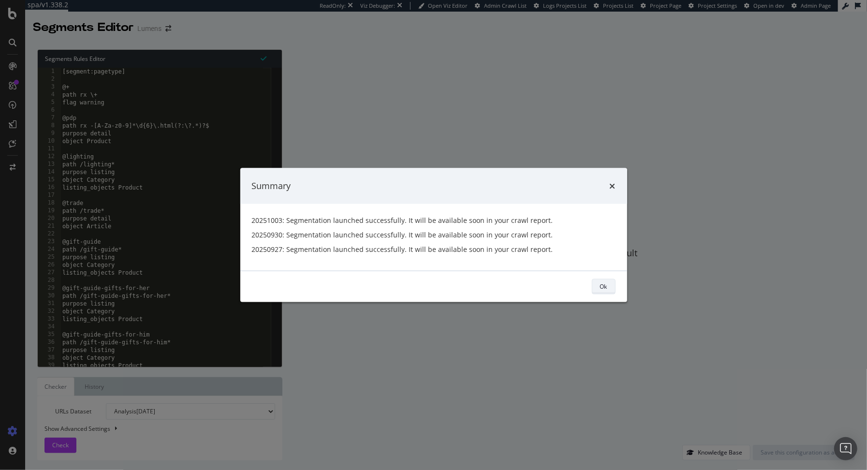
click at [601, 290] on div "Ok" at bounding box center [603, 286] width 7 height 8
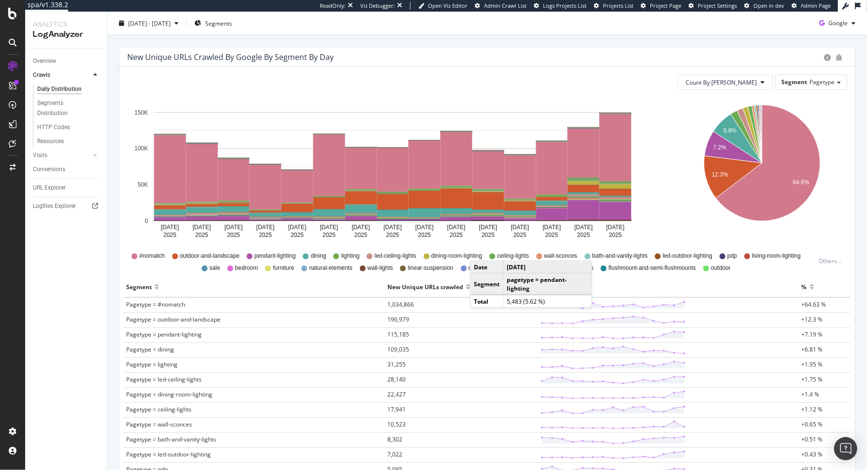
scroll to position [131, 0]
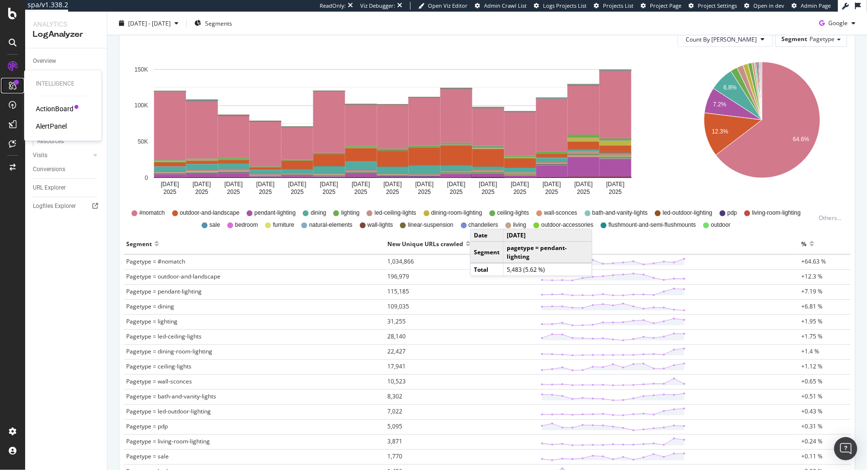
click at [14, 86] on icon at bounding box center [13, 86] width 8 height 8
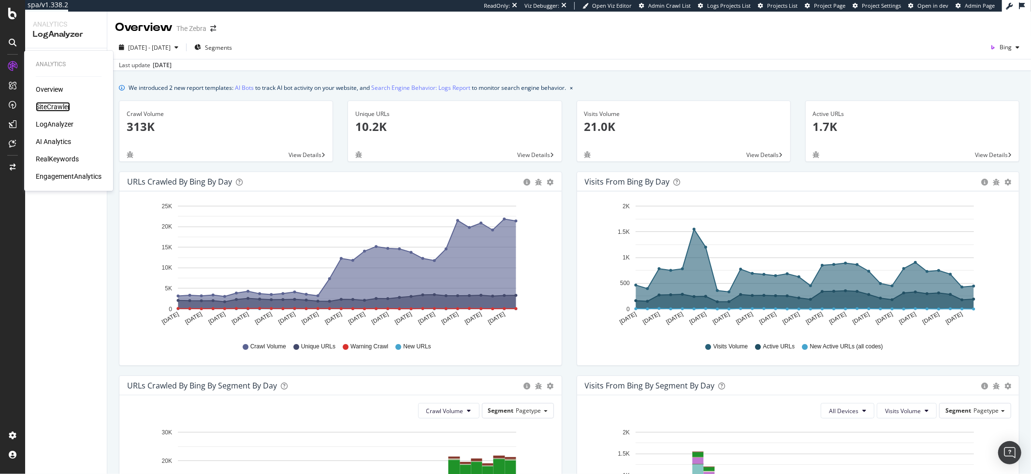
click at [57, 109] on div "SiteCrawler" at bounding box center [53, 107] width 34 height 10
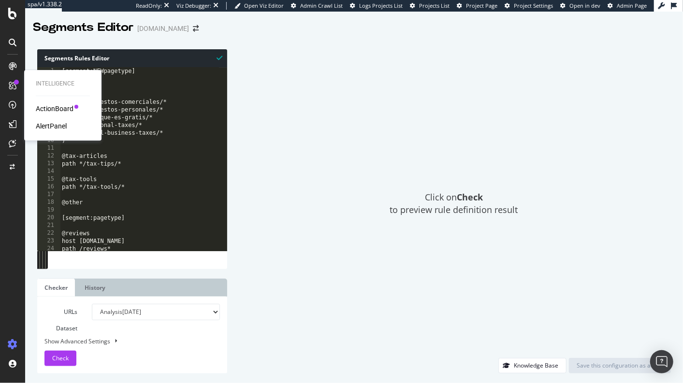
click at [13, 84] on icon at bounding box center [13, 86] width 8 height 8
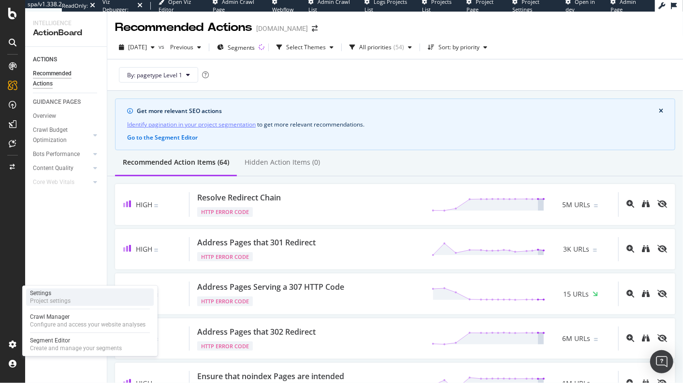
click at [56, 297] on div "Project settings" at bounding box center [50, 301] width 41 height 8
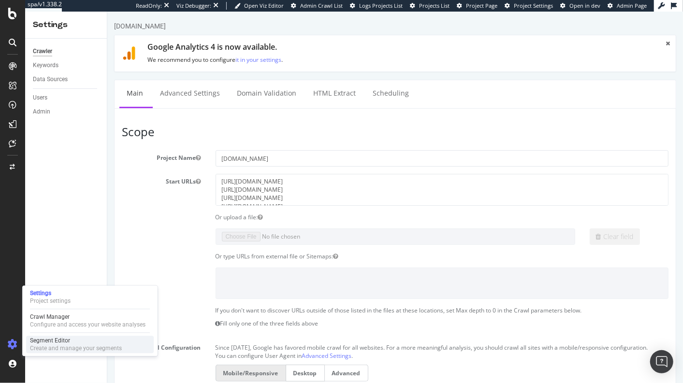
click at [49, 339] on div "Segment Editor" at bounding box center [76, 341] width 92 height 8
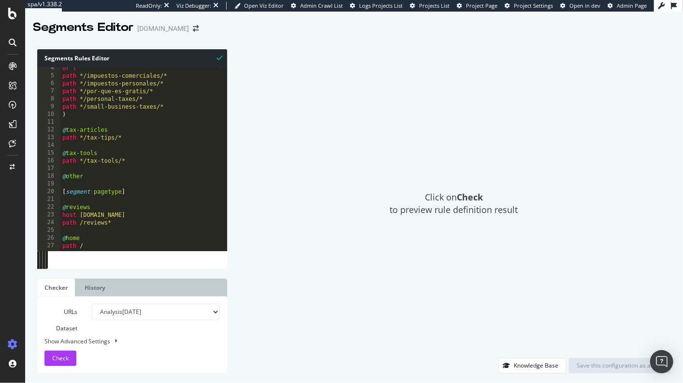
scroll to position [32, 0]
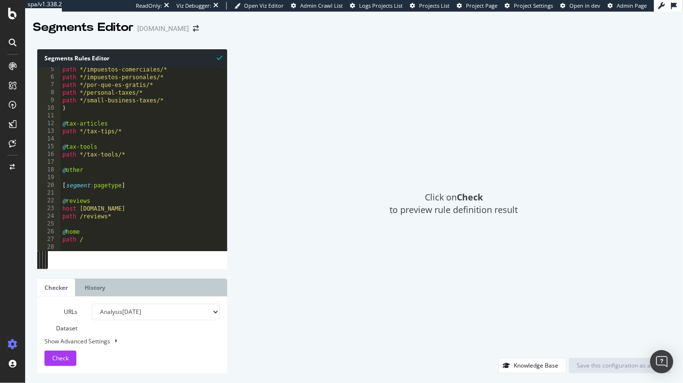
type textarea "@other"
click at [113, 169] on div "path */impuestos-comerciales/* path */impuestos-personales/* path */por-que-es-…" at bounding box center [213, 161] width 307 height 191
click at [60, 357] on span "Check" at bounding box center [60, 358] width 16 height 8
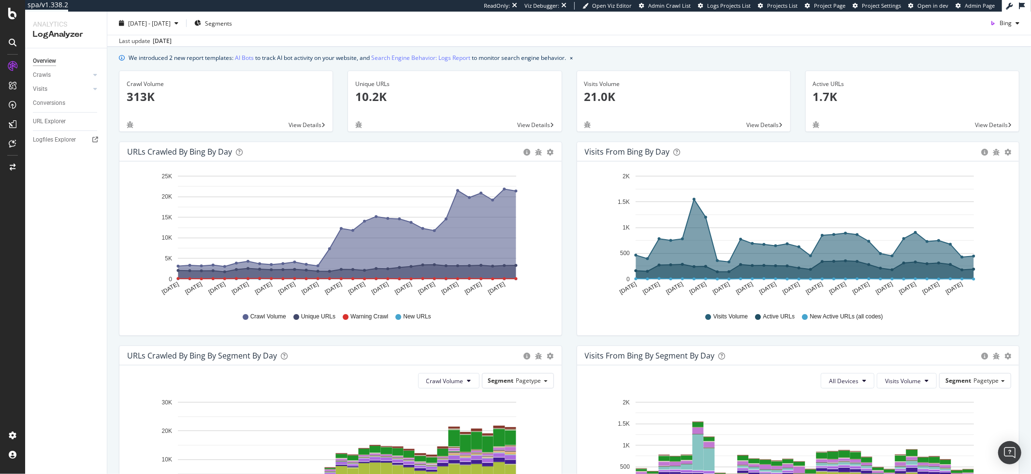
scroll to position [32, 0]
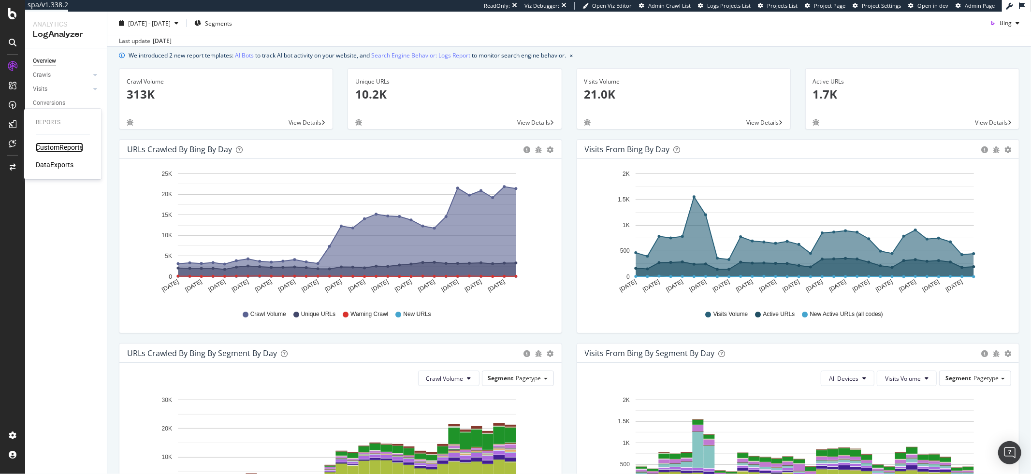
click at [58, 145] on div "CustomReports" at bounding box center [59, 148] width 47 height 10
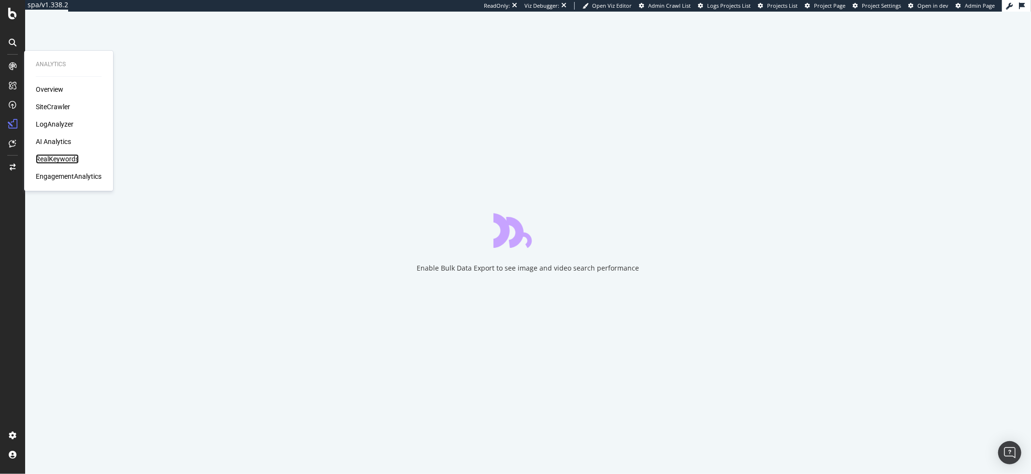
click at [74, 158] on div "RealKeywords" at bounding box center [57, 159] width 43 height 10
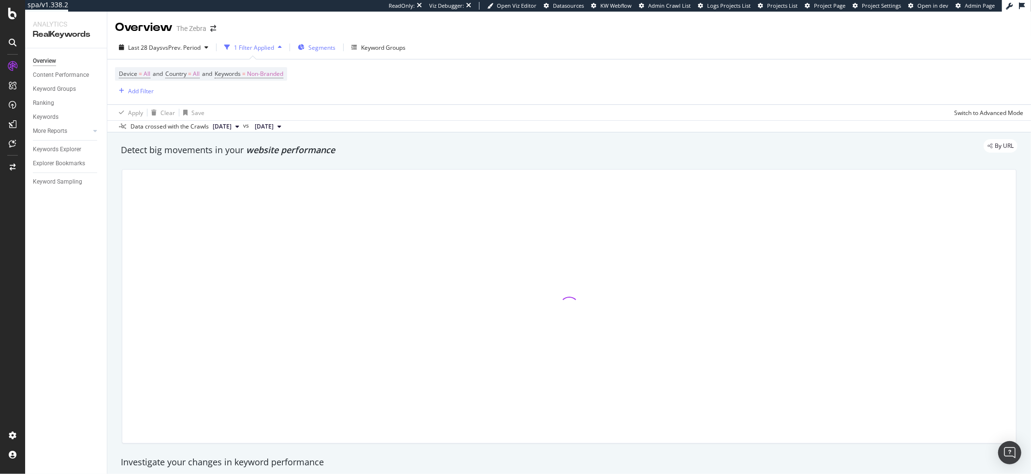
click at [323, 49] on span "Segments" at bounding box center [321, 48] width 27 height 8
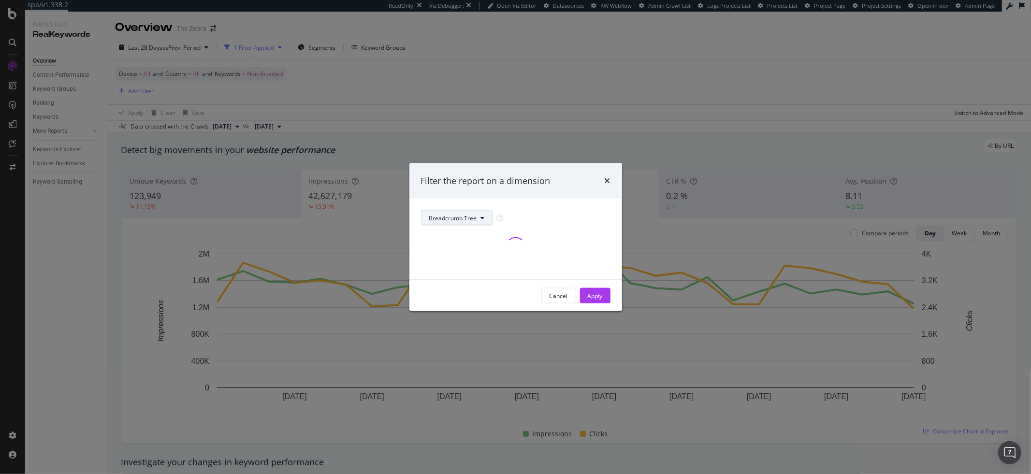
click at [464, 218] on span "Breadcrumb Tree" at bounding box center [453, 218] width 48 height 8
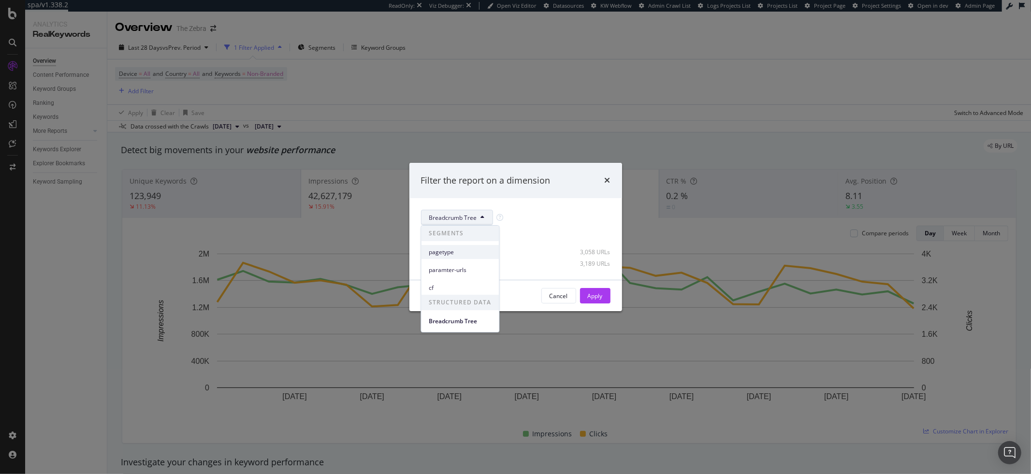
click at [460, 256] on div "pagetype" at bounding box center [461, 252] width 78 height 14
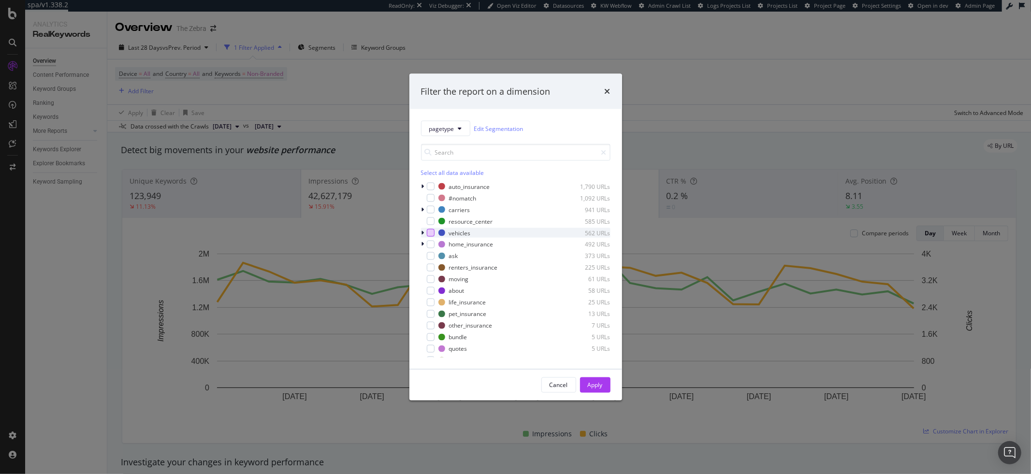
click at [432, 234] on div "modal" at bounding box center [431, 233] width 8 height 8
click at [597, 382] on div "Apply" at bounding box center [595, 385] width 15 height 8
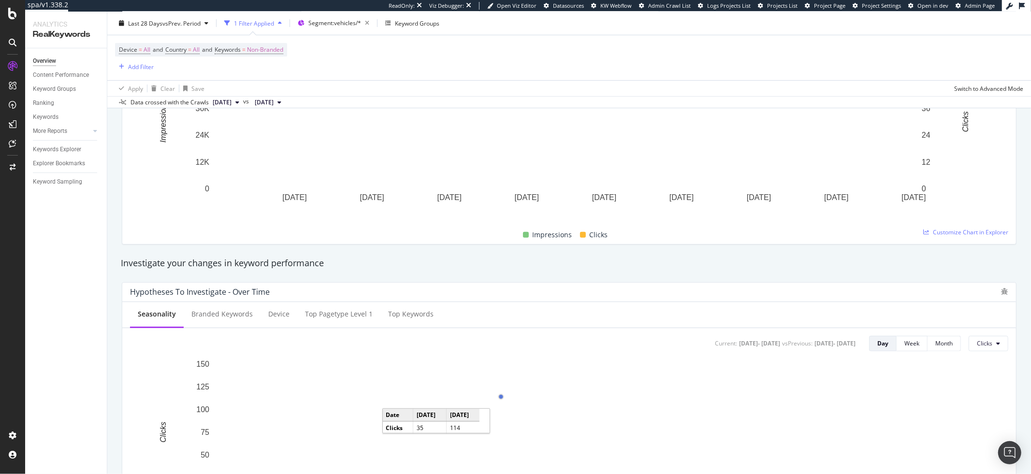
scroll to position [77, 0]
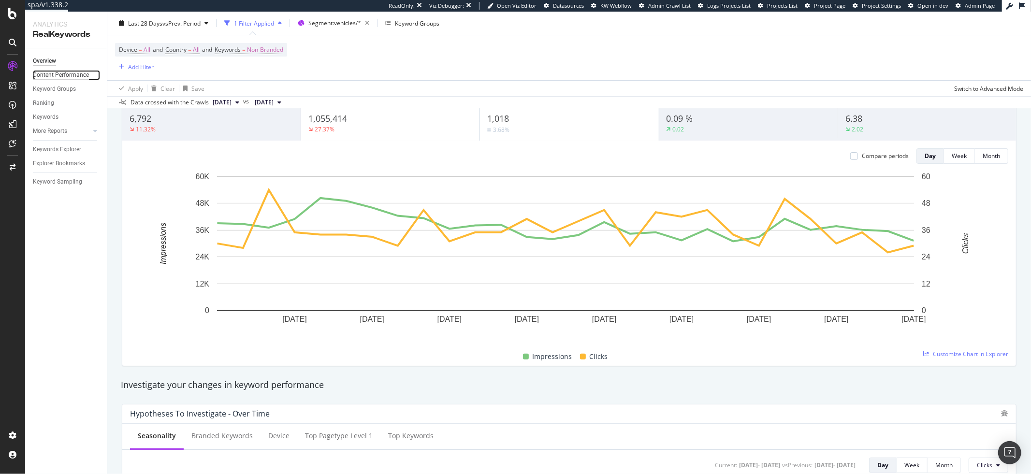
click at [58, 74] on div "Content Performance" at bounding box center [61, 75] width 56 height 10
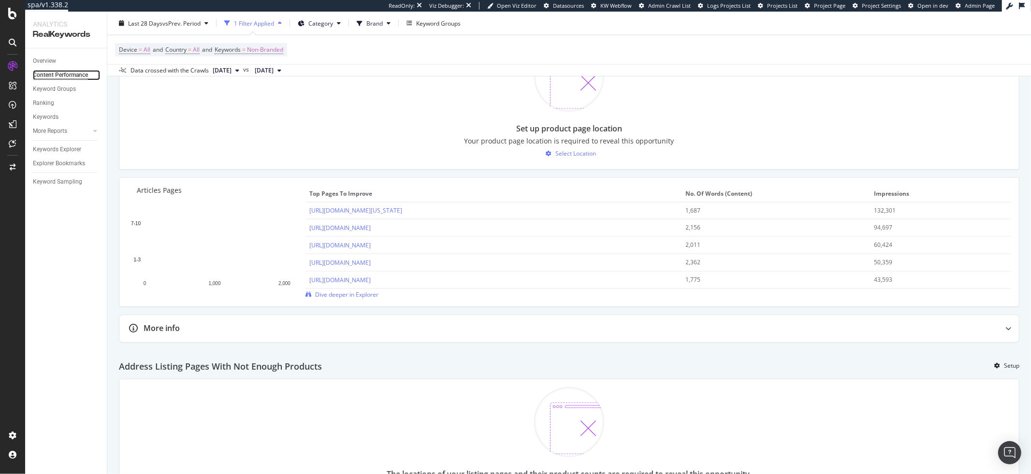
scroll to position [815, 0]
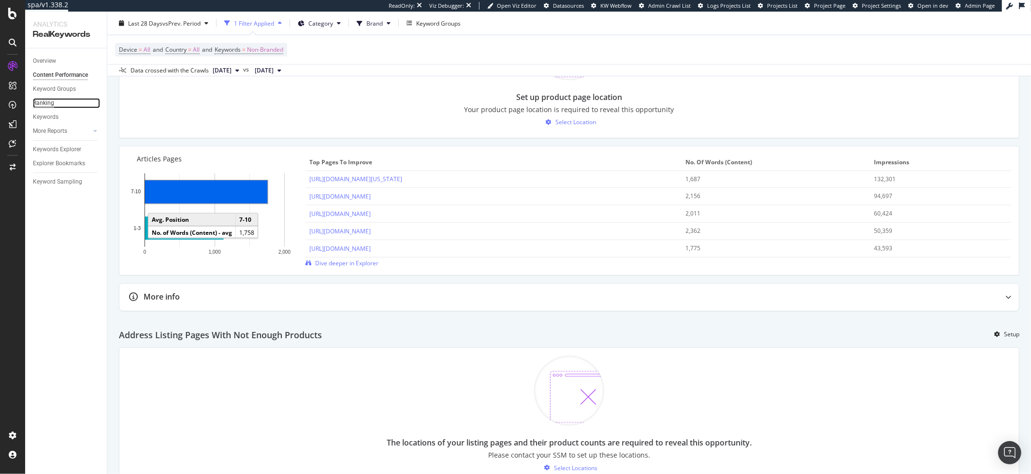
click at [46, 102] on div "Ranking" at bounding box center [43, 103] width 21 height 10
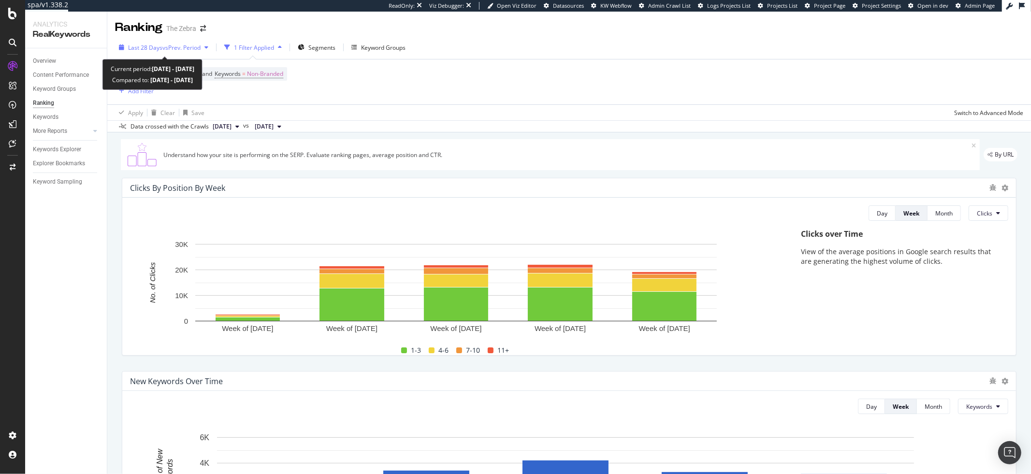
click at [146, 48] on span "Last 28 Days" at bounding box center [145, 48] width 34 height 8
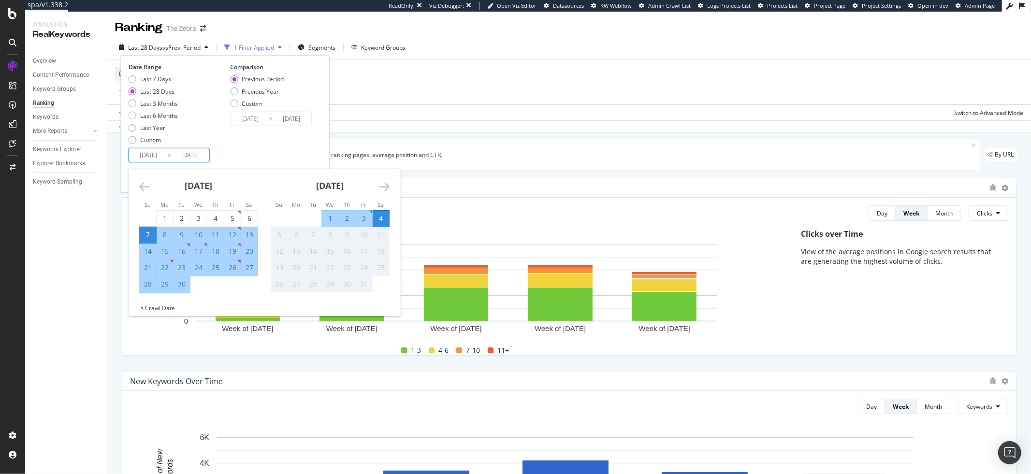
click at [153, 152] on input "2025/09/07" at bounding box center [148, 155] width 39 height 14
click at [142, 184] on icon "Move backward to switch to the previous month." at bounding box center [144, 187] width 10 height 12
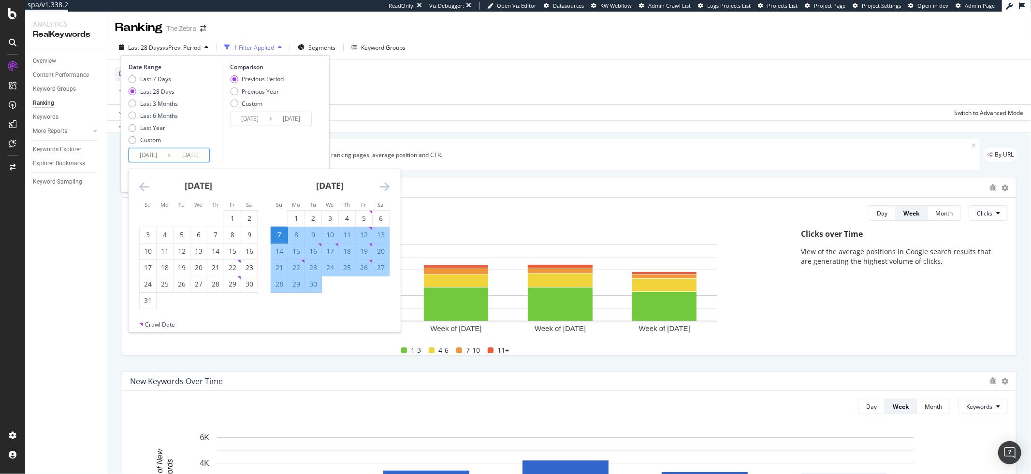
click at [465, 175] on div "Clicks By Position By Week Day Week Month Clicks Hold CMD (⌘) while clicking to…" at bounding box center [569, 266] width 906 height 193
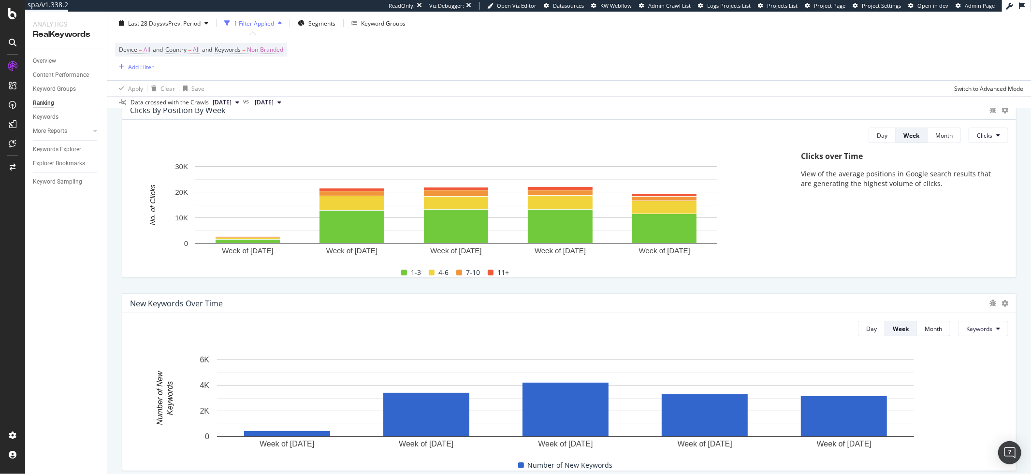
scroll to position [73, 0]
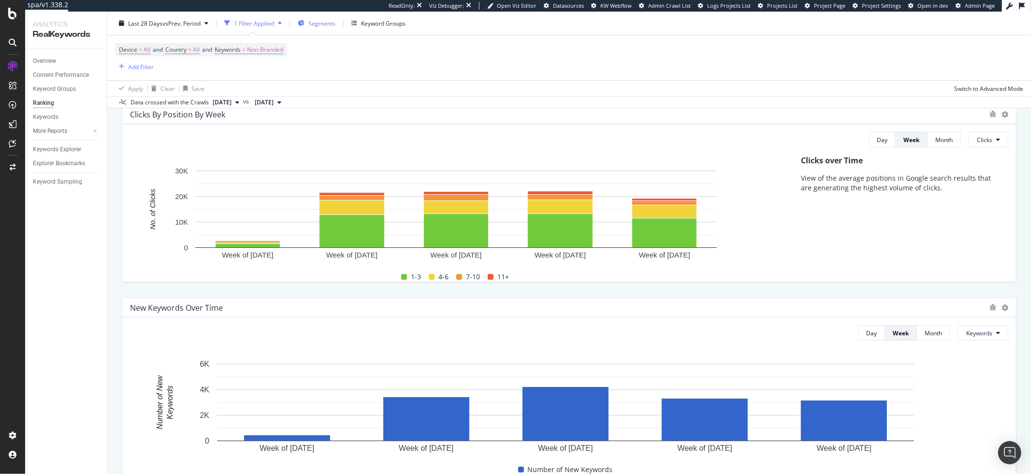
click at [322, 25] on span "Segments" at bounding box center [321, 23] width 27 height 8
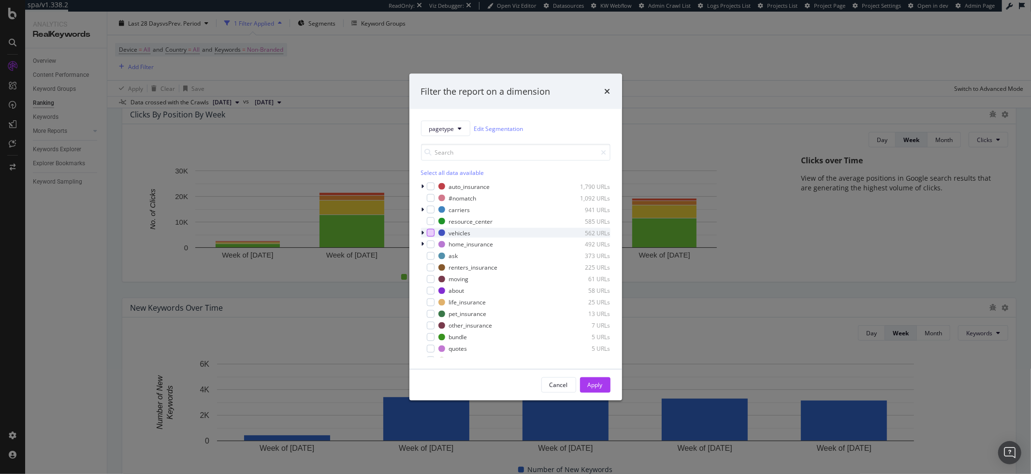
click at [429, 234] on div "modal" at bounding box center [431, 233] width 8 height 8
click at [595, 383] on div "Apply" at bounding box center [595, 385] width 15 height 8
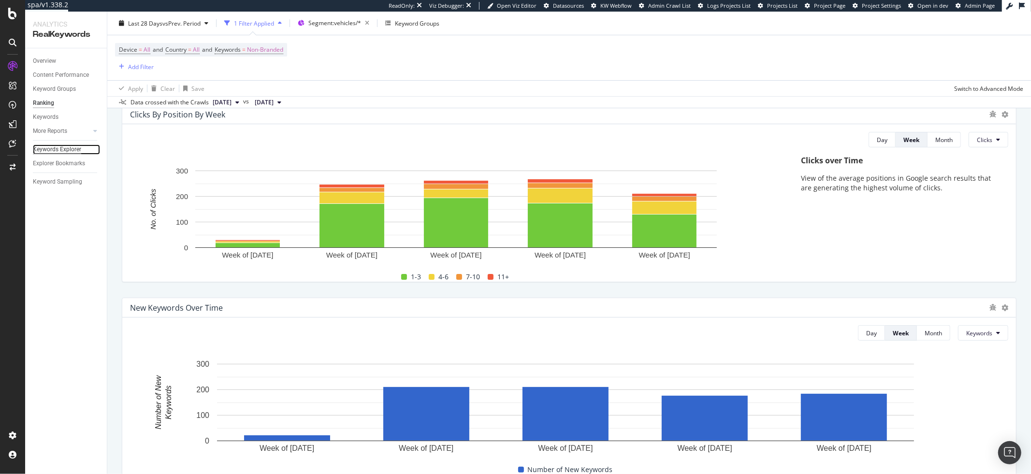
click at [39, 147] on div "Keywords Explorer" at bounding box center [57, 150] width 48 height 10
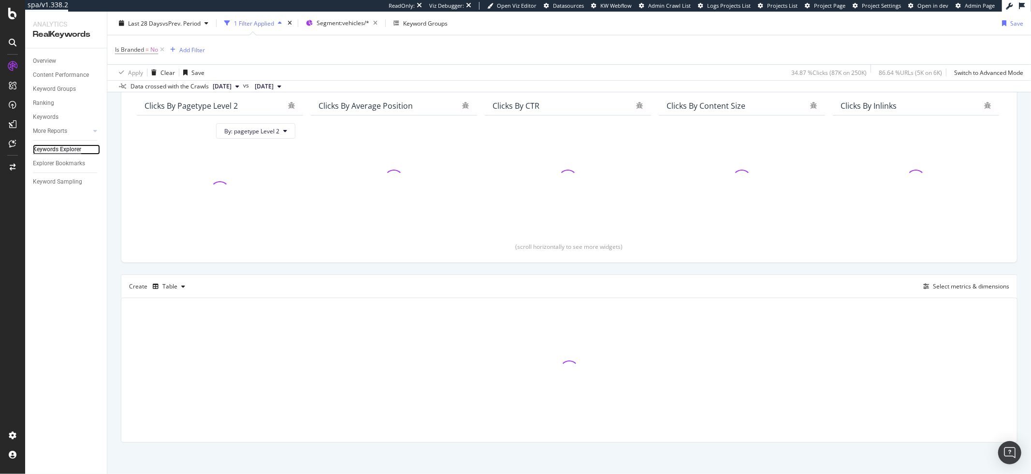
scroll to position [84, 0]
click at [933, 286] on div "Select metrics & dimensions" at bounding box center [971, 285] width 76 height 8
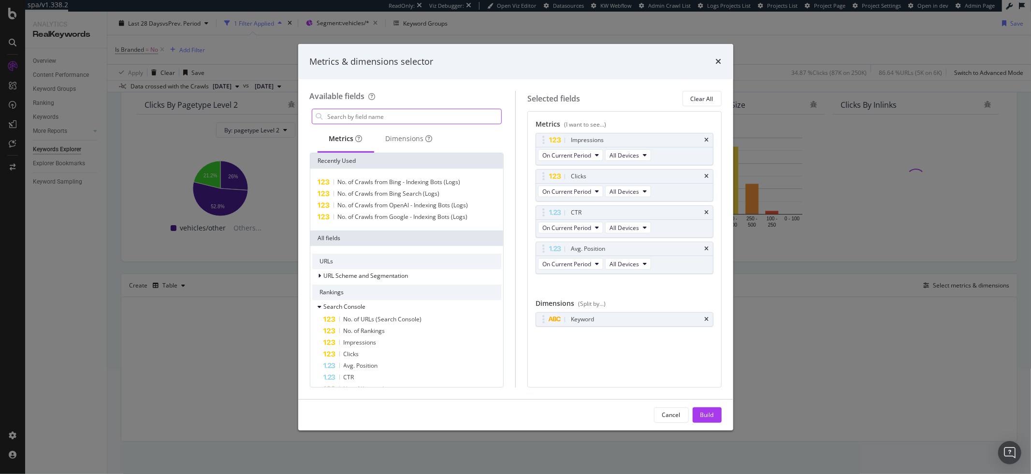
click at [460, 119] on input "modal" at bounding box center [414, 116] width 175 height 15
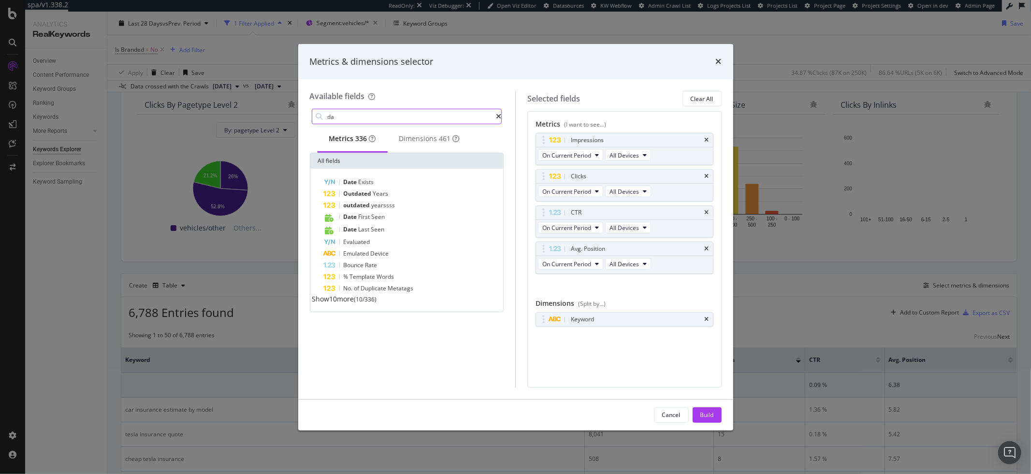
type input "d"
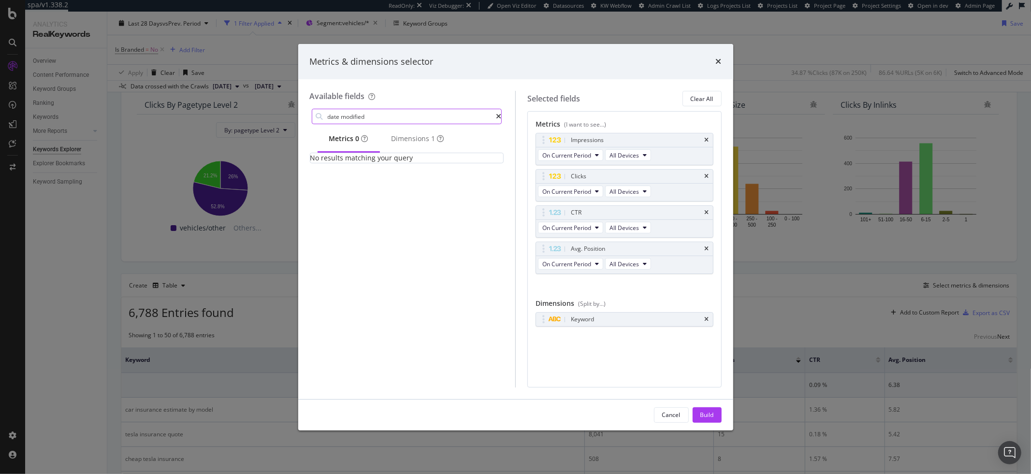
click at [387, 117] on input "date modified" at bounding box center [412, 116] width 170 height 15
click at [418, 140] on div "Dimensions 1" at bounding box center [418, 139] width 53 height 10
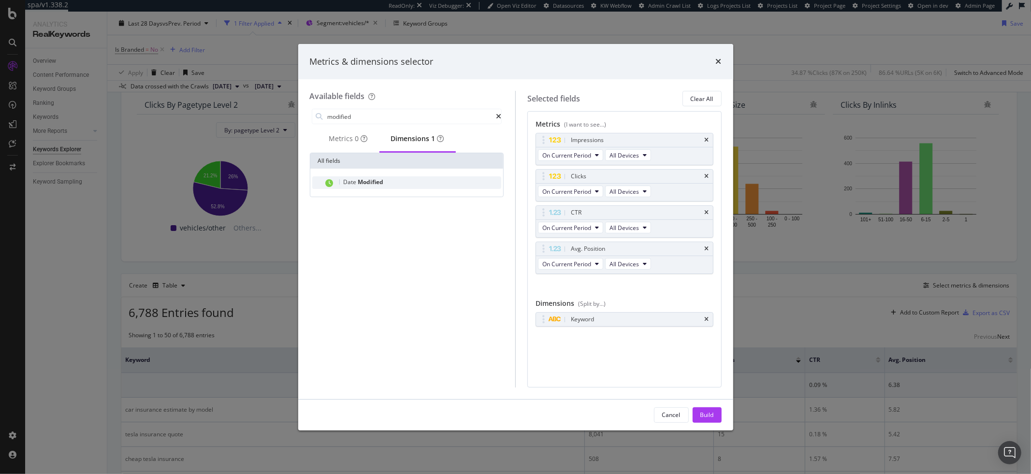
click at [383, 185] on div "Date Modified" at bounding box center [413, 182] width 178 height 13
click at [709, 317] on icon "times" at bounding box center [707, 320] width 4 height 6
click at [424, 114] on input "modified" at bounding box center [412, 116] width 170 height 15
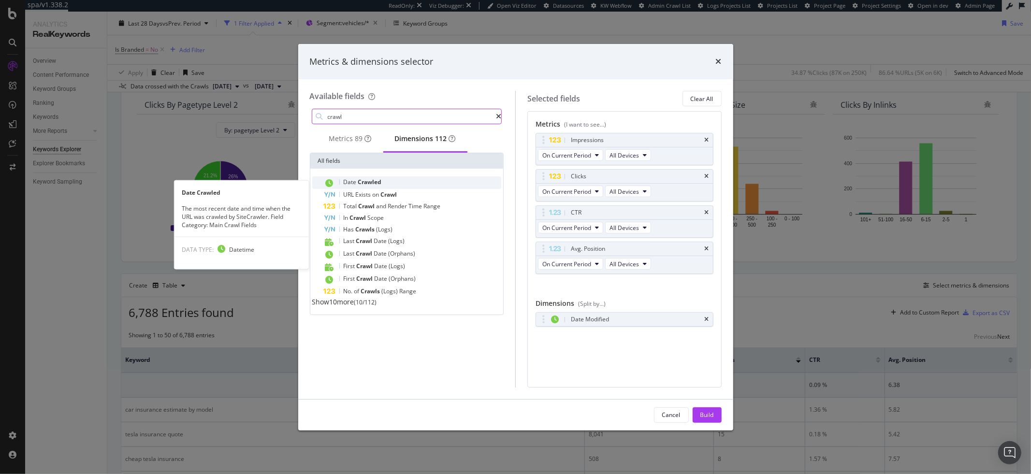
type input "crawl"
click at [371, 181] on div "Date Crawled" at bounding box center [413, 182] width 178 height 13
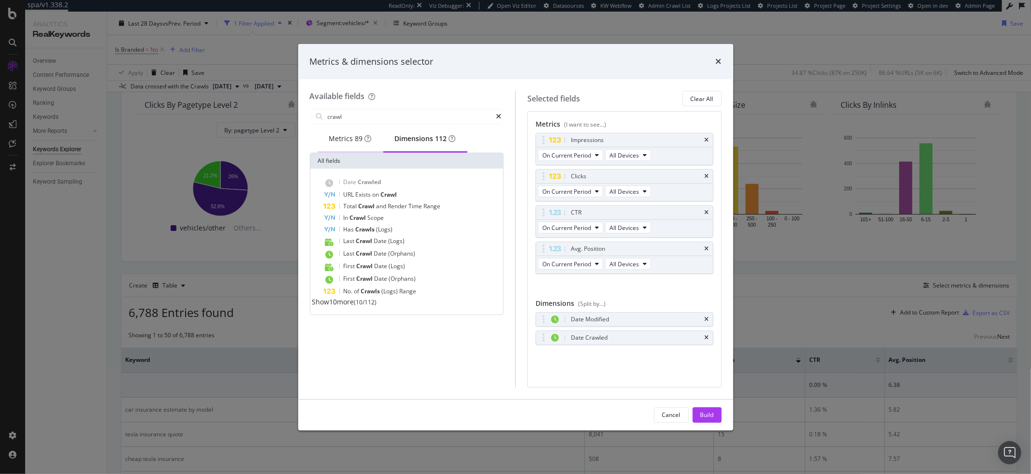
click at [348, 144] on div "Metrics 89" at bounding box center [350, 139] width 43 height 10
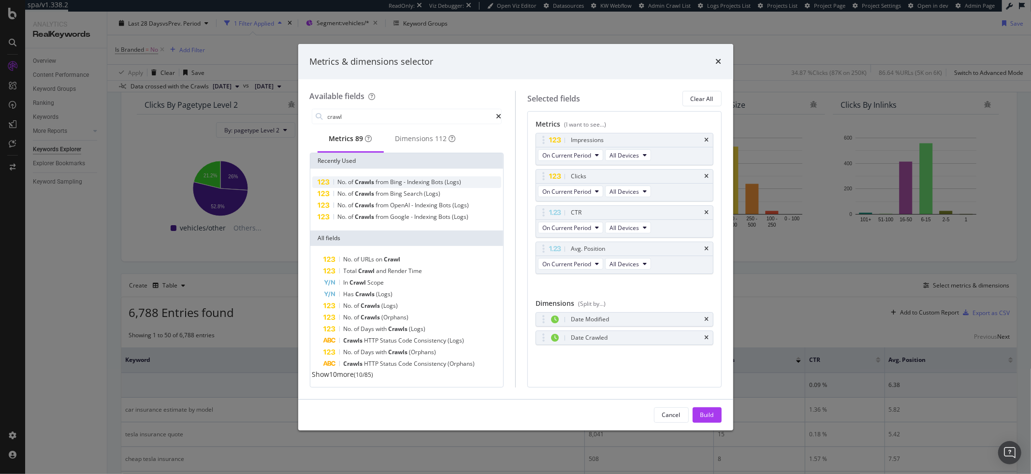
click at [389, 186] on span "from" at bounding box center [383, 182] width 15 height 8
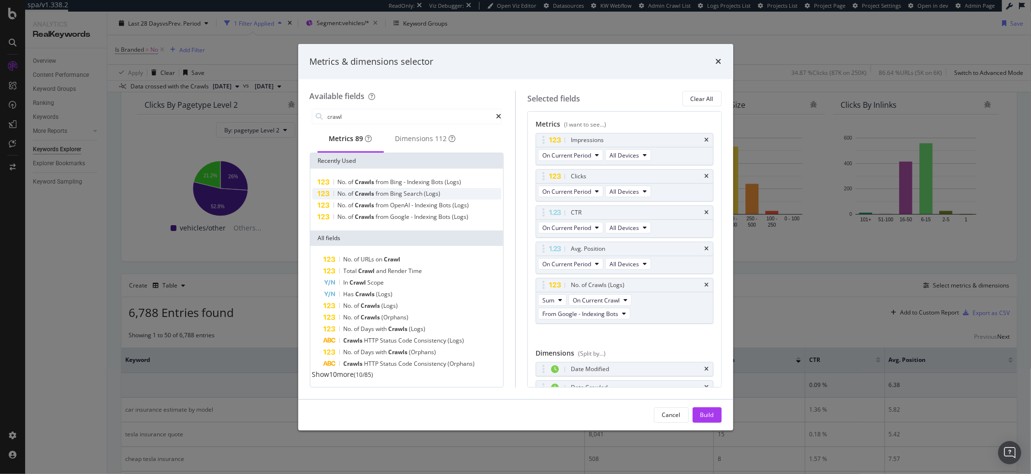
click at [394, 198] on span "Bing" at bounding box center [398, 194] width 14 height 8
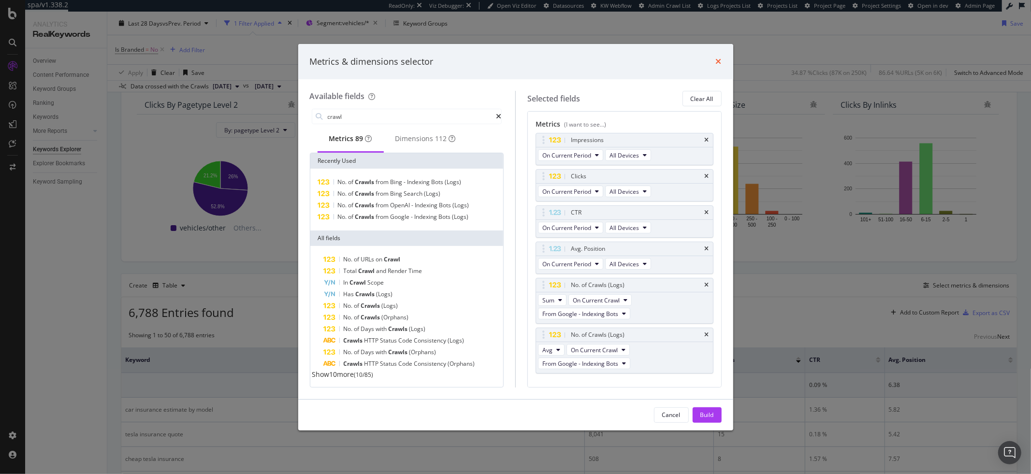
click at [718, 63] on icon "times" at bounding box center [719, 62] width 6 height 8
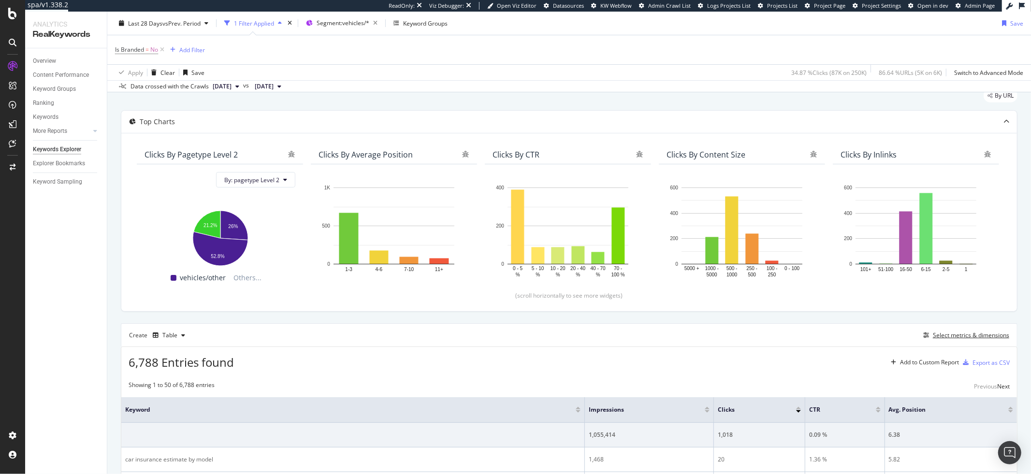
scroll to position [0, 0]
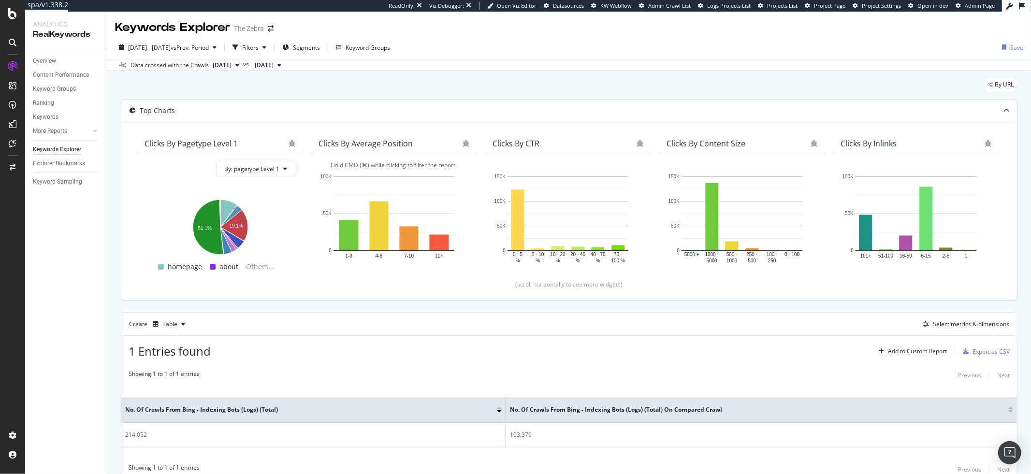
scroll to position [39, 0]
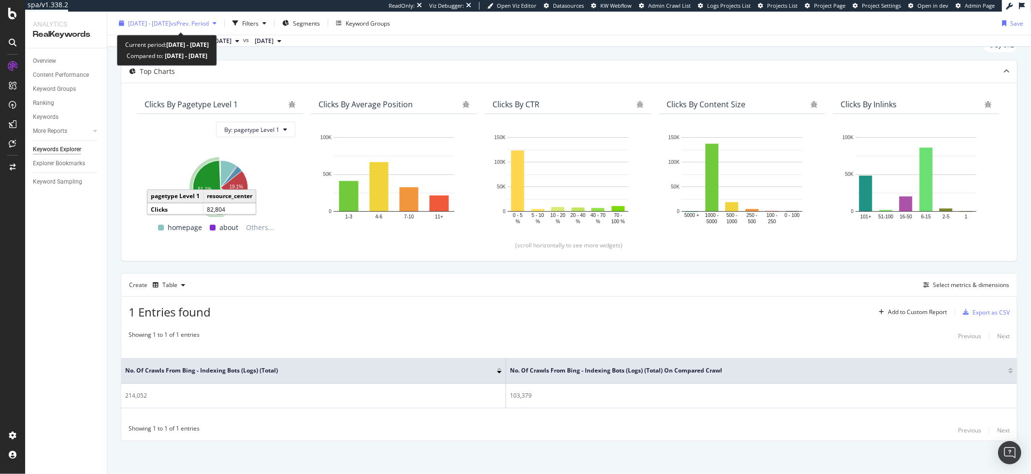
click at [158, 25] on span "[DATE] - [DATE]" at bounding box center [149, 23] width 43 height 8
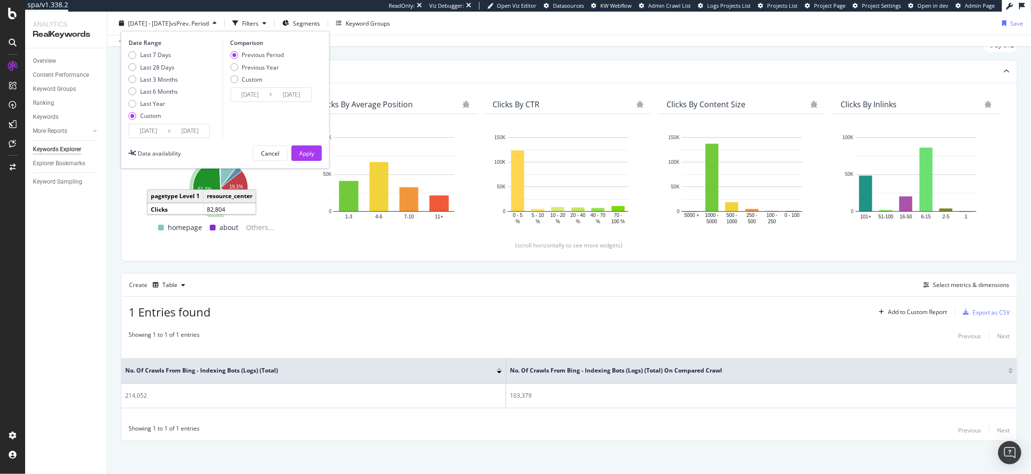
click at [383, 47] on div "By URL" at bounding box center [569, 49] width 897 height 21
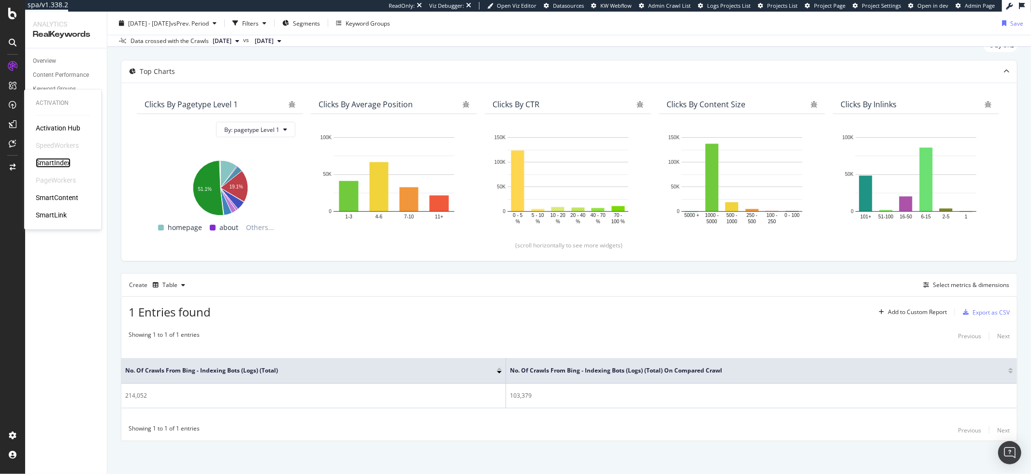
click at [61, 161] on div "SmartIndex" at bounding box center [53, 163] width 35 height 10
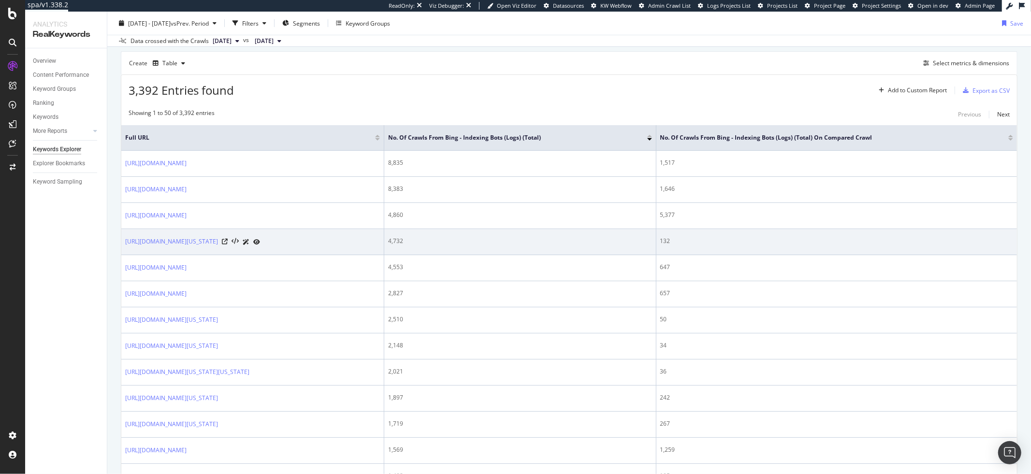
scroll to position [274, 0]
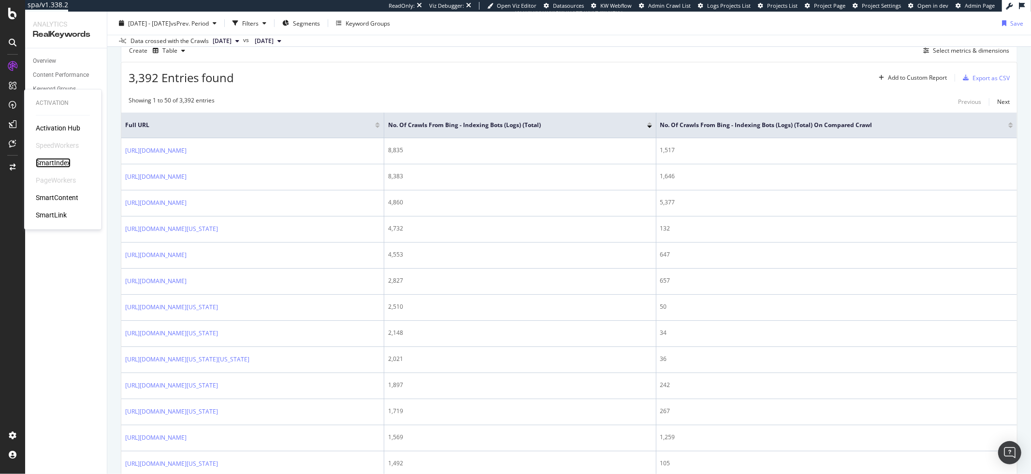
click at [59, 163] on div "SmartIndex" at bounding box center [53, 163] width 35 height 10
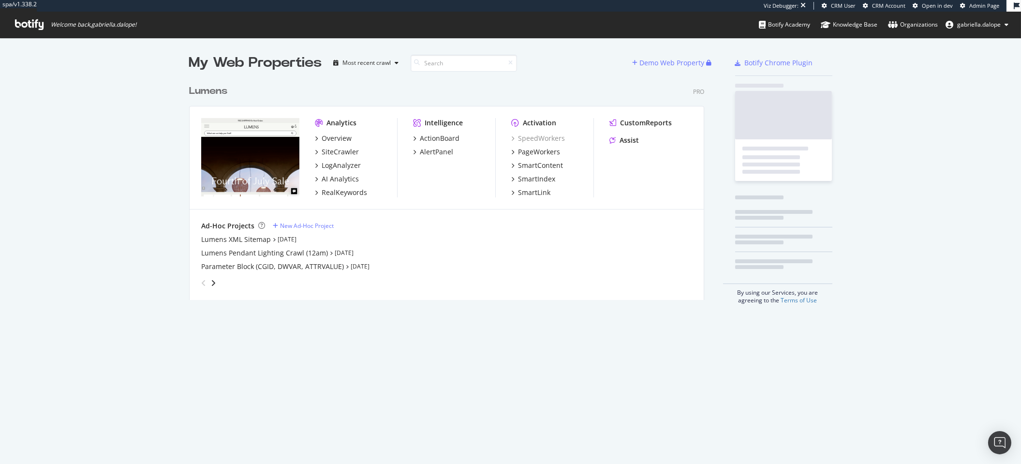
scroll to position [219, 514]
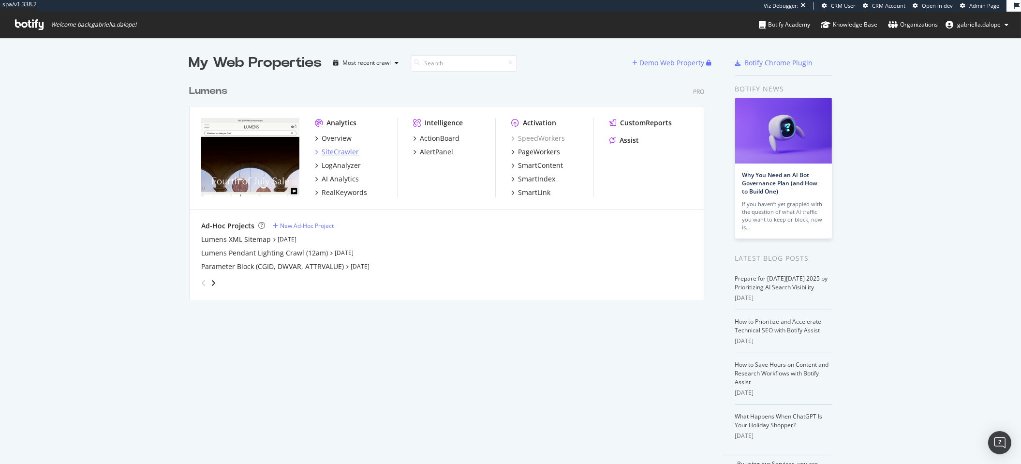
click at [339, 151] on div "SiteCrawler" at bounding box center [339, 152] width 37 height 10
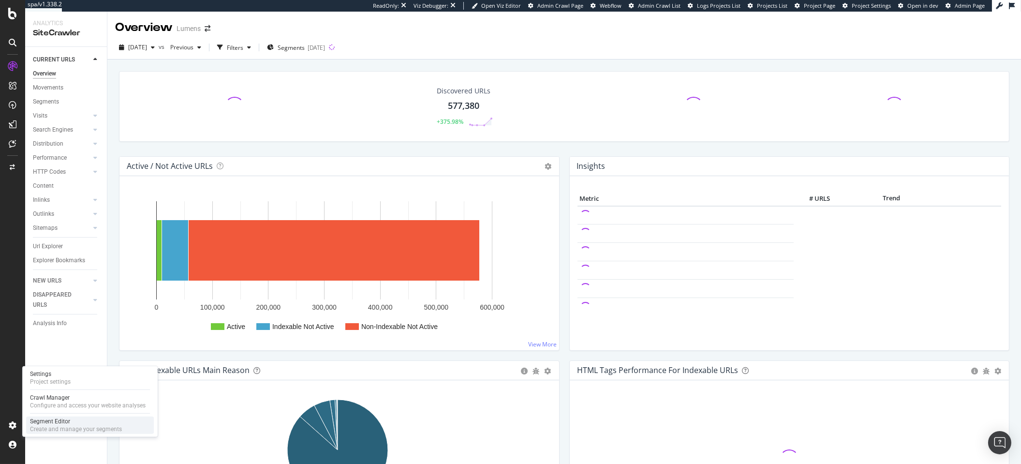
click at [61, 429] on div "Create and manage your segments" at bounding box center [76, 429] width 92 height 8
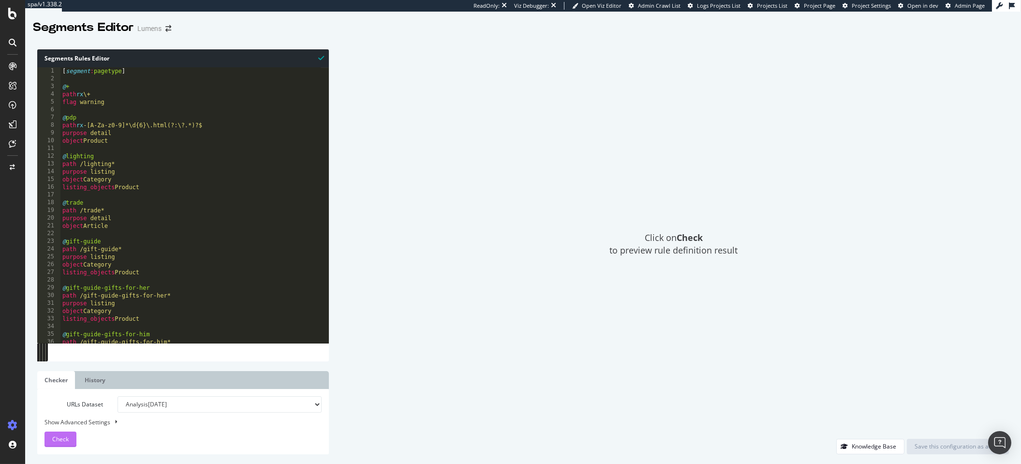
click at [62, 436] on span "Check" at bounding box center [60, 439] width 16 height 8
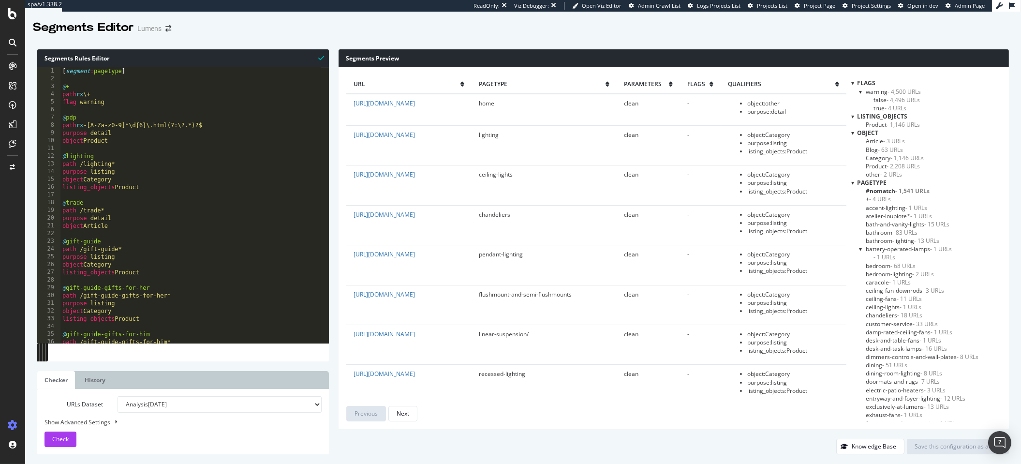
click at [919, 189] on span "- 1,541 URLs" at bounding box center [912, 191] width 34 height 8
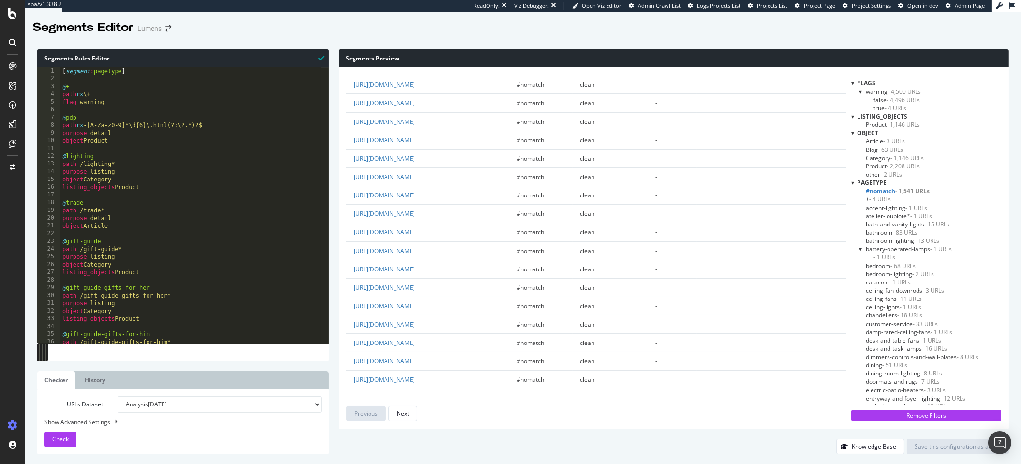
scroll to position [1561, 0]
type textarea "@trade"
click at [177, 203] on div "[ segment : pagetype ] @ + path rx \+ flag warning @ pdp path rx -[A-Za-z0-9]*\…" at bounding box center [190, 212] width 260 height 291
click at [14, 66] on icon at bounding box center [13, 66] width 8 height 8
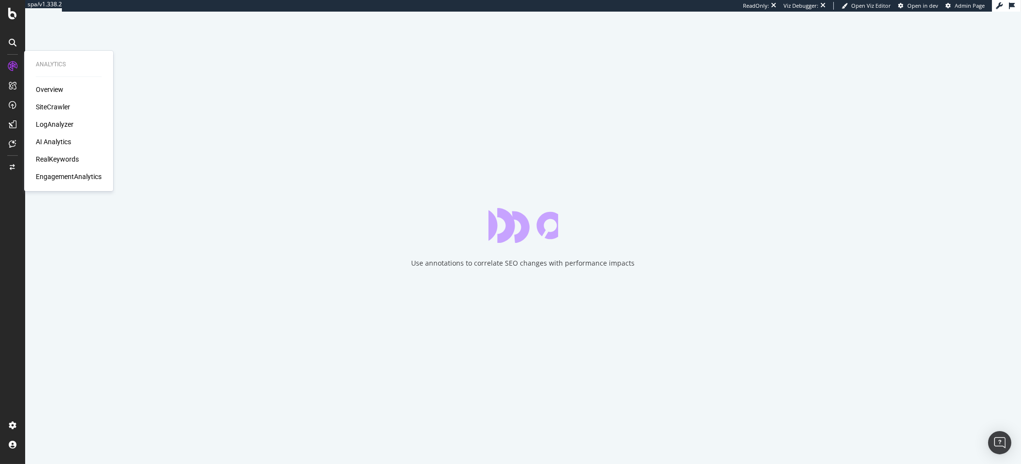
click at [51, 111] on div "SiteCrawler" at bounding box center [53, 107] width 34 height 10
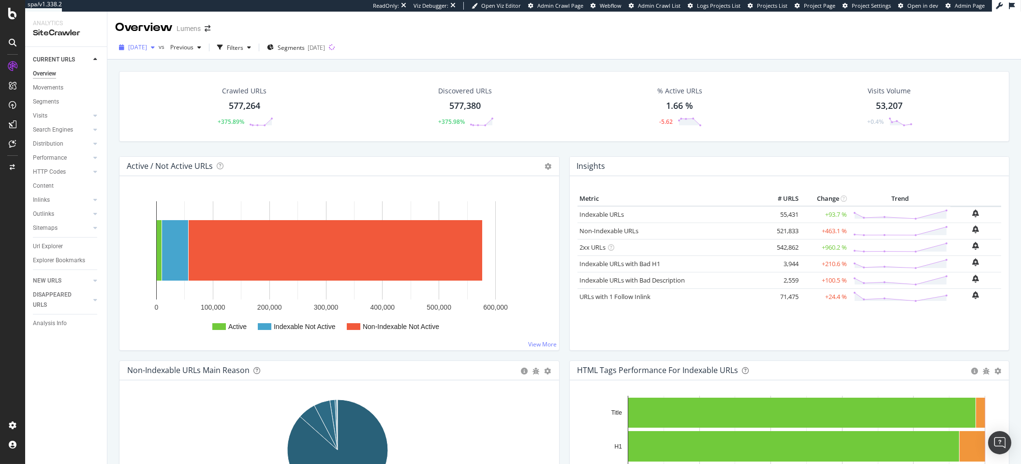
click at [143, 49] on span "[DATE]" at bounding box center [137, 47] width 19 height 8
click at [325, 73] on div "Crawled URLs 577,264 +375.89% Discovered URLs 577,380 +375.98% % Active URLs 1.…" at bounding box center [564, 106] width 890 height 71
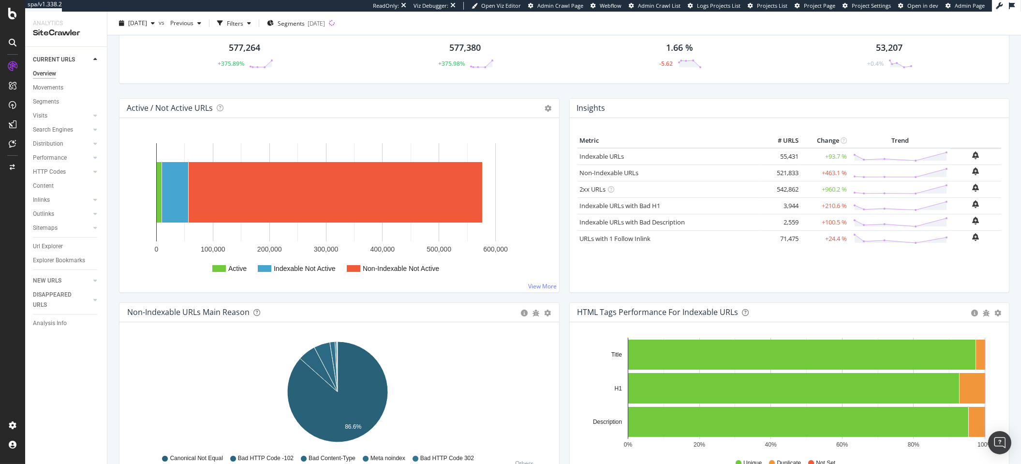
scroll to position [31, 0]
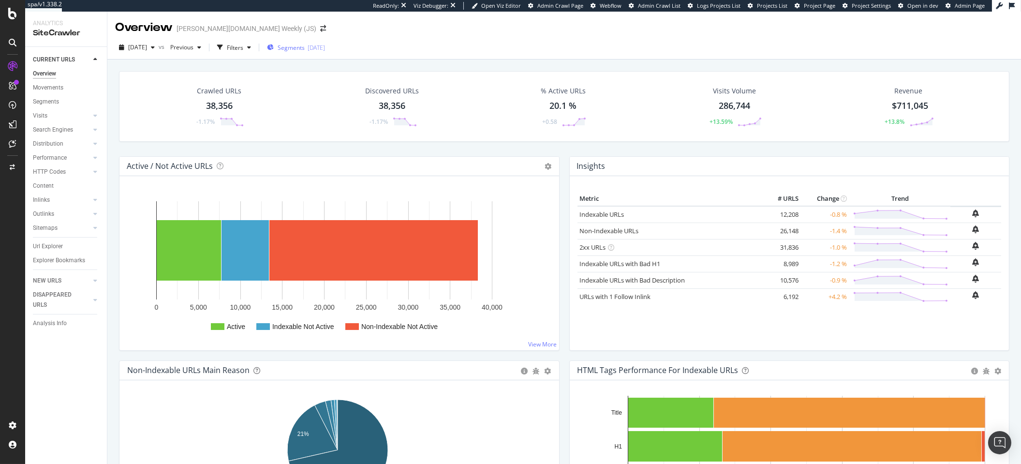
click at [304, 48] on span "Segments" at bounding box center [290, 48] width 27 height 8
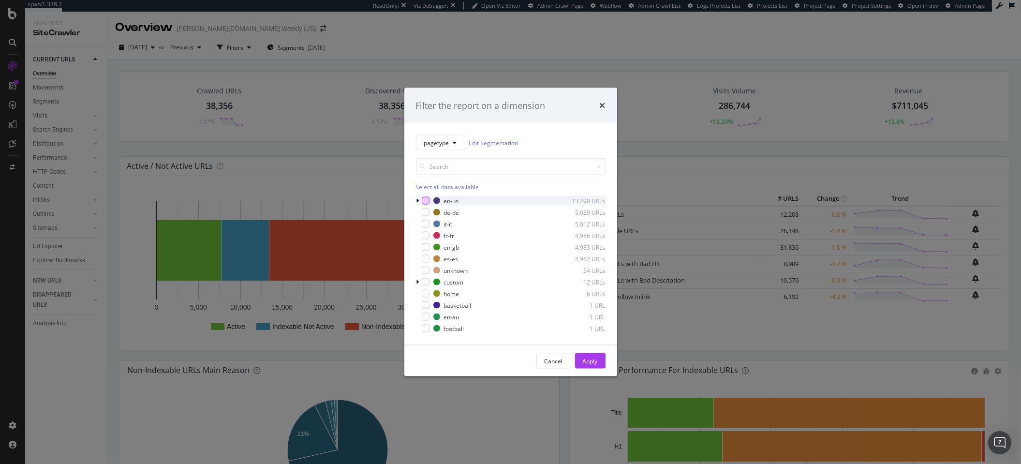
click at [427, 200] on div "modal" at bounding box center [426, 201] width 8 height 8
click at [596, 362] on div "Apply" at bounding box center [590, 360] width 15 height 8
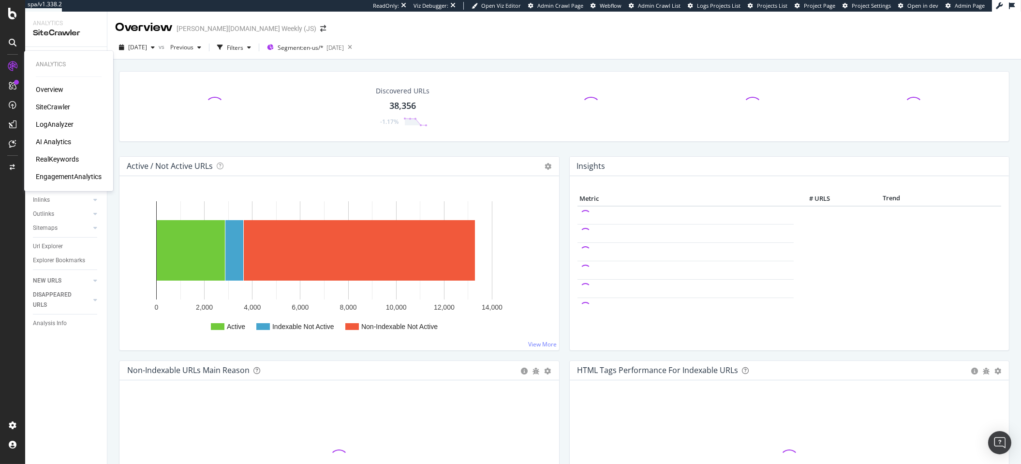
click at [47, 90] on div "Overview" at bounding box center [50, 90] width 28 height 10
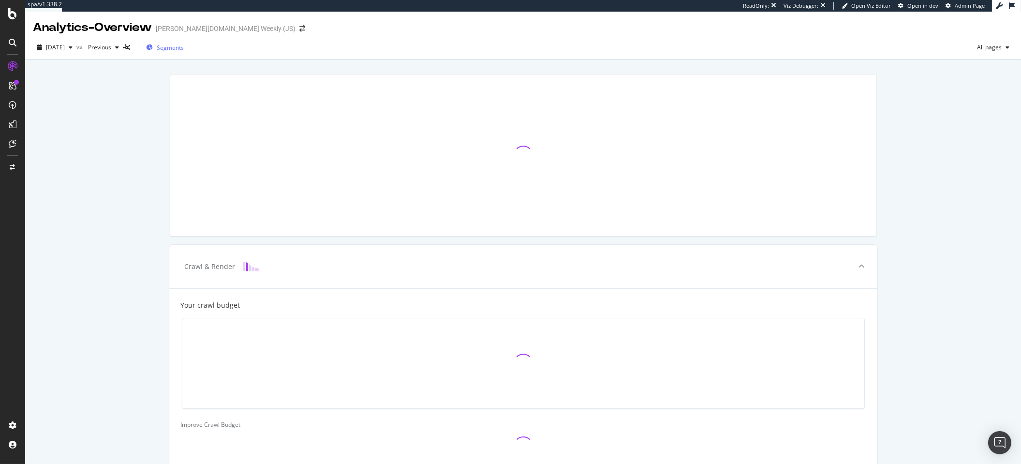
click at [174, 46] on span "Segments" at bounding box center [170, 48] width 27 height 8
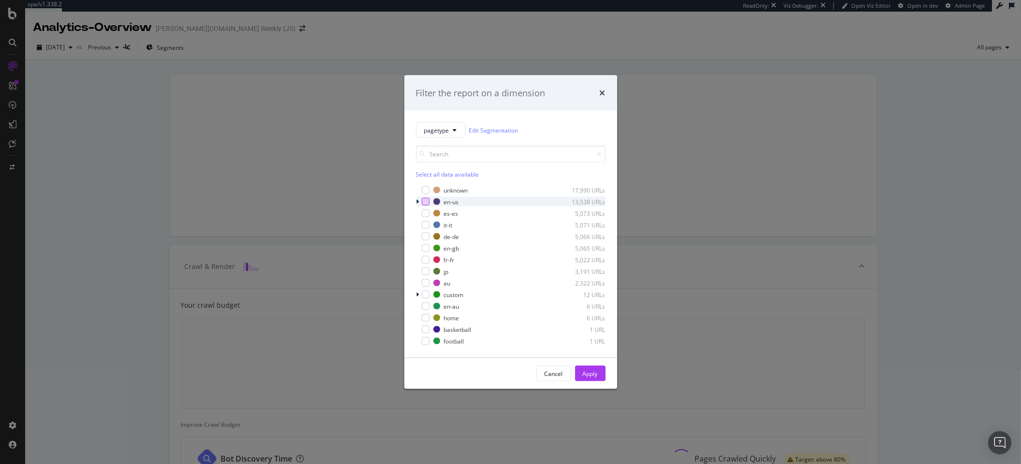
click at [426, 202] on div "modal" at bounding box center [426, 202] width 8 height 8
click at [589, 375] on div "Apply" at bounding box center [590, 373] width 15 height 8
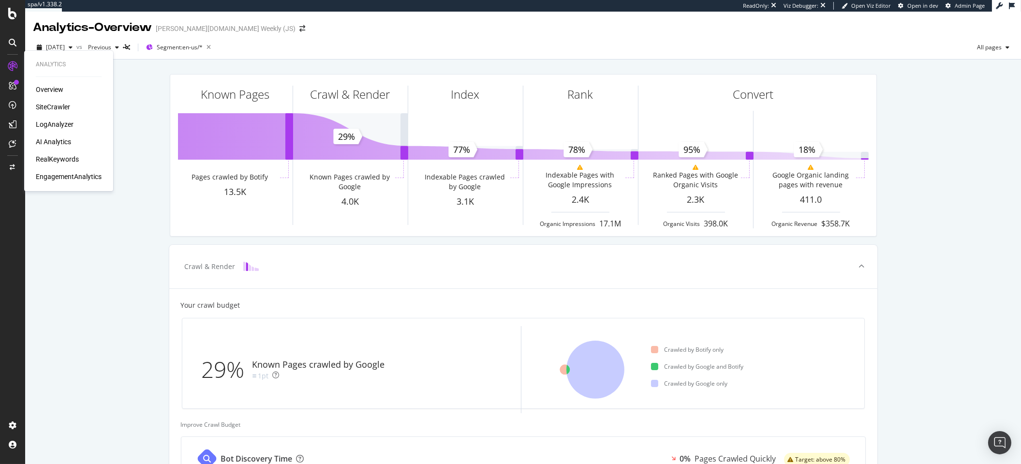
click at [56, 158] on div "RealKeywords" at bounding box center [57, 159] width 43 height 10
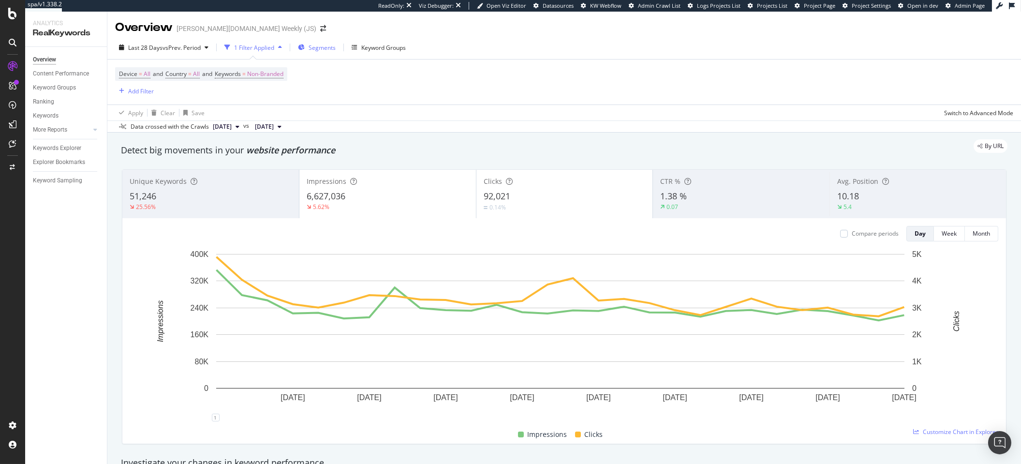
click at [323, 45] on span "Segments" at bounding box center [321, 48] width 27 height 8
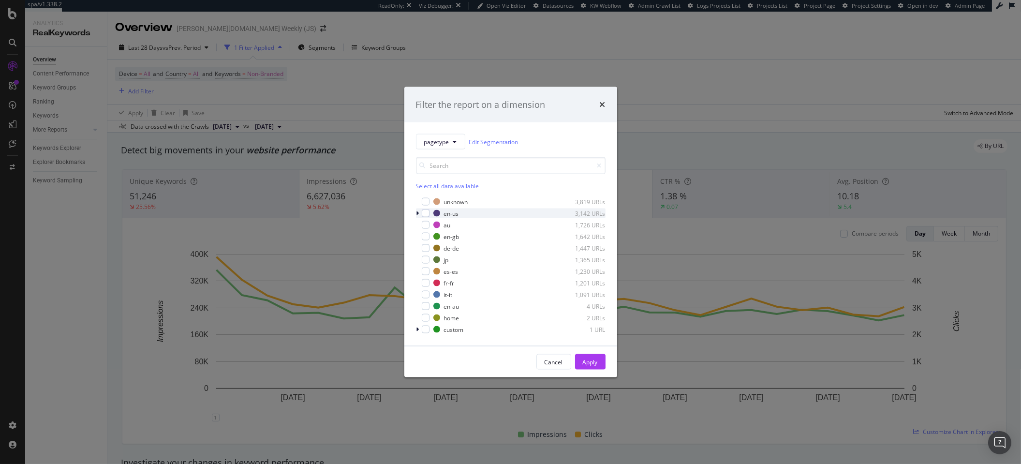
click at [431, 214] on div "en-us 3,142 URLs" at bounding box center [511, 213] width 190 height 10
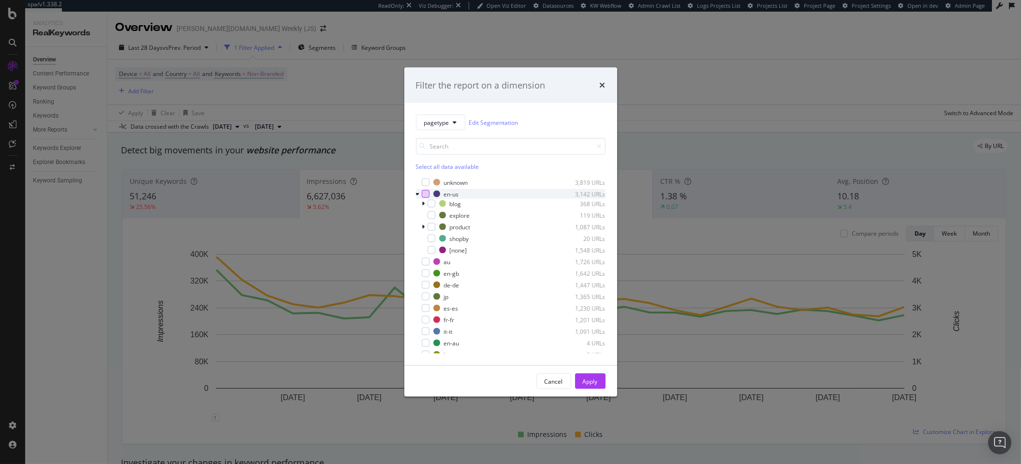
click at [426, 194] on div "modal" at bounding box center [426, 194] width 8 height 8
click at [587, 379] on div "Apply" at bounding box center [590, 381] width 15 height 8
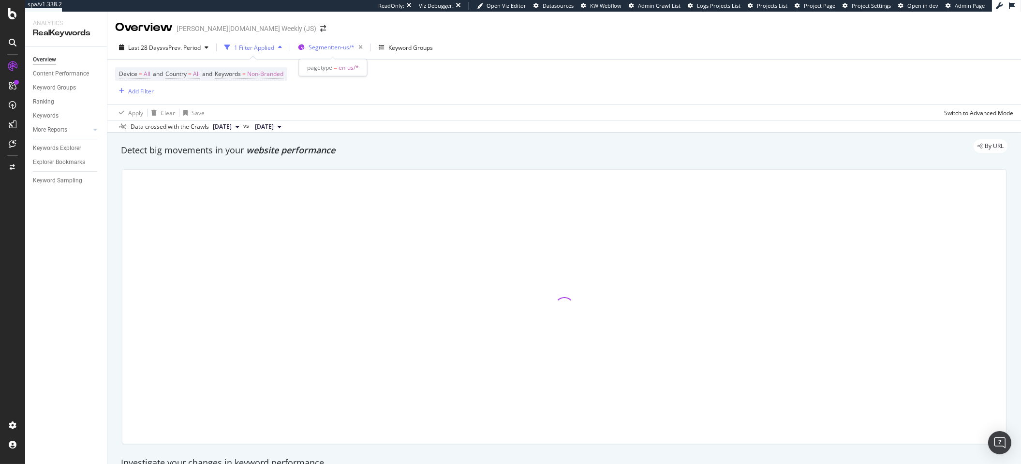
click at [337, 50] on span "Segment: en-us/*" at bounding box center [331, 47] width 46 height 8
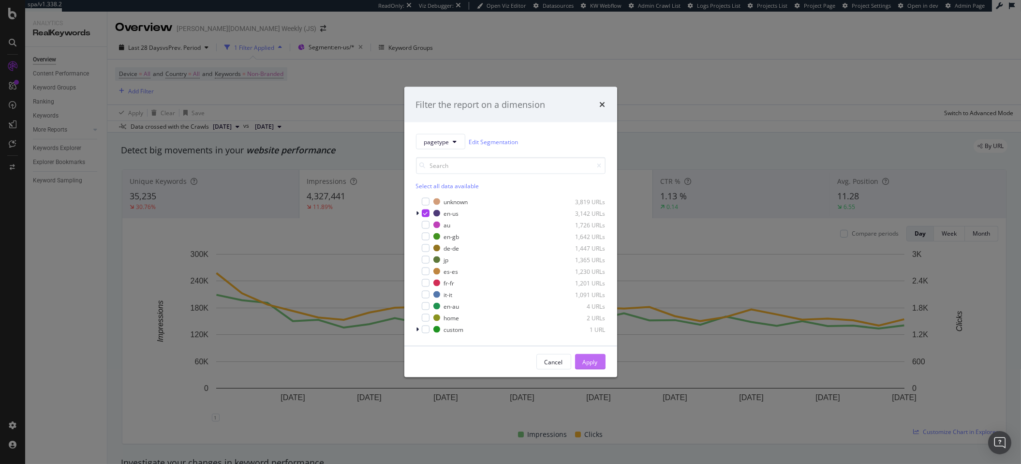
click at [588, 361] on div "Apply" at bounding box center [590, 361] width 15 height 8
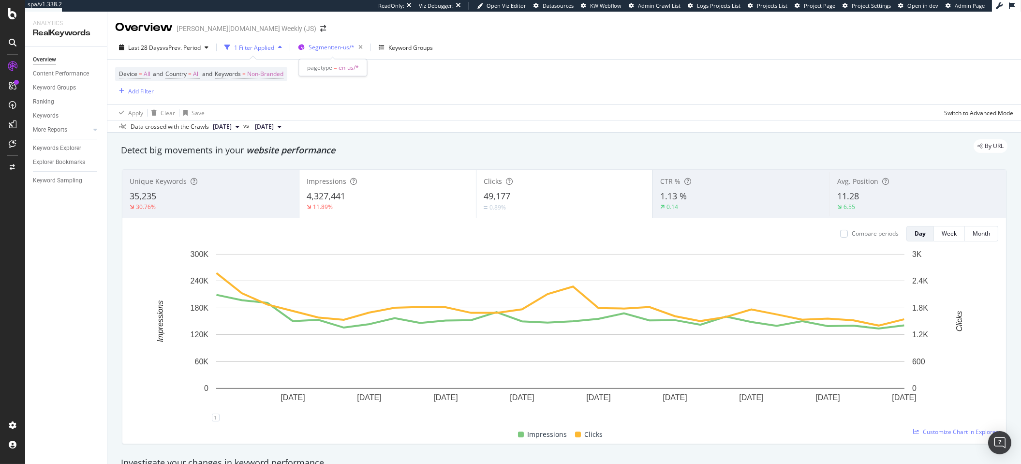
click at [335, 47] on span "Segment: en-us/*" at bounding box center [331, 47] width 46 height 8
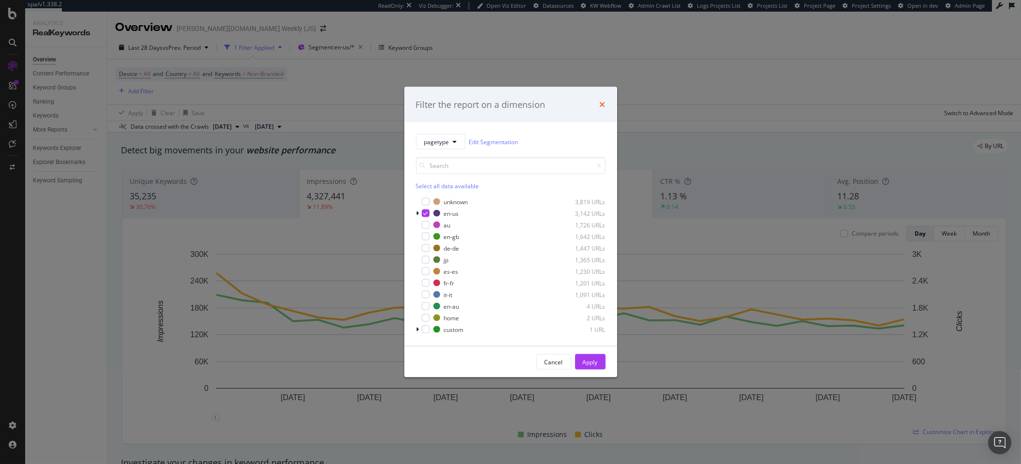
click at [601, 106] on icon "times" at bounding box center [602, 105] width 6 height 8
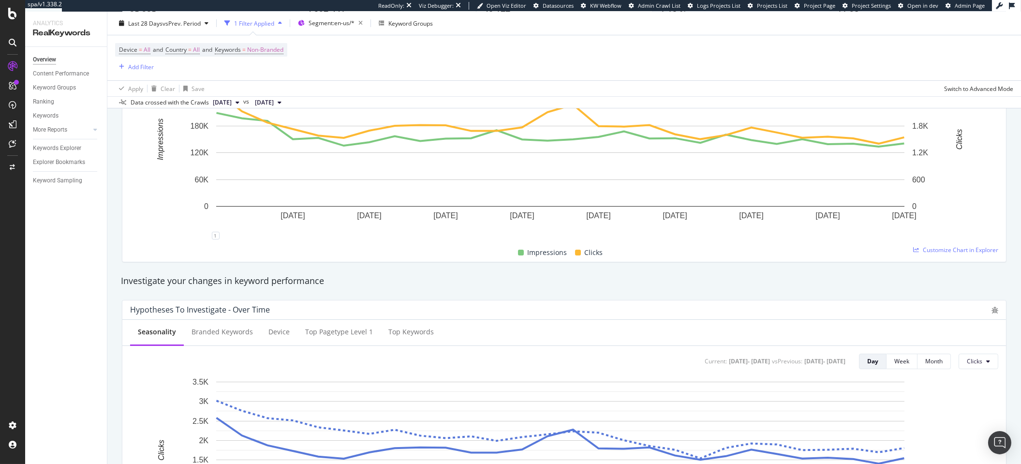
scroll to position [203, 0]
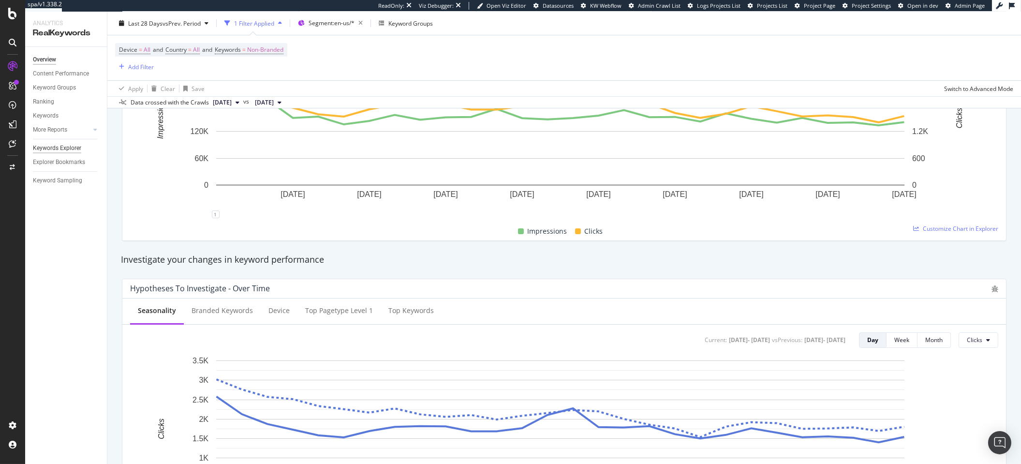
click at [47, 148] on div "Keywords Explorer" at bounding box center [57, 148] width 48 height 10
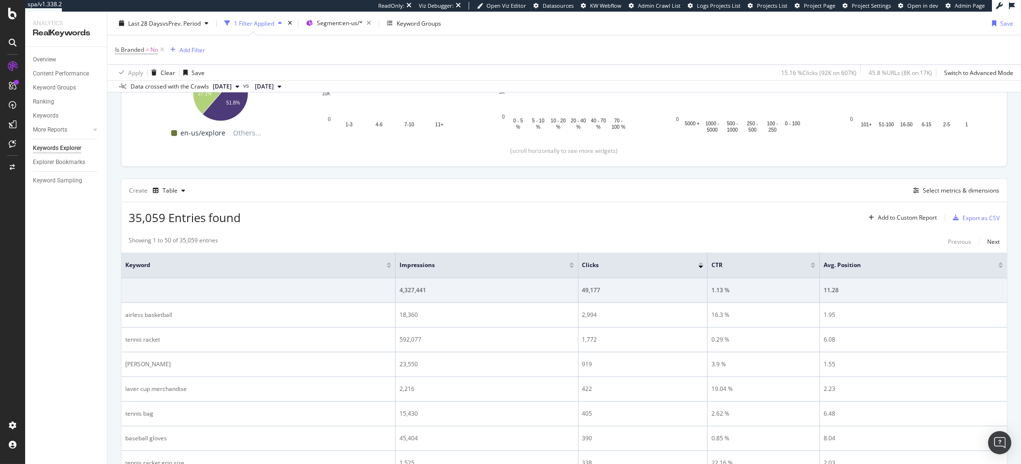
scroll to position [180, 0]
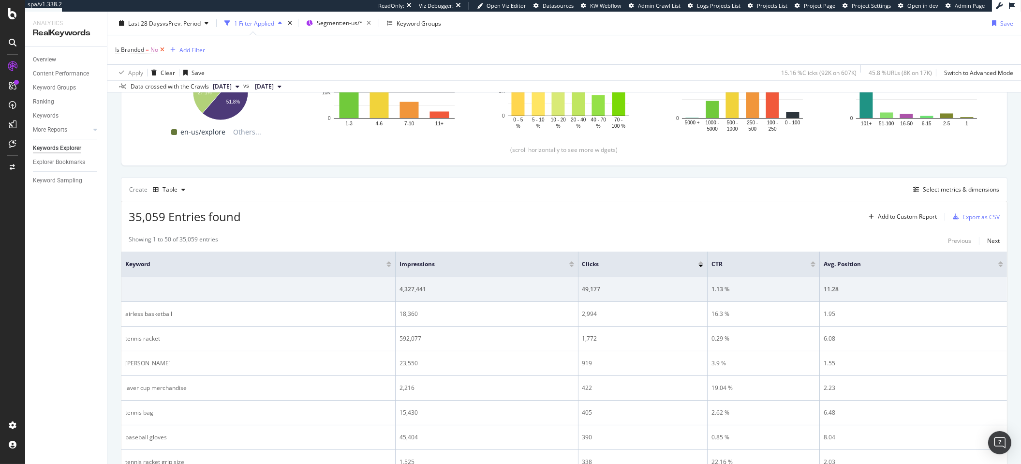
click at [161, 47] on icon at bounding box center [162, 50] width 8 height 10
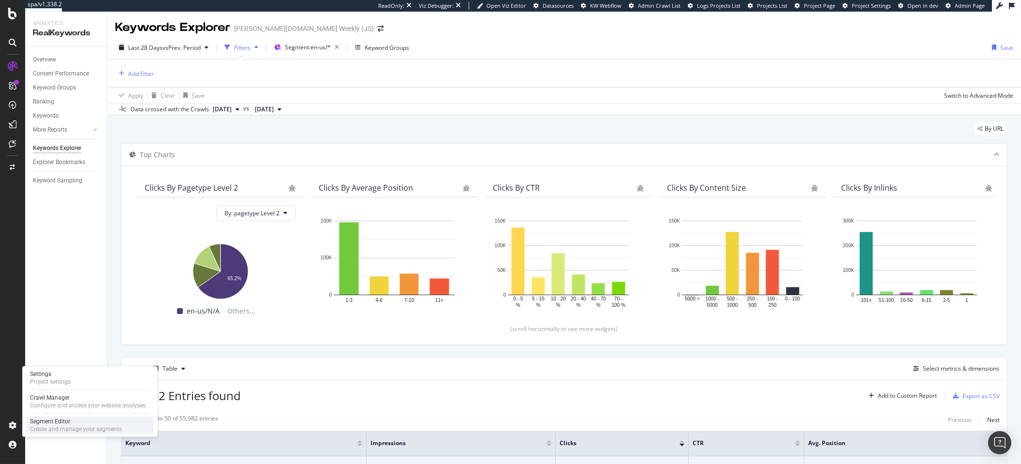
click at [72, 421] on div "Segment Editor" at bounding box center [76, 421] width 92 height 8
